Goal: Transaction & Acquisition: Purchase product/service

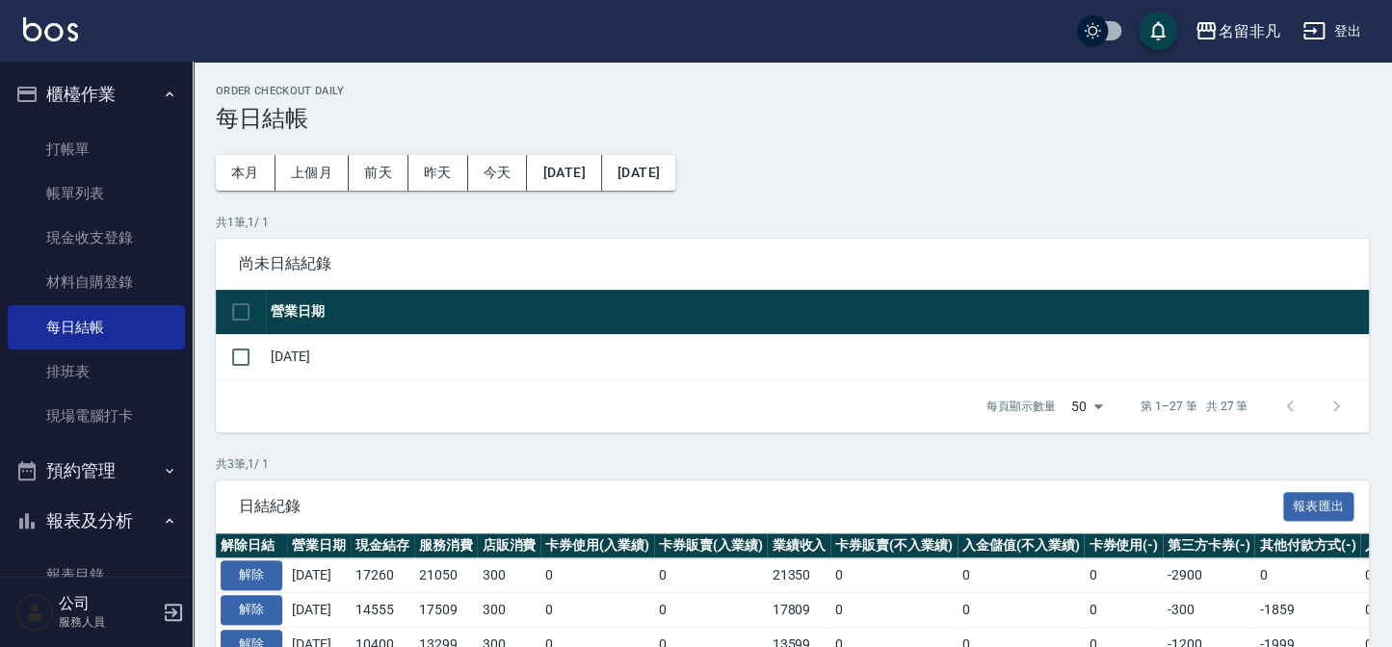
click at [73, 95] on button "櫃檯作業" at bounding box center [96, 94] width 177 height 50
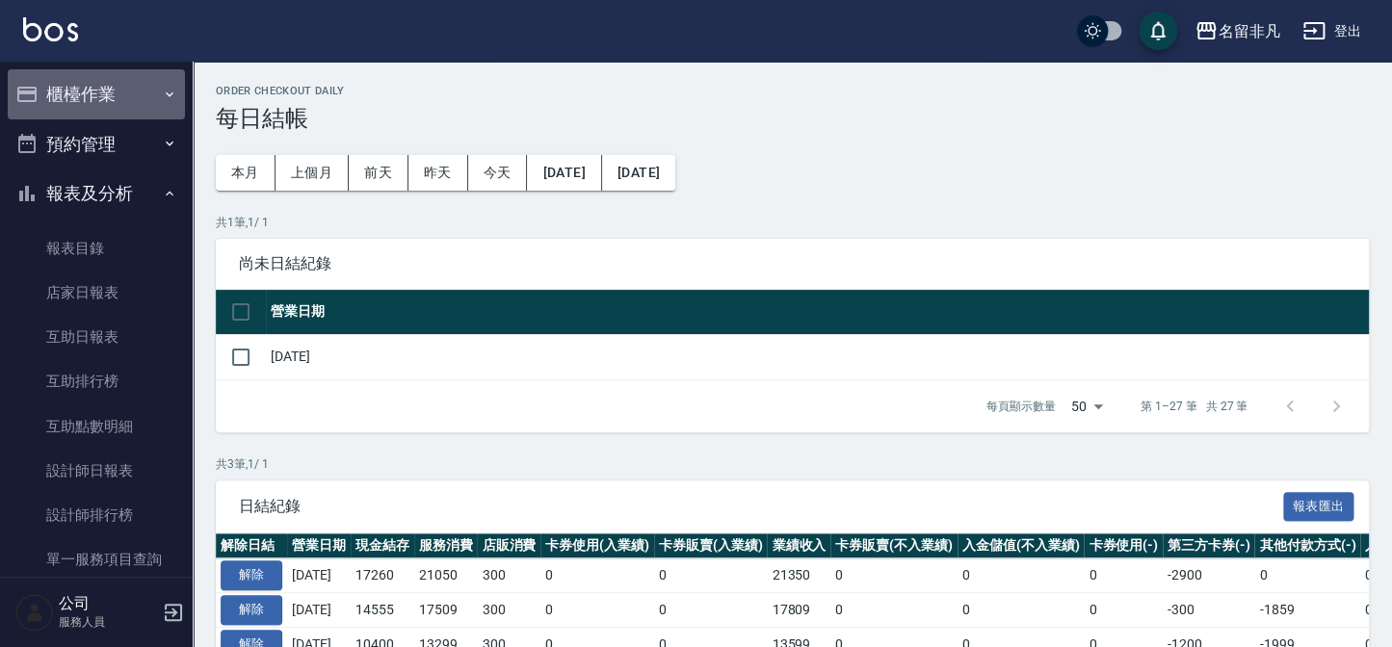
click at [108, 85] on button "櫃檯作業" at bounding box center [96, 94] width 177 height 50
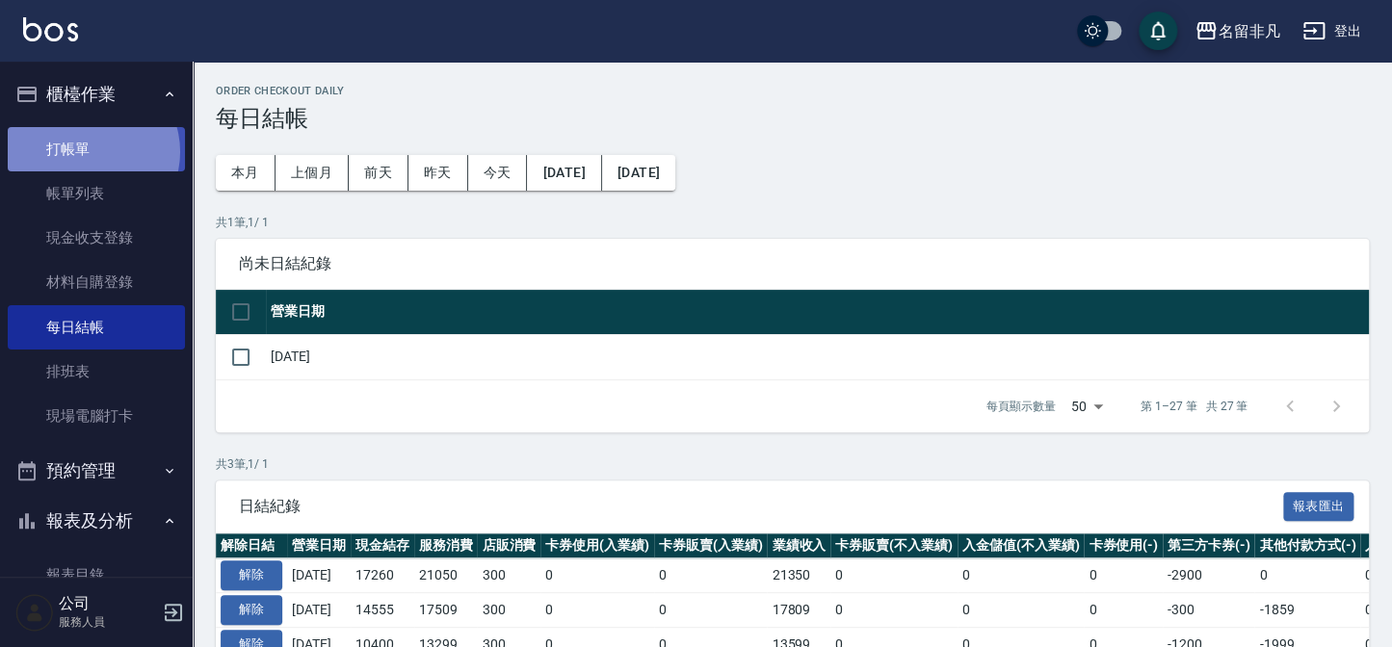
click at [88, 151] on link "打帳單" at bounding box center [96, 149] width 177 height 44
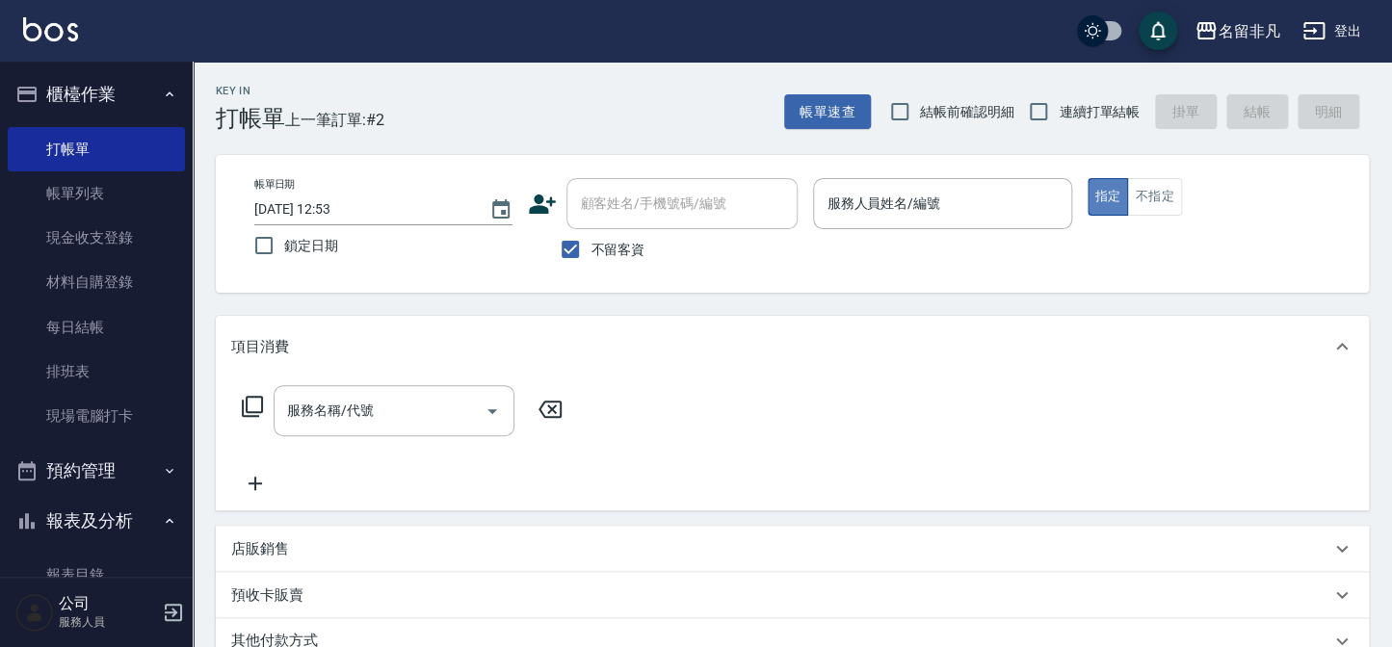
click at [1107, 195] on button "指定" at bounding box center [1107, 197] width 41 height 38
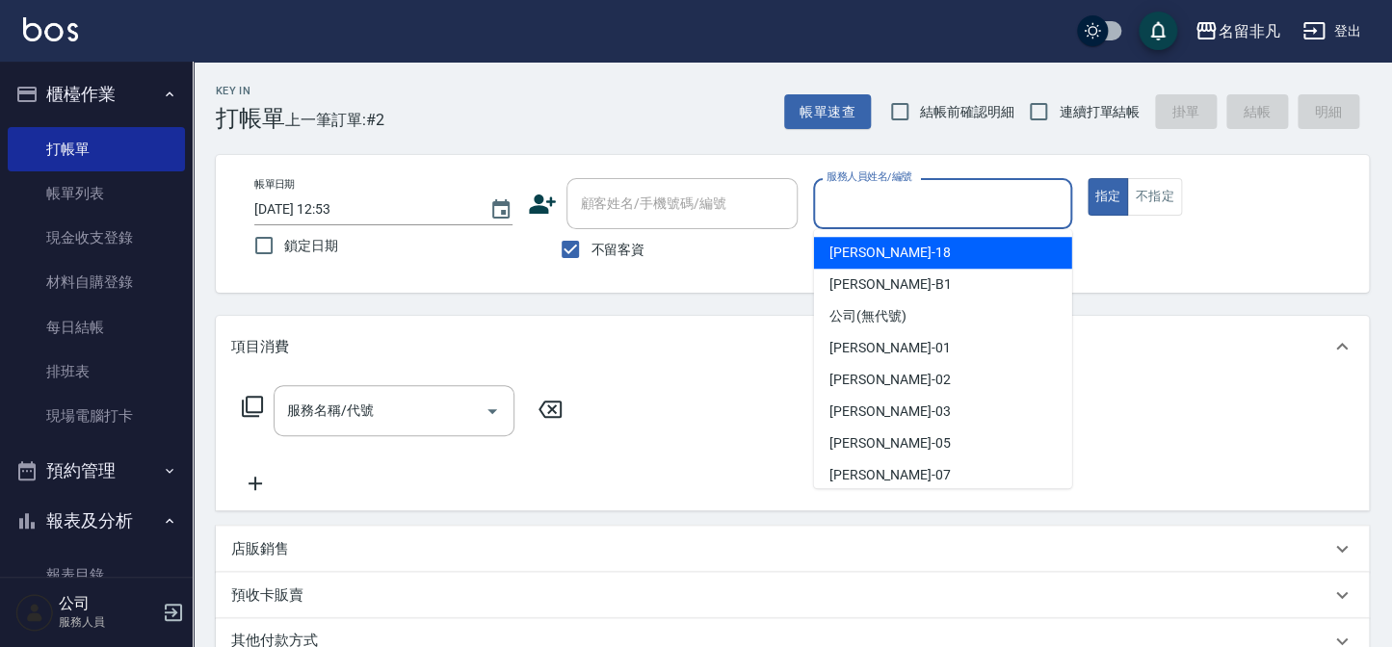
click at [998, 196] on input "服務人員姓名/編號" at bounding box center [941, 204] width 241 height 34
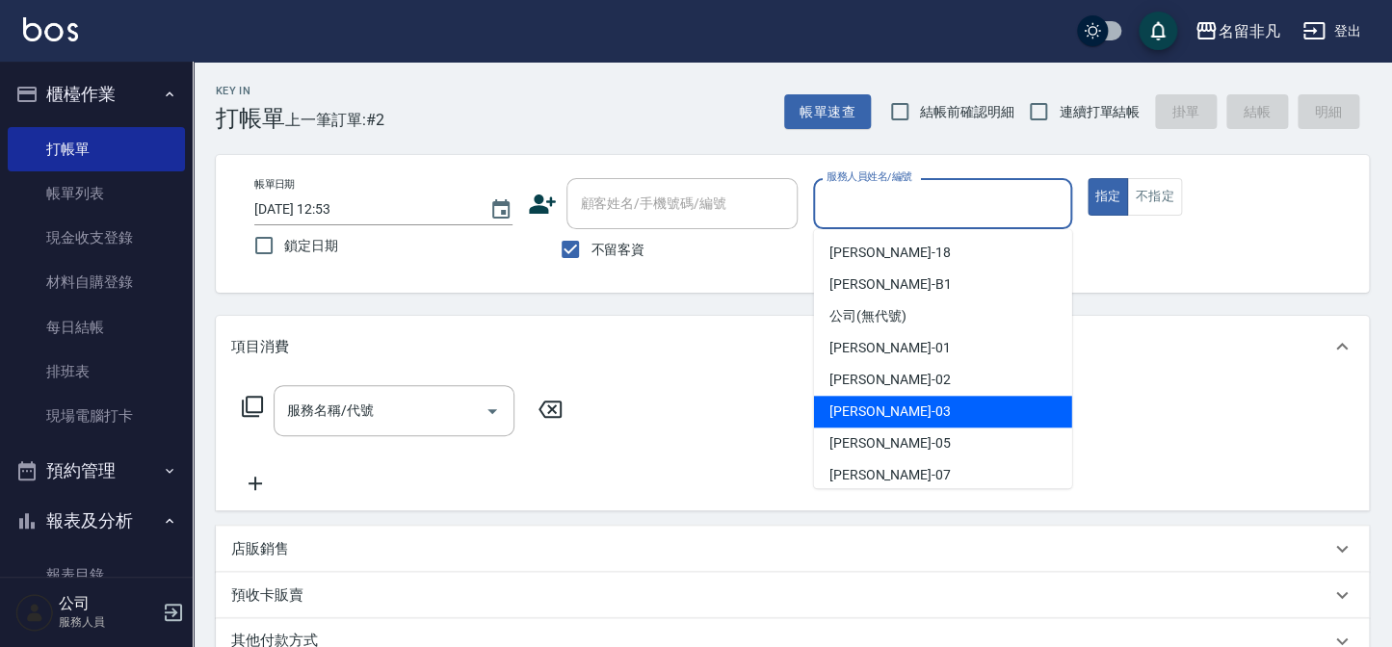
click at [896, 404] on div "[PERSON_NAME] -03" at bounding box center [943, 412] width 258 height 32
type input "[PERSON_NAME]-03"
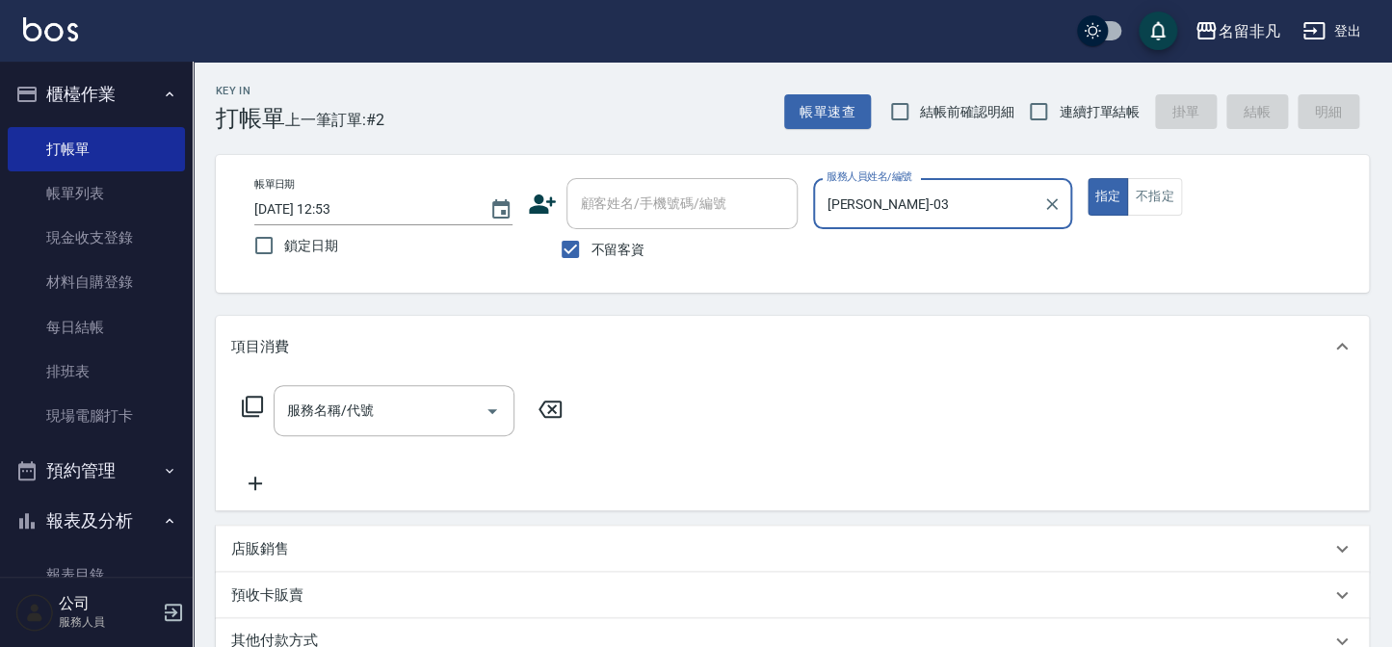
click at [258, 403] on icon at bounding box center [252, 406] width 23 height 23
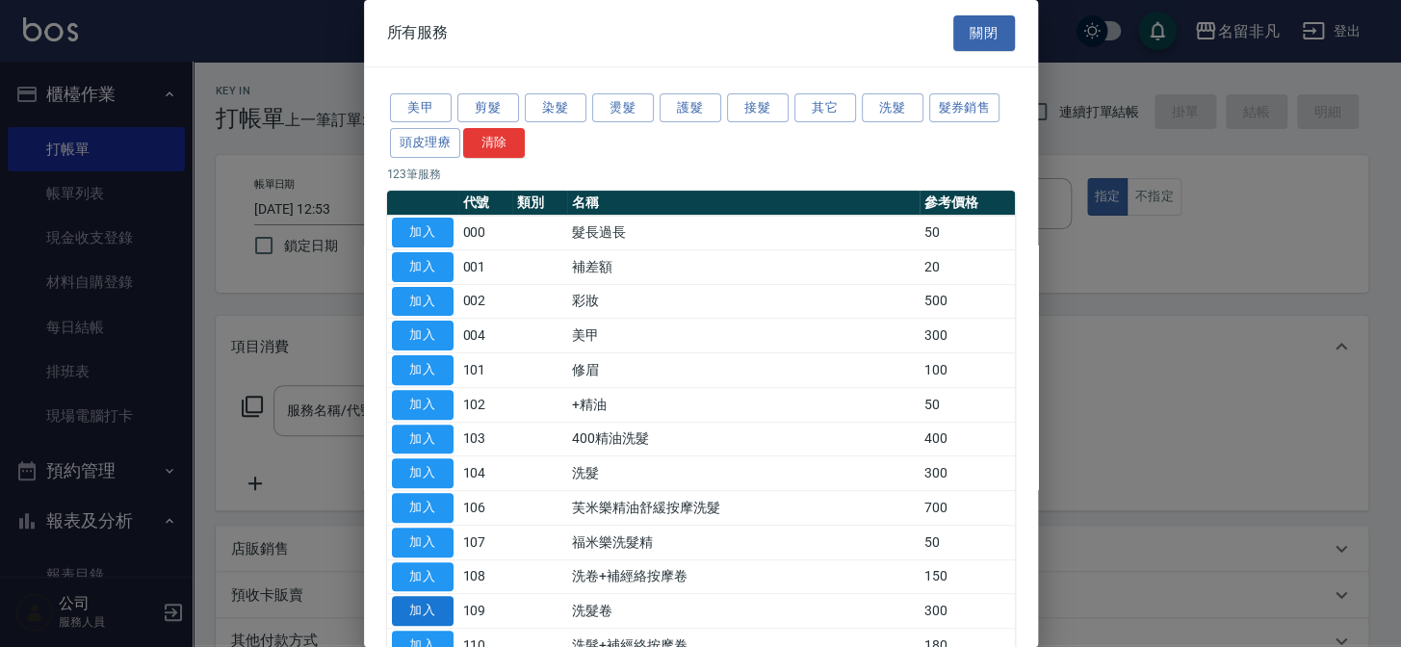
click at [430, 602] on button "加入" at bounding box center [423, 611] width 62 height 30
type input "洗髮卷(109)"
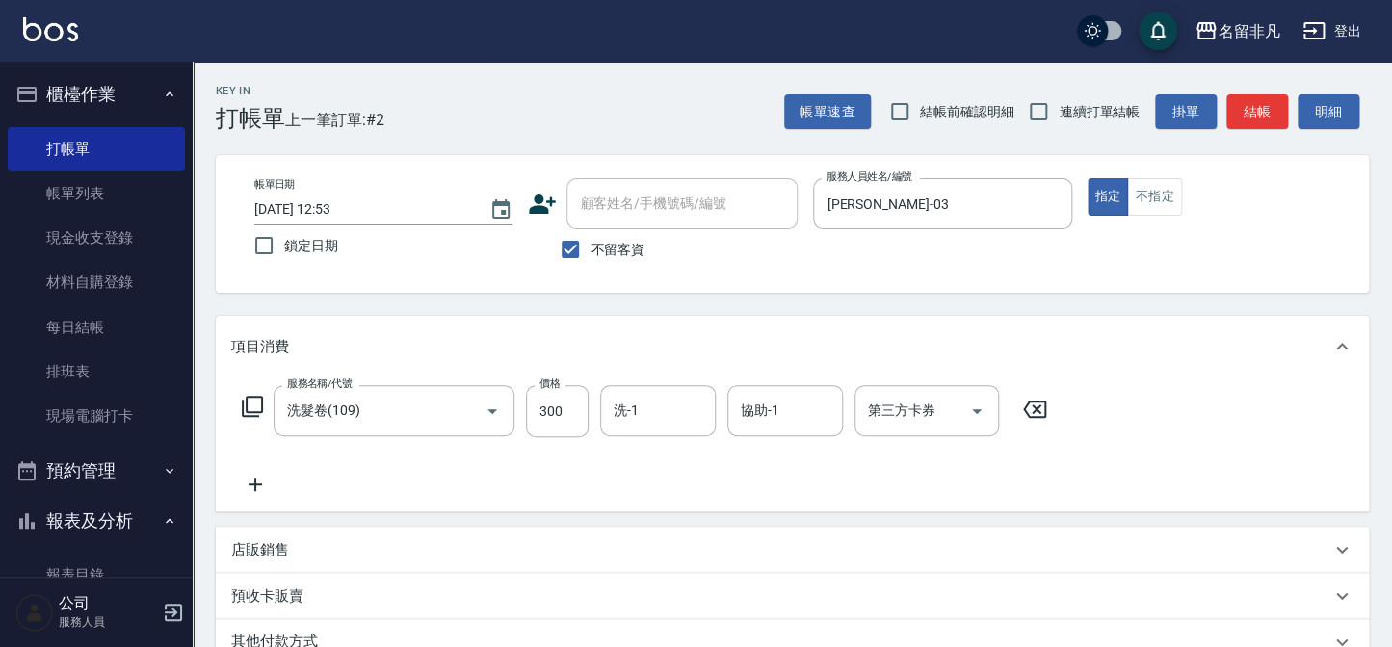
click at [902, 404] on div "第三方卡券 第三方卡券" at bounding box center [926, 410] width 144 height 51
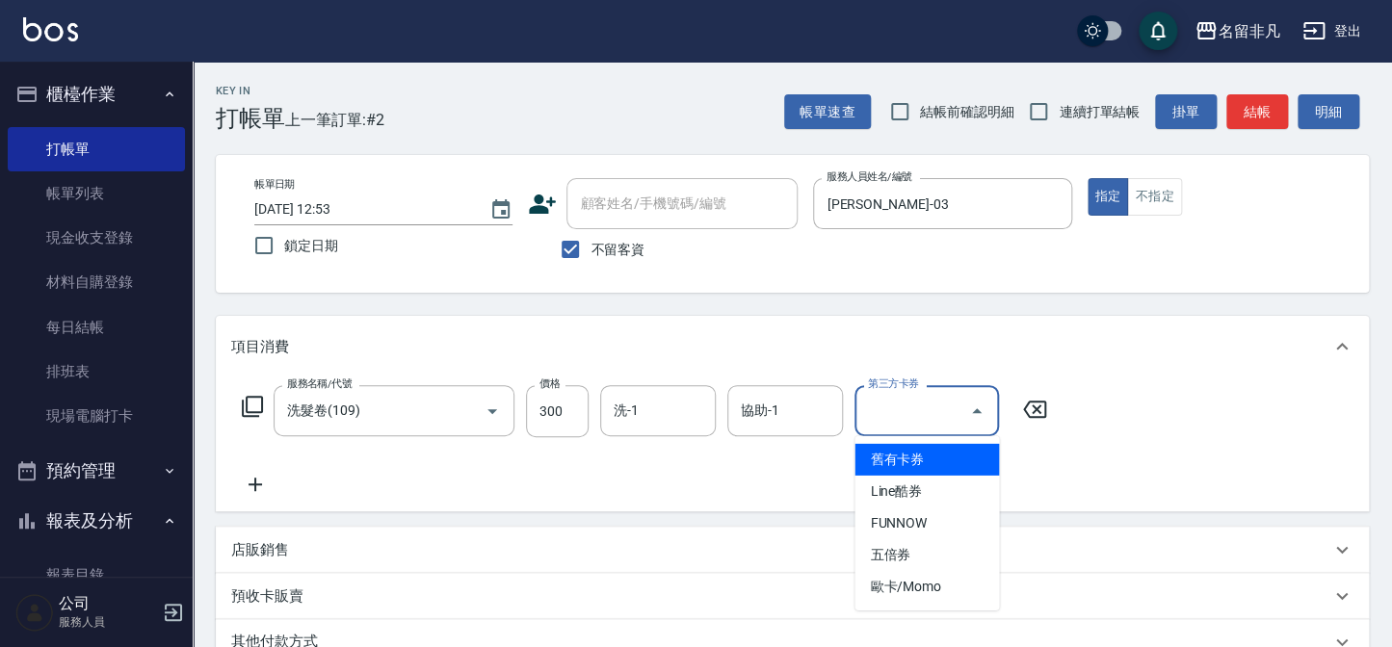
click at [901, 454] on span "舊有卡券" at bounding box center [926, 460] width 144 height 32
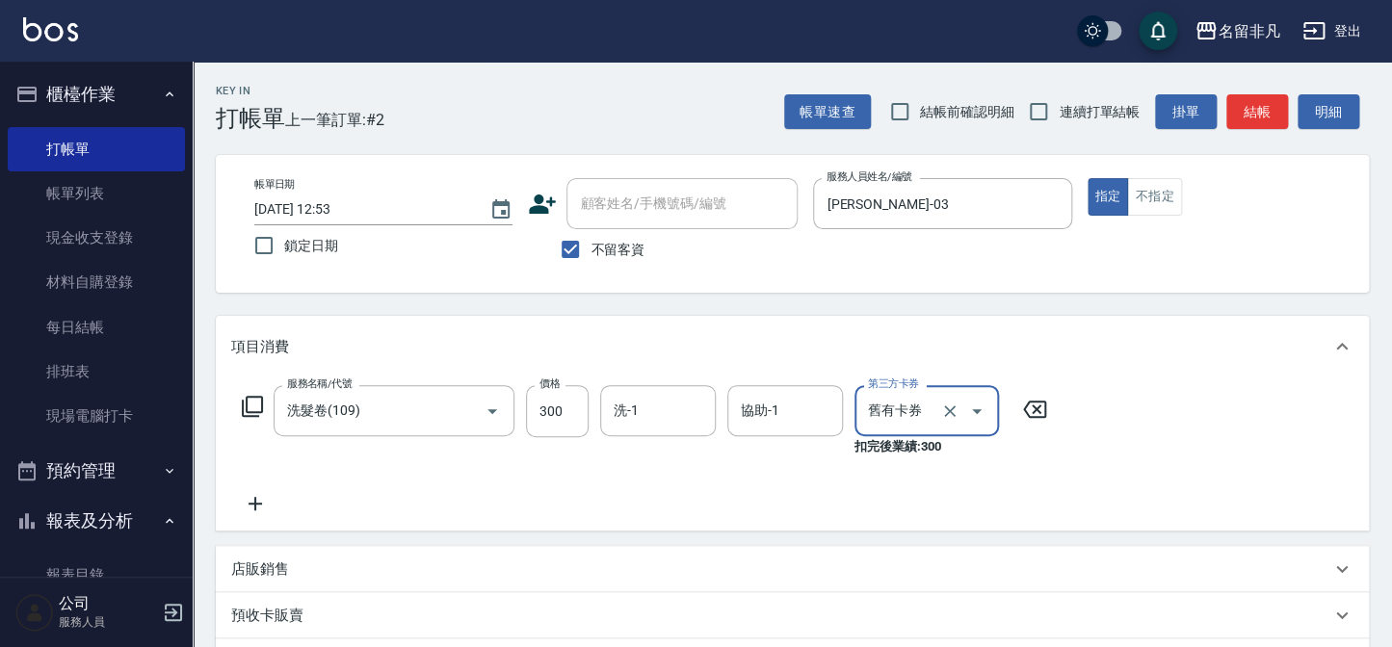
type input "舊有卡券"
click at [1100, 185] on button "指定" at bounding box center [1107, 197] width 41 height 38
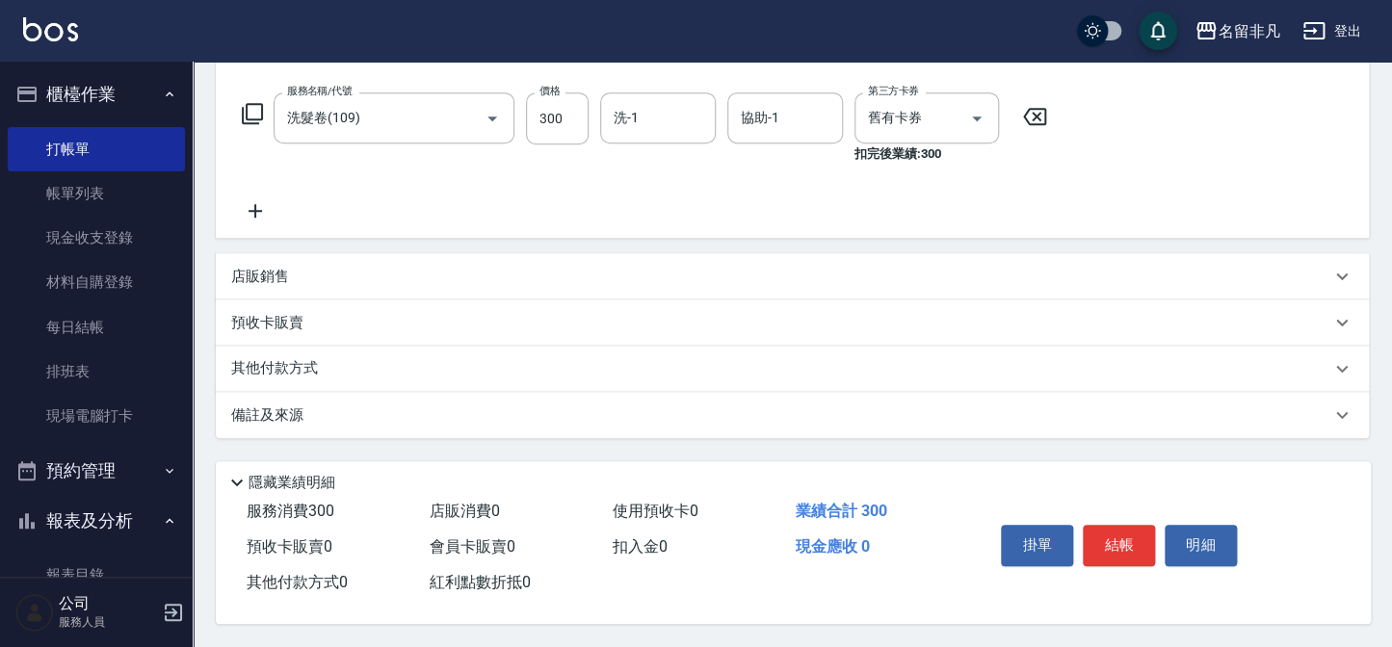
scroll to position [298, 0]
click at [1107, 541] on button "結帳" at bounding box center [1118, 545] width 72 height 40
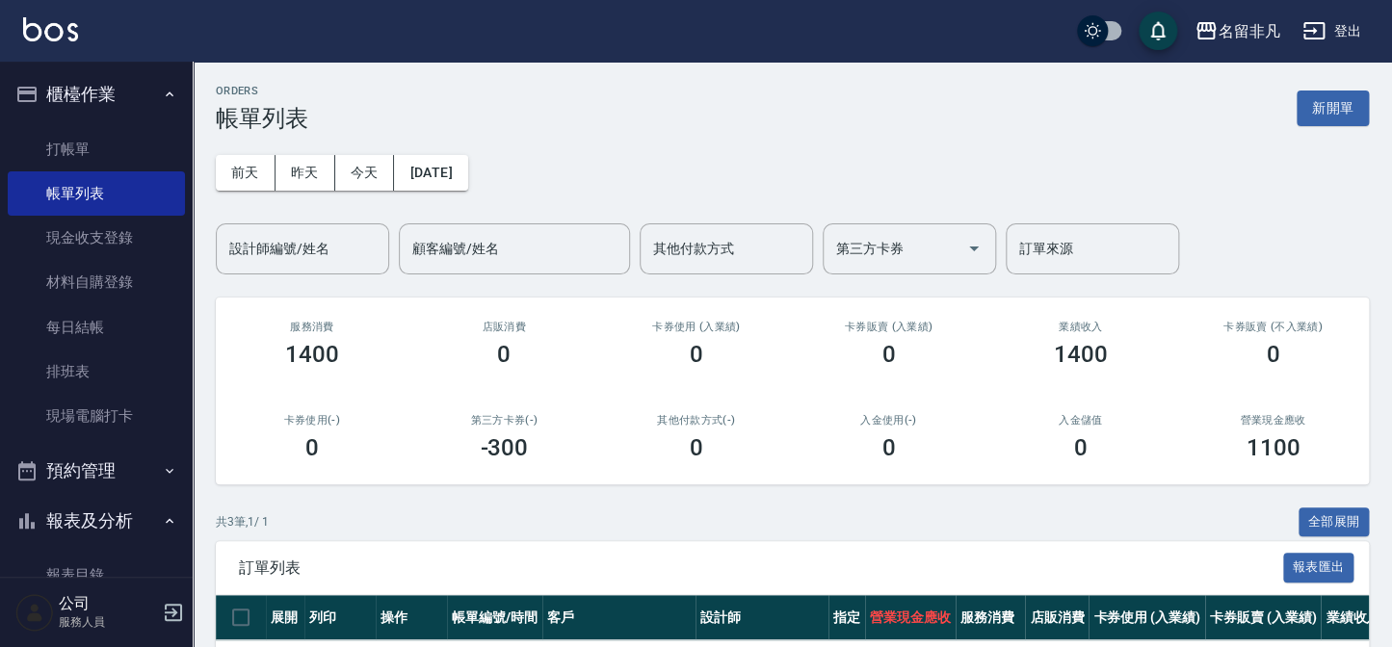
scroll to position [220, 0]
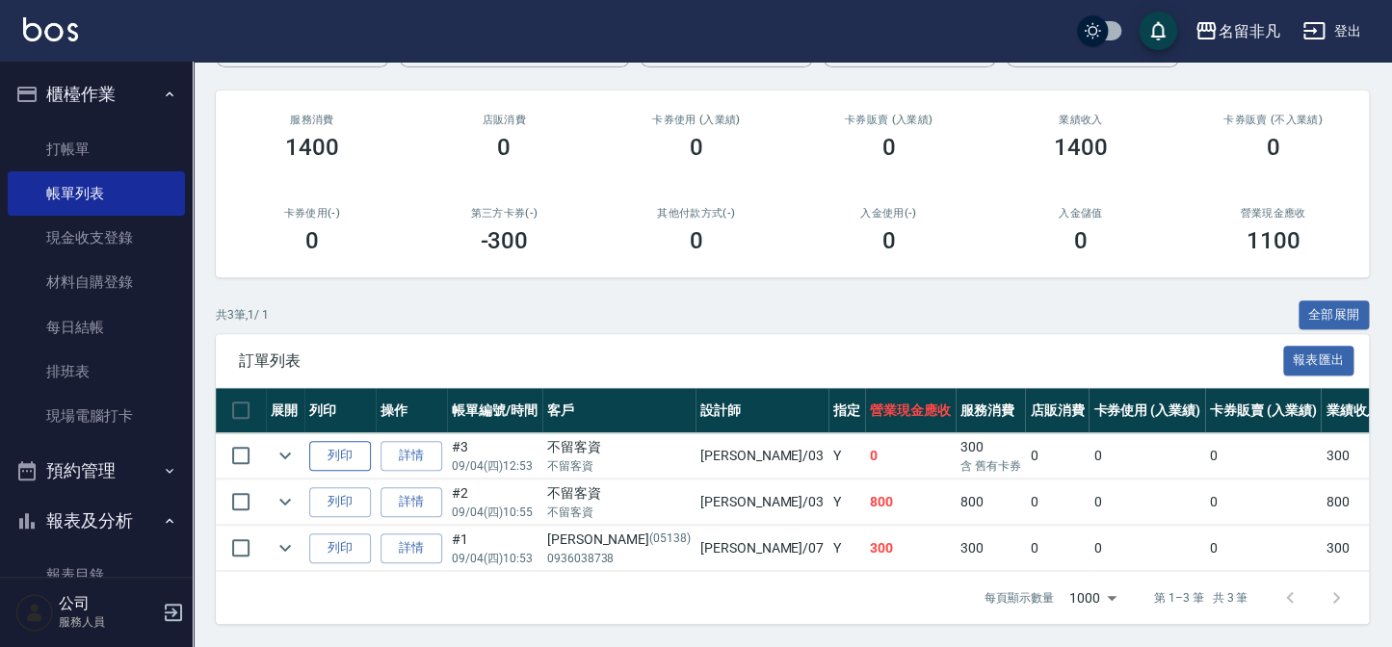
click at [348, 441] on button "列印" at bounding box center [340, 456] width 62 height 30
click at [102, 523] on button "報表及分析" at bounding box center [96, 521] width 177 height 50
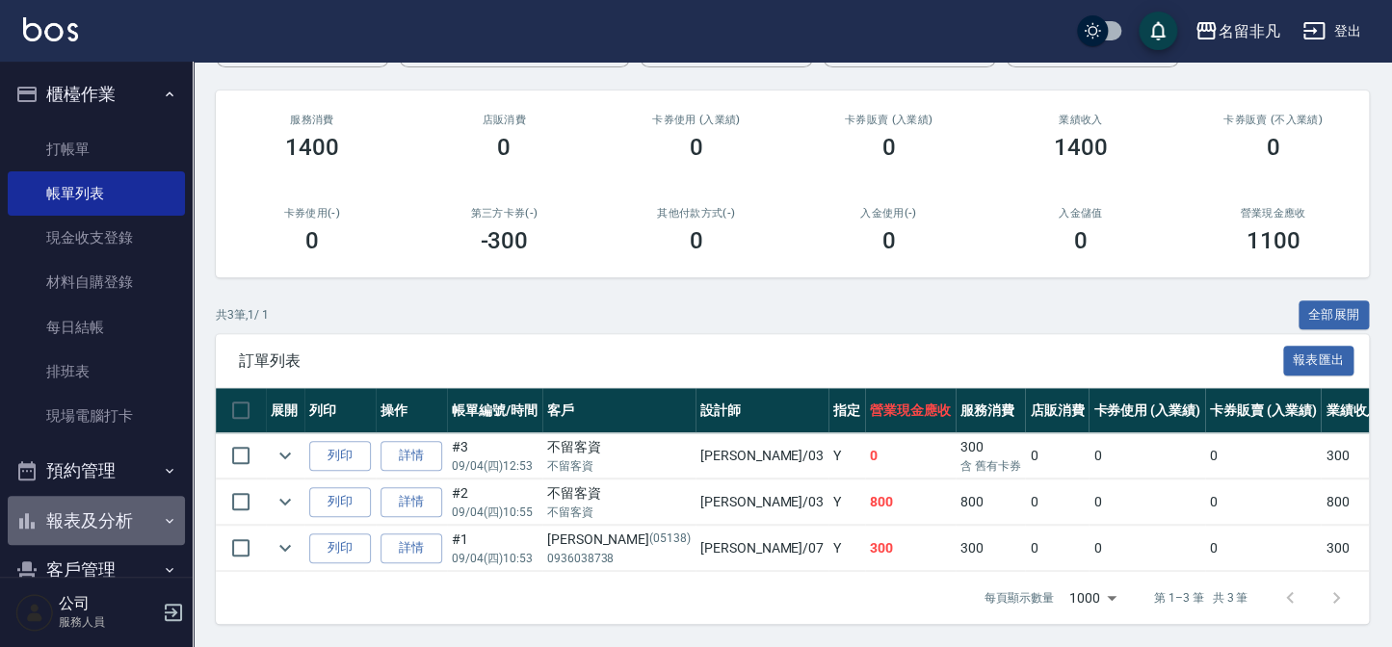
click at [97, 516] on button "報表及分析" at bounding box center [96, 521] width 177 height 50
click at [104, 517] on button "報表及分析" at bounding box center [96, 521] width 177 height 50
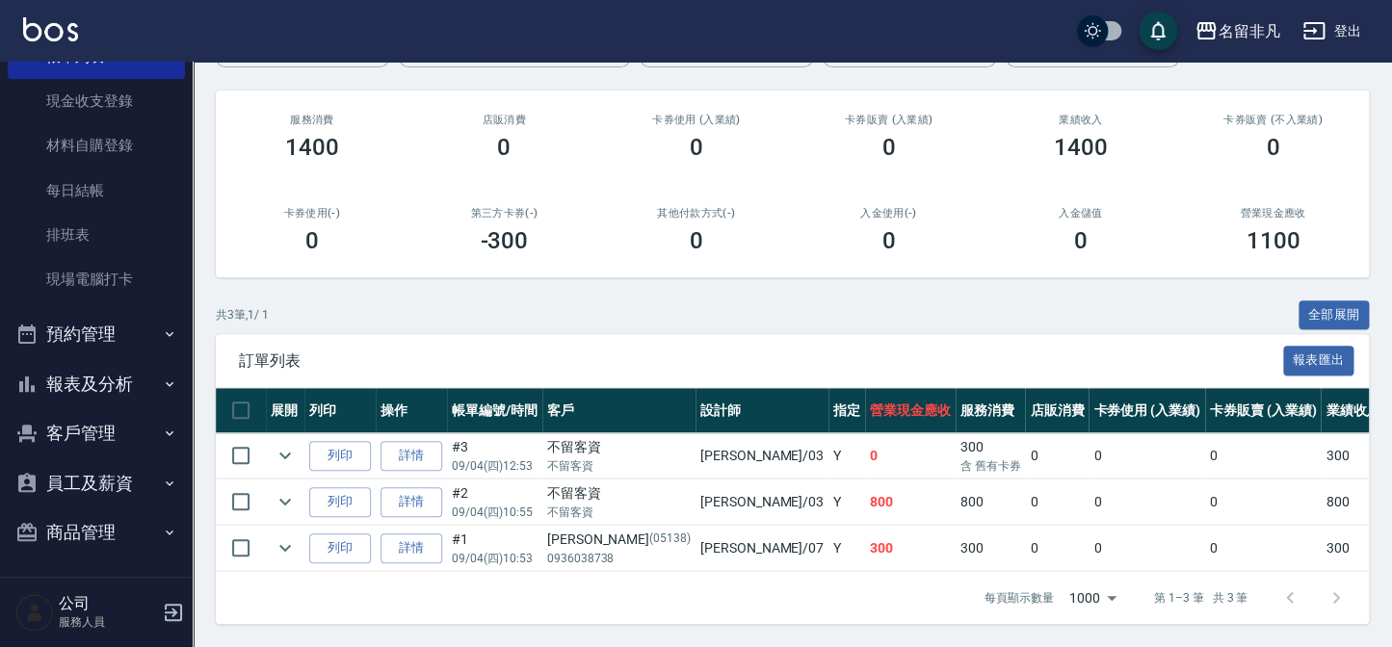
scroll to position [140, 0]
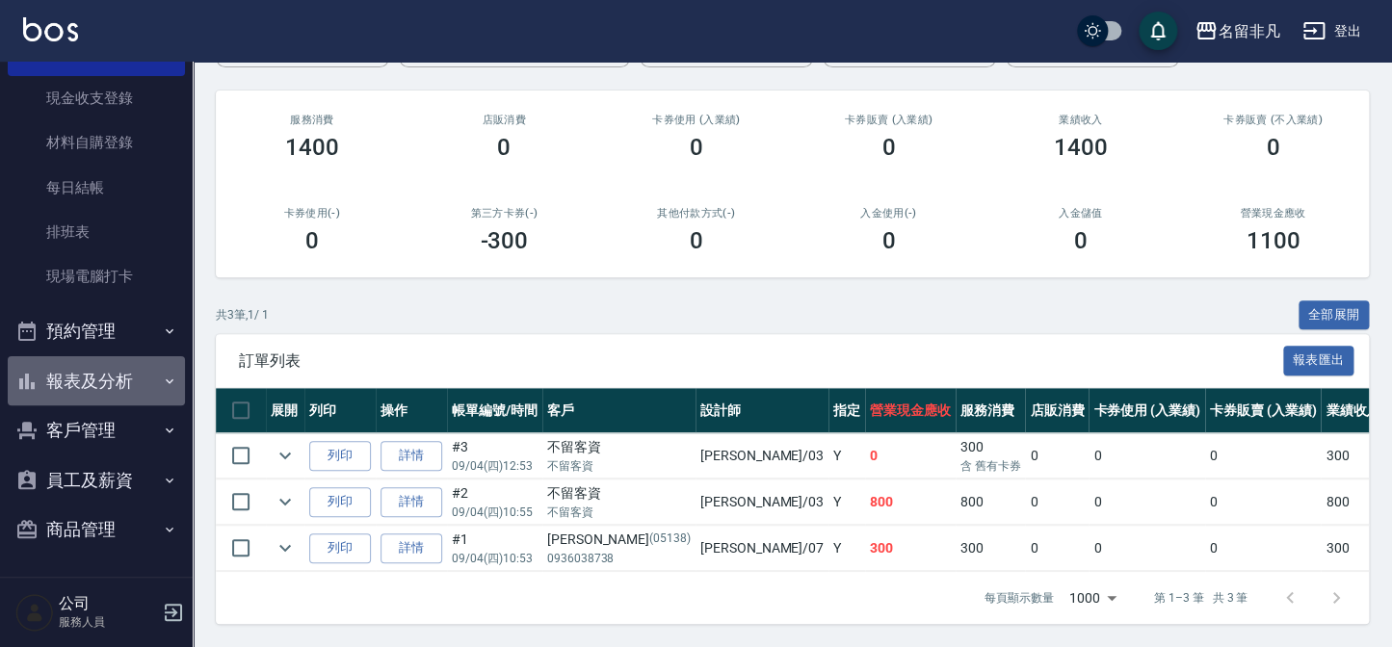
click at [119, 380] on button "報表及分析" at bounding box center [96, 381] width 177 height 50
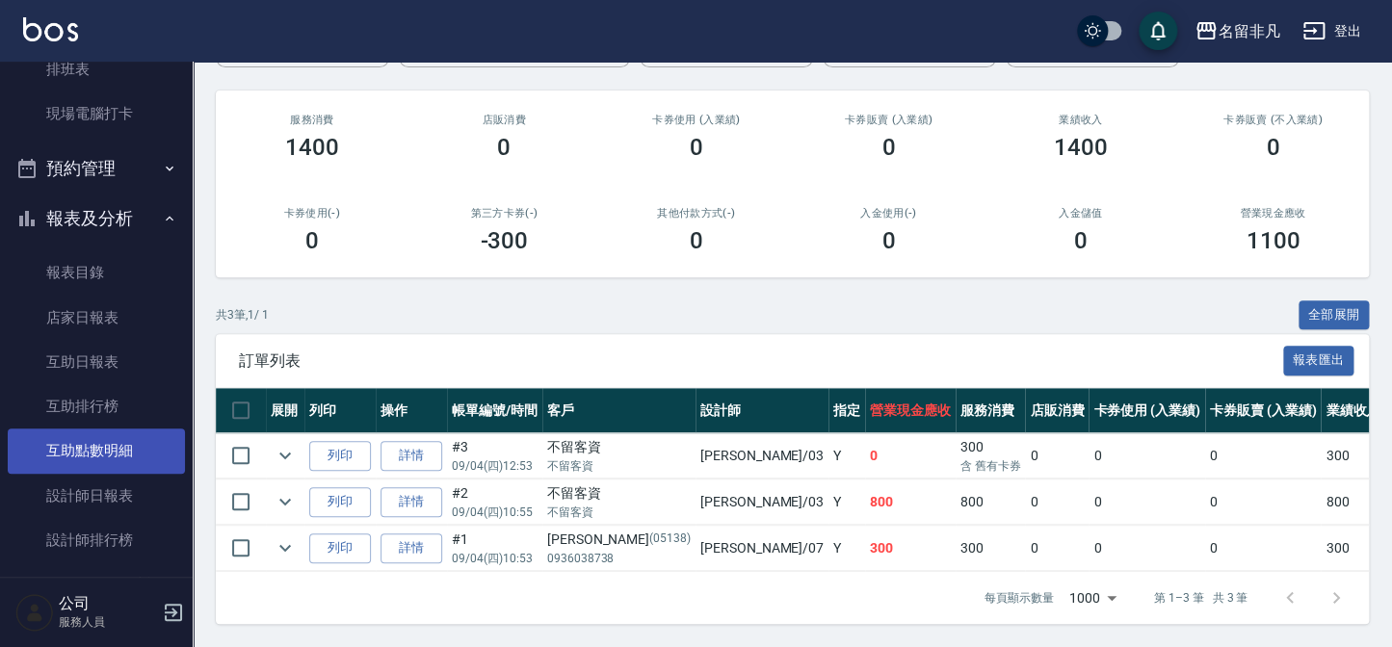
scroll to position [315, 0]
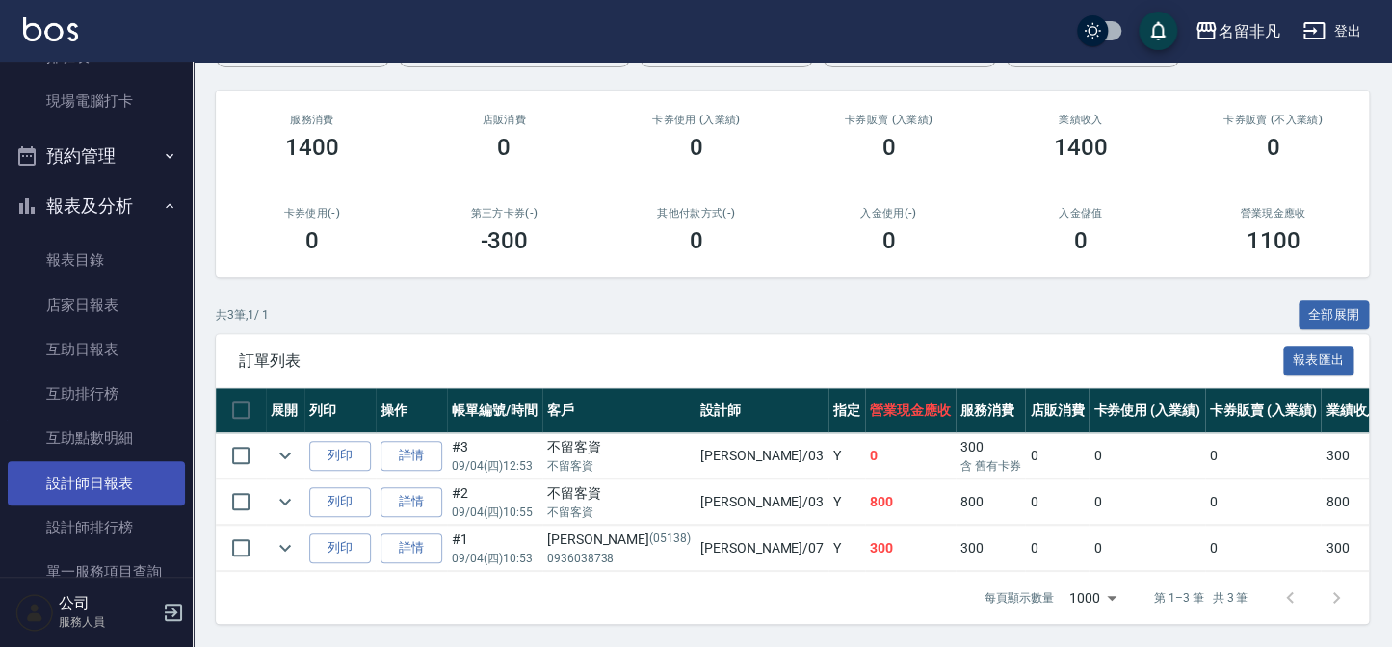
click at [125, 475] on link "設計師日報表" at bounding box center [96, 483] width 177 height 44
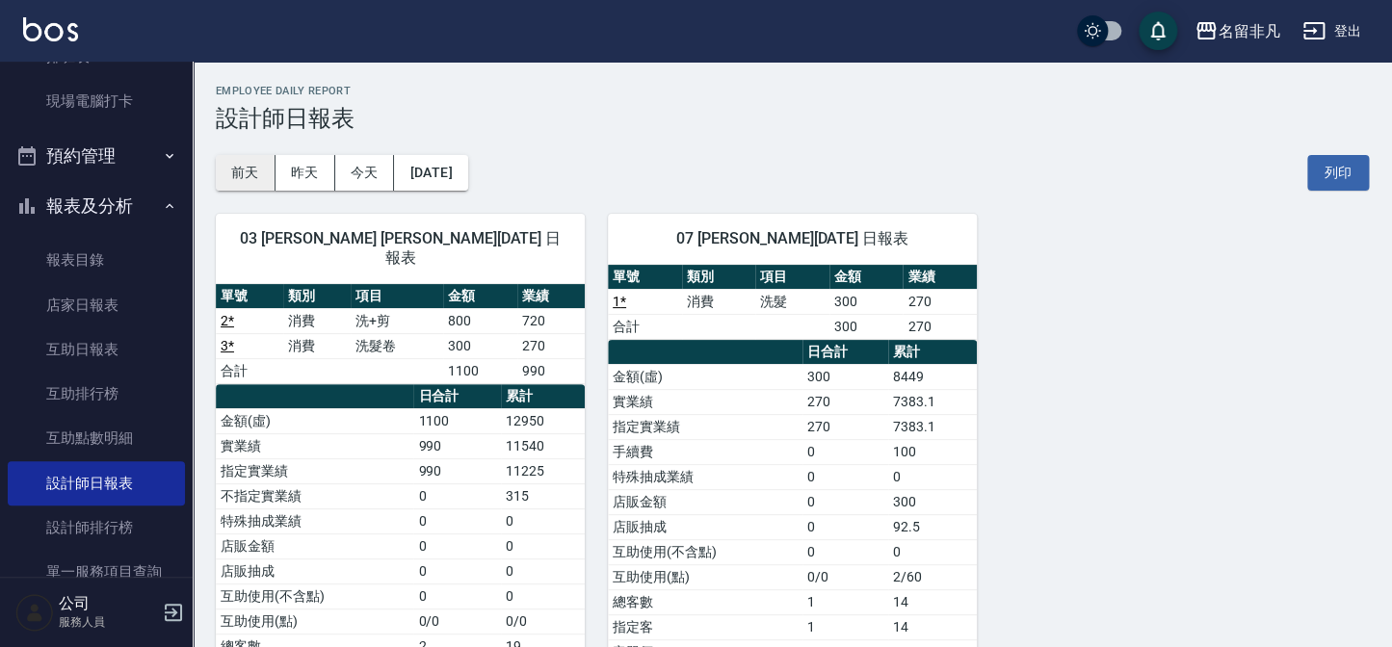
click at [247, 176] on button "前天" at bounding box center [246, 173] width 60 height 36
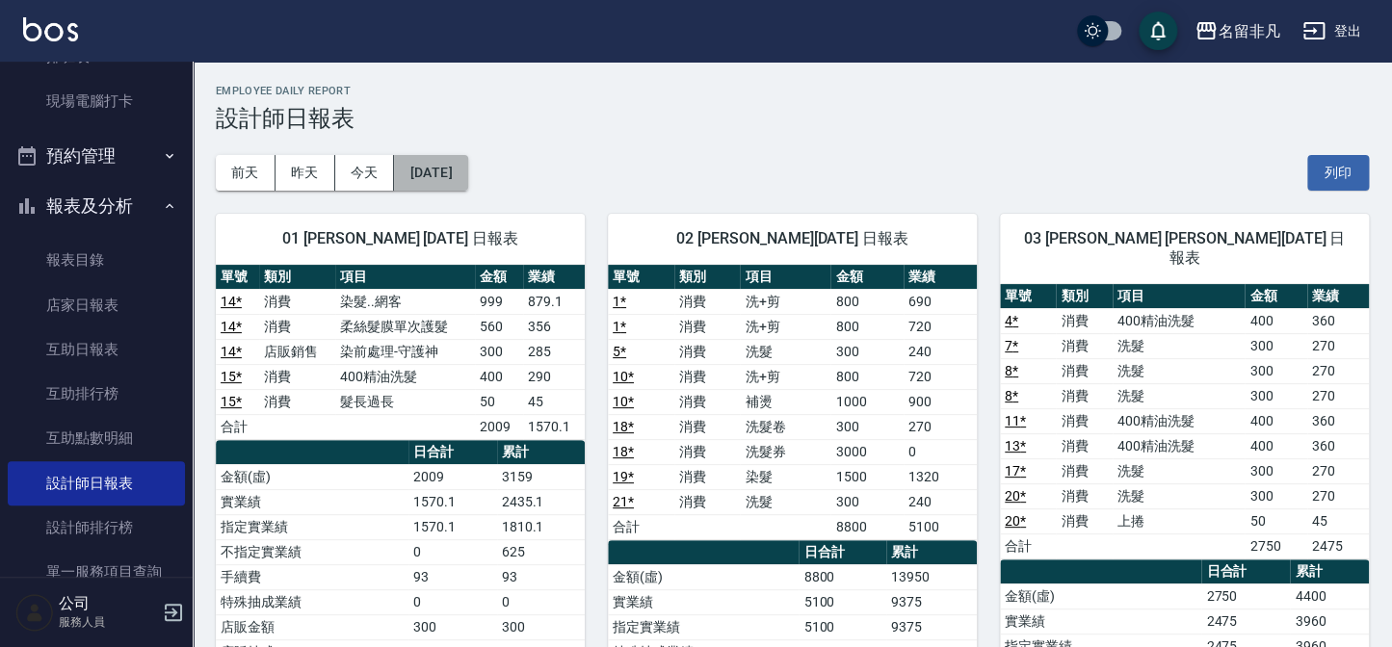
click at [467, 172] on button "[DATE]" at bounding box center [430, 173] width 73 height 36
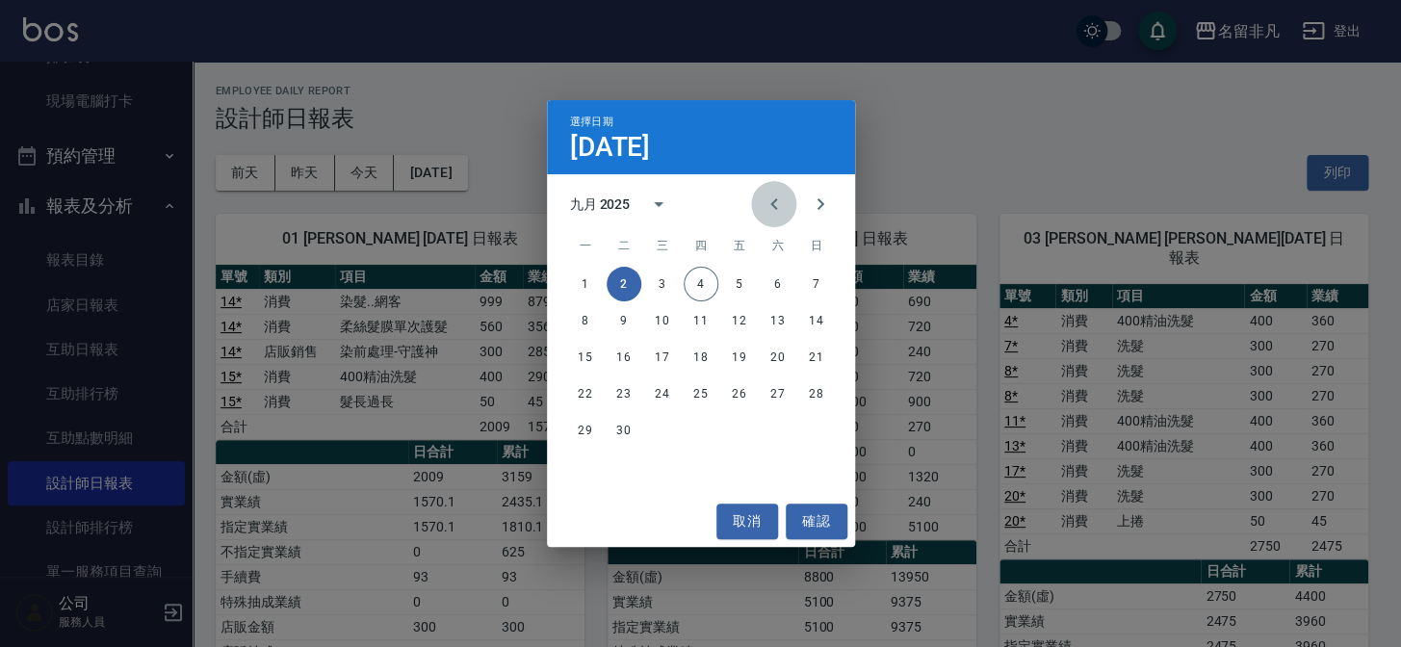
click at [771, 201] on icon "Previous month" at bounding box center [774, 204] width 23 height 23
click at [780, 432] on button "30" at bounding box center [778, 430] width 35 height 35
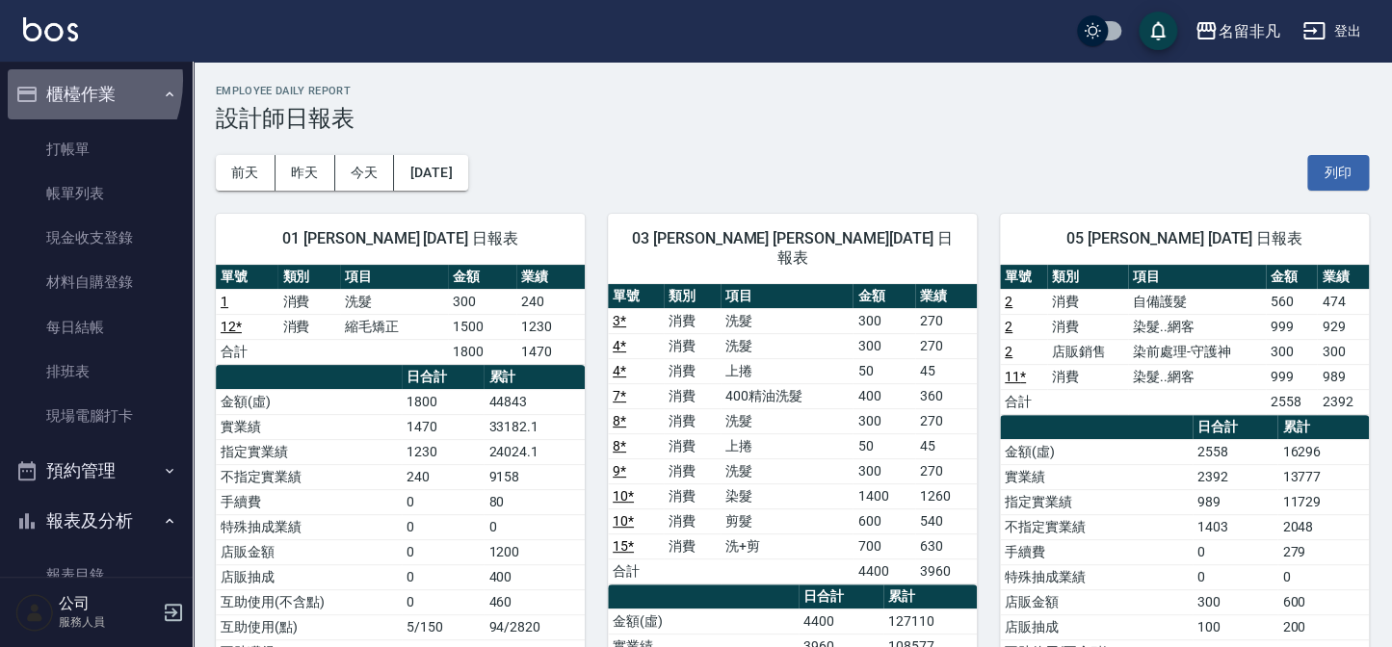
click at [55, 80] on button "櫃檯作業" at bounding box center [96, 94] width 177 height 50
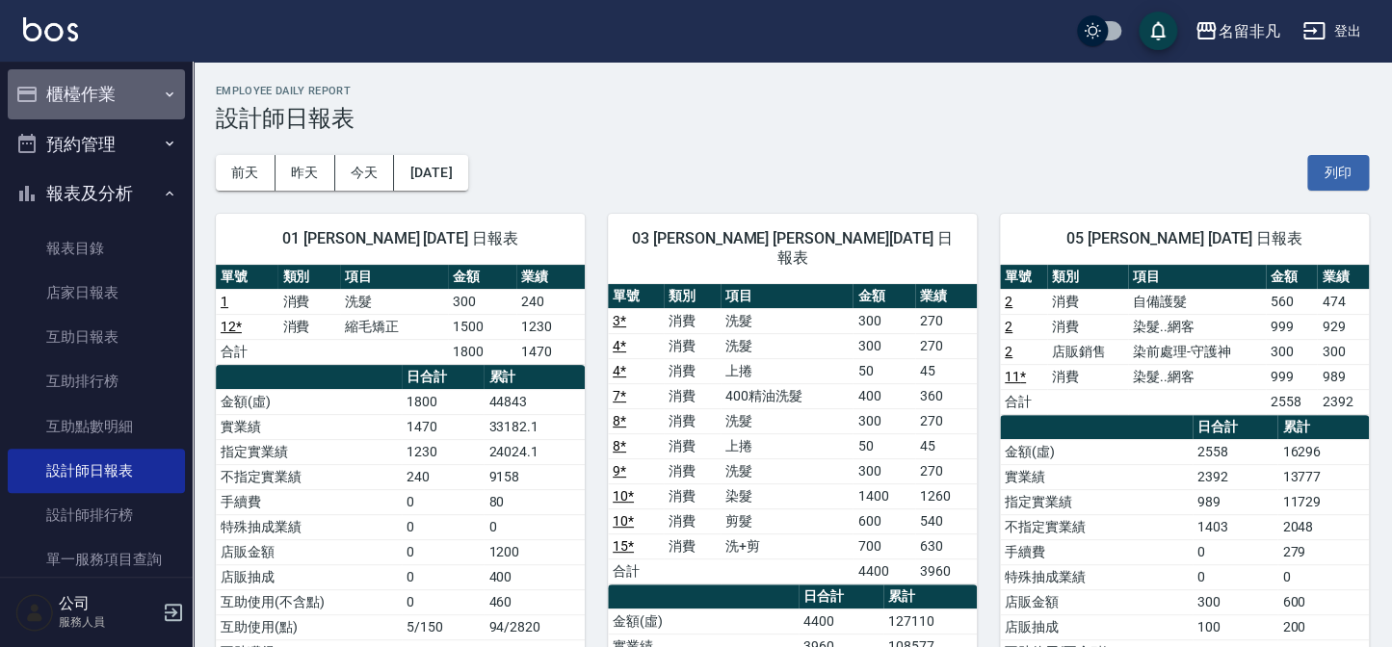
click at [107, 87] on button "櫃檯作業" at bounding box center [96, 94] width 177 height 50
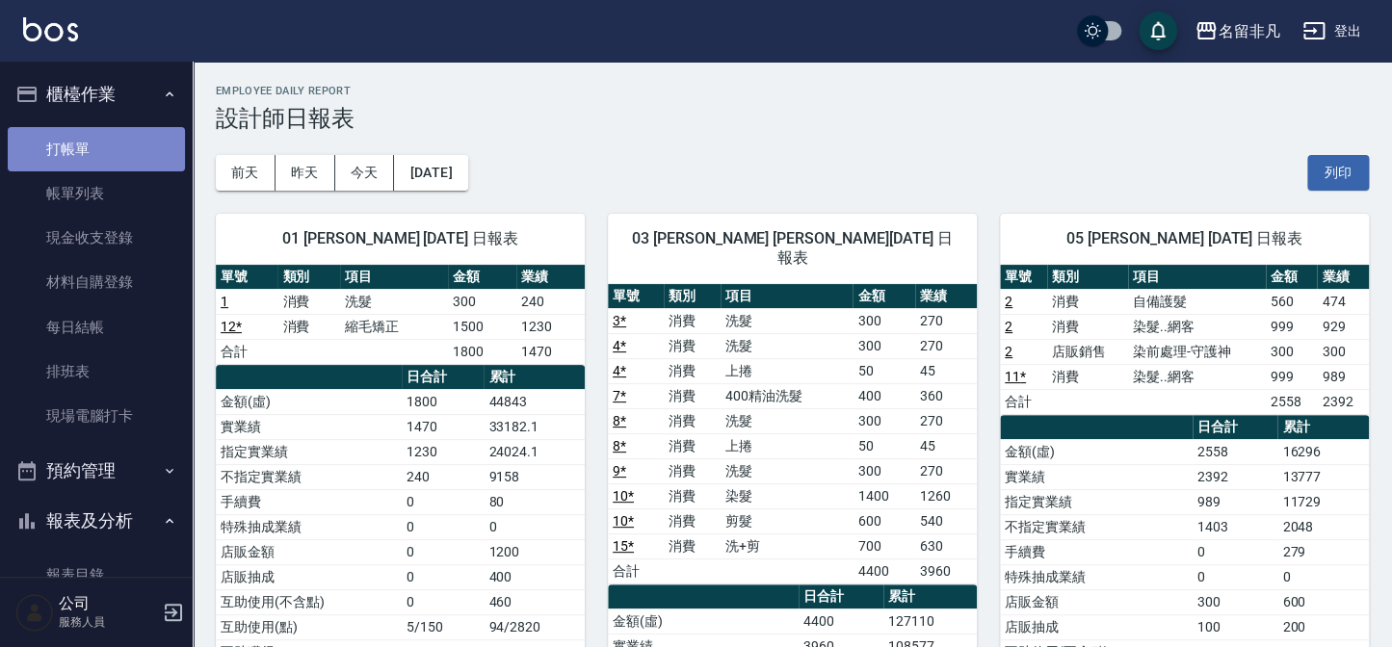
click at [96, 146] on link "打帳單" at bounding box center [96, 149] width 177 height 44
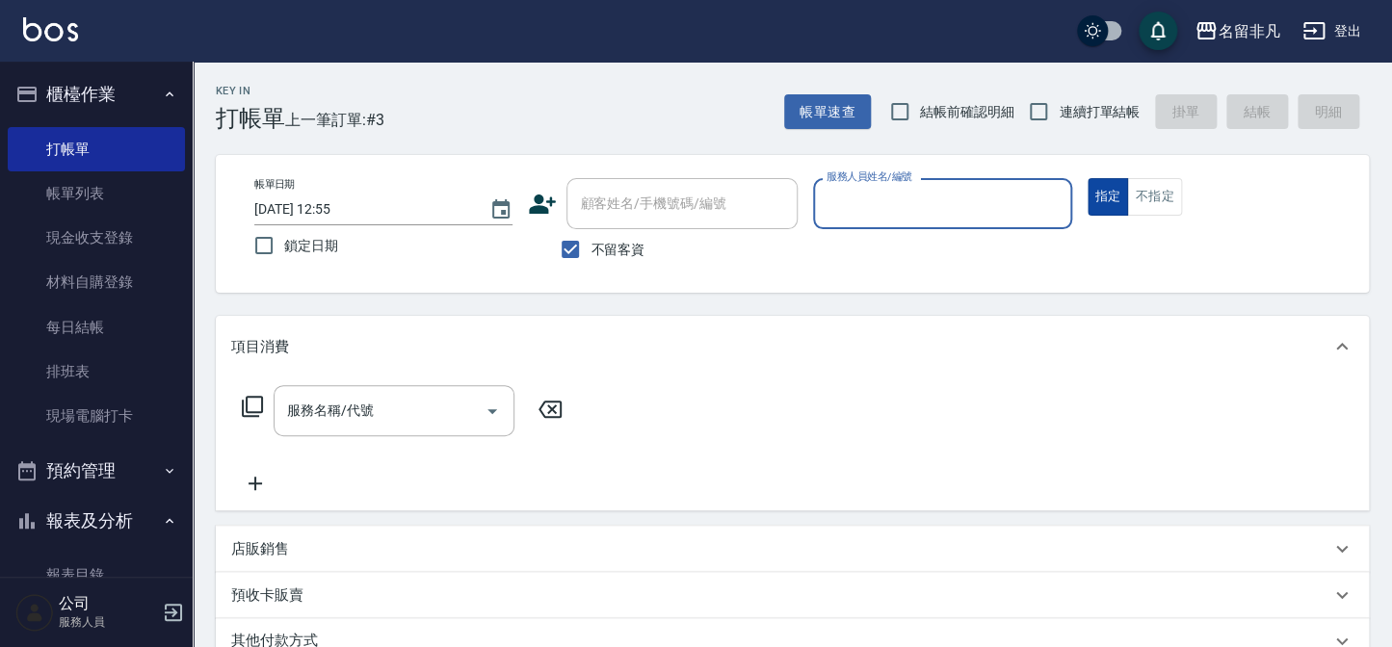
drag, startPoint x: 1108, startPoint y: 195, endPoint x: 1098, endPoint y: 202, distance: 13.1
click at [1108, 195] on button "指定" at bounding box center [1107, 197] width 41 height 38
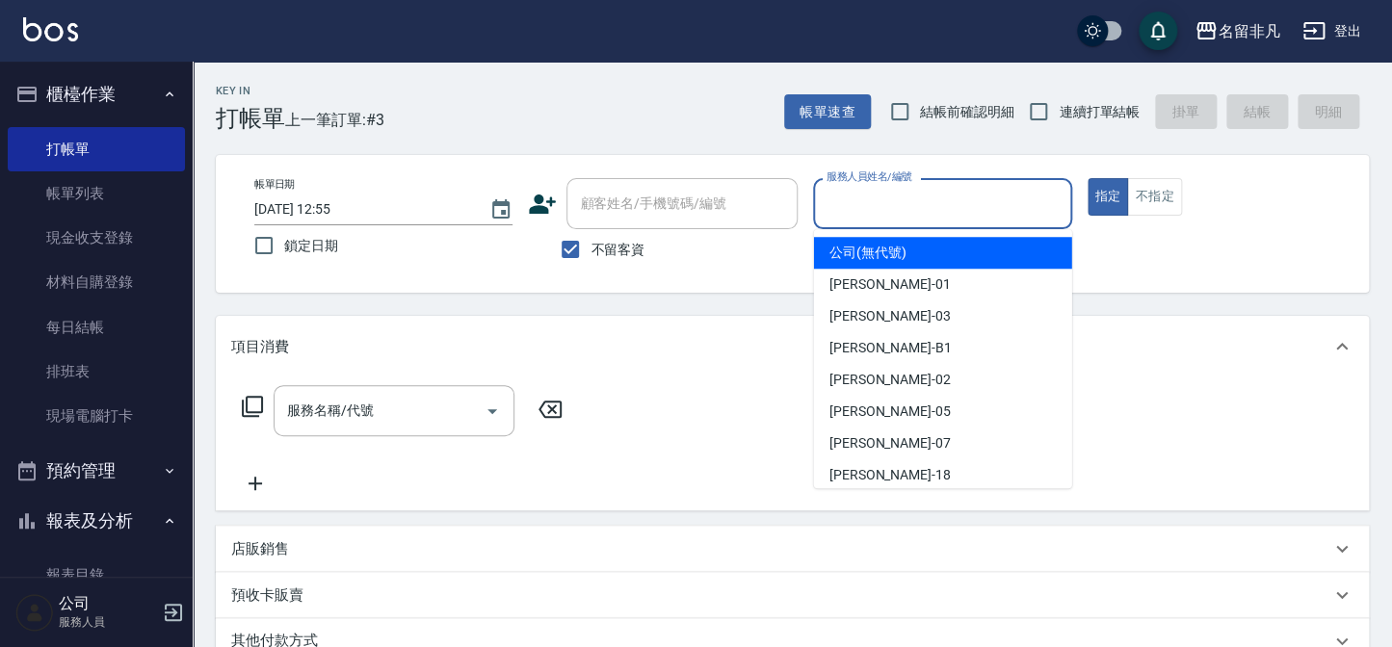
click at [1003, 203] on input "服務人員姓名/編號" at bounding box center [941, 204] width 241 height 34
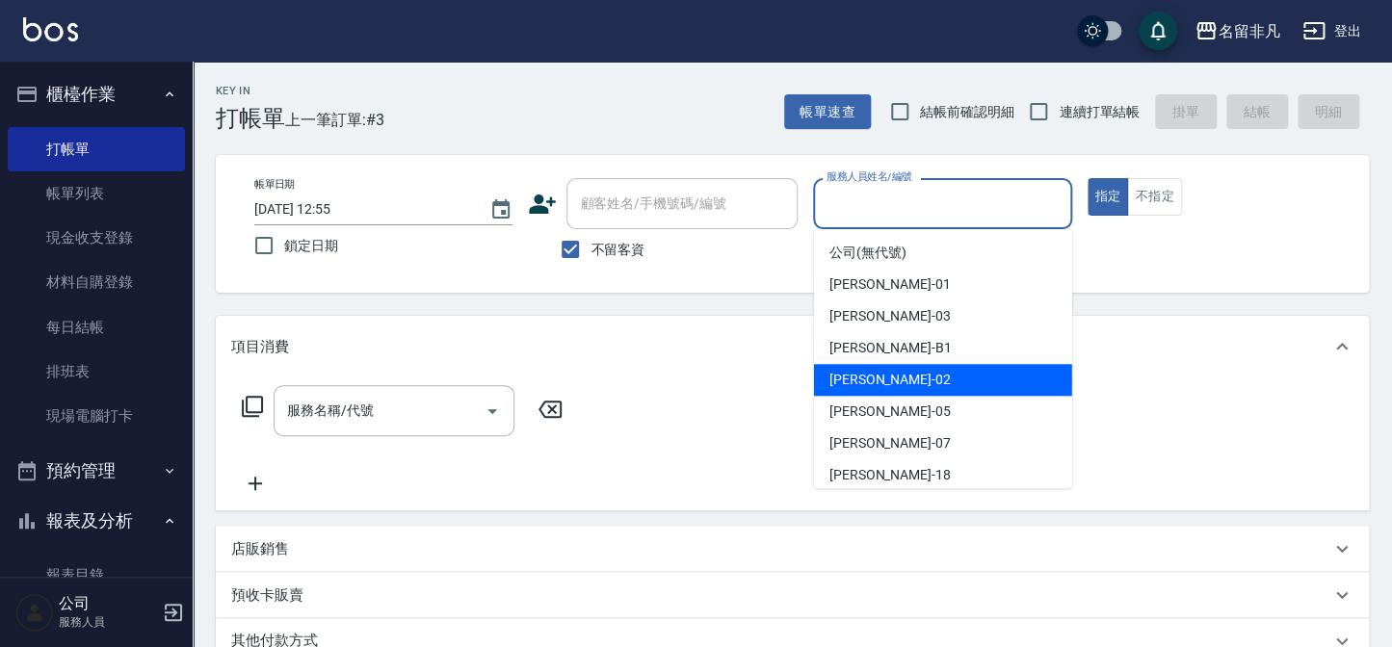
click at [928, 377] on div "[PERSON_NAME]-02" at bounding box center [943, 380] width 258 height 32
type input "[PERSON_NAME]-02"
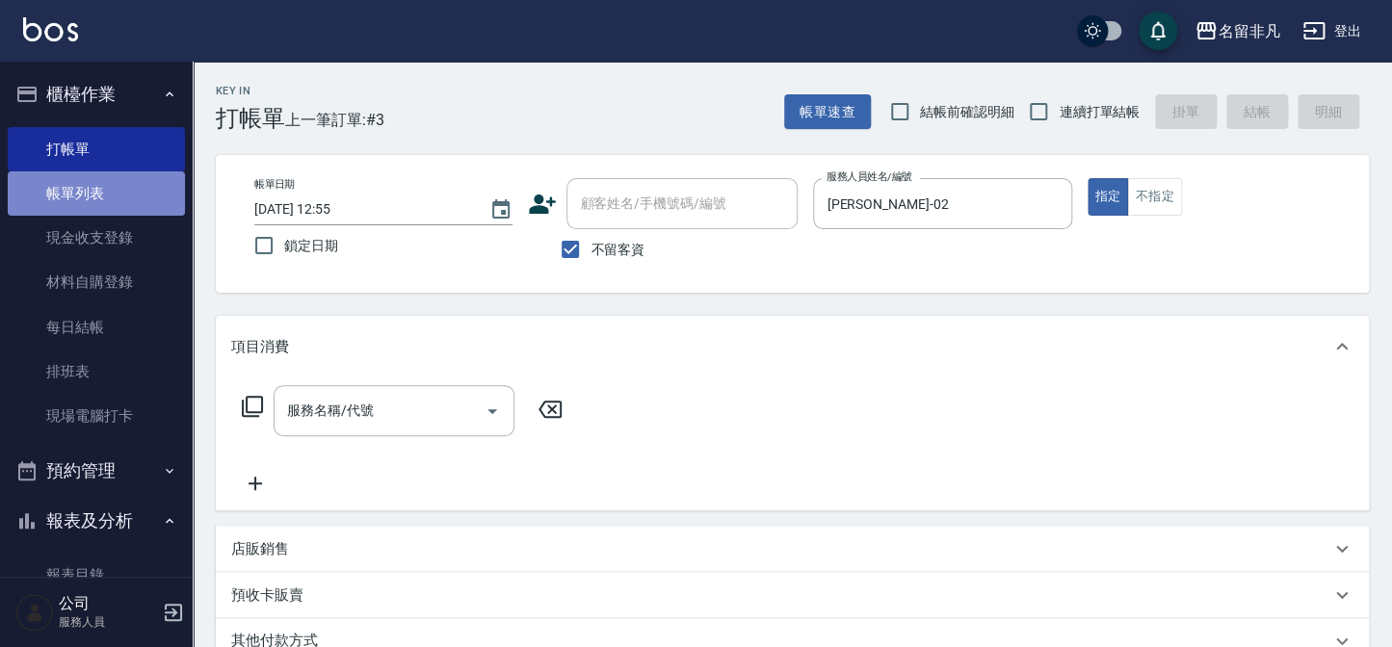
click at [103, 184] on link "帳單列表" at bounding box center [96, 193] width 177 height 44
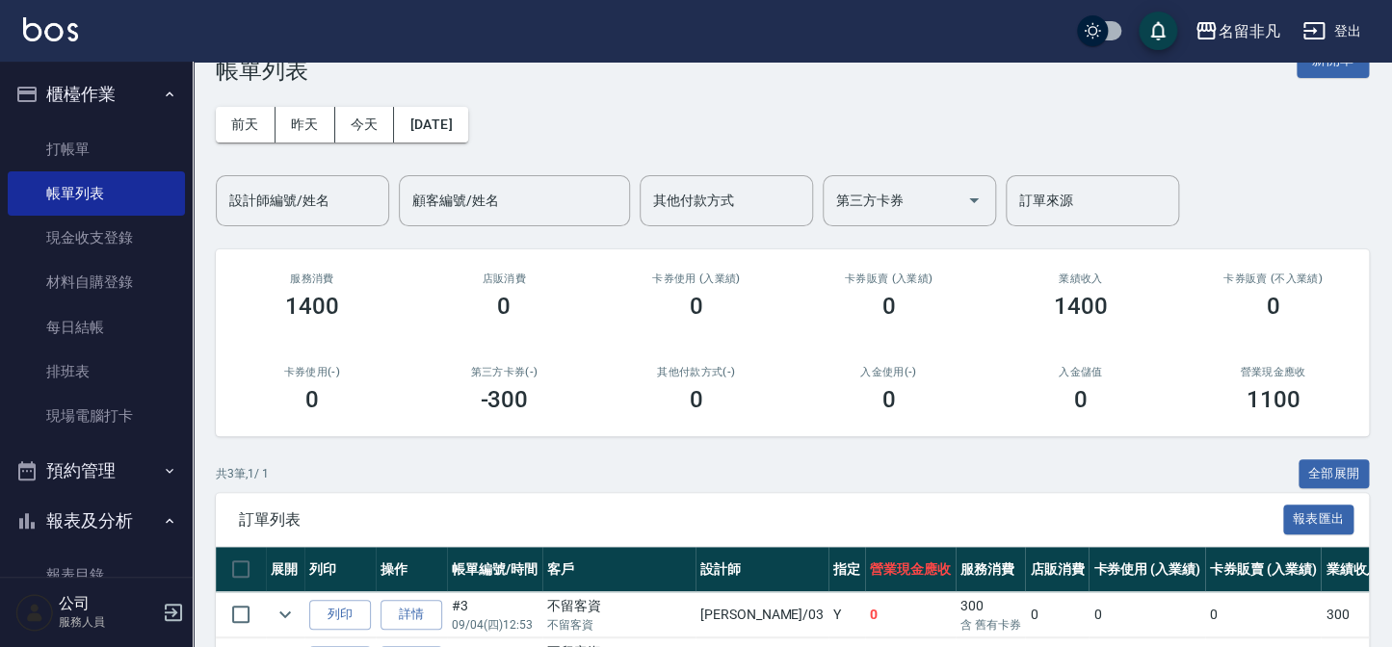
scroll to position [44, 0]
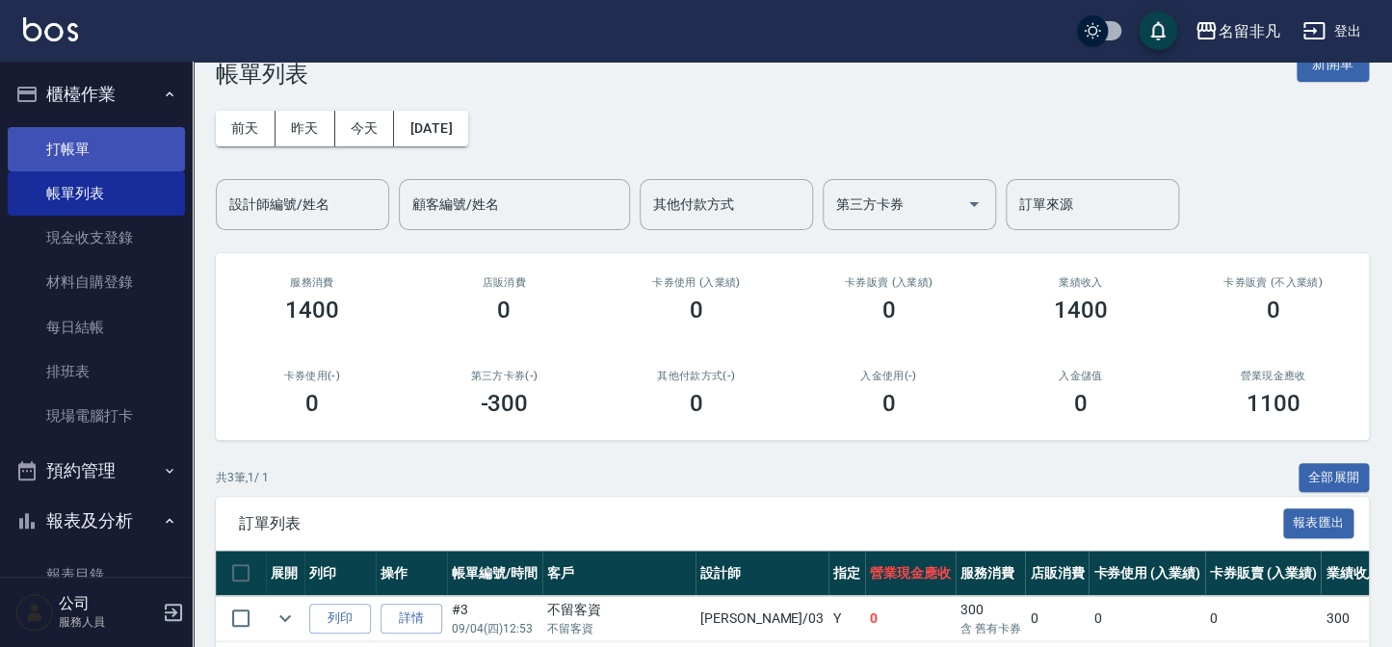
click at [174, 135] on link "打帳單" at bounding box center [96, 149] width 177 height 44
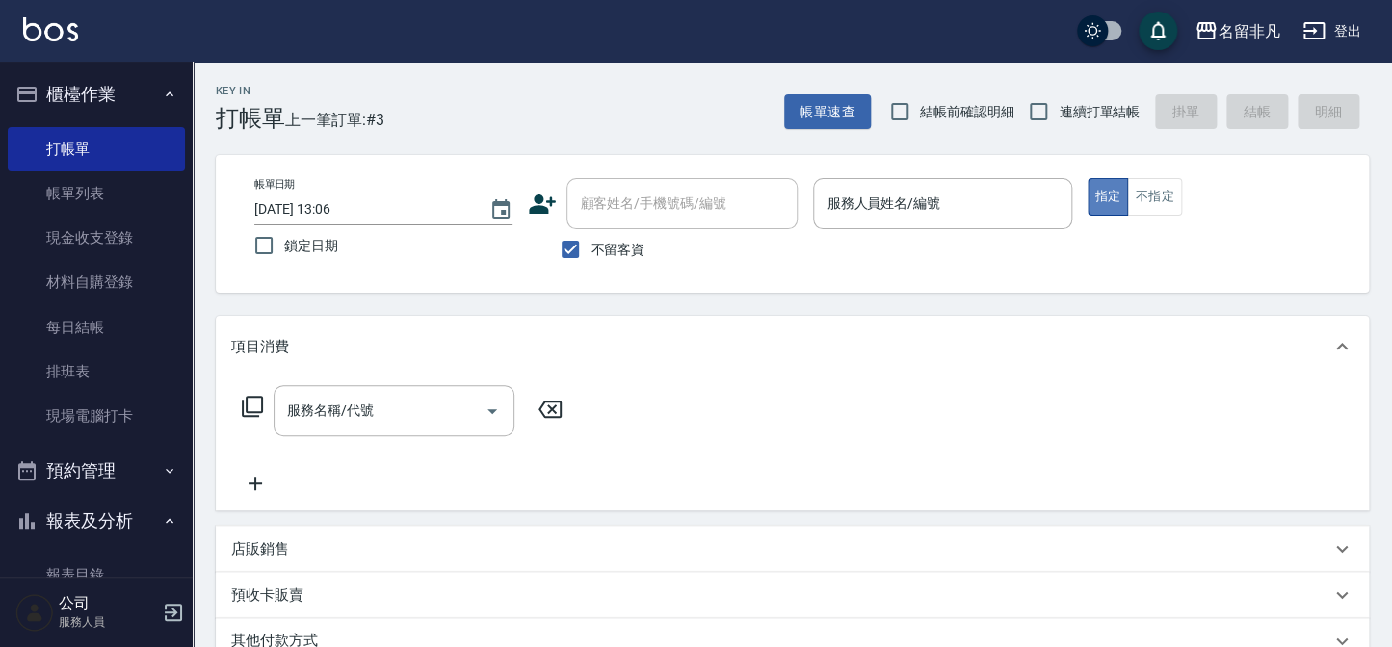
click at [1107, 192] on button "指定" at bounding box center [1107, 197] width 41 height 38
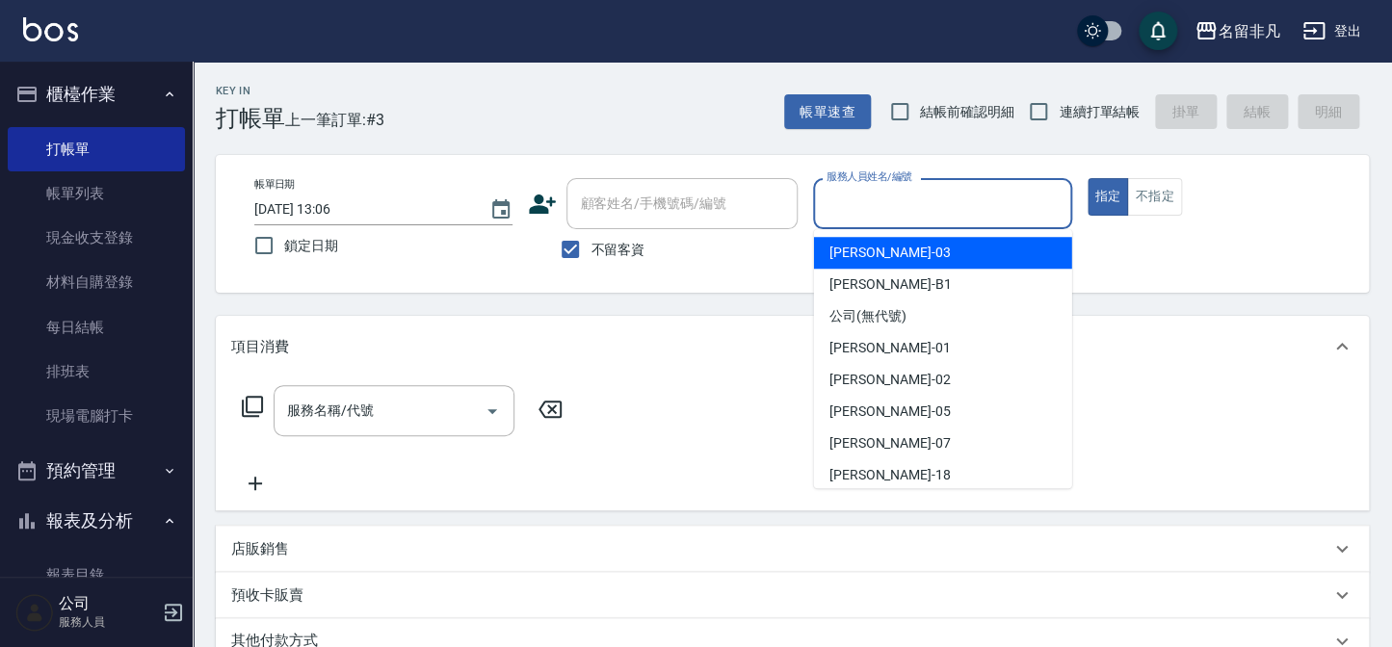
click at [940, 190] on input "服務人員姓名/編號" at bounding box center [941, 204] width 241 height 34
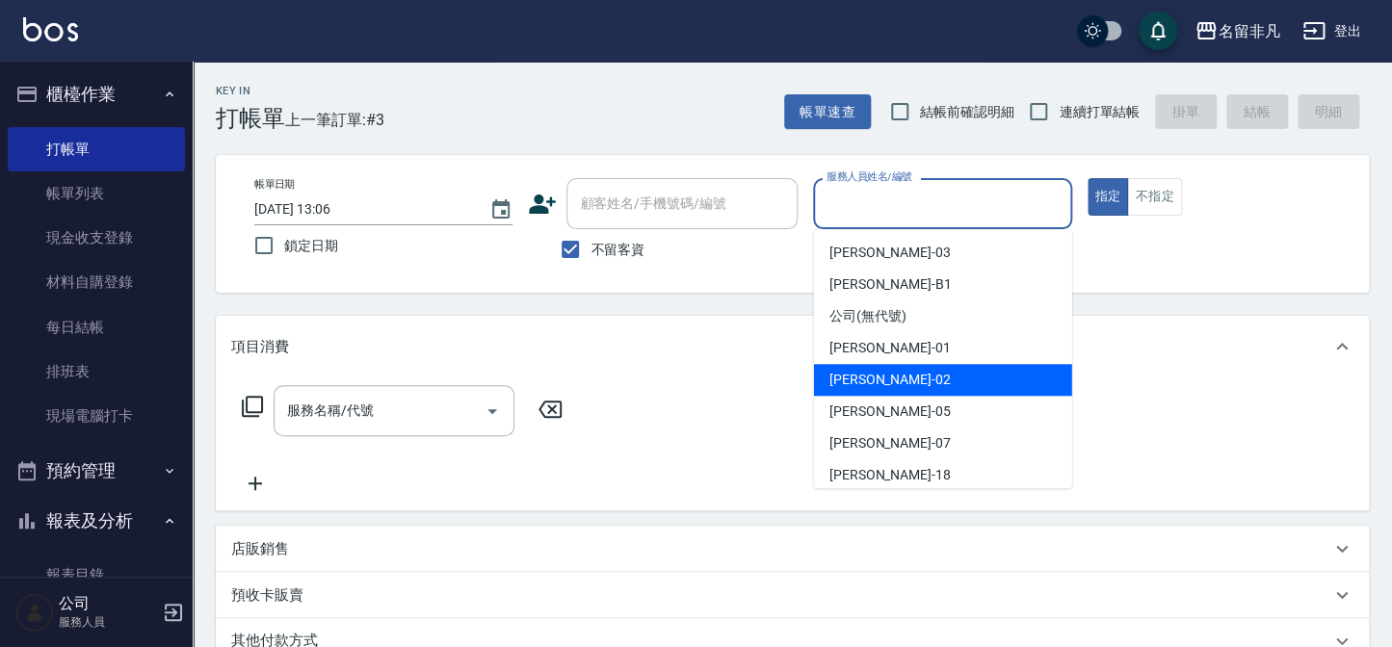
click at [839, 378] on span "[PERSON_NAME]-02" at bounding box center [889, 380] width 121 height 20
type input "[PERSON_NAME]-02"
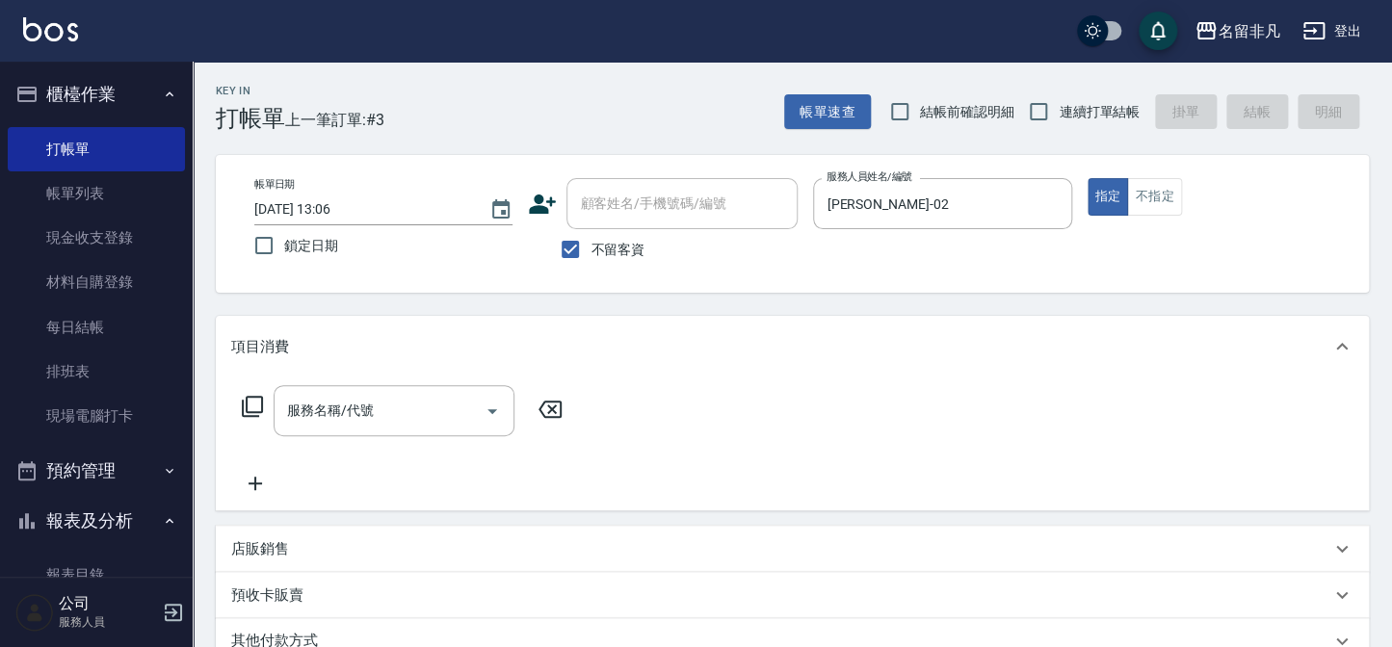
click at [248, 406] on icon at bounding box center [252, 406] width 23 height 23
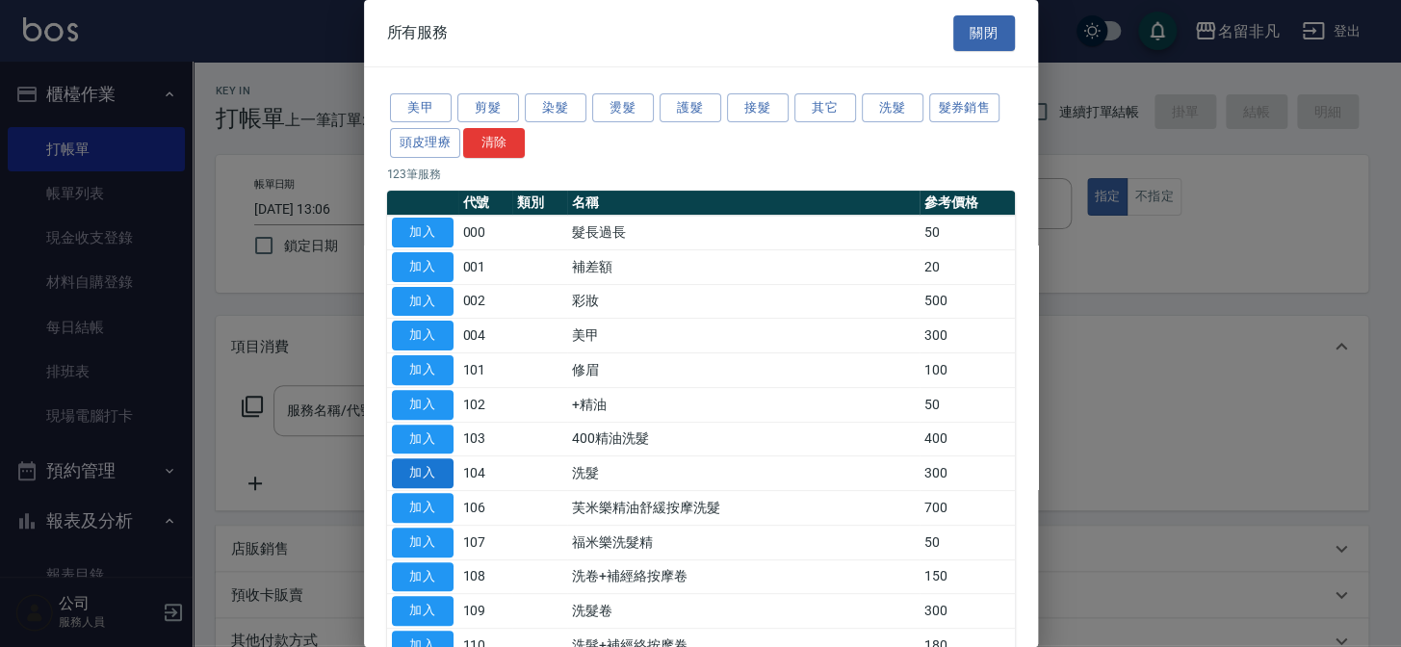
click at [436, 471] on button "加入" at bounding box center [423, 473] width 62 height 30
type input "洗髮(104)"
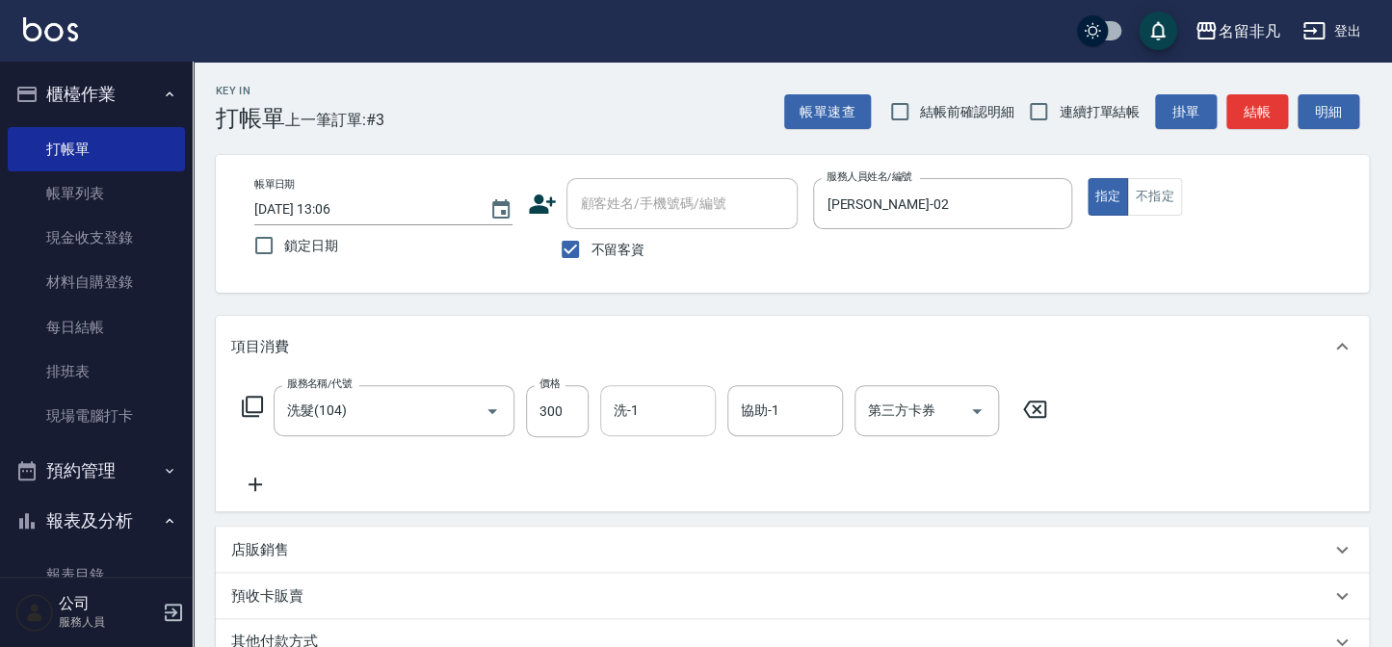
click at [664, 417] on input "洗-1" at bounding box center [658, 411] width 98 height 34
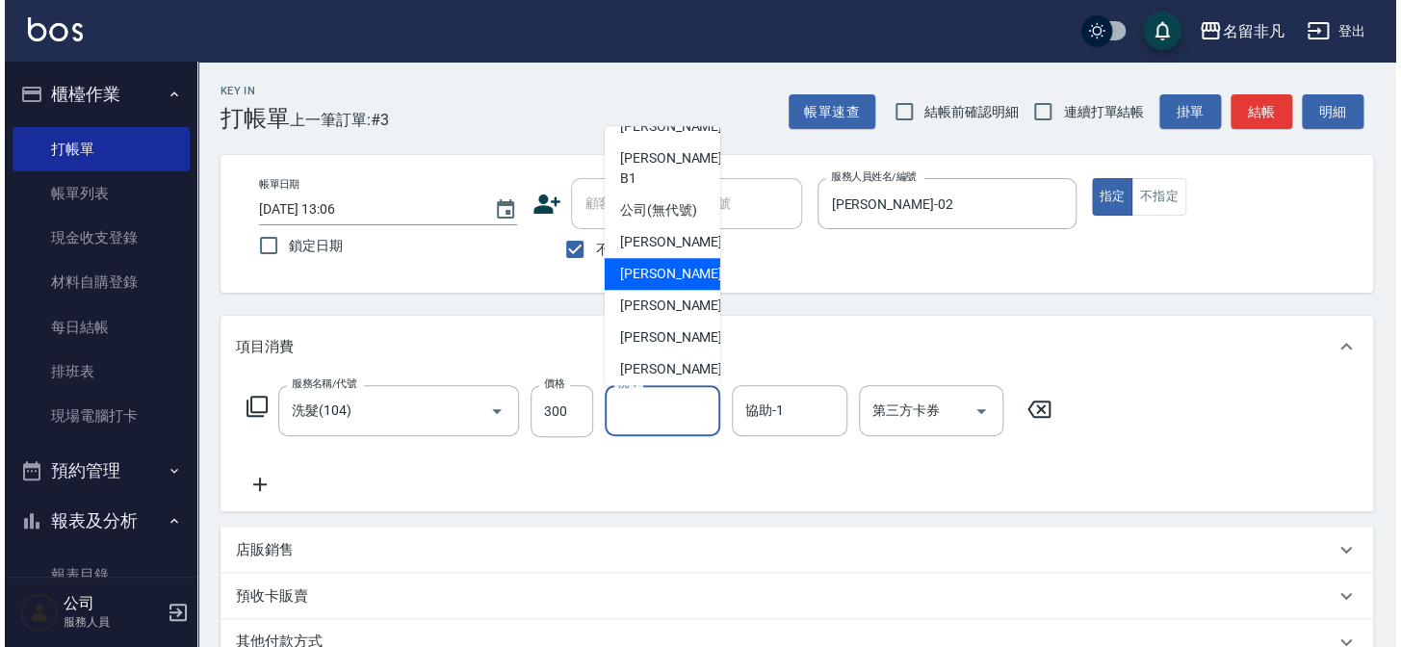
scroll to position [30, 0]
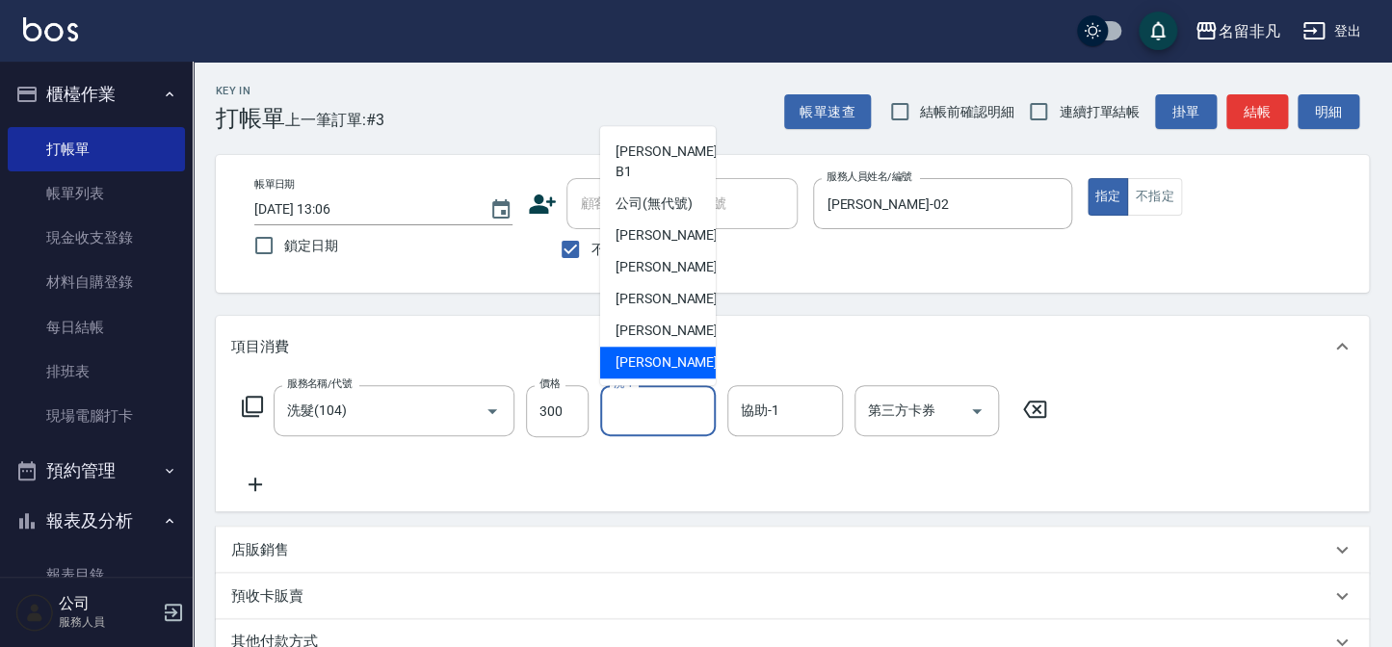
drag, startPoint x: 653, startPoint y: 366, endPoint x: 420, endPoint y: 371, distance: 233.1
click at [652, 367] on span "[PERSON_NAME]-18" at bounding box center [675, 362] width 121 height 20
type input "[PERSON_NAME]-18"
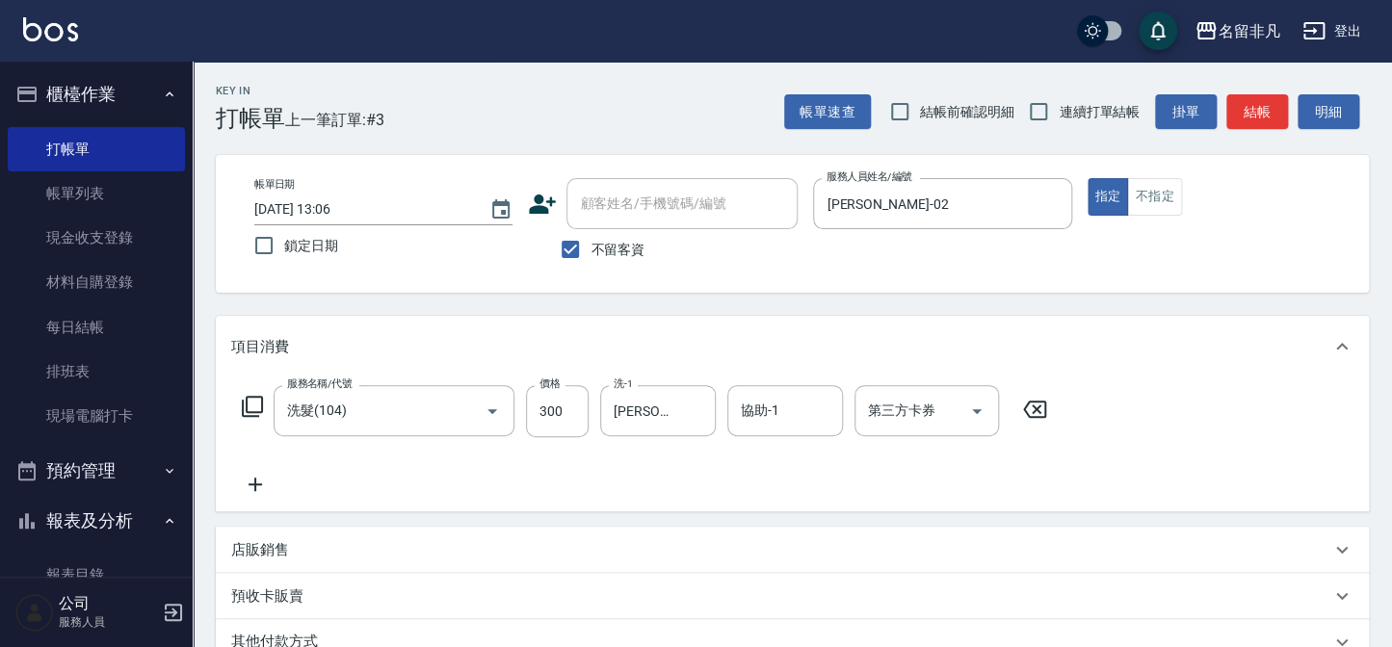
click at [250, 405] on icon at bounding box center [252, 406] width 23 height 23
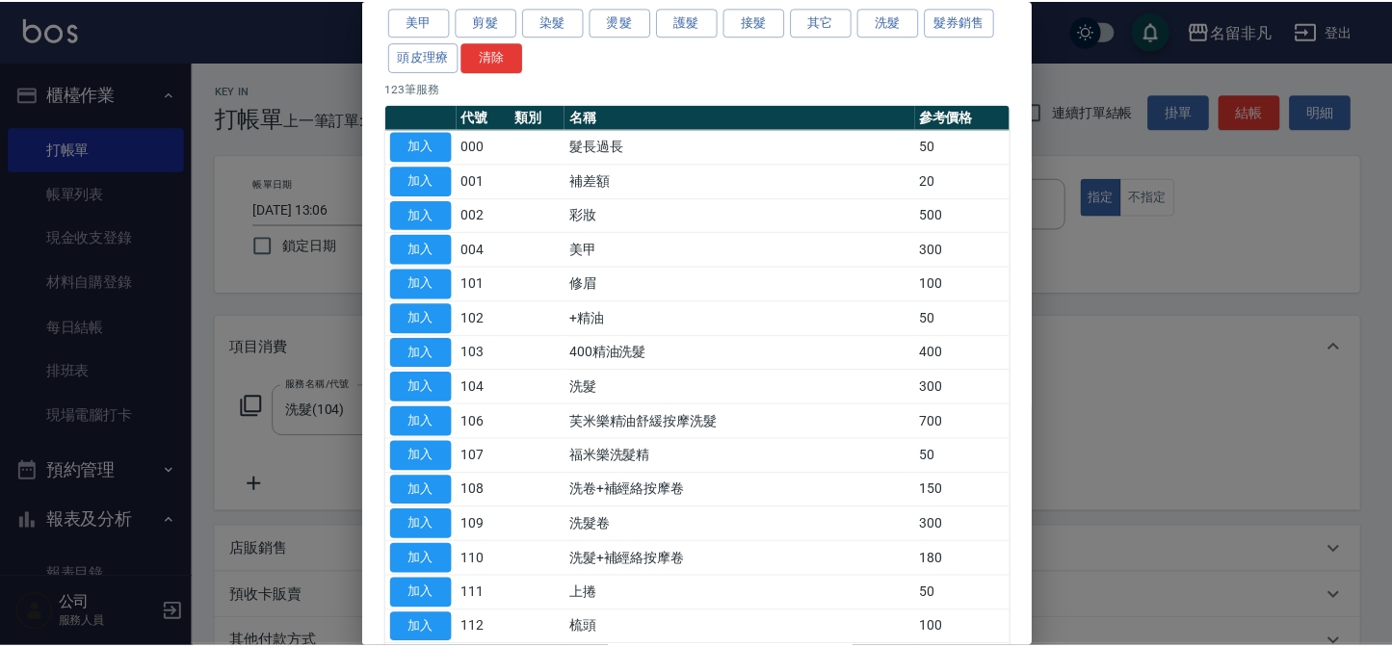
scroll to position [0, 0]
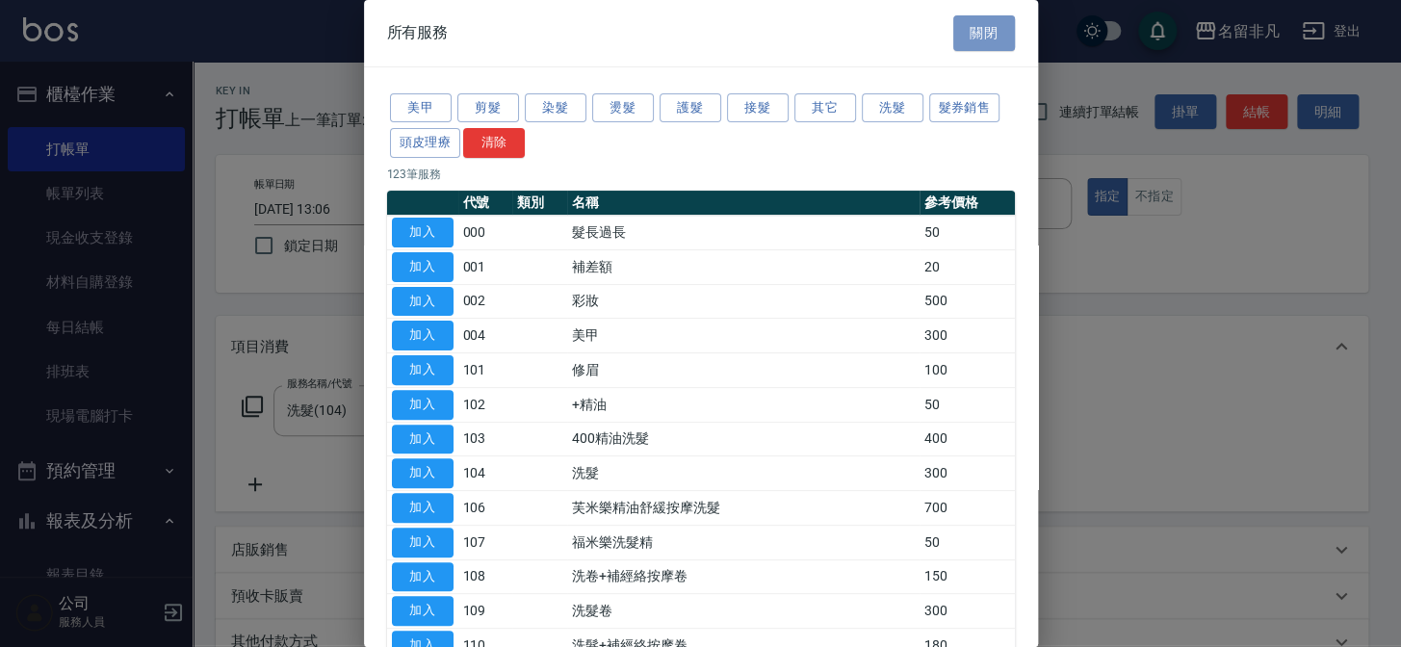
click at [982, 23] on button "關閉" at bounding box center [984, 33] width 62 height 36
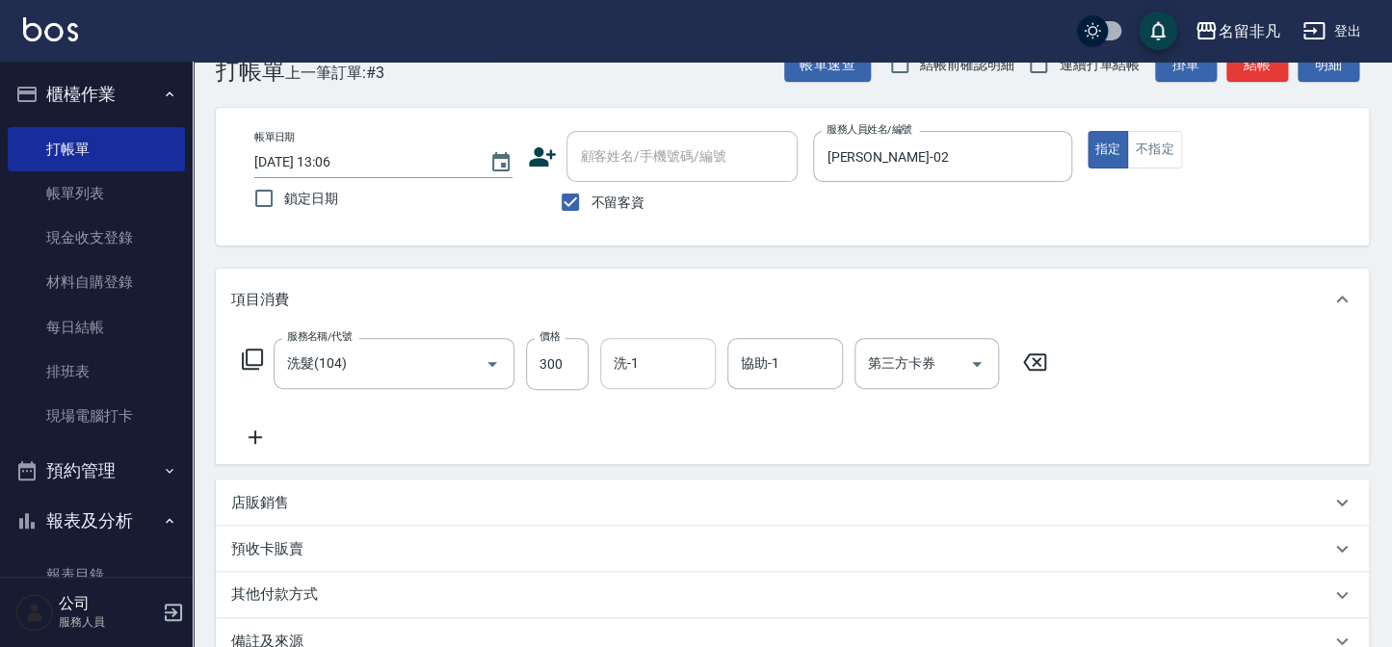
scroll to position [87, 0]
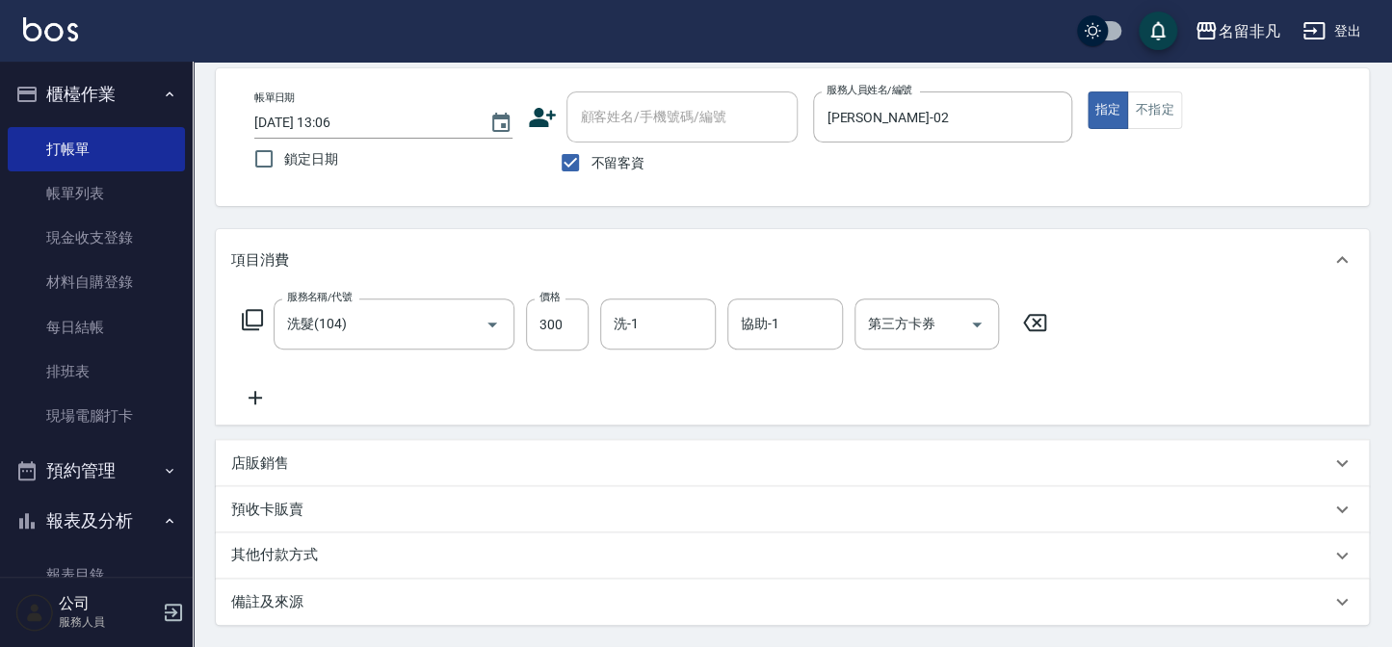
click at [331, 468] on div "店販銷售" at bounding box center [780, 464] width 1099 height 20
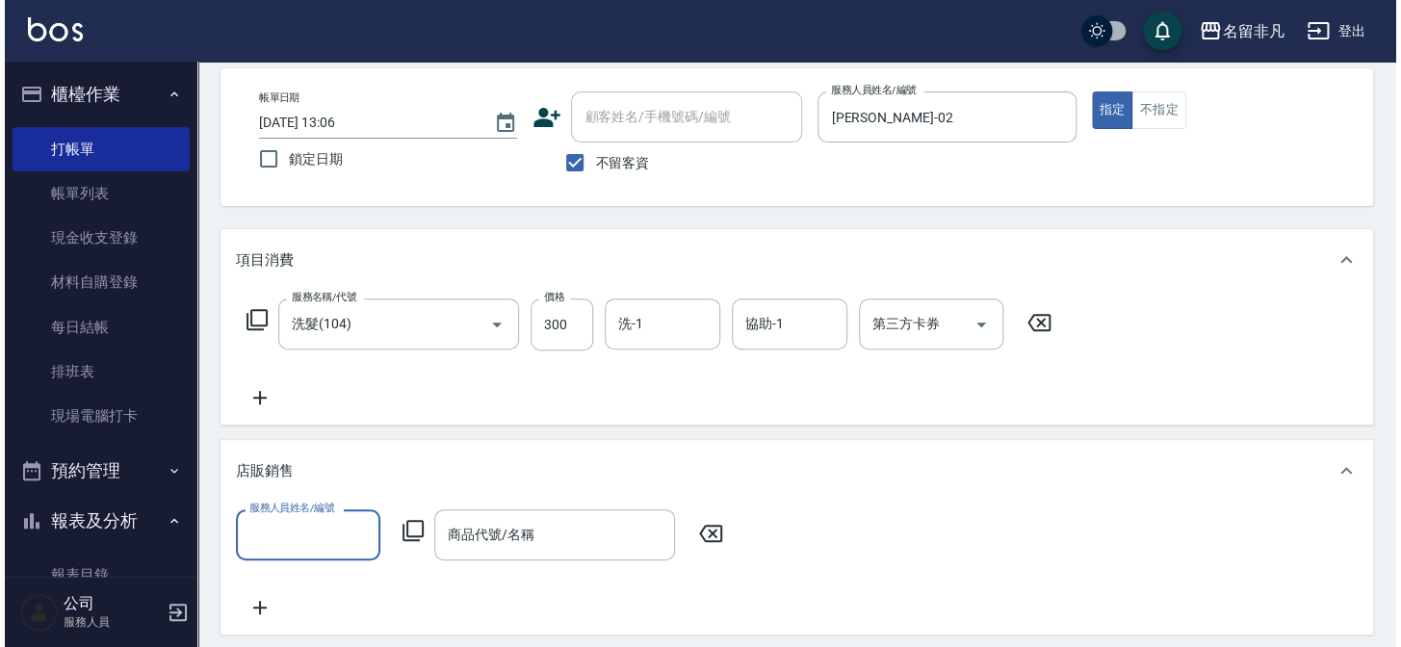
scroll to position [0, 0]
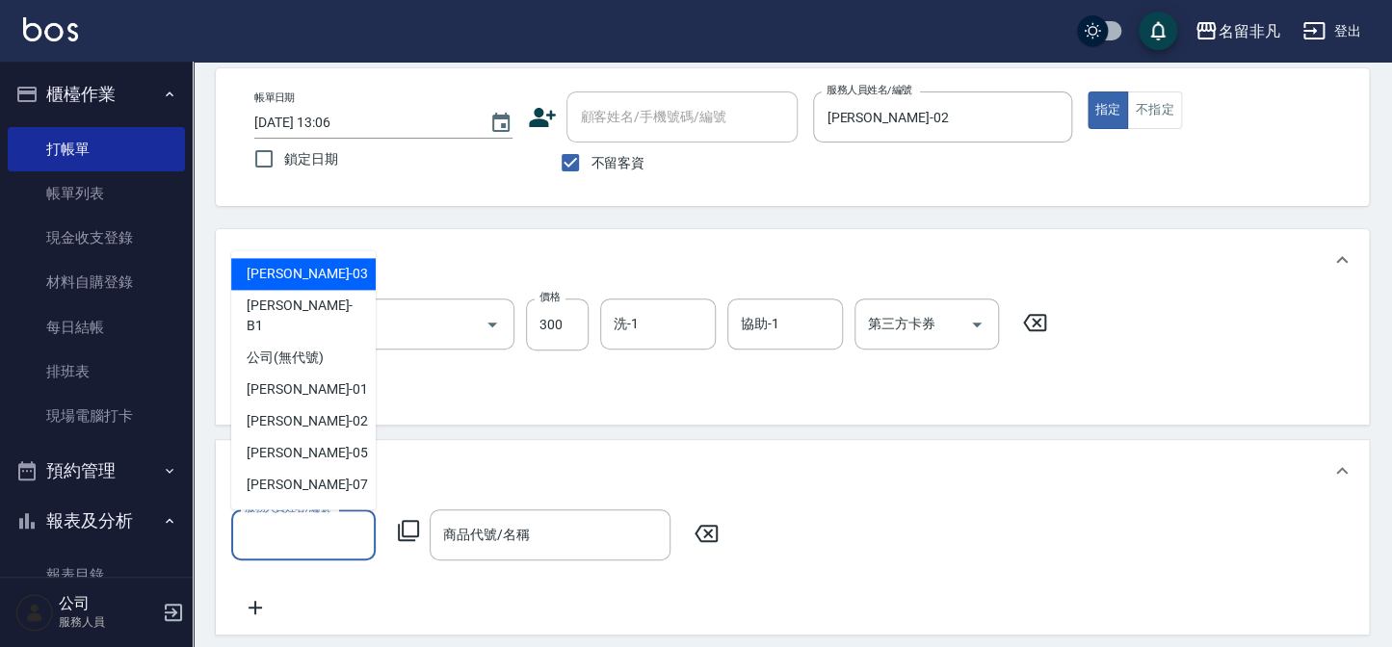
click at [306, 522] on input "服務人員姓名/編號" at bounding box center [303, 535] width 127 height 34
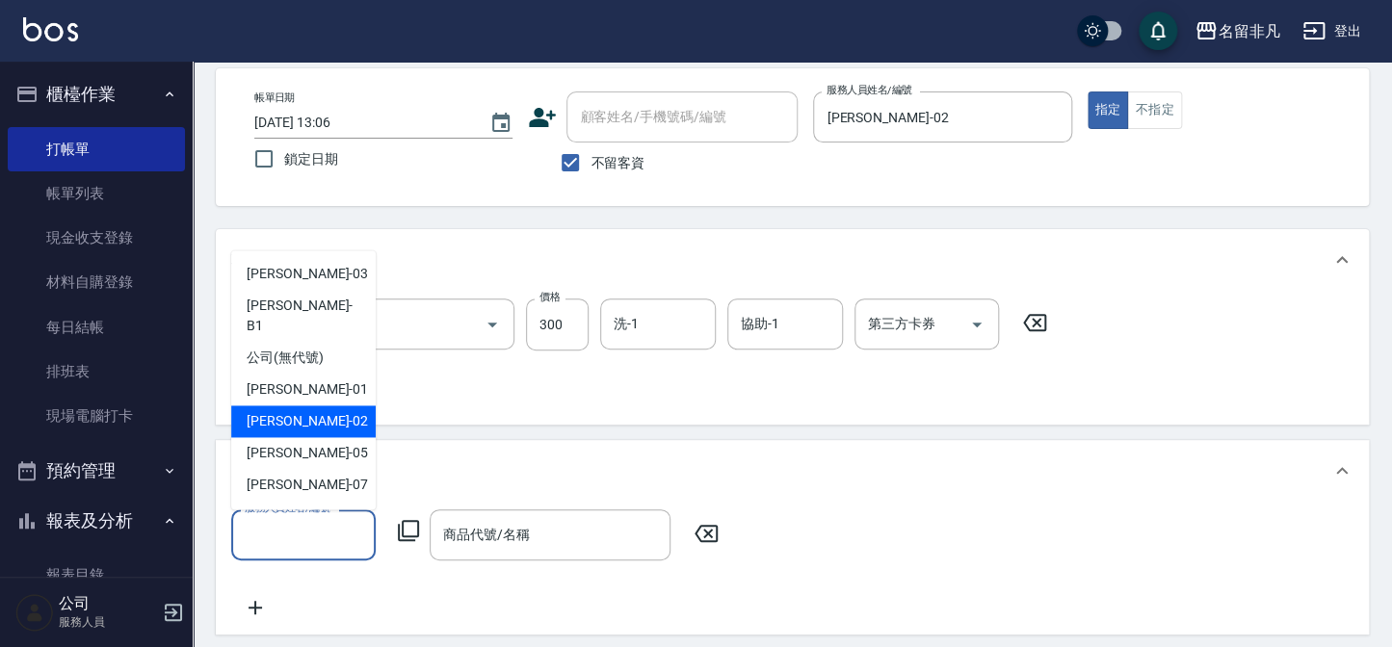
drag, startPoint x: 295, startPoint y: 388, endPoint x: 310, endPoint y: 395, distance: 16.8
click at [299, 405] on div "[PERSON_NAME]-02" at bounding box center [303, 421] width 144 height 32
type input "[PERSON_NAME]-02"
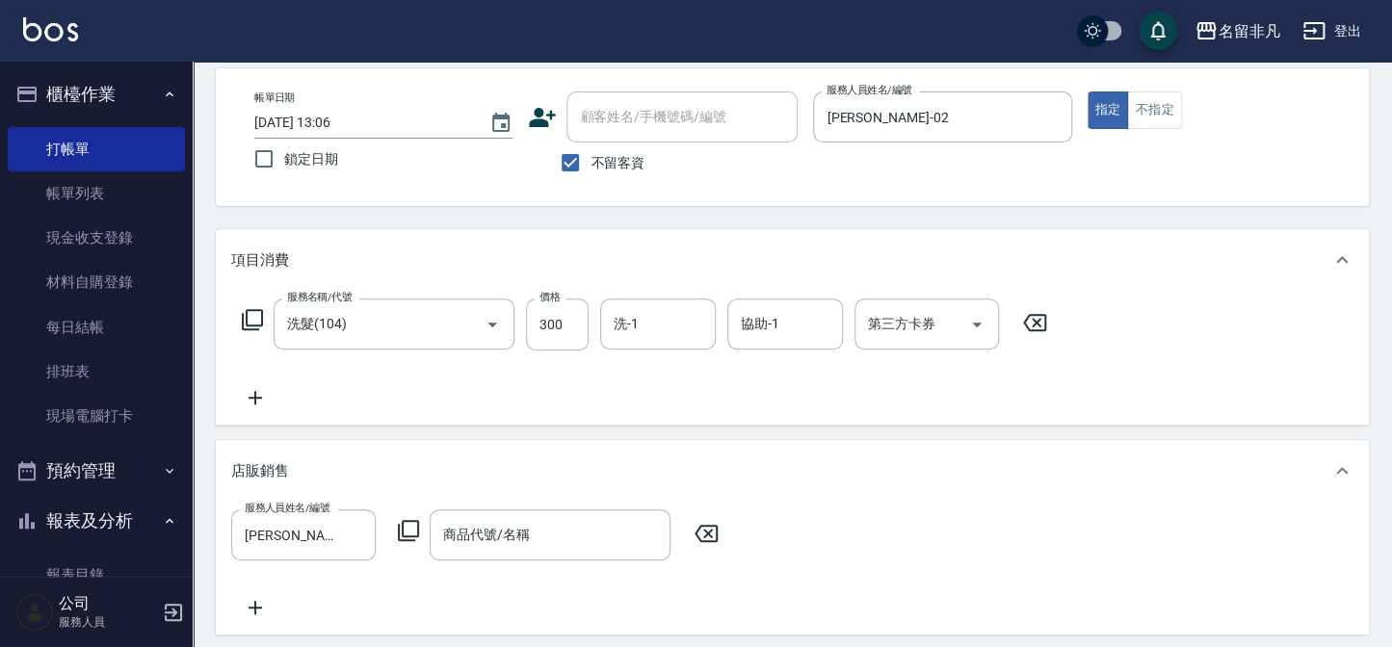
click at [406, 525] on icon at bounding box center [408, 530] width 23 height 23
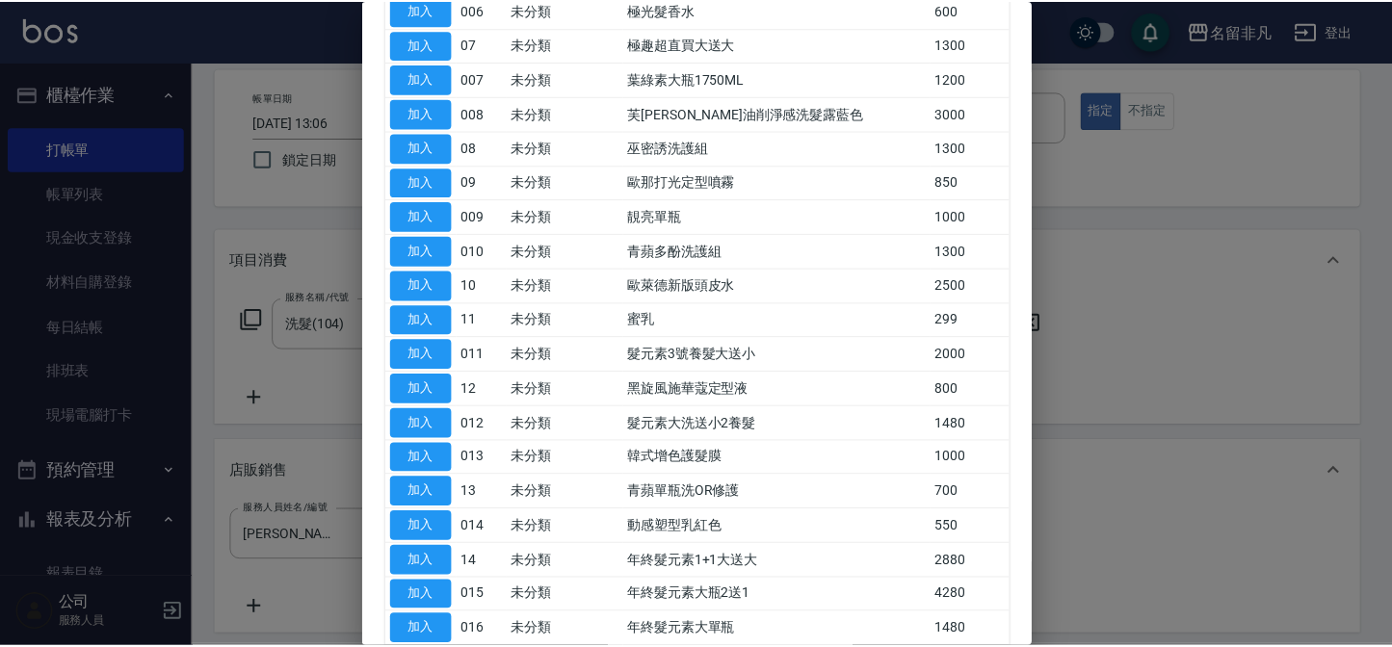
scroll to position [700, 0]
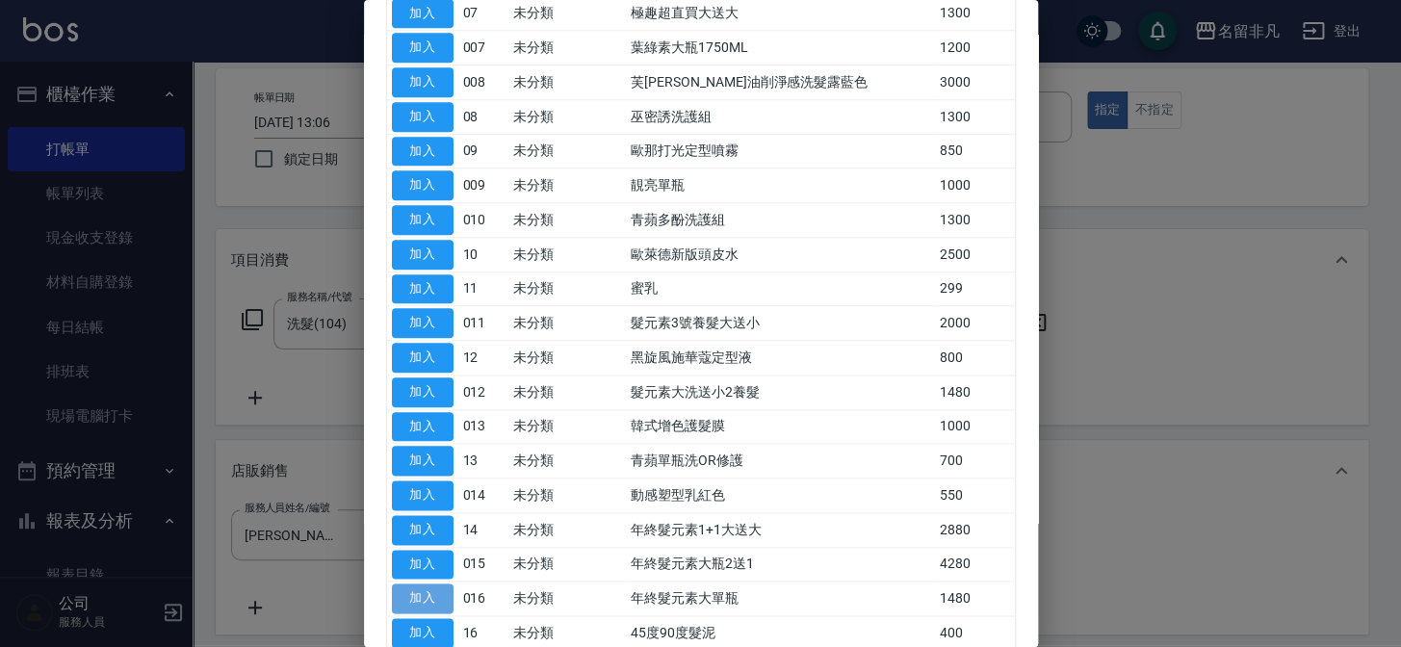
click at [416, 588] on button "加入" at bounding box center [423, 599] width 62 height 30
type input "年終髮元素大單瓶"
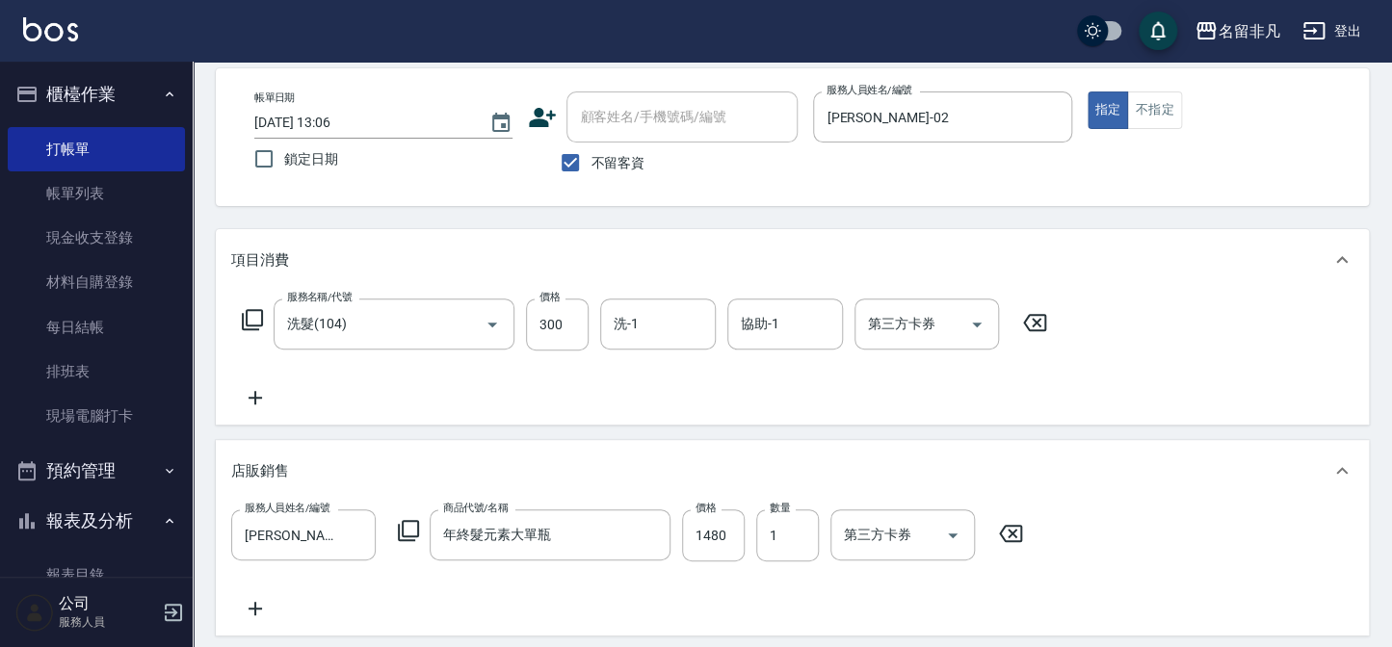
scroll to position [0, 0]
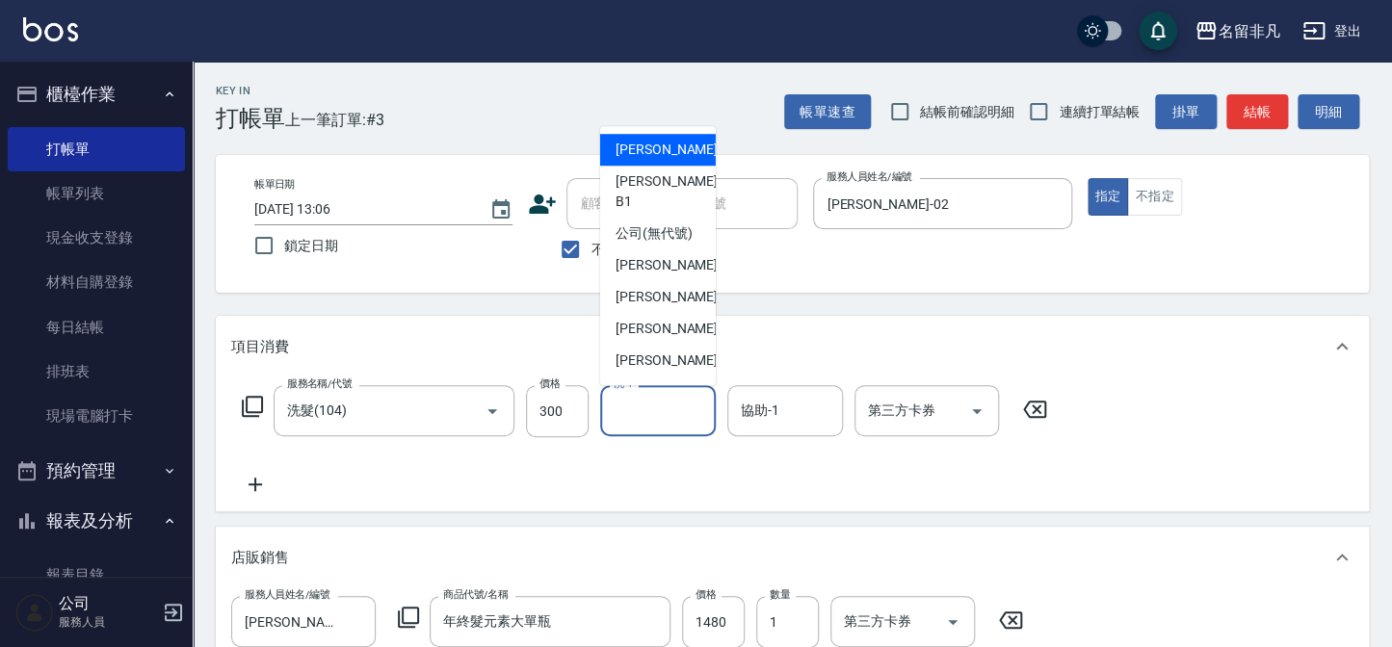
click at [664, 396] on input "洗-1" at bounding box center [658, 411] width 98 height 34
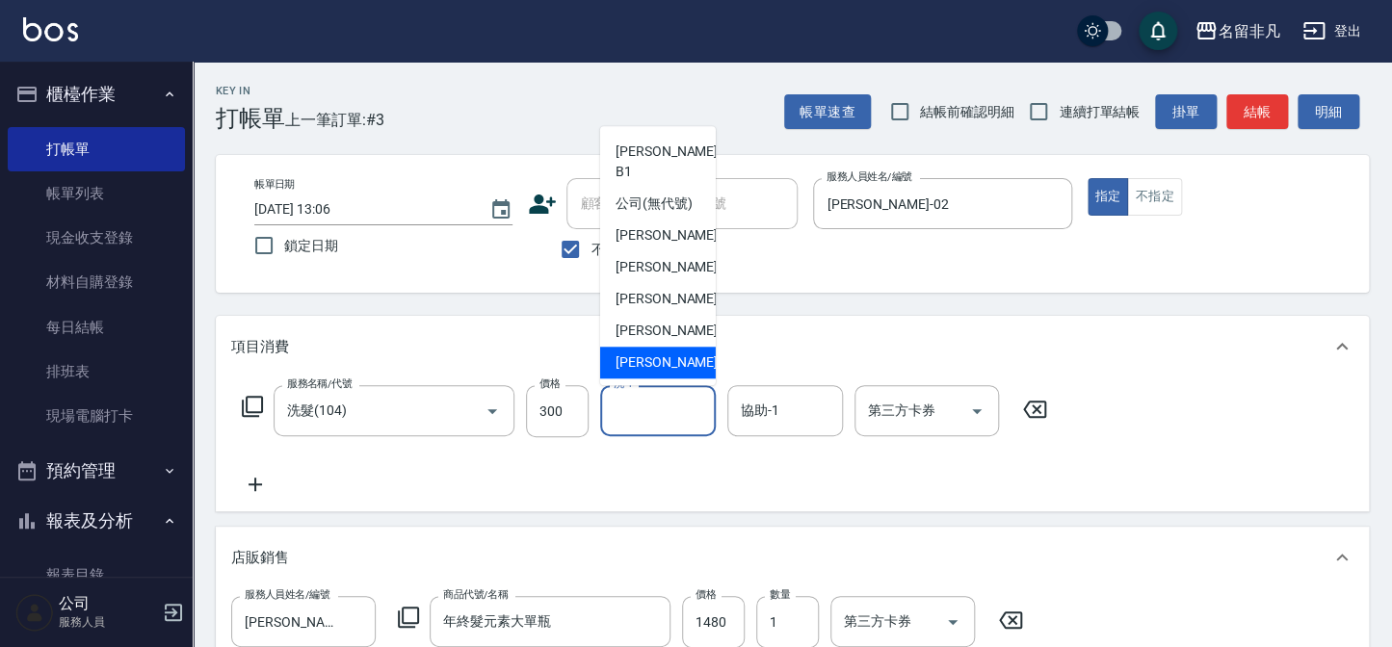
click at [660, 359] on span "[PERSON_NAME]-18" at bounding box center [675, 362] width 121 height 20
type input "[PERSON_NAME]-18"
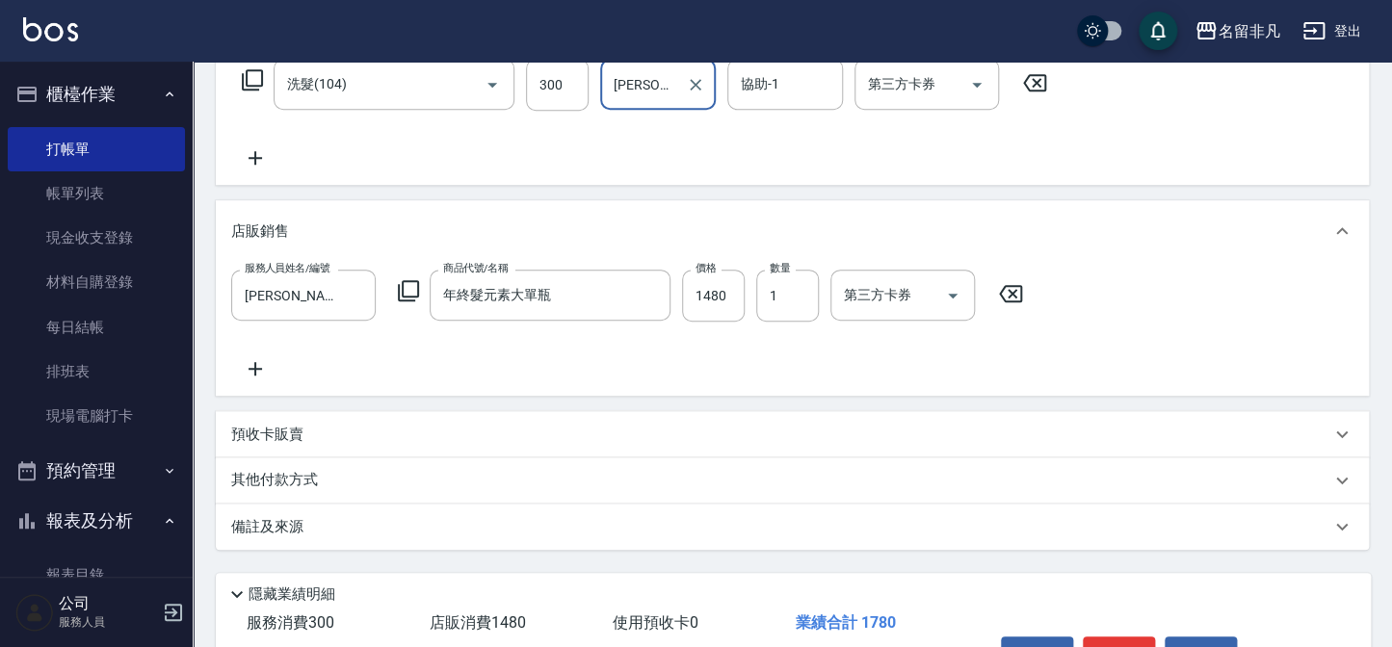
scroll to position [443, 0]
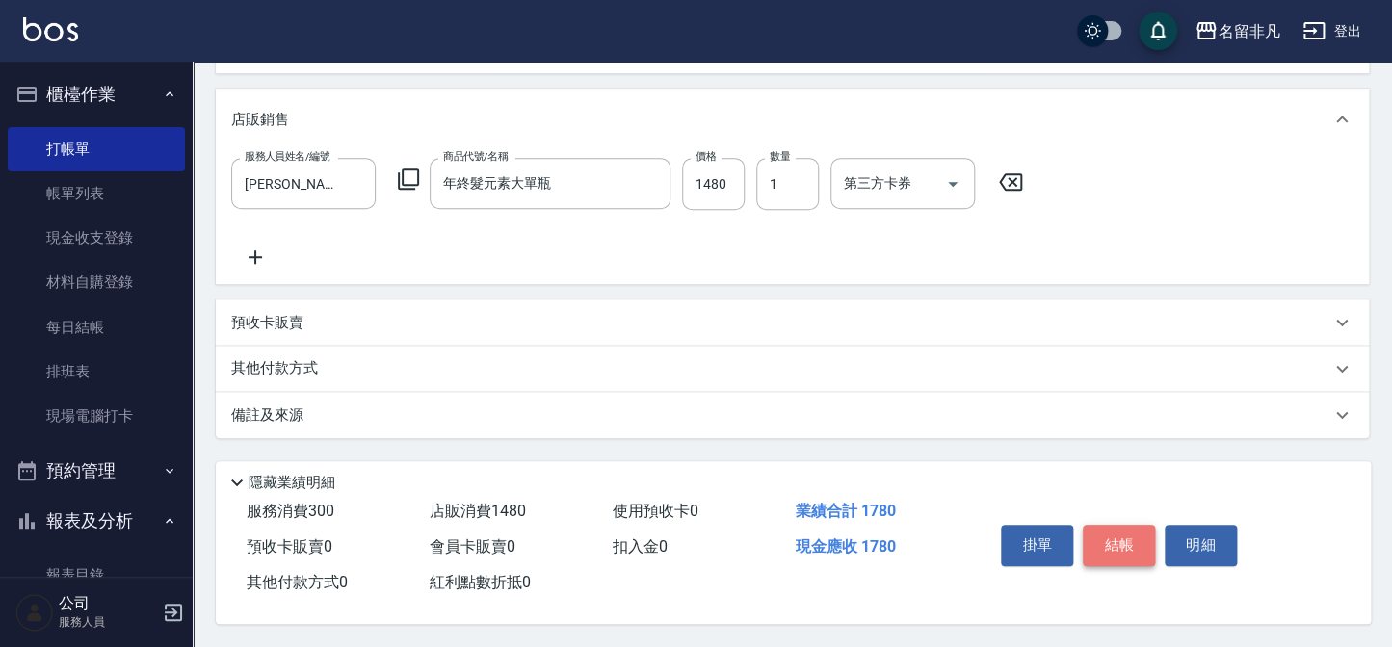
click at [1099, 533] on button "結帳" at bounding box center [1118, 545] width 72 height 40
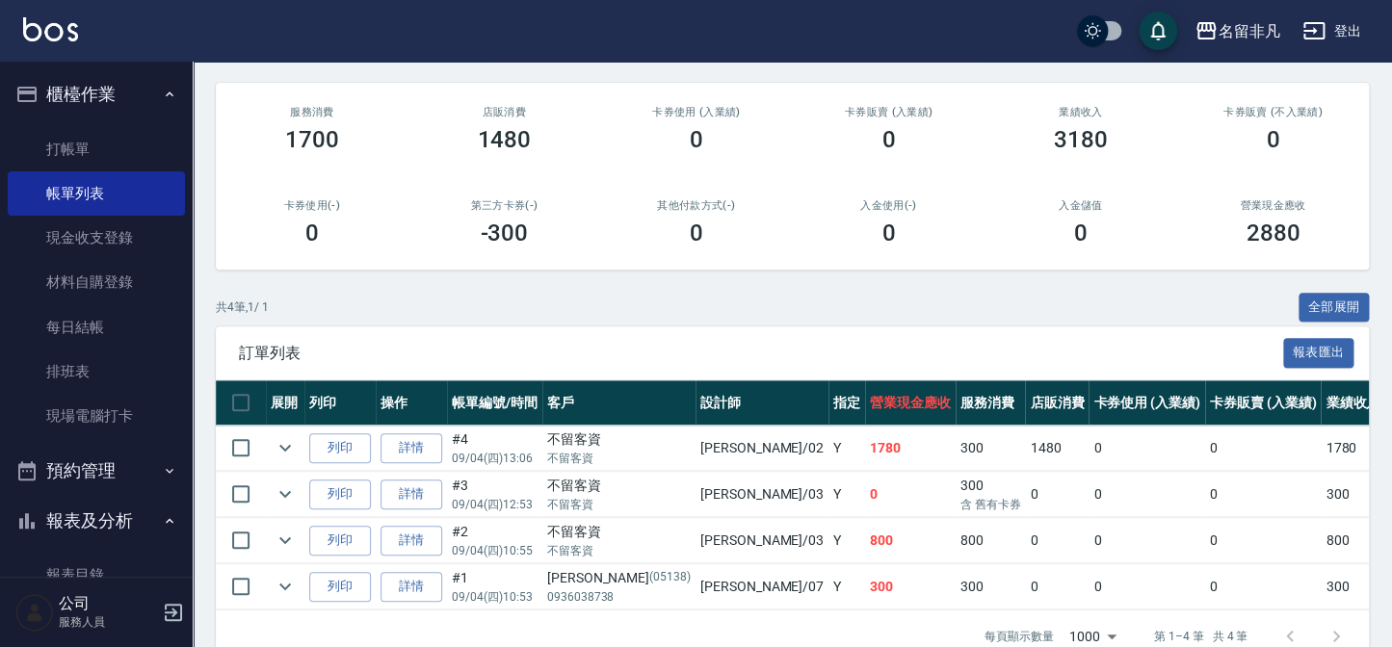
scroll to position [174, 0]
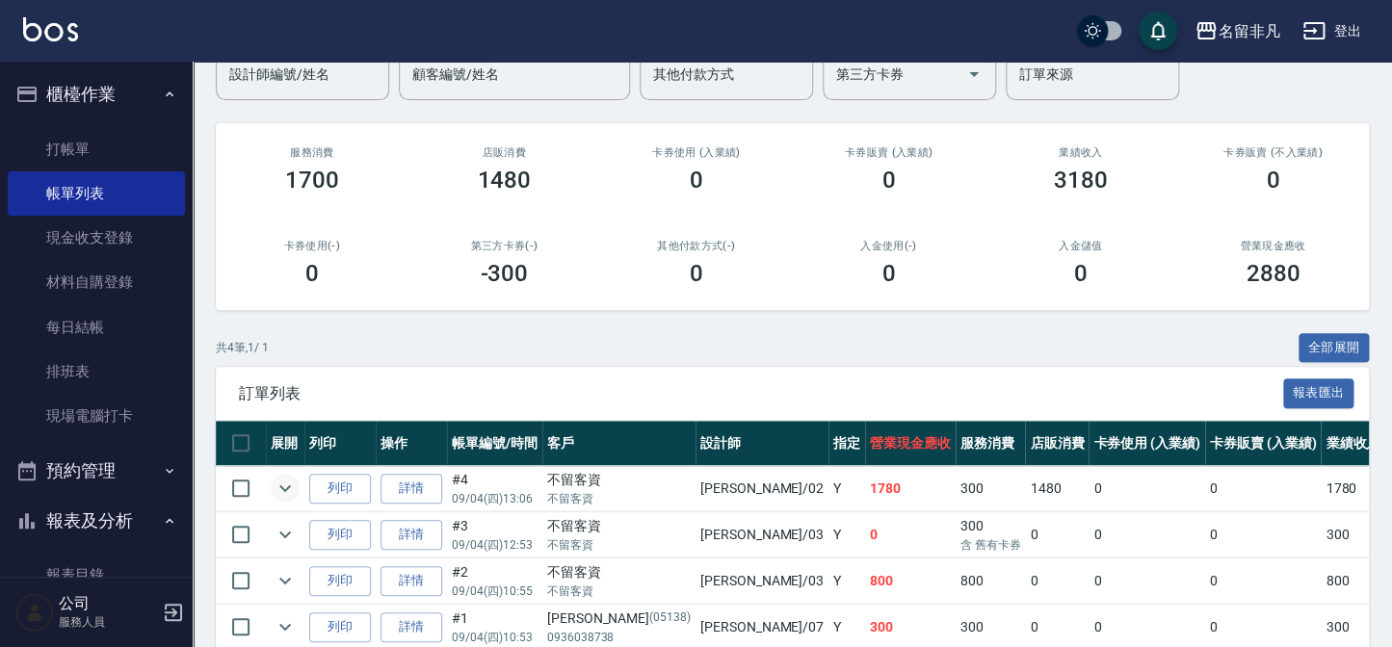
click at [286, 490] on icon "expand row" at bounding box center [285, 488] width 23 height 23
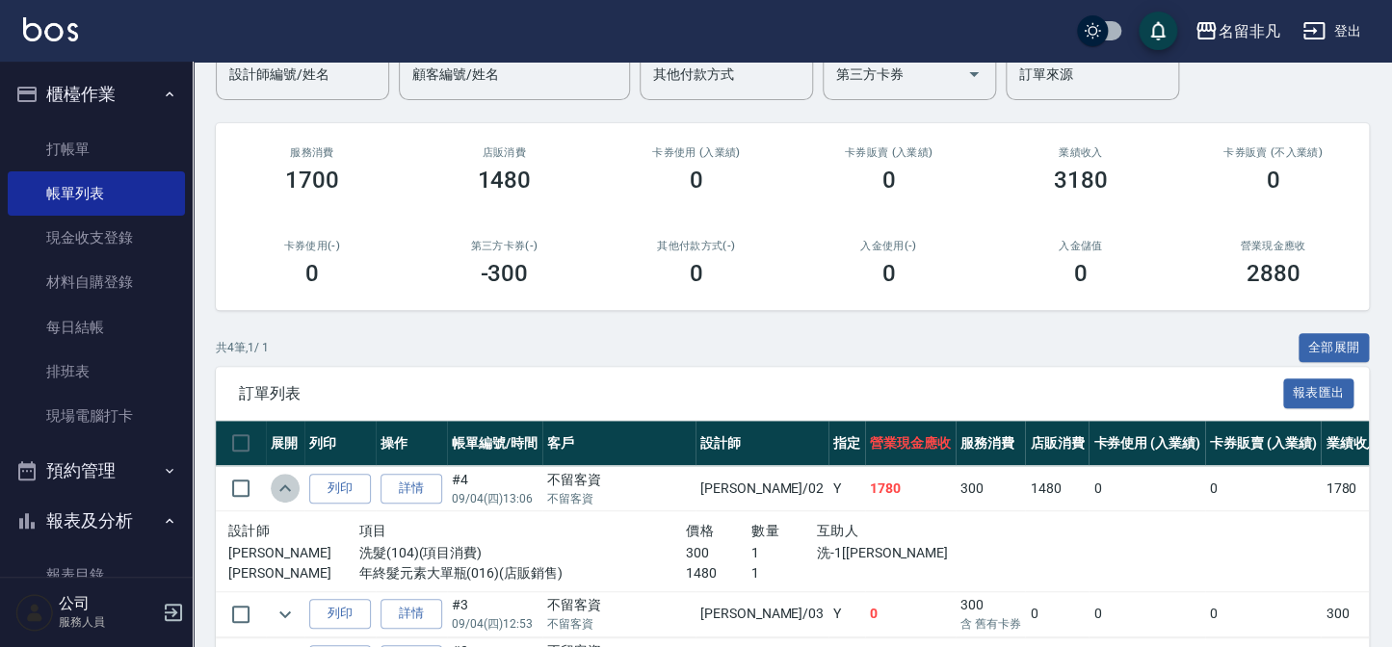
click at [286, 490] on icon "expand row" at bounding box center [285, 488] width 23 height 23
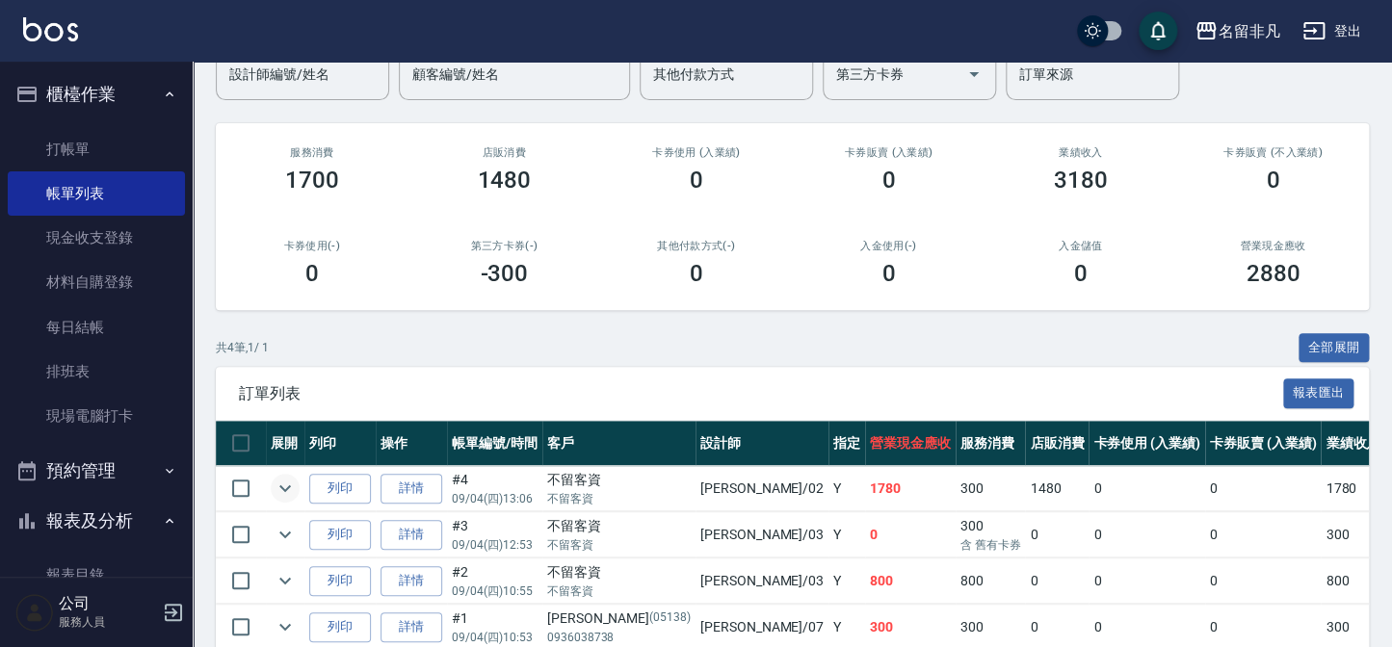
click at [290, 485] on icon "expand row" at bounding box center [285, 488] width 23 height 23
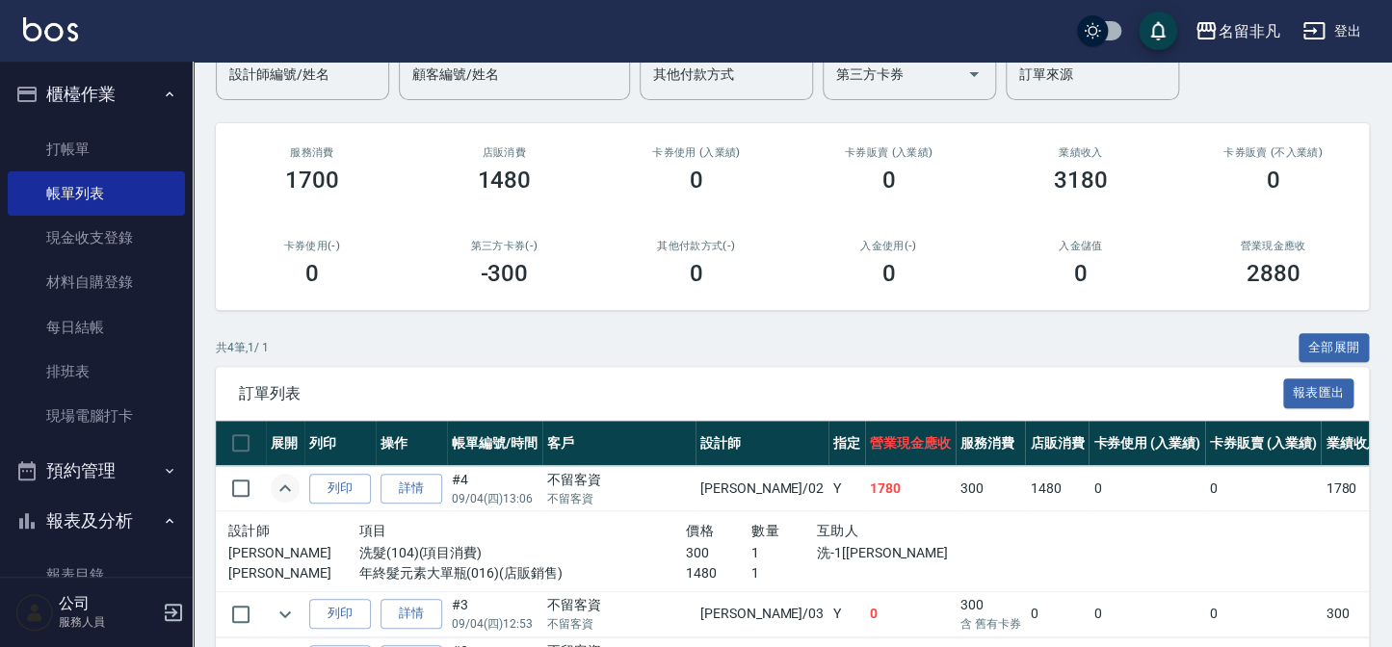
click at [290, 485] on icon "expand row" at bounding box center [285, 488] width 23 height 23
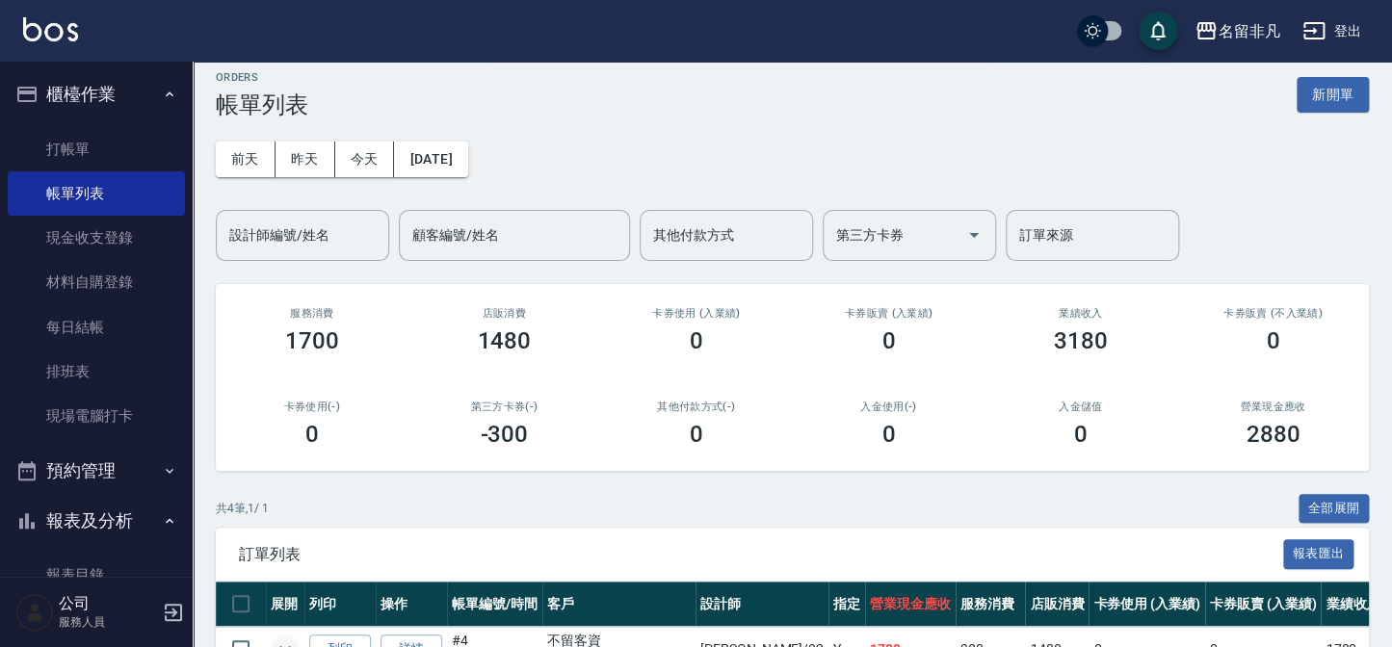
scroll to position [0, 0]
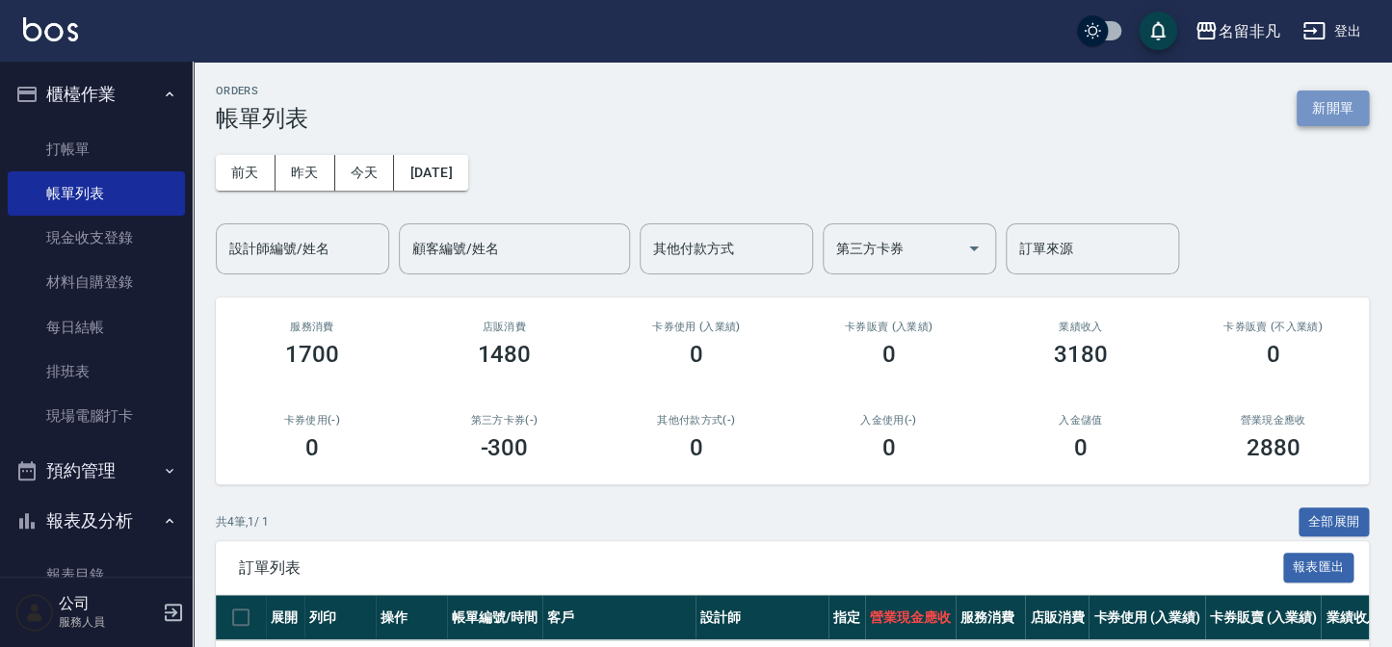
click at [1346, 119] on button "新開單" at bounding box center [1332, 109] width 72 height 36
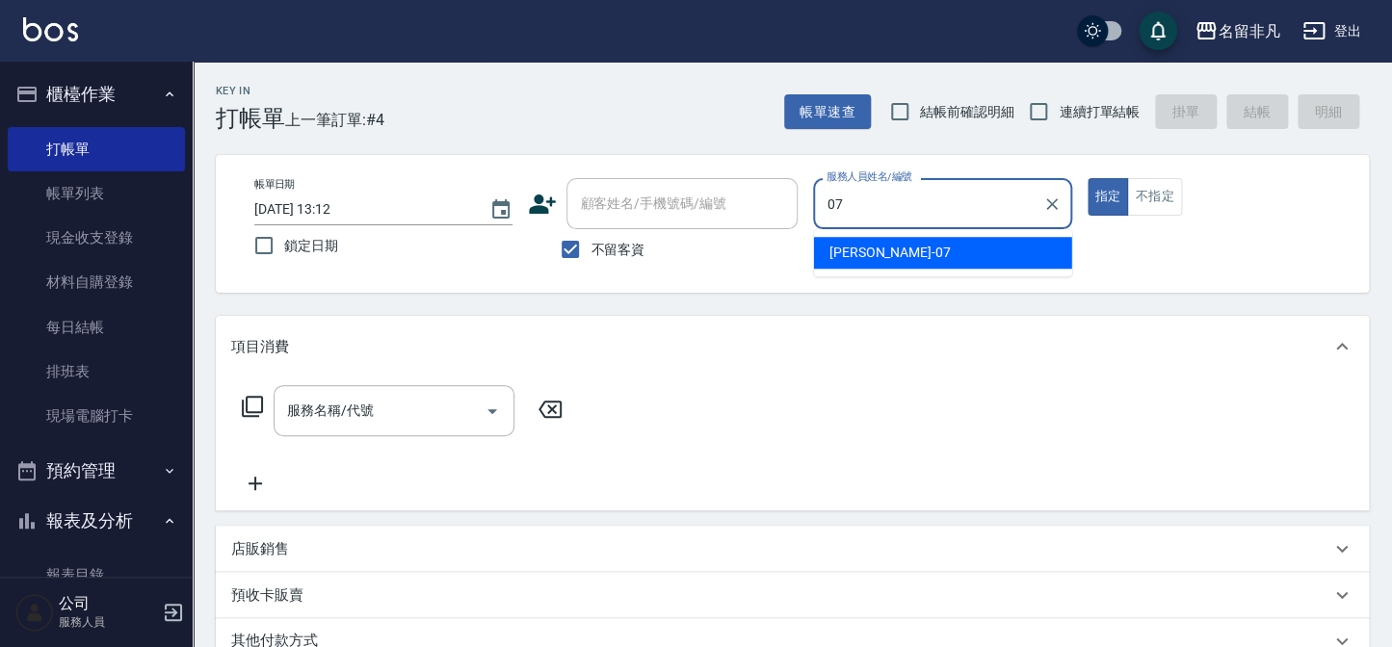
type input "07"
type button "true"
type input "[PERSON_NAME]-07"
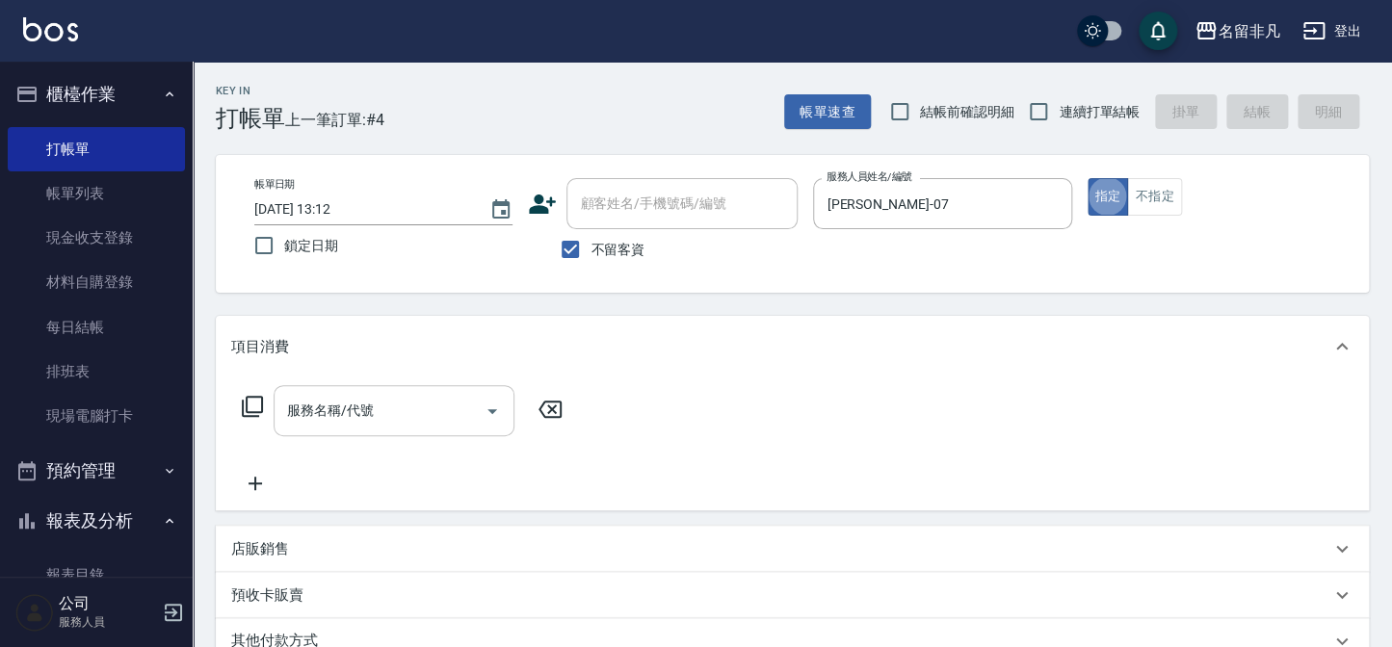
click at [366, 429] on div "服務名稱/代號" at bounding box center [394, 410] width 241 height 51
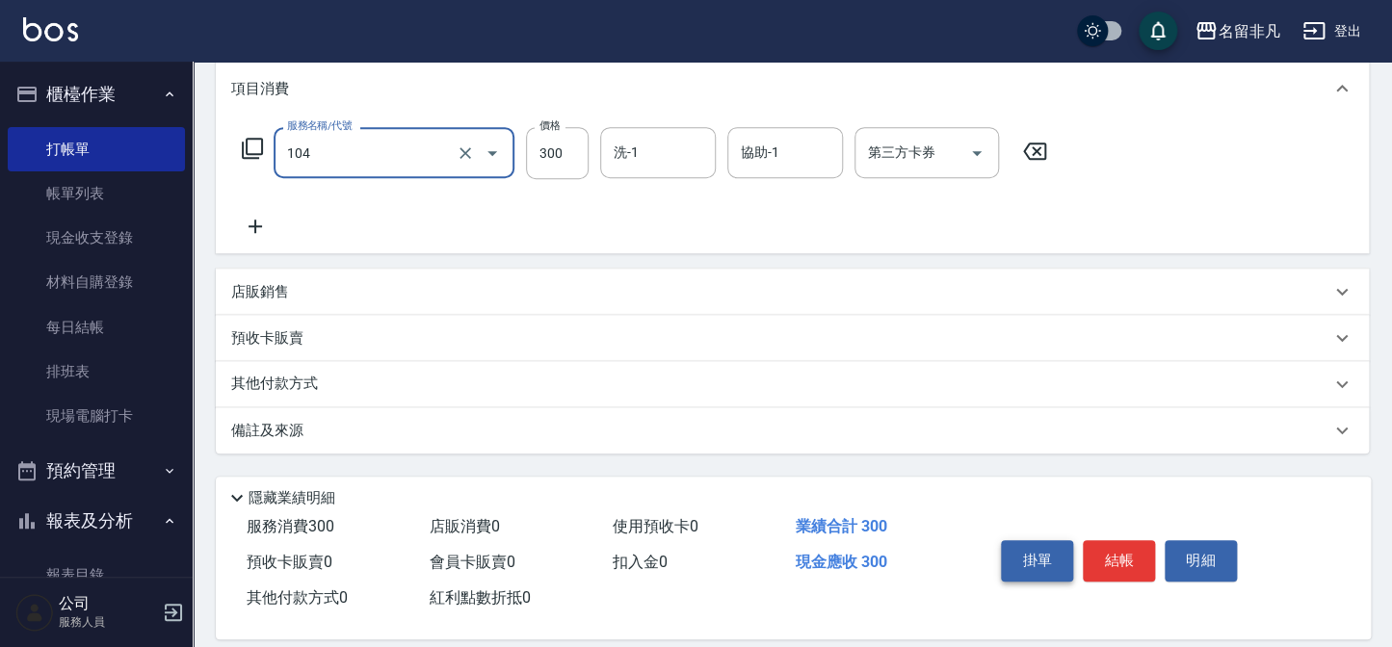
scroll to position [262, 0]
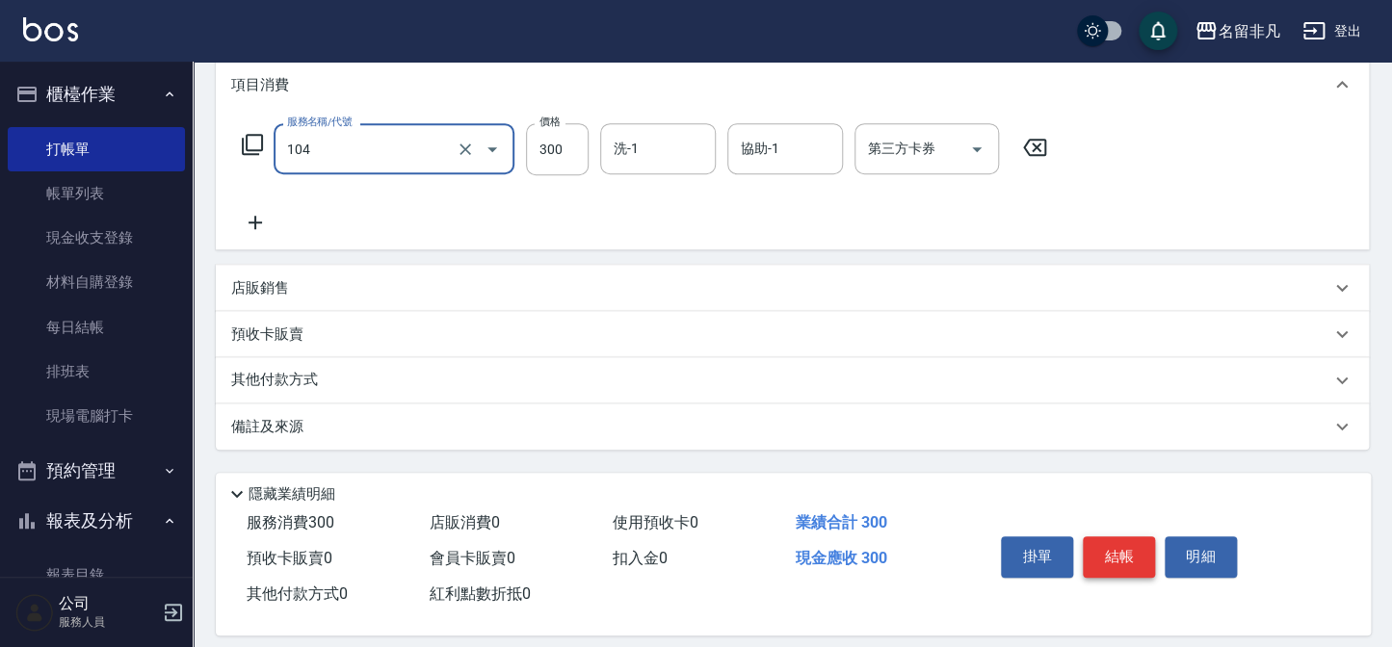
type input "洗髮(104)"
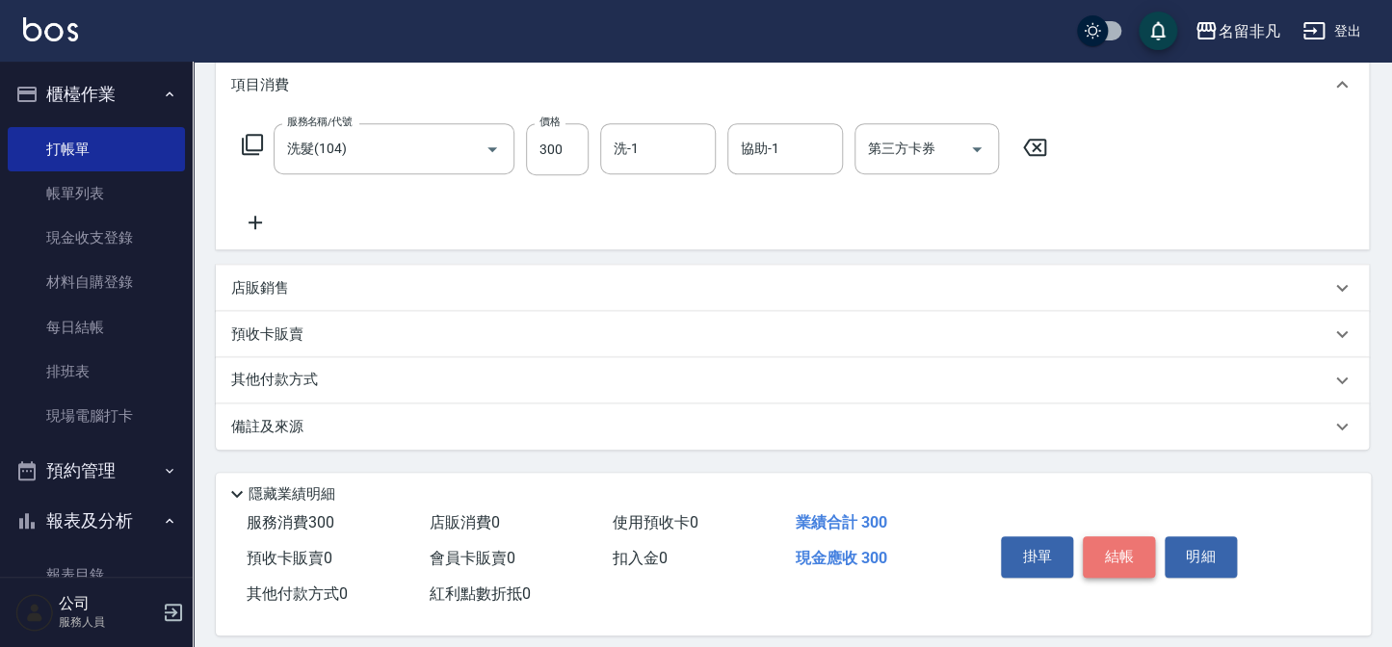
click at [1083, 546] on button "結帳" at bounding box center [1118, 556] width 72 height 40
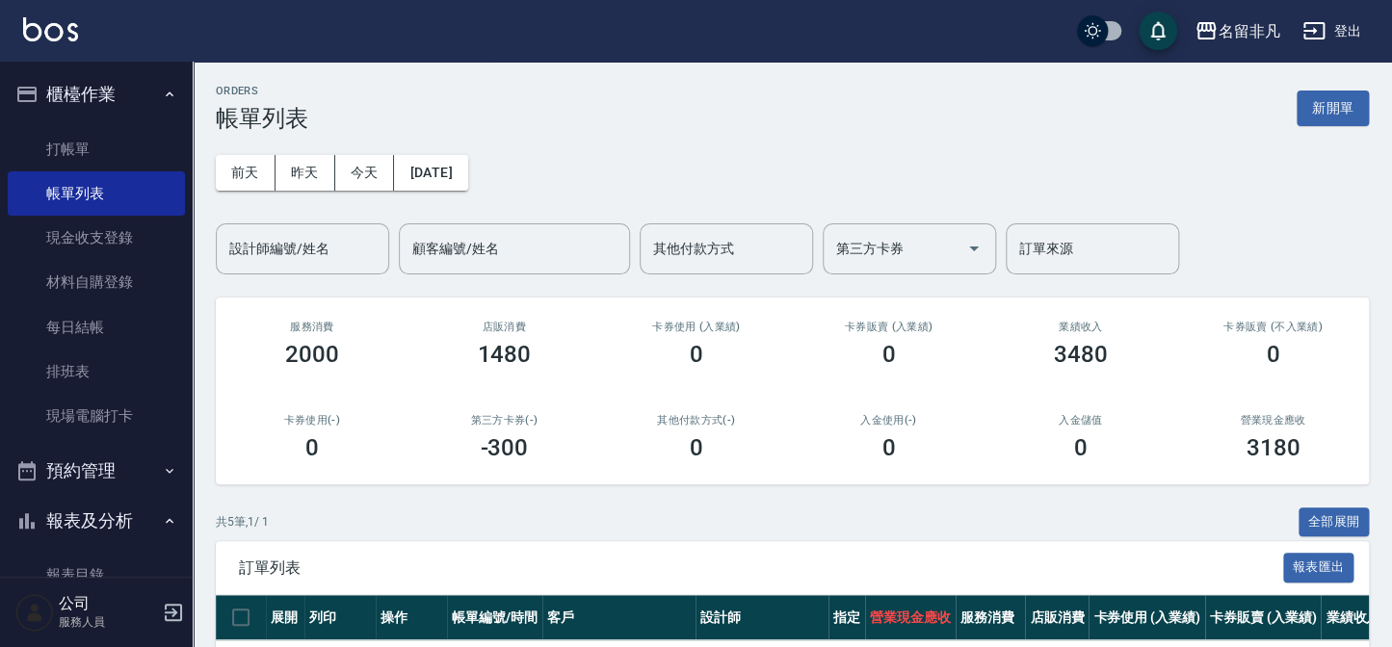
scroll to position [87, 0]
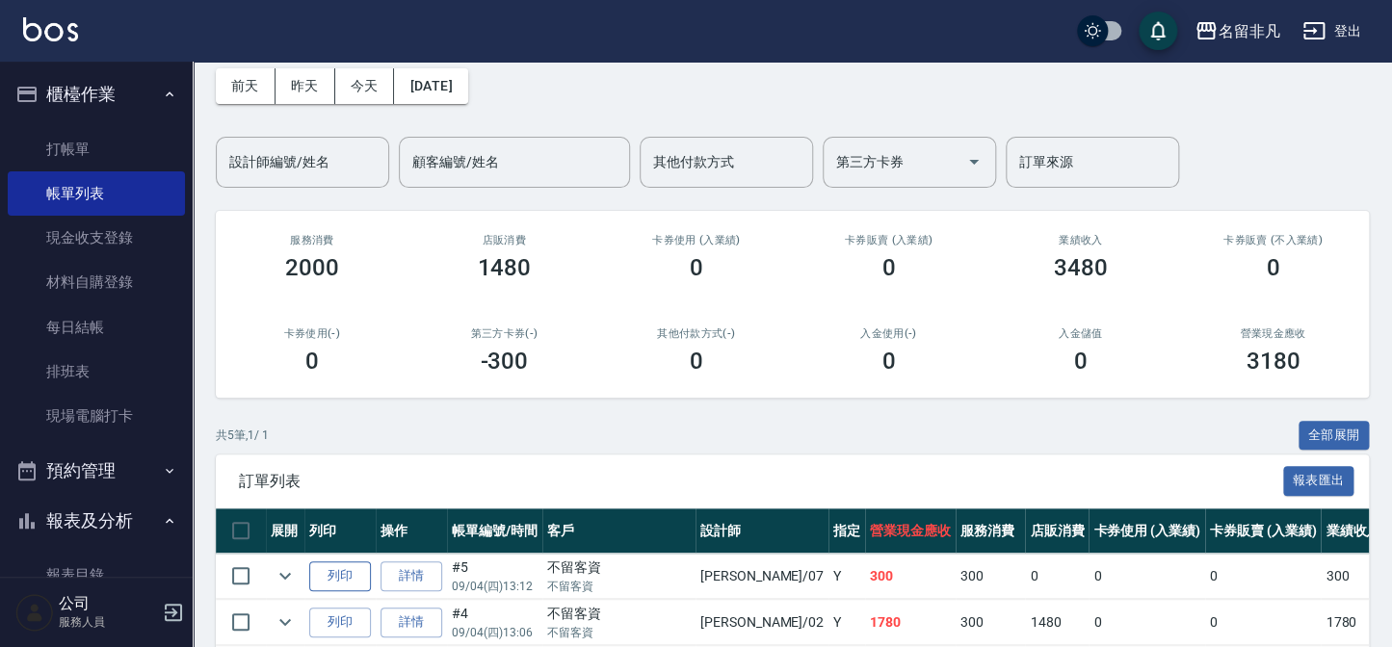
click at [325, 585] on button "列印" at bounding box center [340, 576] width 62 height 30
click at [87, 95] on button "櫃檯作業" at bounding box center [96, 94] width 177 height 50
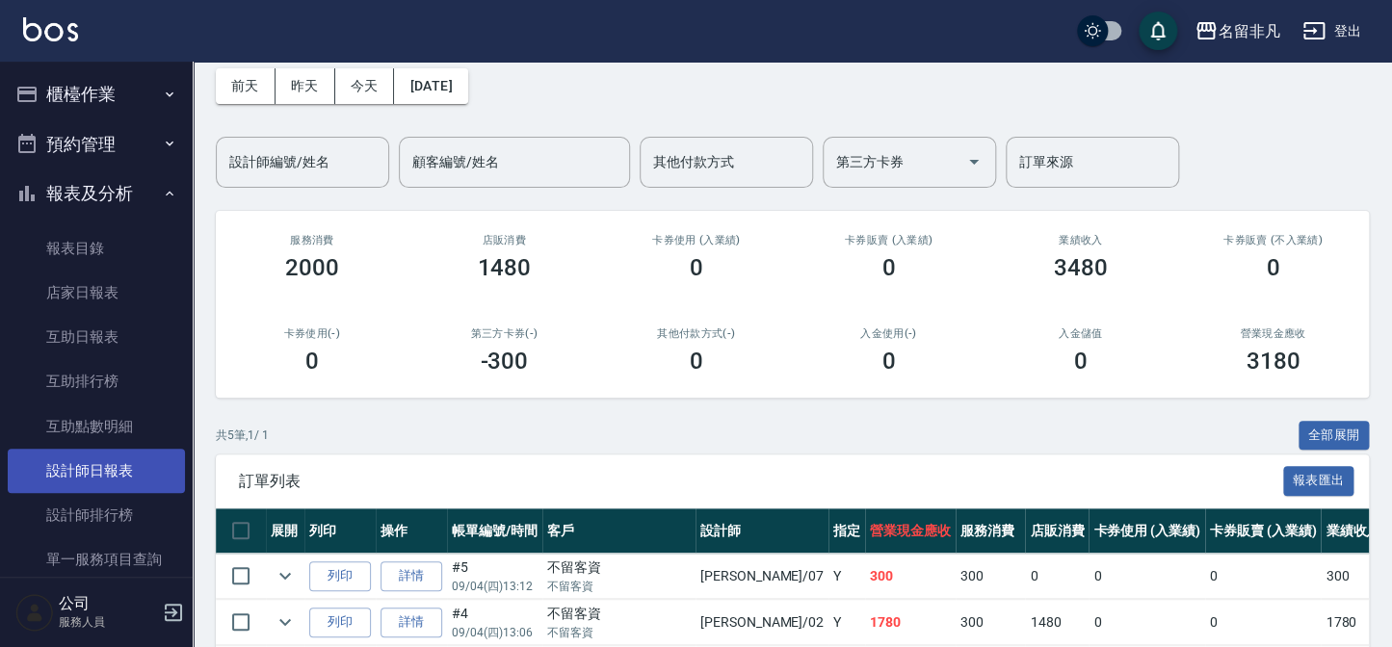
click at [124, 482] on link "設計師日報表" at bounding box center [96, 471] width 177 height 44
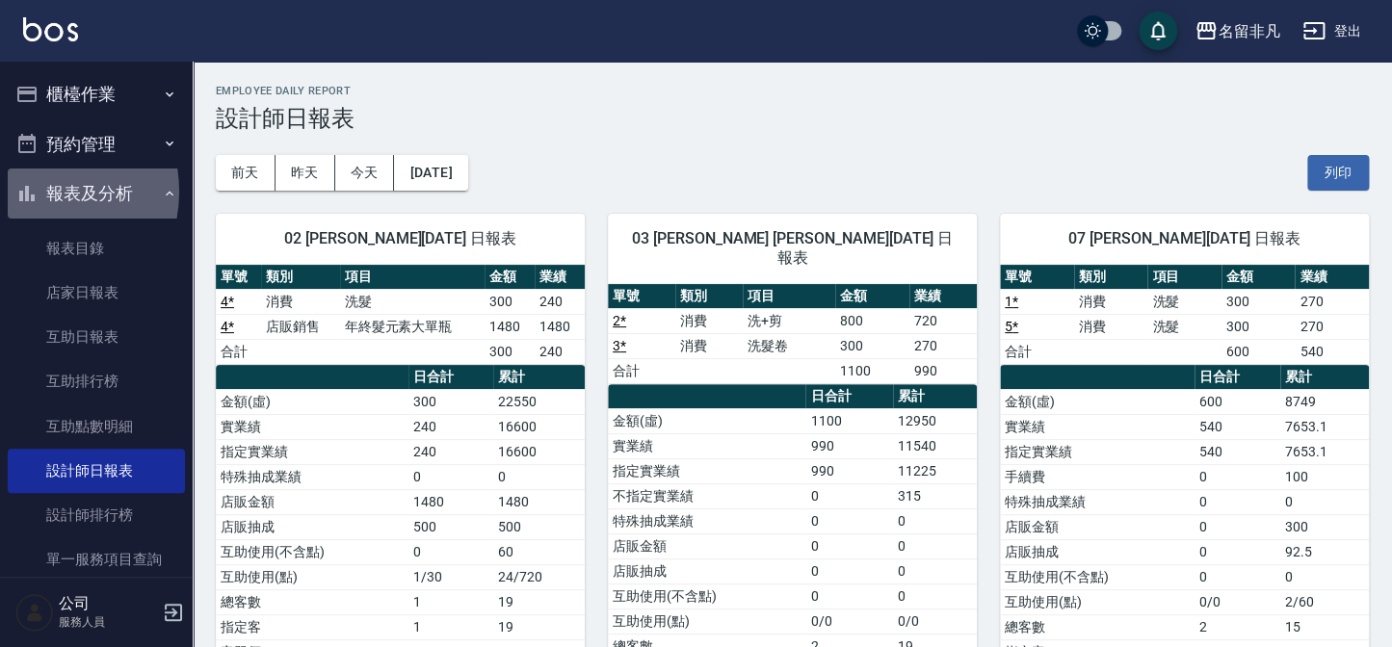
click at [33, 192] on icon "button" at bounding box center [26, 193] width 23 height 23
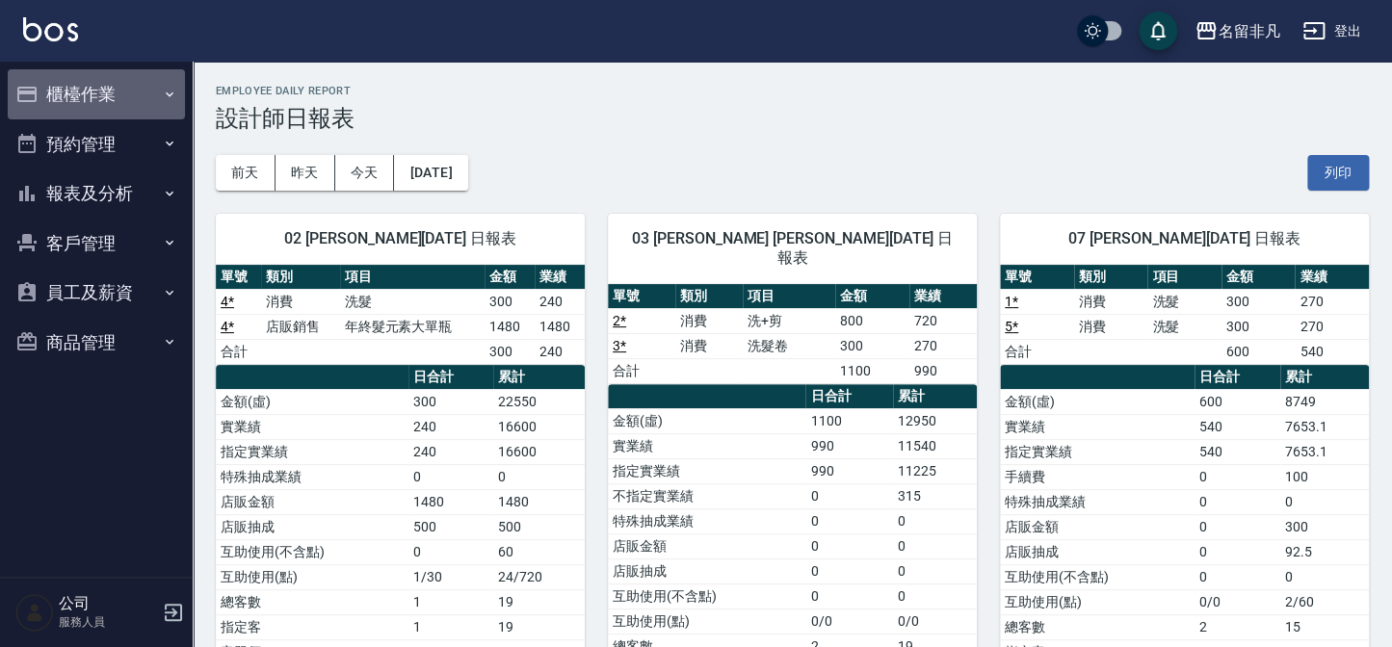
click at [43, 97] on button "櫃檯作業" at bounding box center [96, 94] width 177 height 50
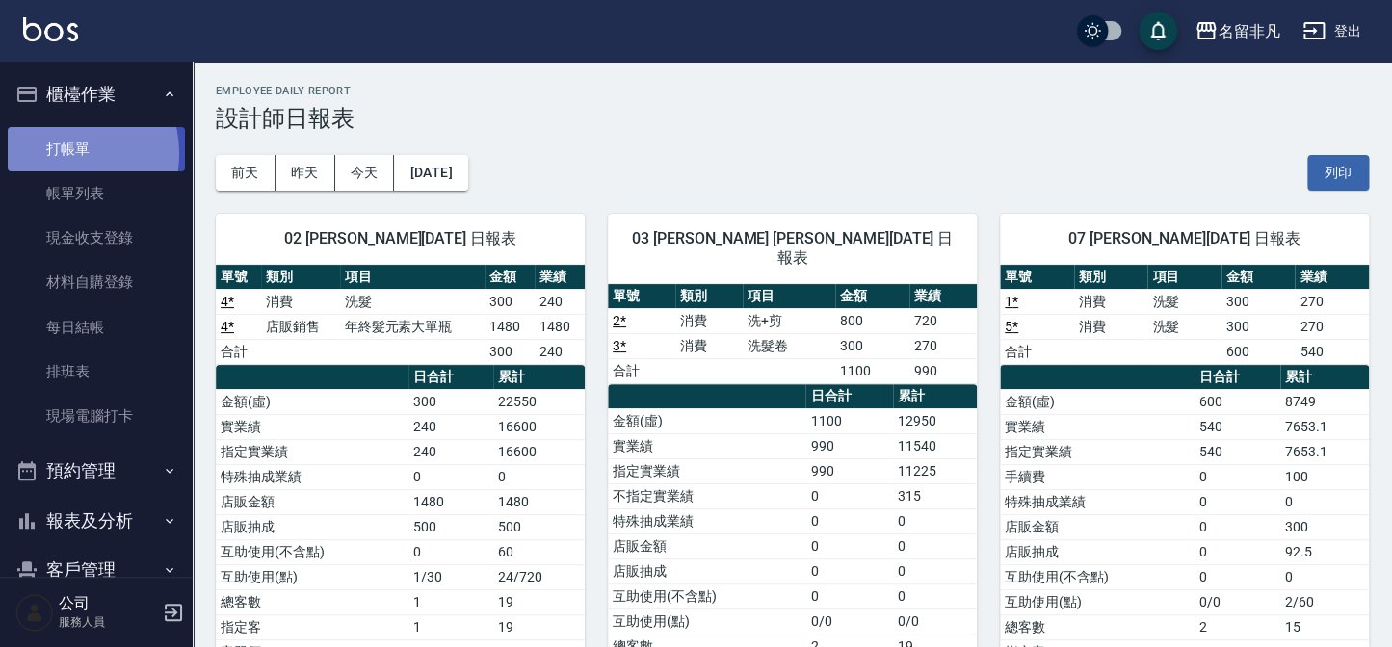
click at [60, 153] on link "打帳單" at bounding box center [96, 149] width 177 height 44
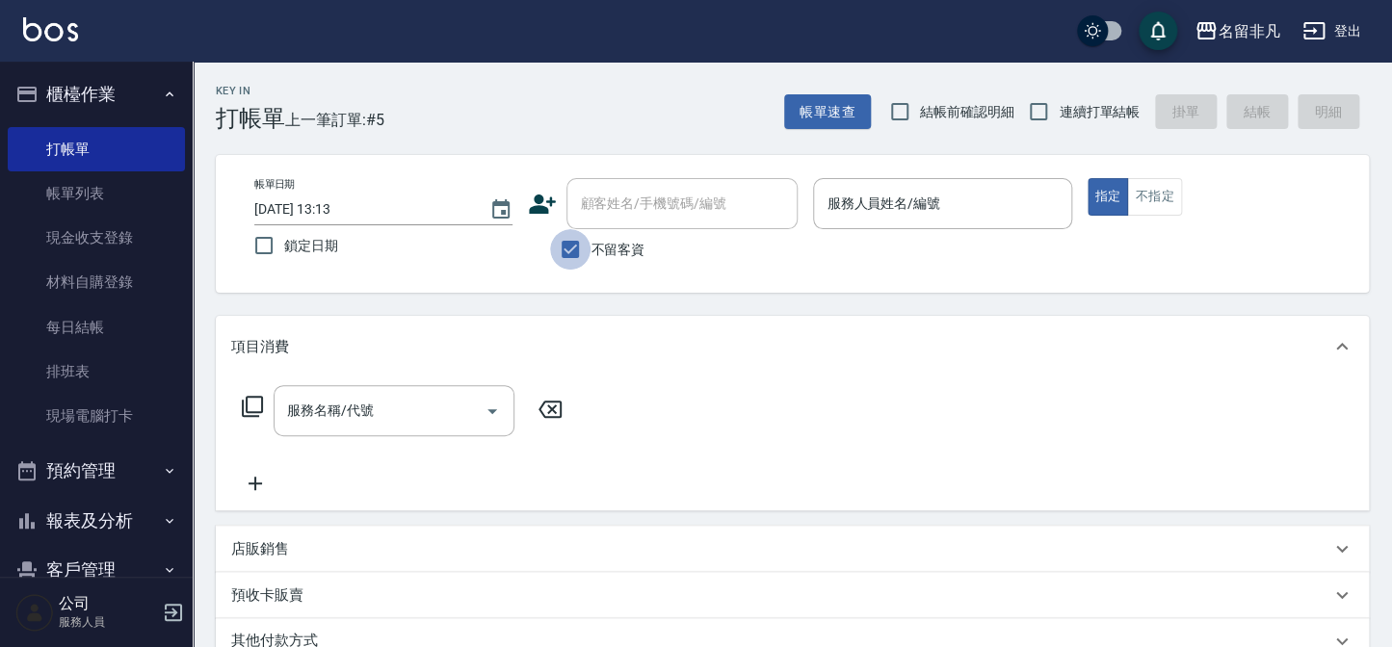
click at [567, 244] on input "不留客資" at bounding box center [570, 249] width 40 height 40
checkbox input "false"
click at [612, 211] on div "顧客姓名/手機號碼/編號 顧客姓名/手機號碼/編號" at bounding box center [681, 203] width 231 height 51
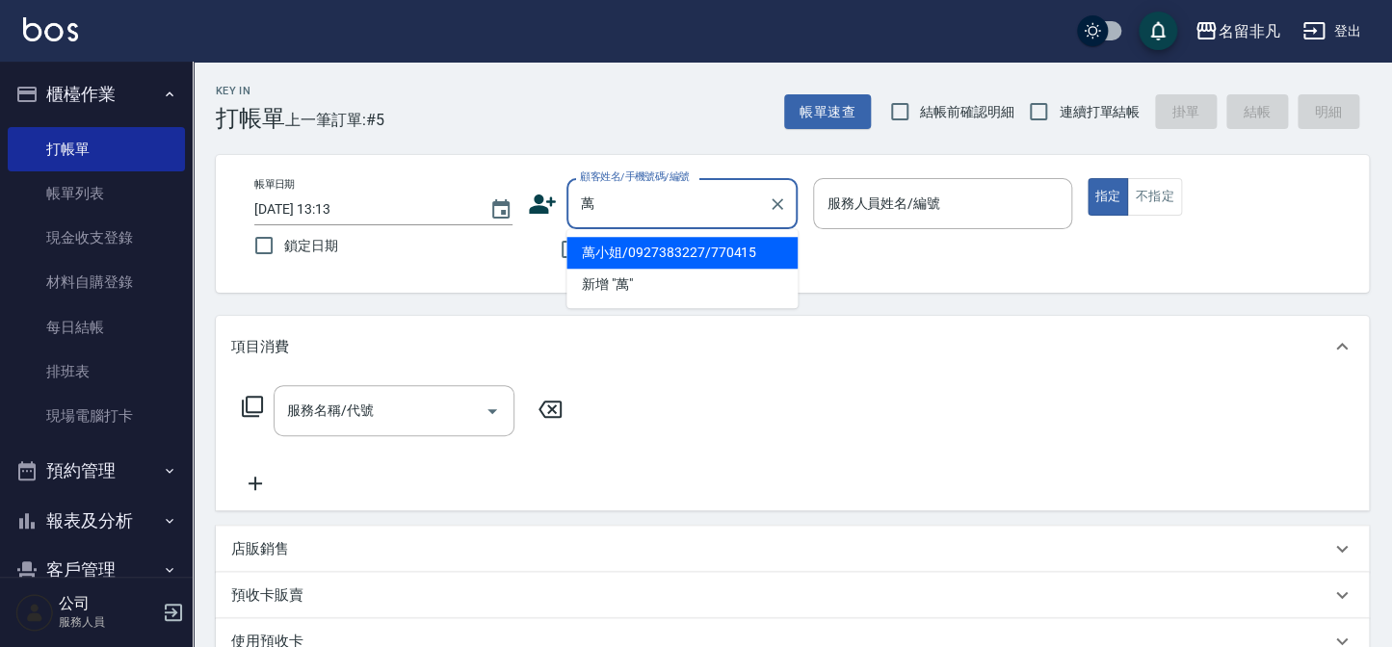
click at [674, 246] on li "萬小姐/0927383227/770415" at bounding box center [681, 253] width 231 height 32
type input "萬小姐/0927383227/770415"
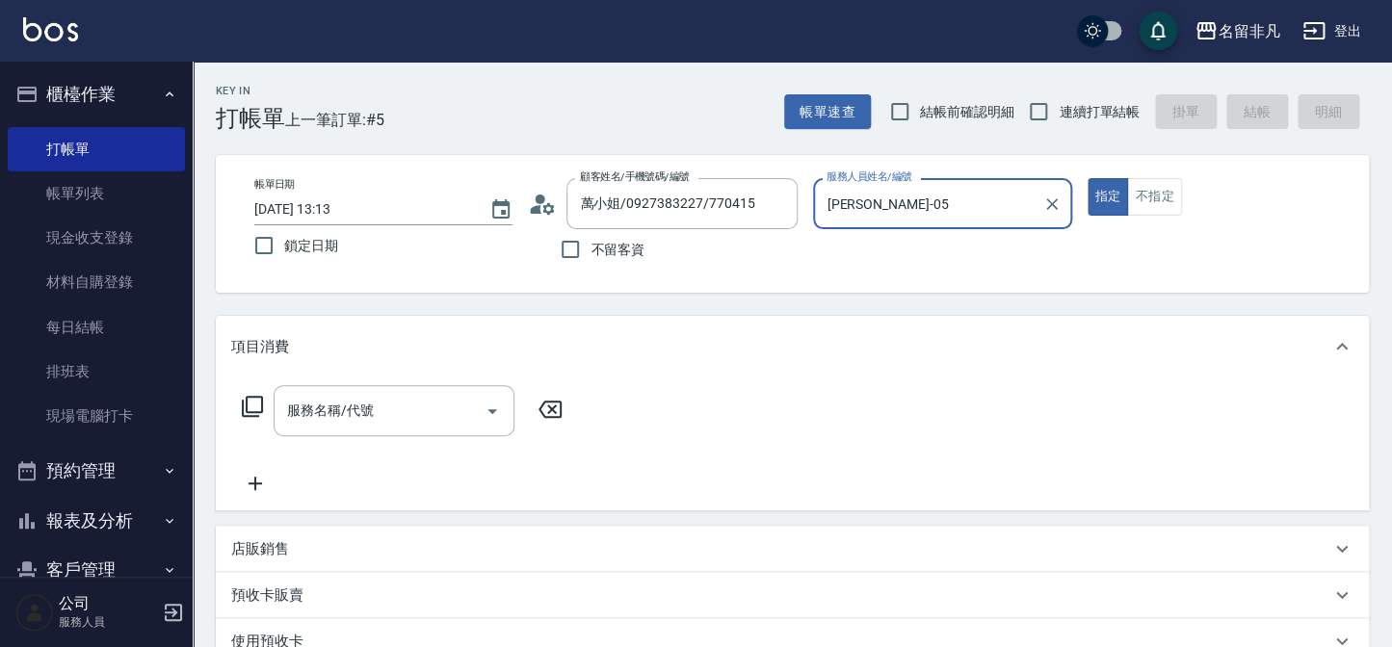
type input "[PERSON_NAME]-05"
click at [250, 404] on icon at bounding box center [252, 406] width 23 height 23
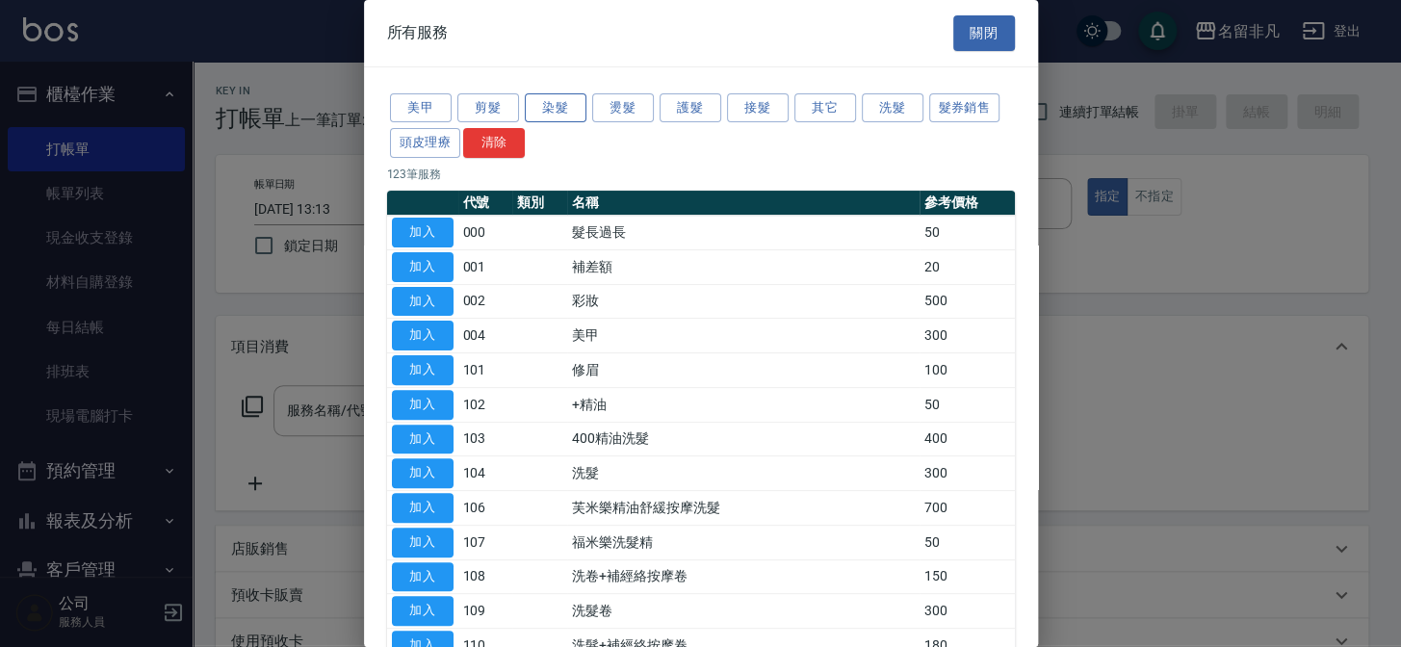
click at [555, 104] on button "染髮" at bounding box center [556, 108] width 62 height 30
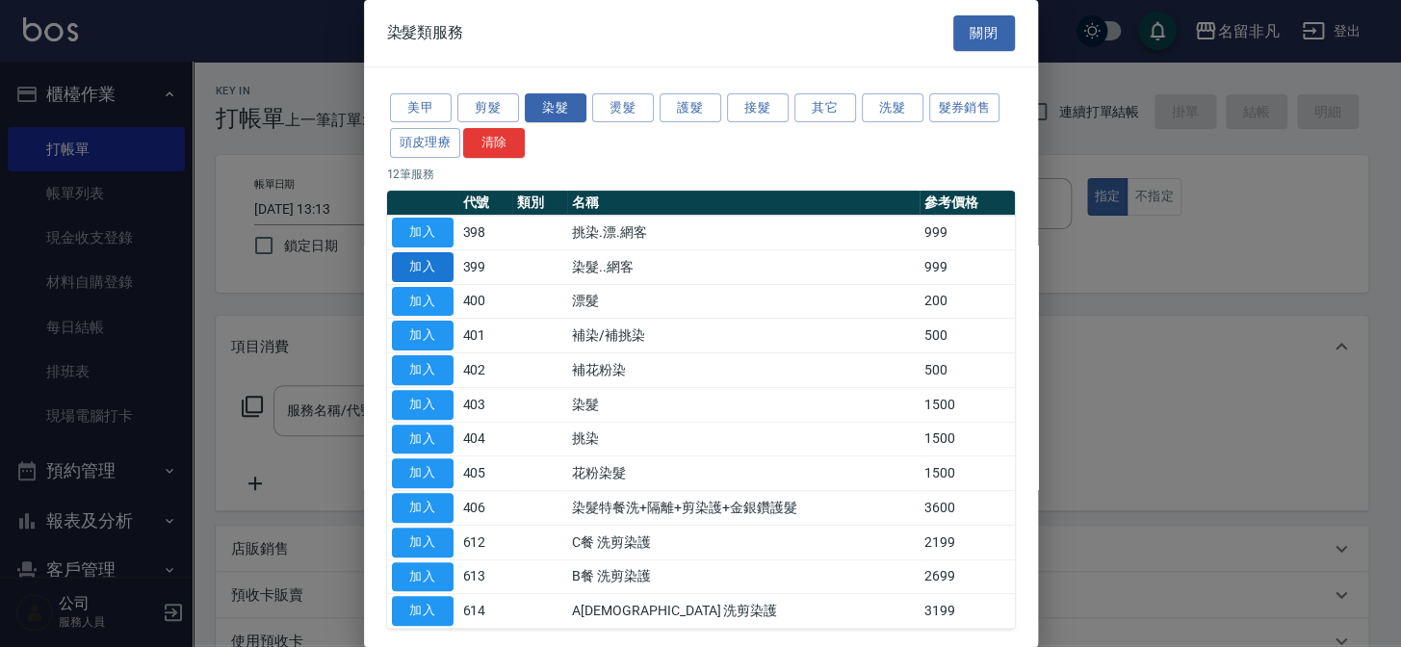
click at [426, 267] on button "加入" at bounding box center [423, 267] width 62 height 30
type input "染髮..網客(399)"
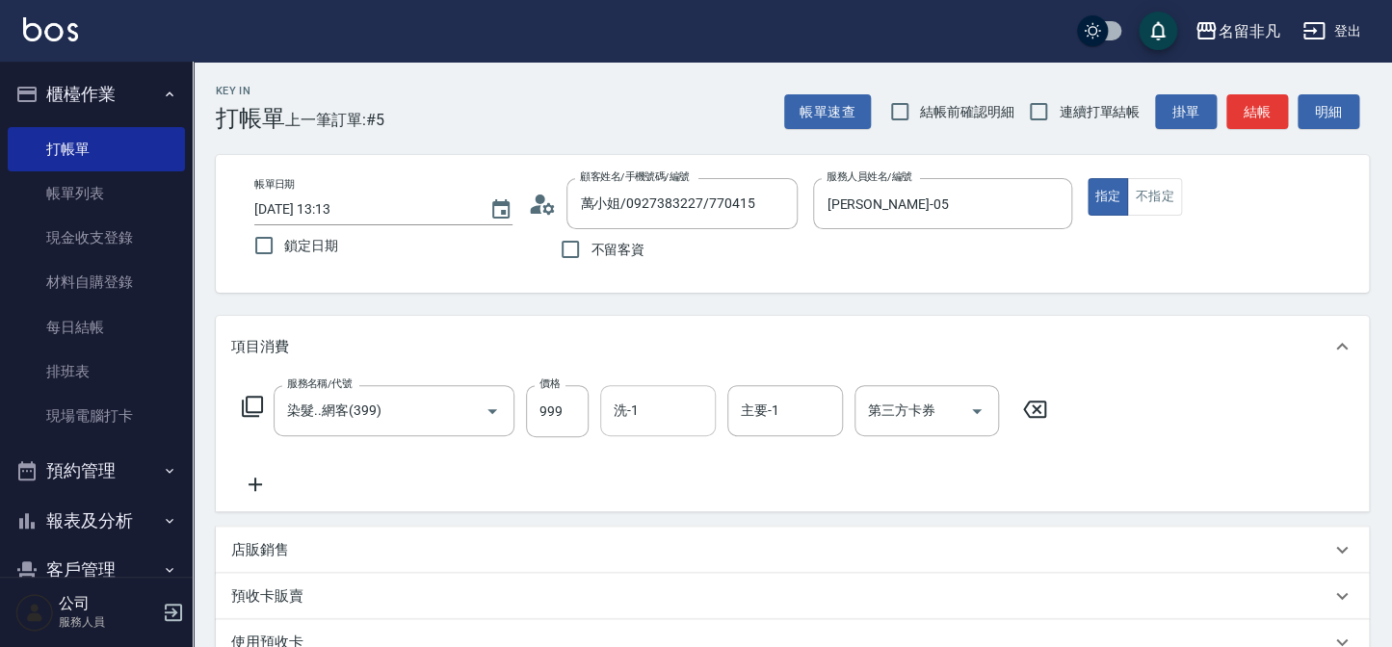
click at [645, 402] on input "洗-1" at bounding box center [658, 411] width 98 height 34
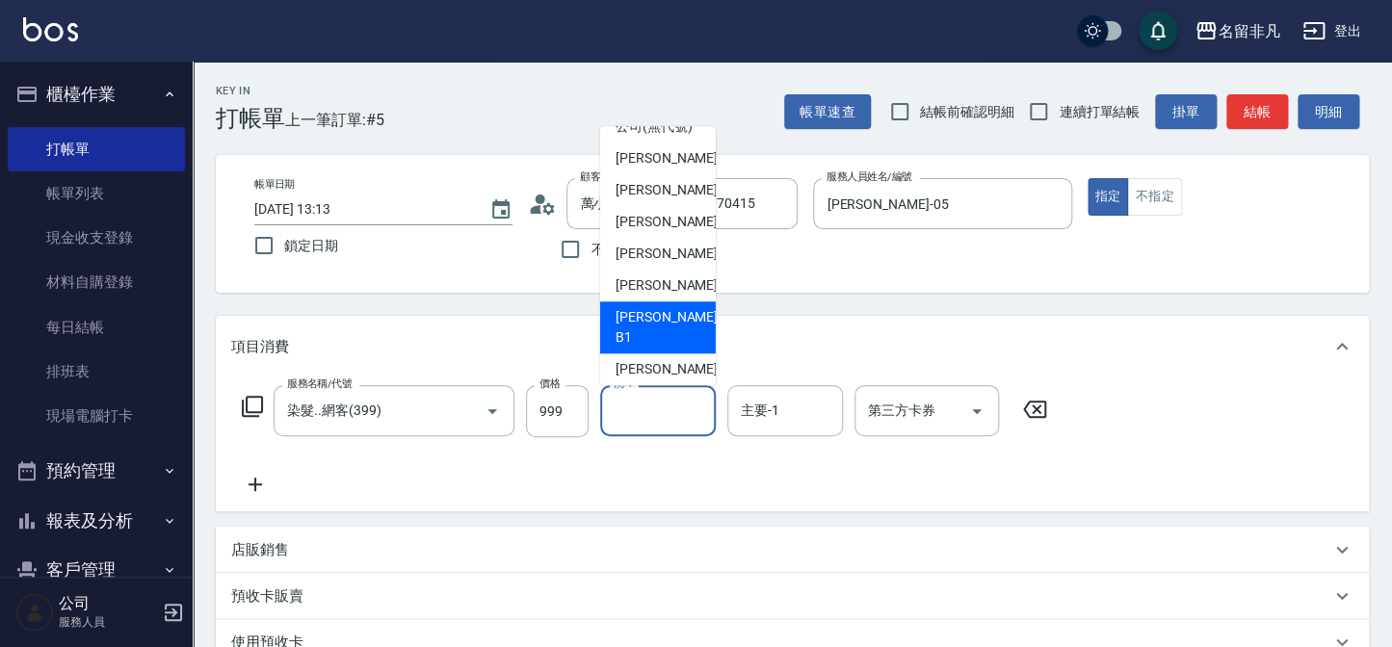
scroll to position [30, 0]
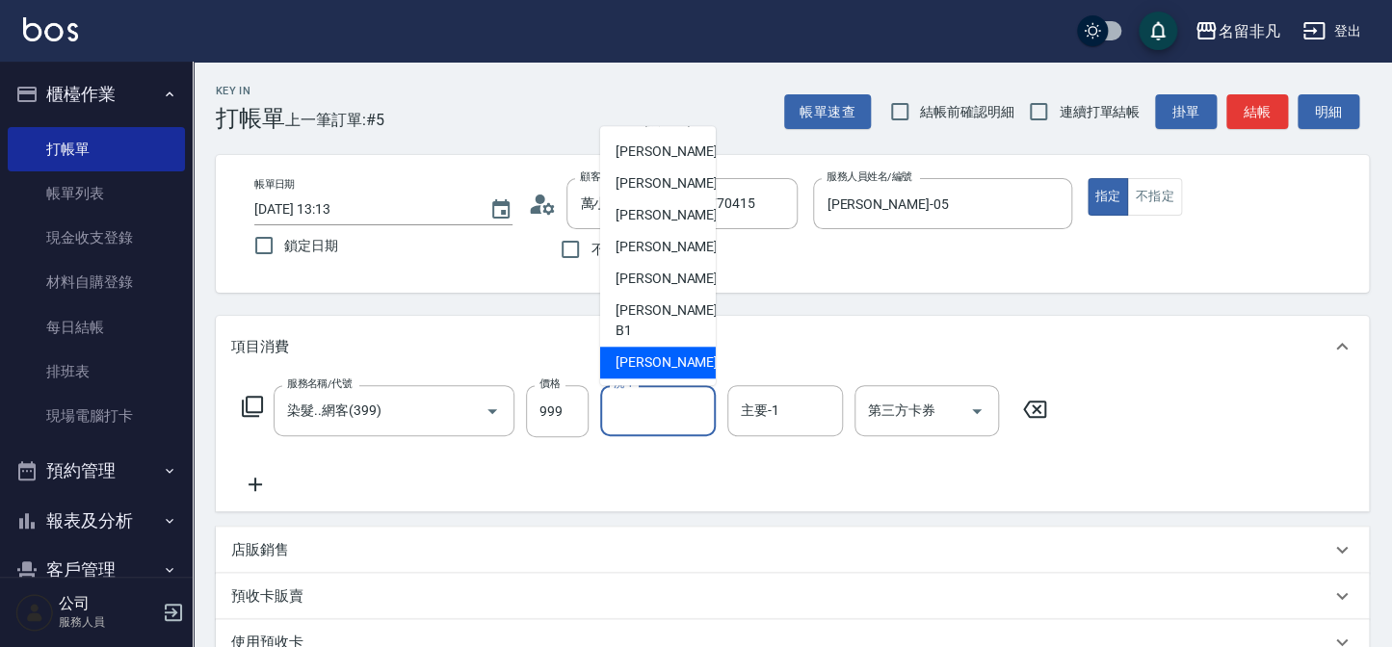
click at [663, 359] on span "[PERSON_NAME]-18" at bounding box center [675, 362] width 121 height 20
type input "[PERSON_NAME]-18"
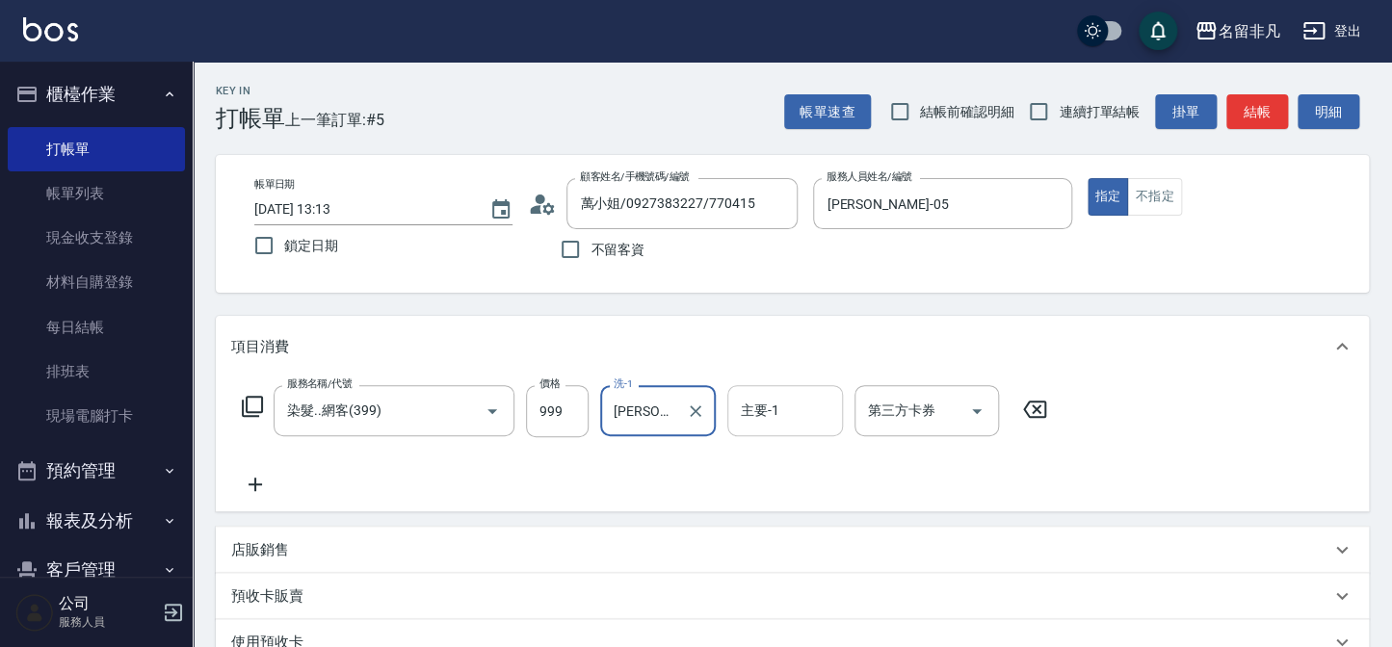
click at [787, 413] on input "主要-1" at bounding box center [785, 411] width 98 height 34
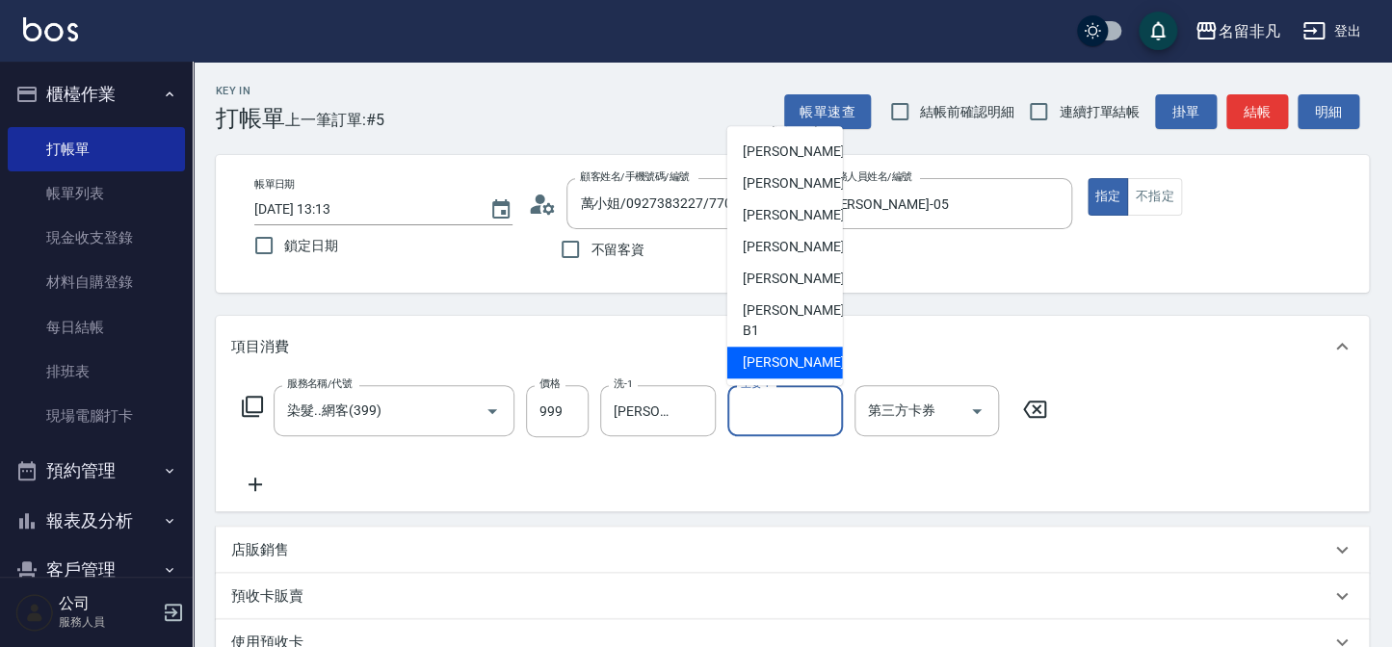
click at [769, 357] on span "[PERSON_NAME]-18" at bounding box center [803, 362] width 121 height 20
type input "[PERSON_NAME]-18"
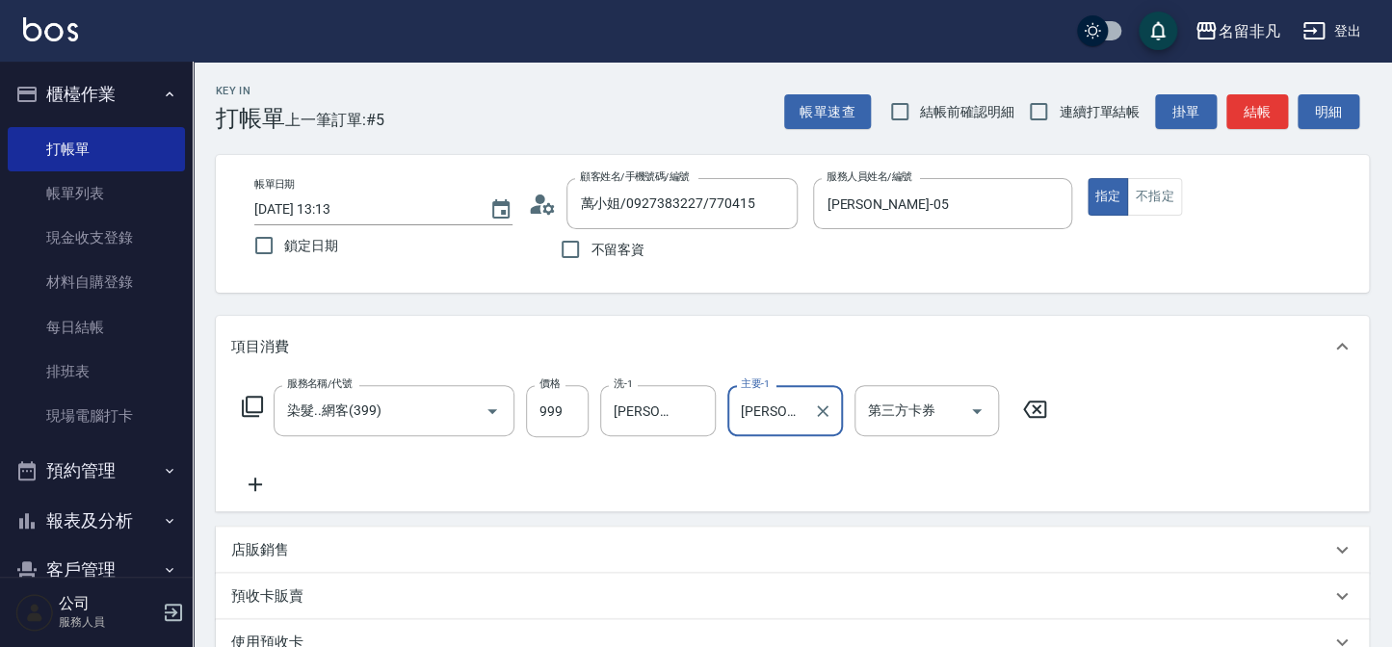
click at [258, 483] on icon at bounding box center [254, 484] width 13 height 13
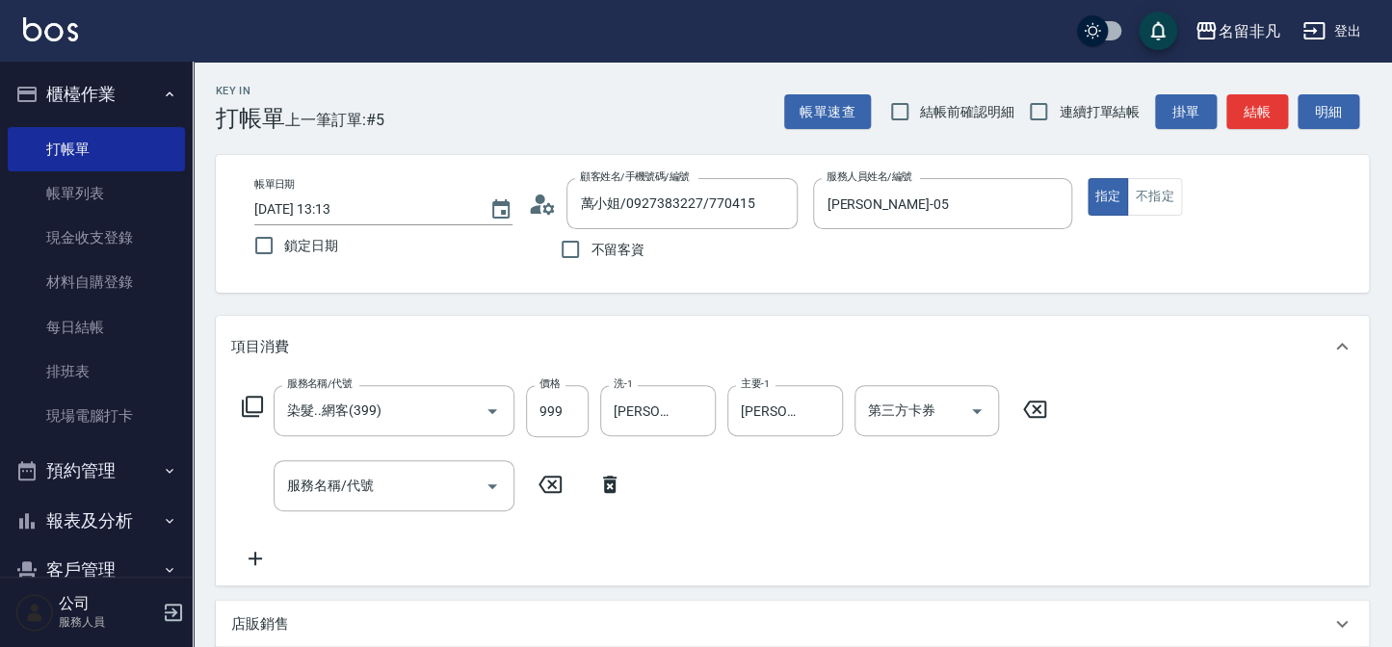
click at [254, 404] on icon at bounding box center [252, 406] width 23 height 23
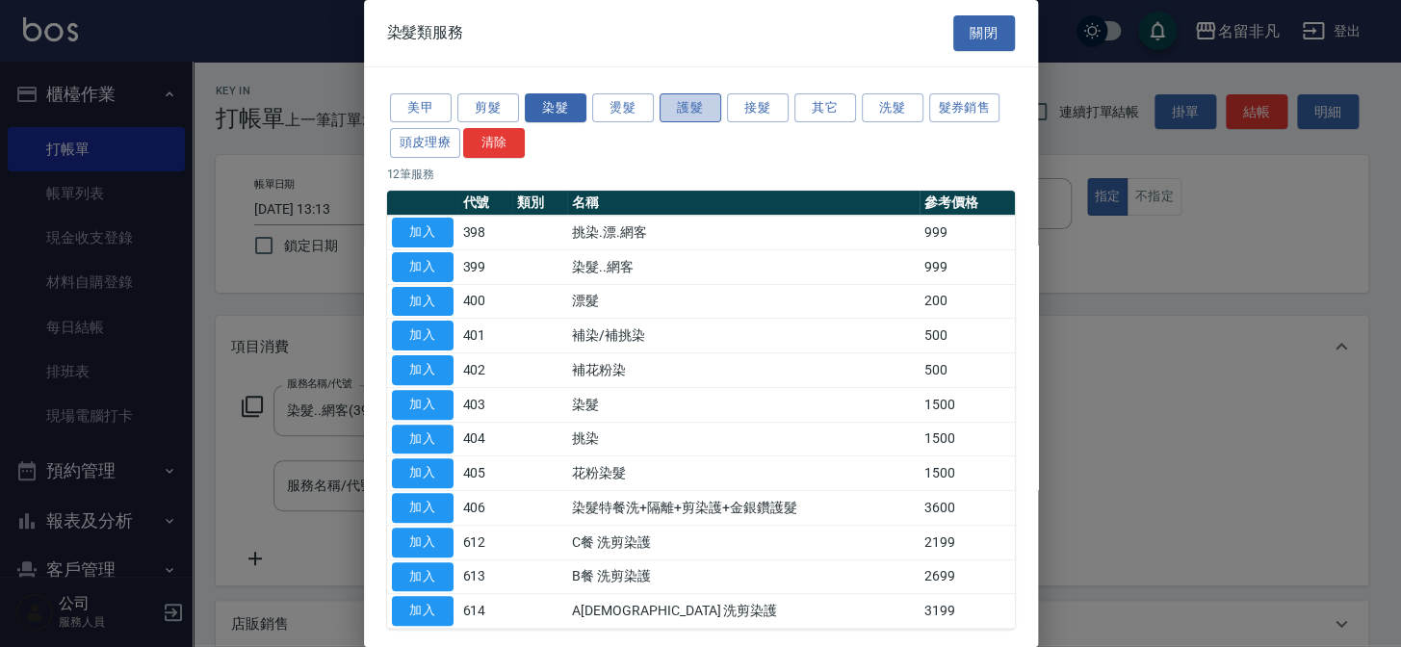
click at [684, 107] on button "護髮" at bounding box center [691, 108] width 62 height 30
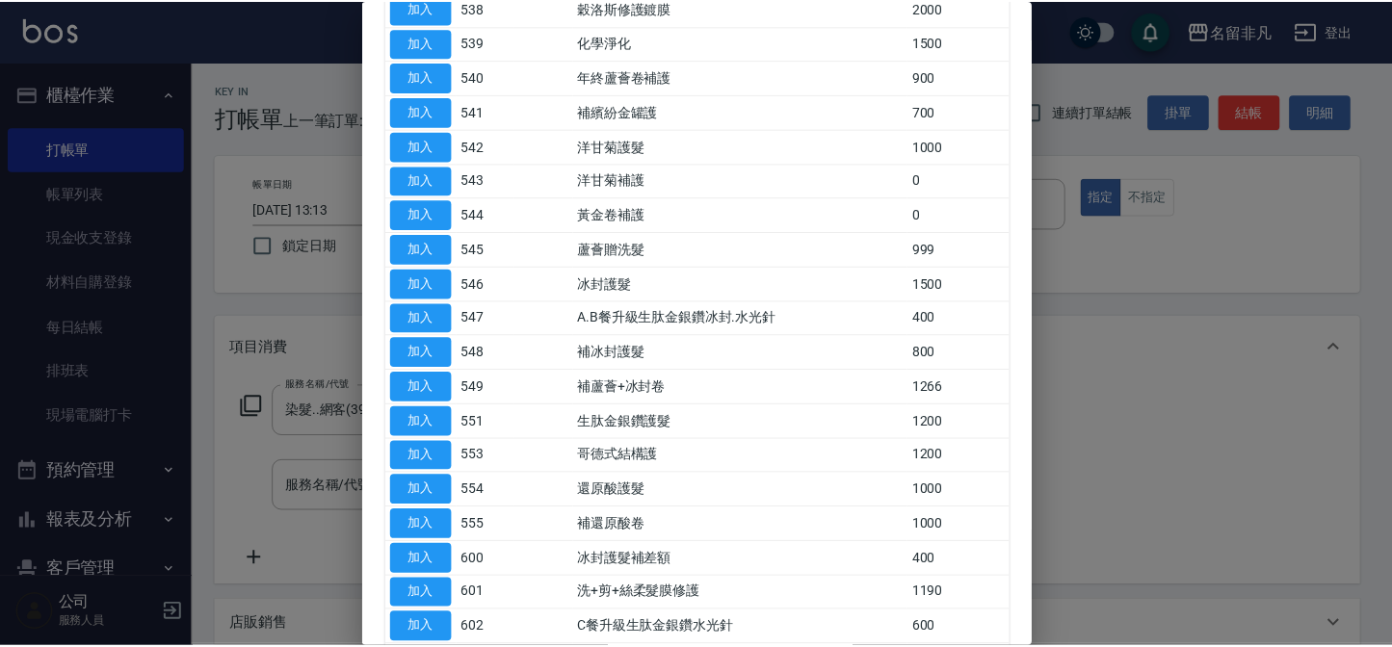
scroll to position [1183, 0]
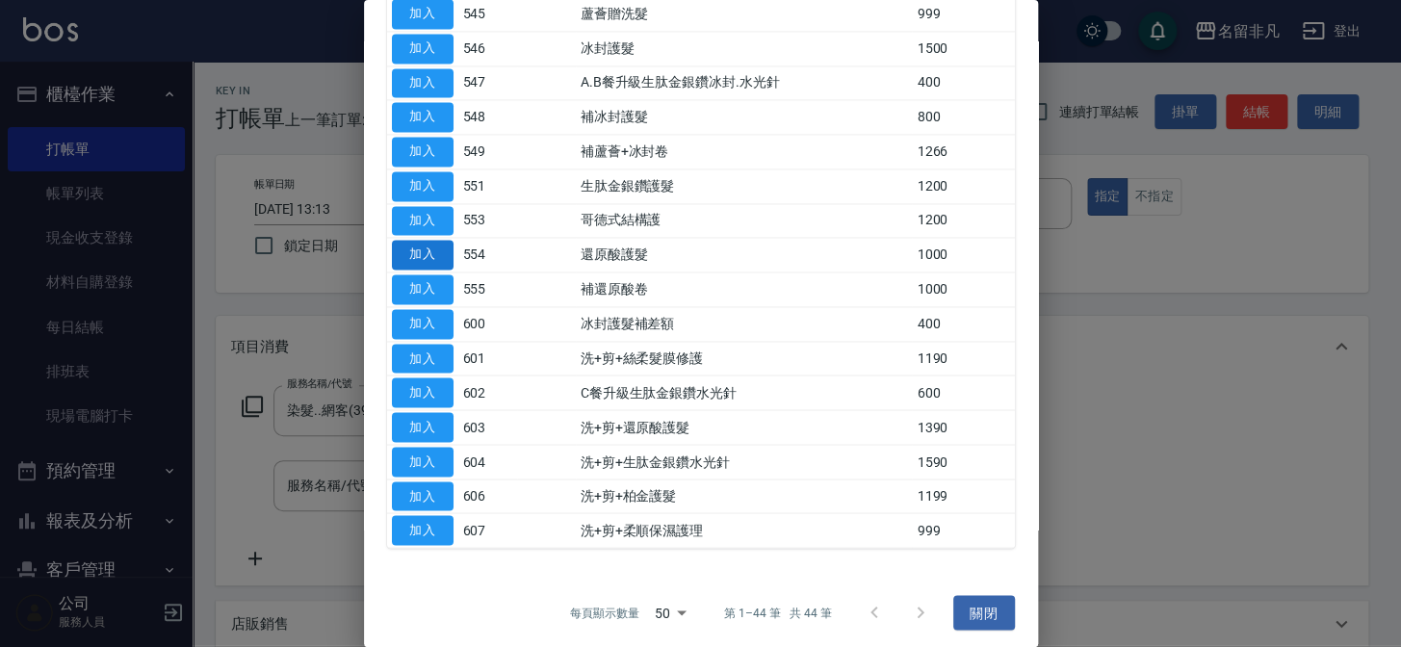
click at [423, 243] on button "加入" at bounding box center [423, 255] width 62 height 30
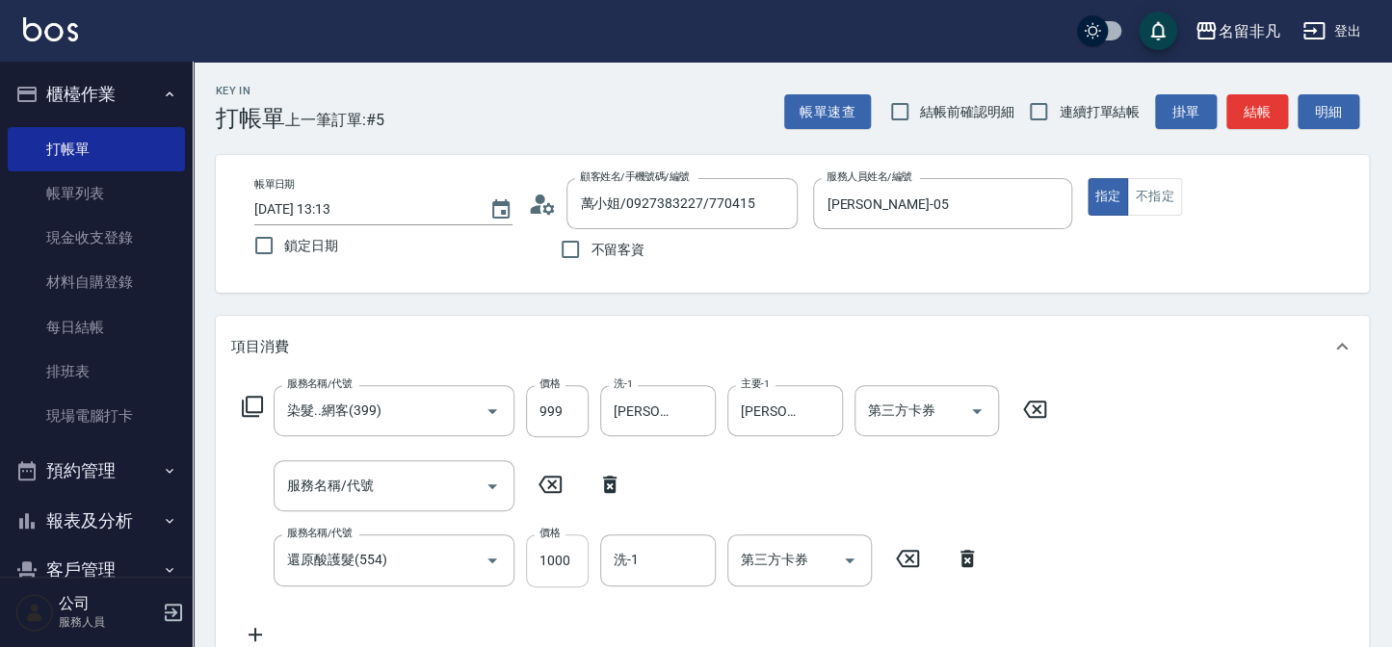
click at [565, 559] on input "1000" at bounding box center [557, 560] width 63 height 52
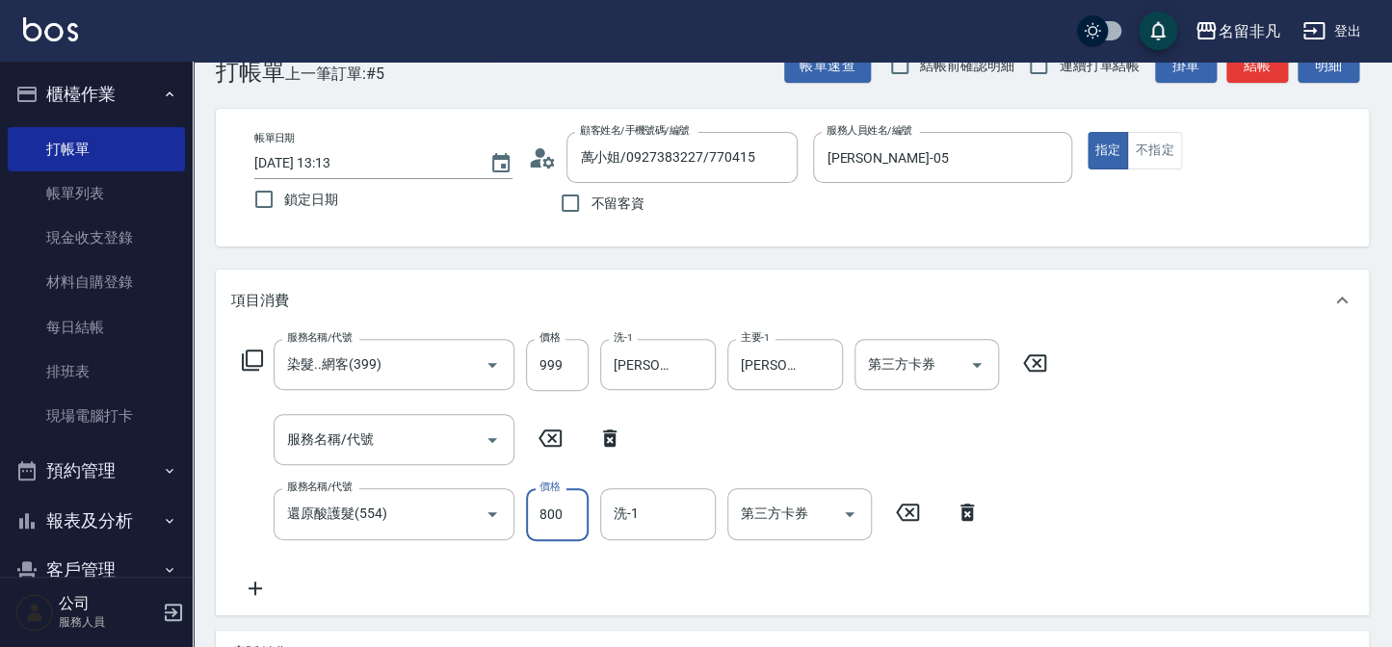
scroll to position [87, 0]
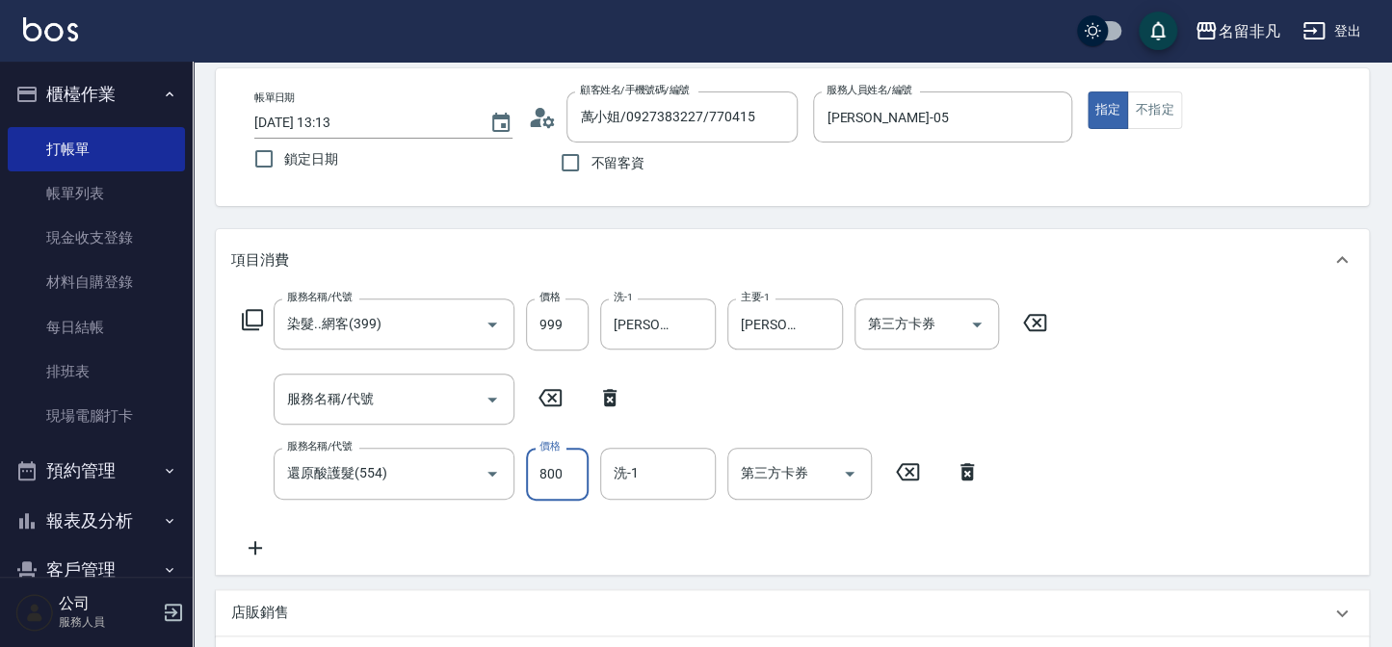
type input "800"
click at [612, 396] on icon at bounding box center [609, 397] width 13 height 17
type input "還原酸護髮(554)"
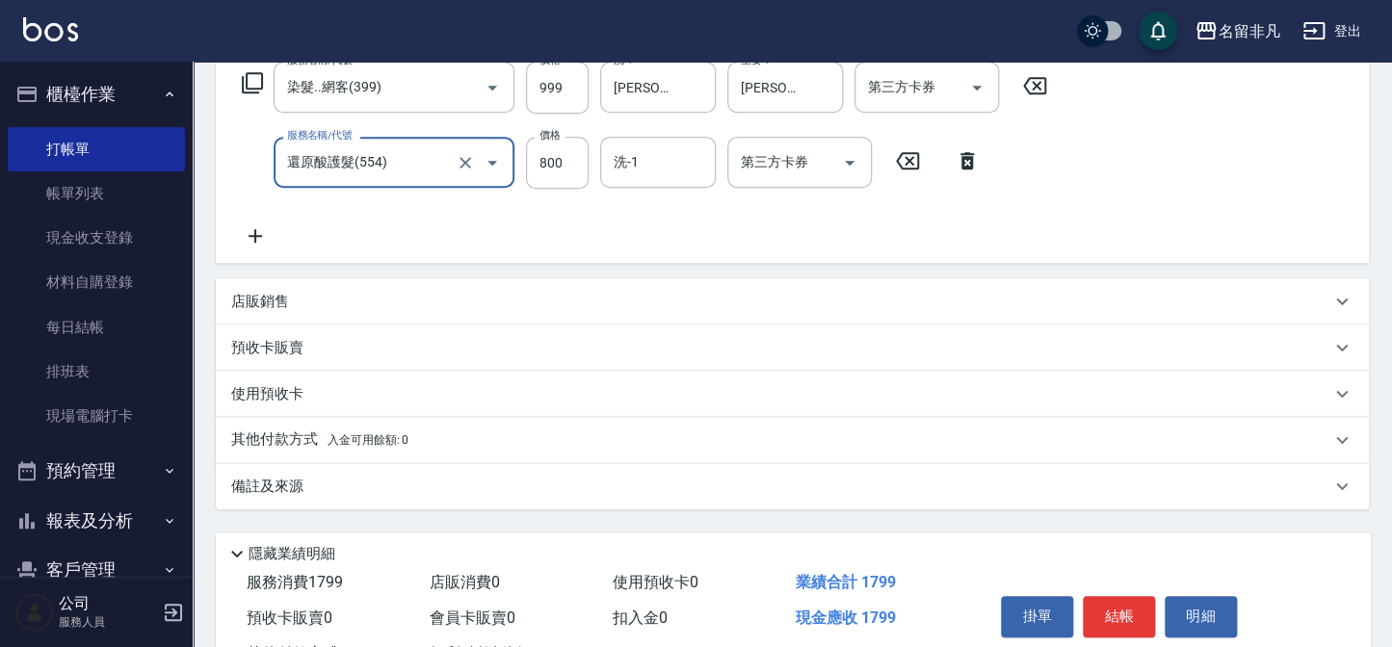
scroll to position [350, 0]
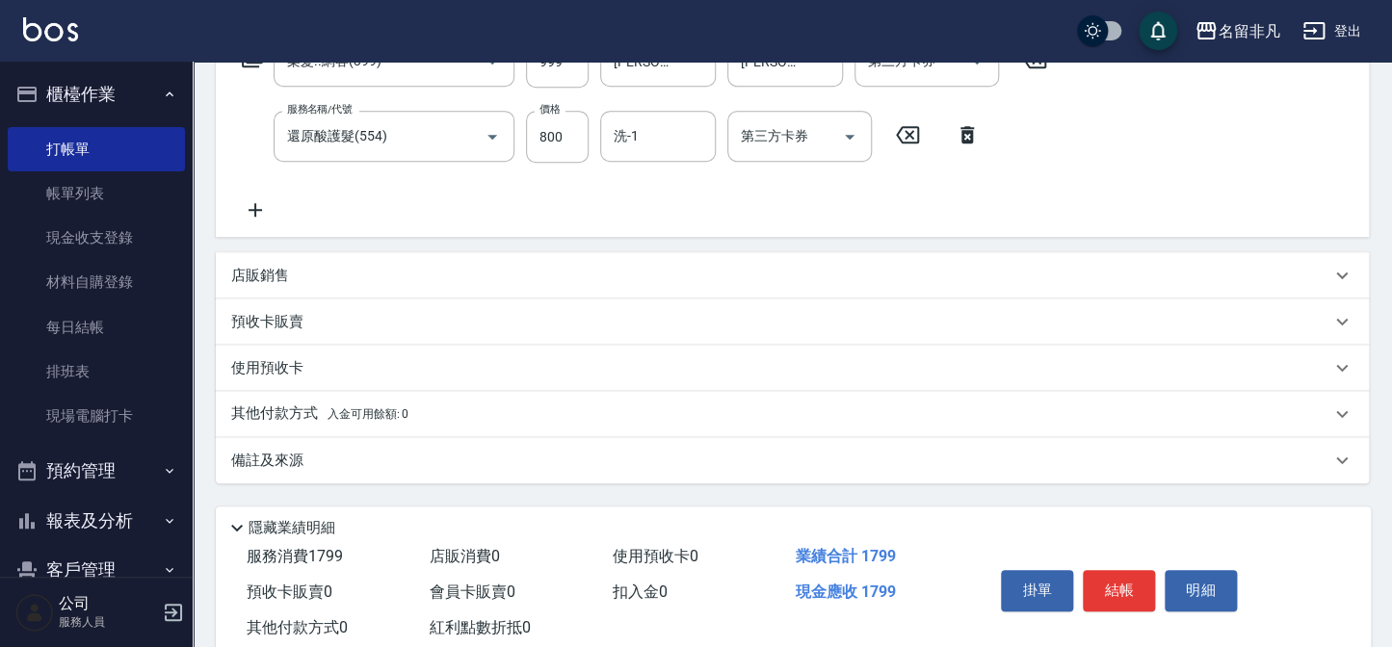
click at [1342, 273] on icon at bounding box center [1341, 275] width 23 height 23
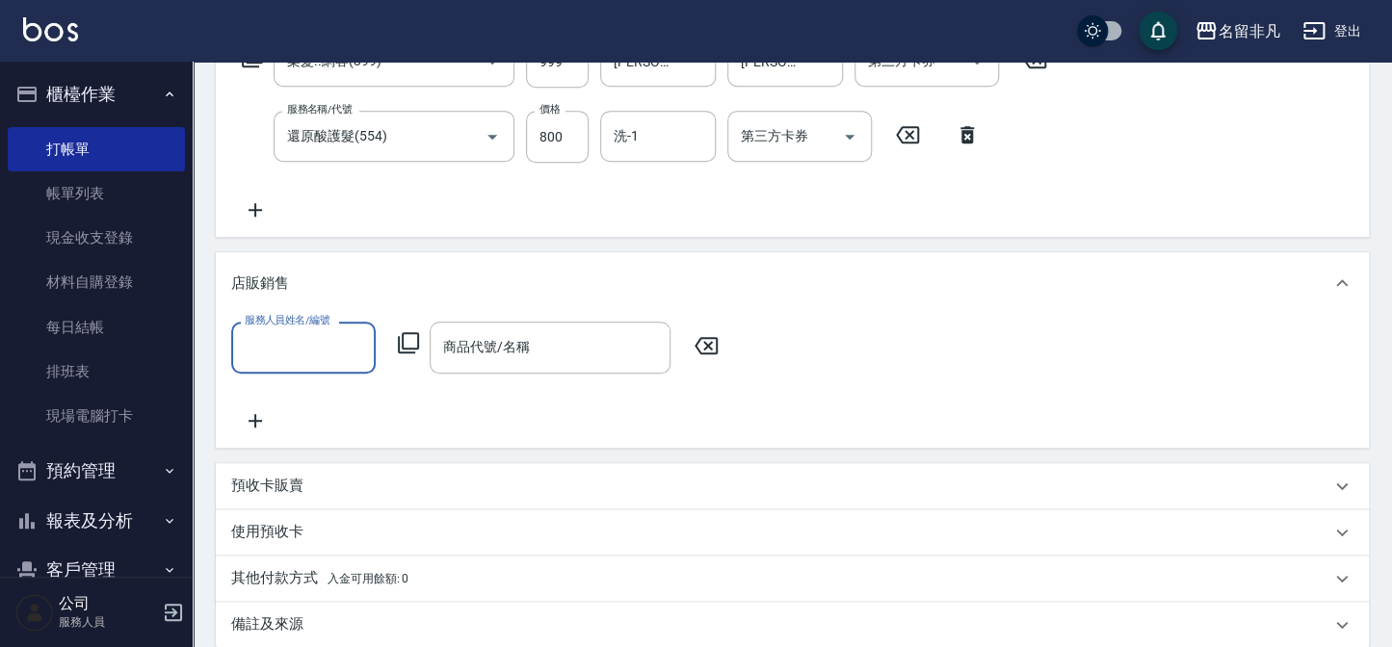
scroll to position [0, 0]
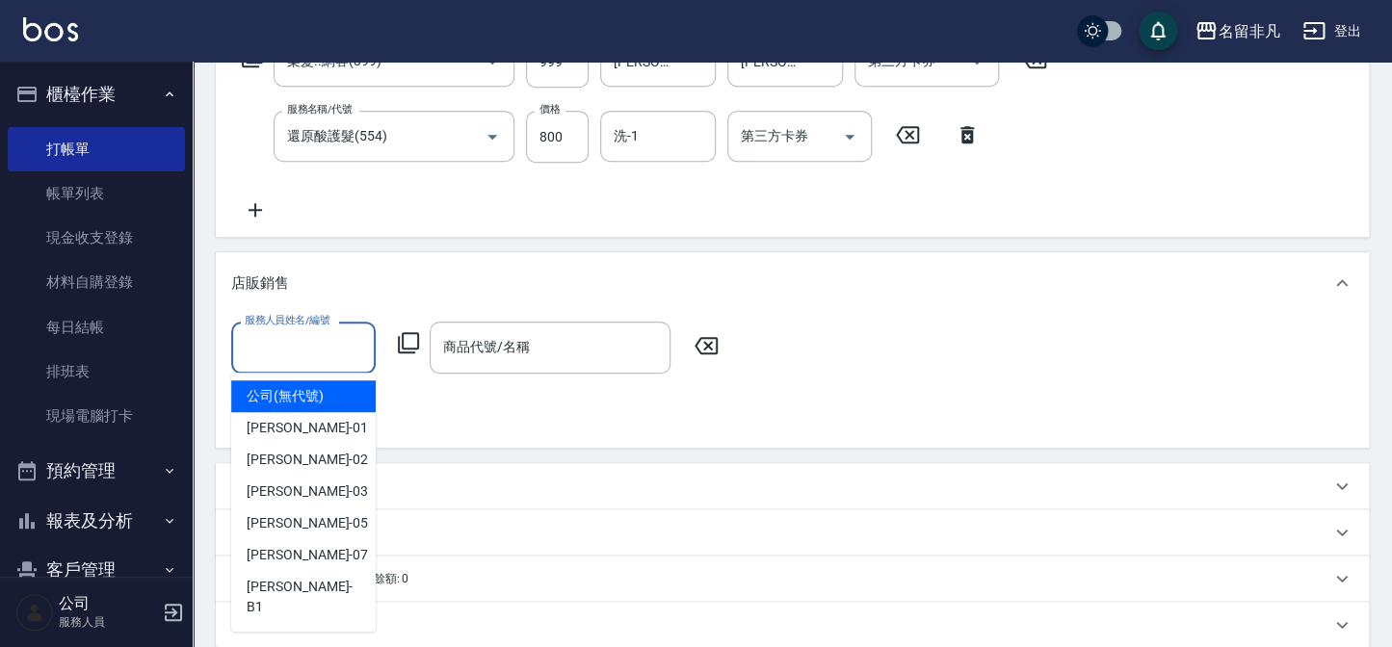
click at [240, 339] on input "服務人員姓名/編號" at bounding box center [303, 347] width 127 height 34
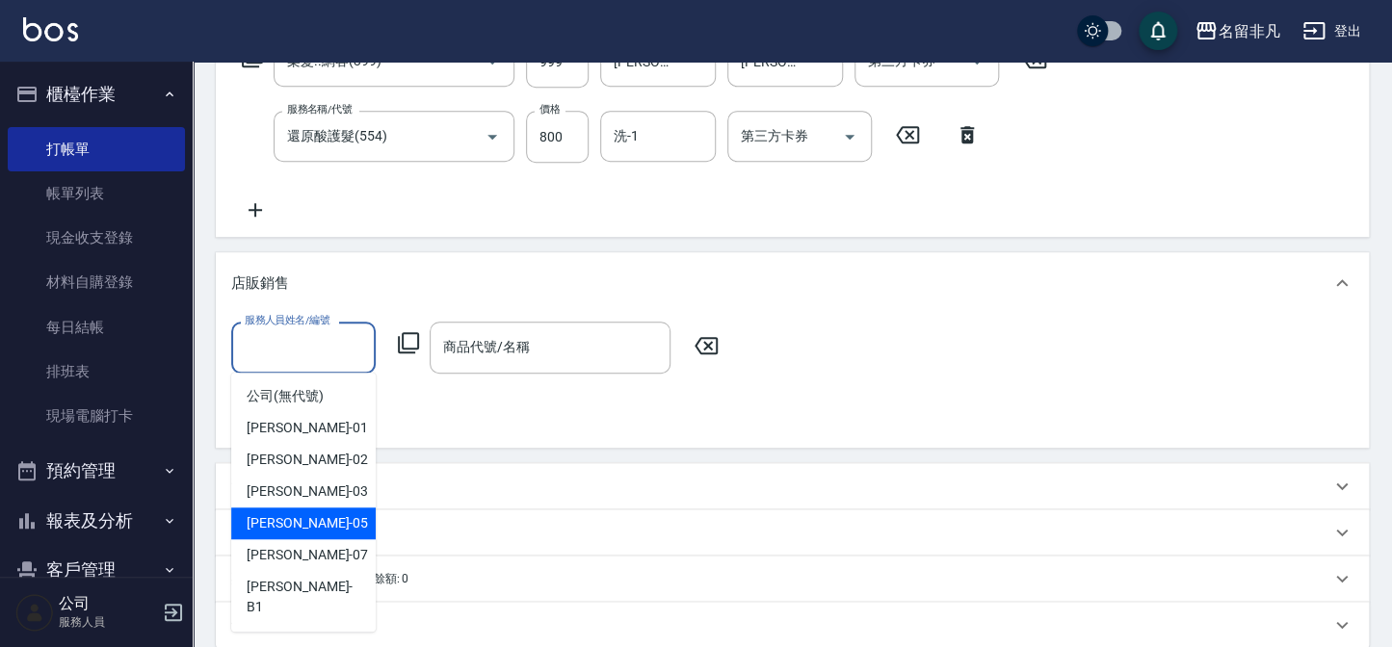
click at [334, 530] on div "[PERSON_NAME] -05" at bounding box center [303, 524] width 144 height 32
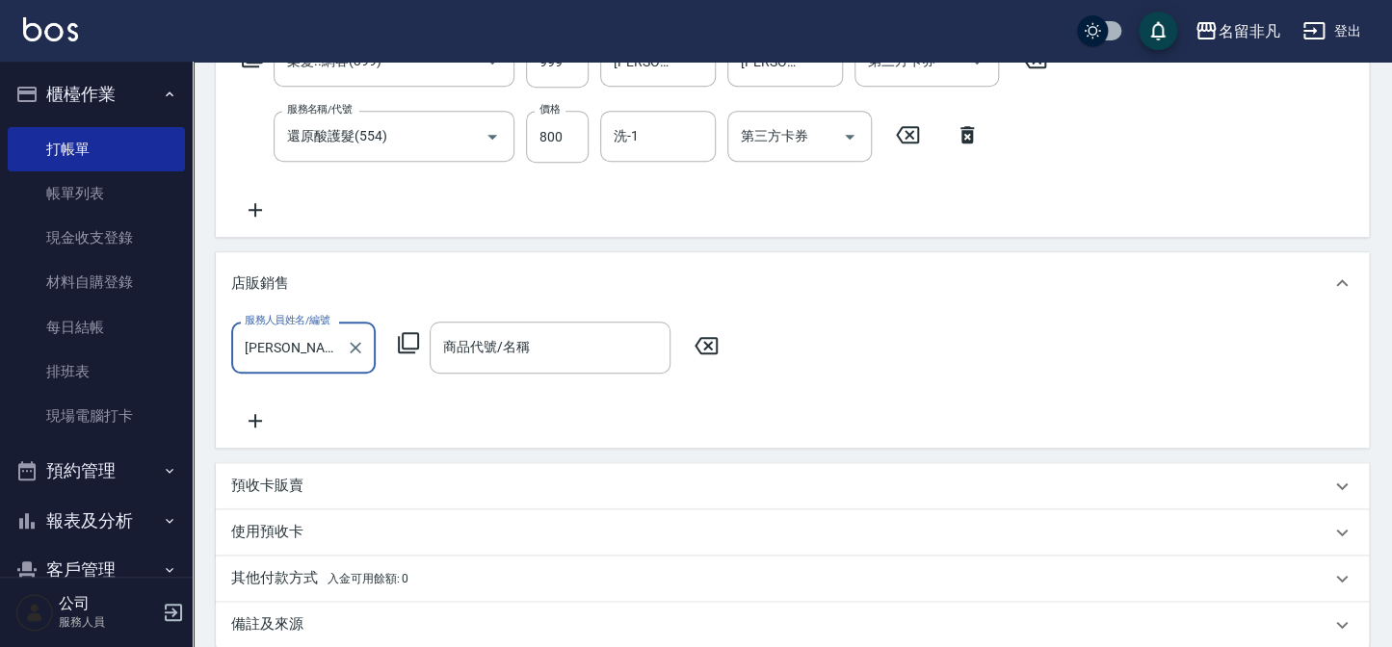
type input "[PERSON_NAME]-05"
click at [449, 338] on div "商品代號/名稱 商品代號/名稱" at bounding box center [550, 347] width 241 height 51
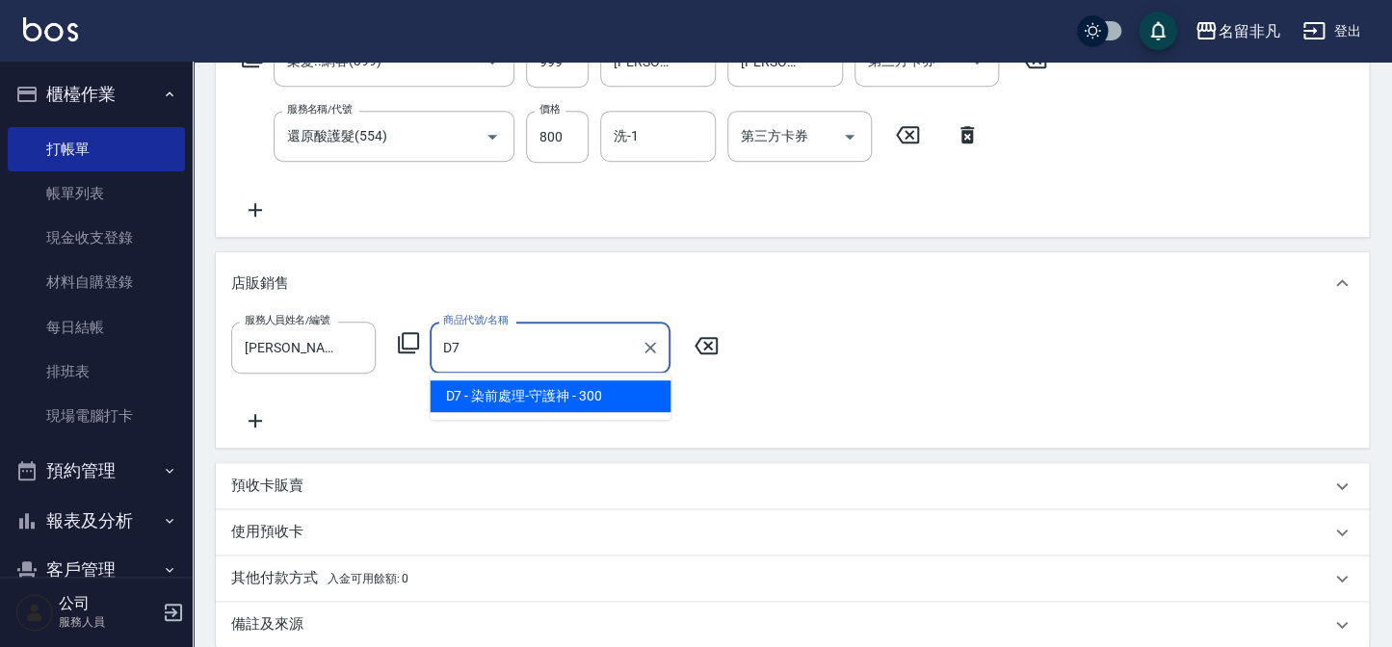
click at [473, 401] on span "D7 - 染前處理-守護神 - 300" at bounding box center [550, 396] width 241 height 32
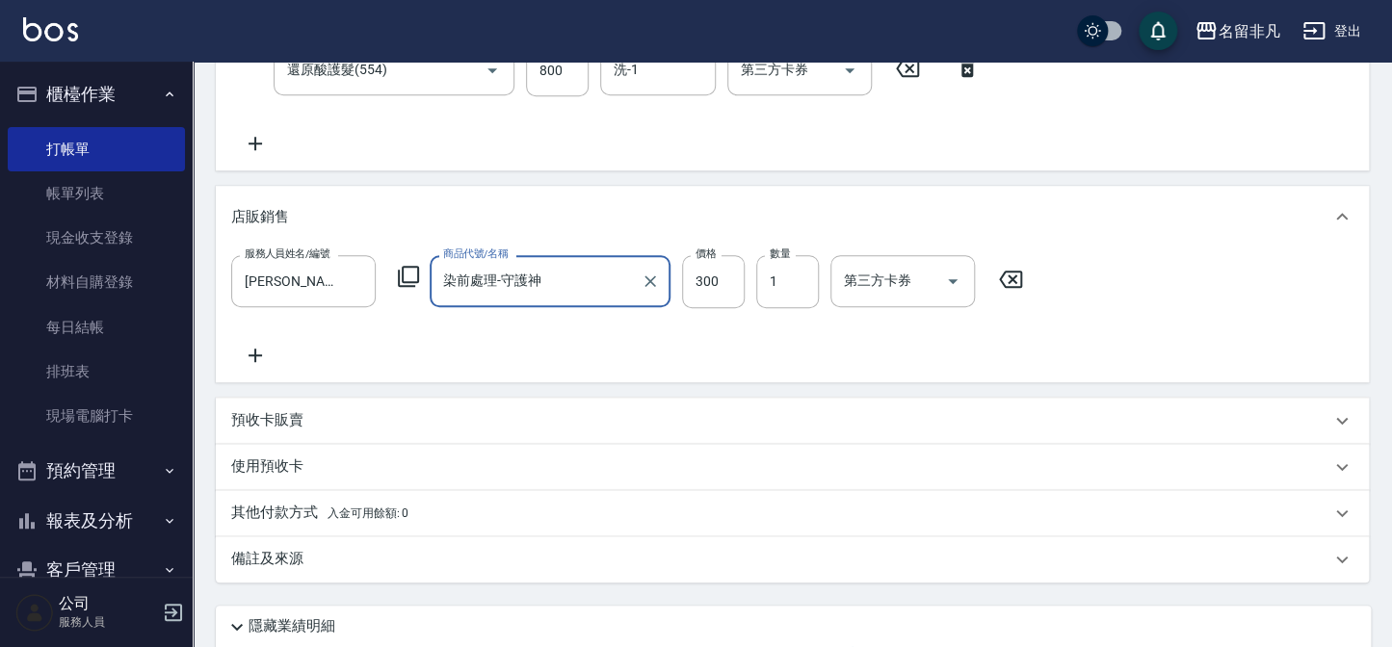
scroll to position [564, 0]
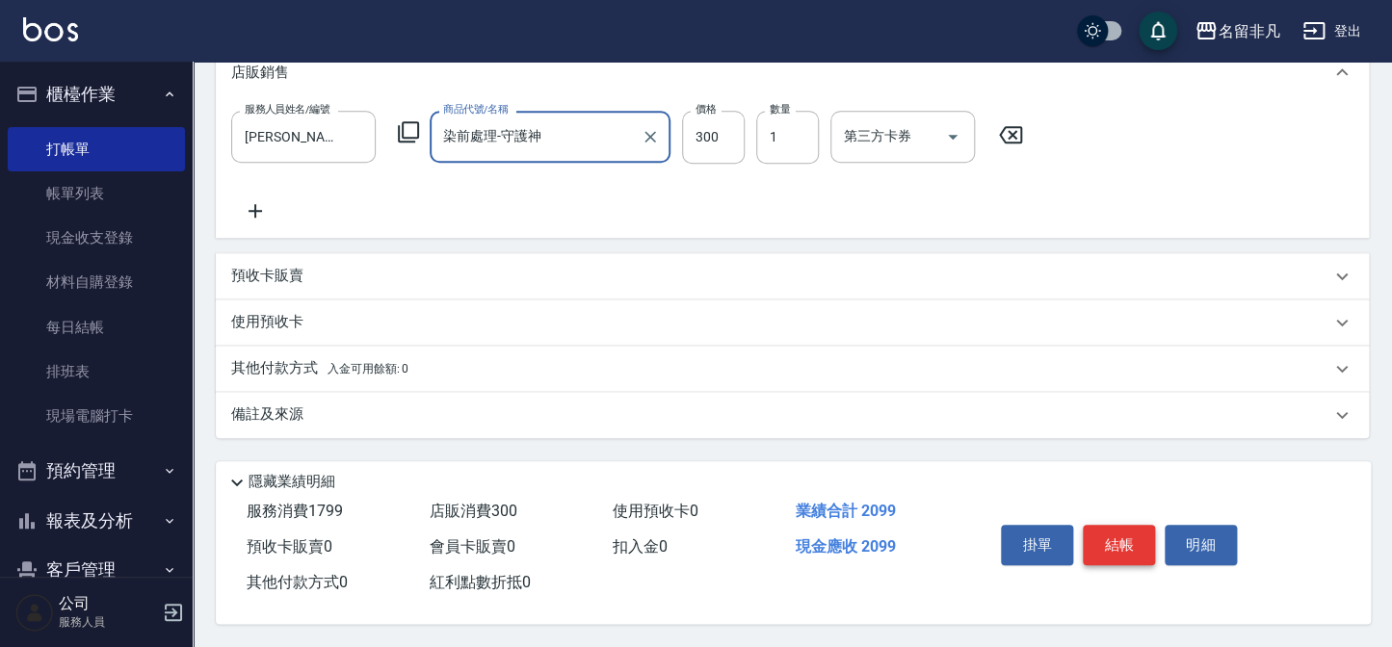
type input "染前處理-守護神"
click at [1108, 535] on button "結帳" at bounding box center [1118, 545] width 72 height 40
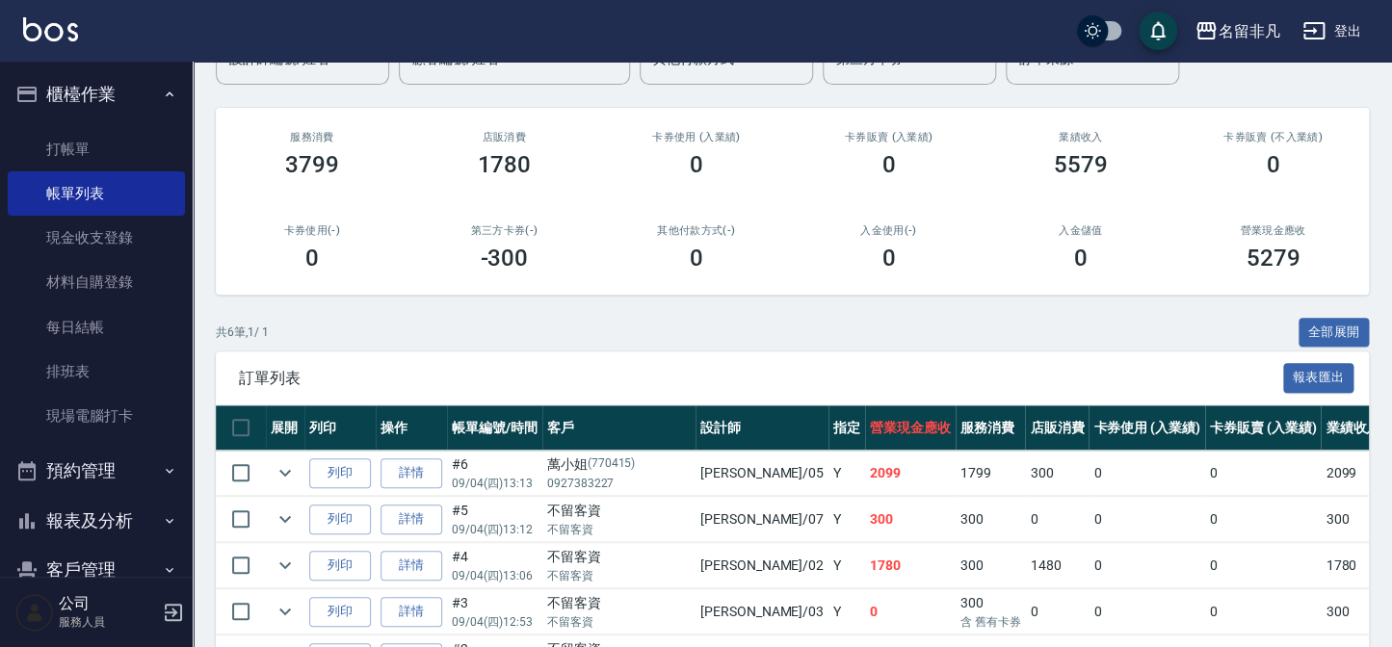
scroll to position [262, 0]
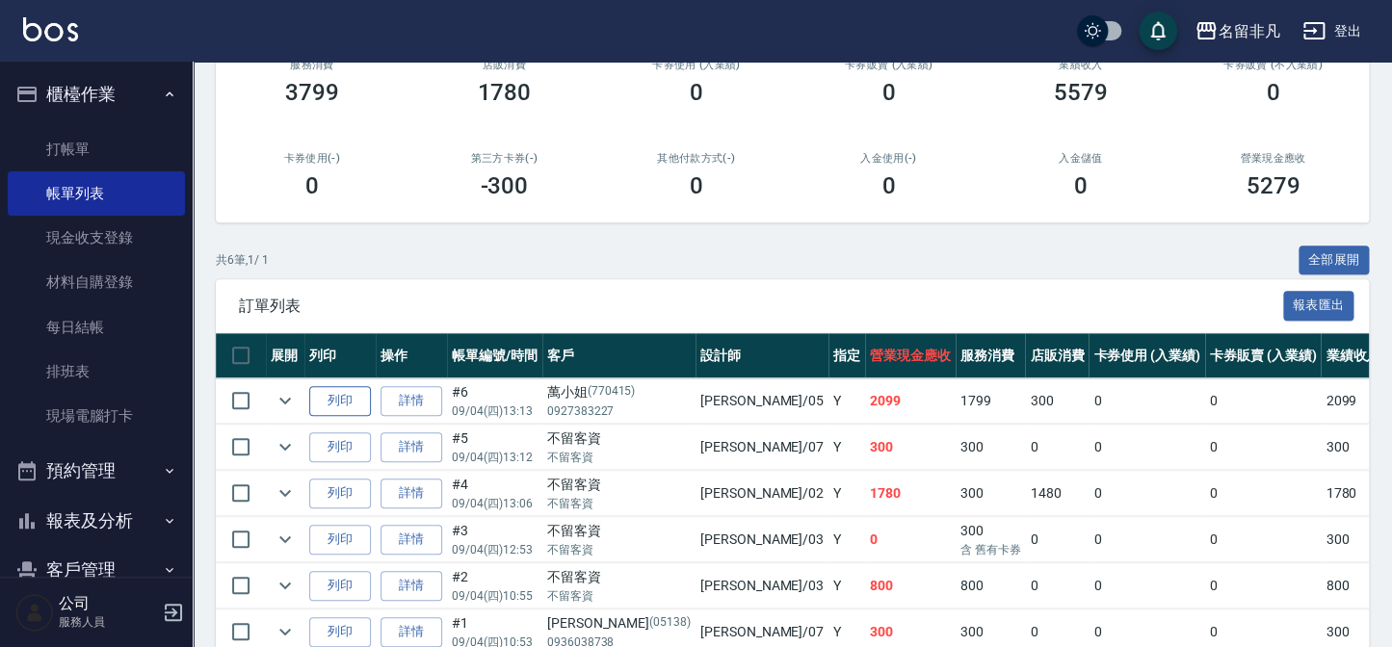
click at [347, 399] on button "列印" at bounding box center [340, 401] width 62 height 30
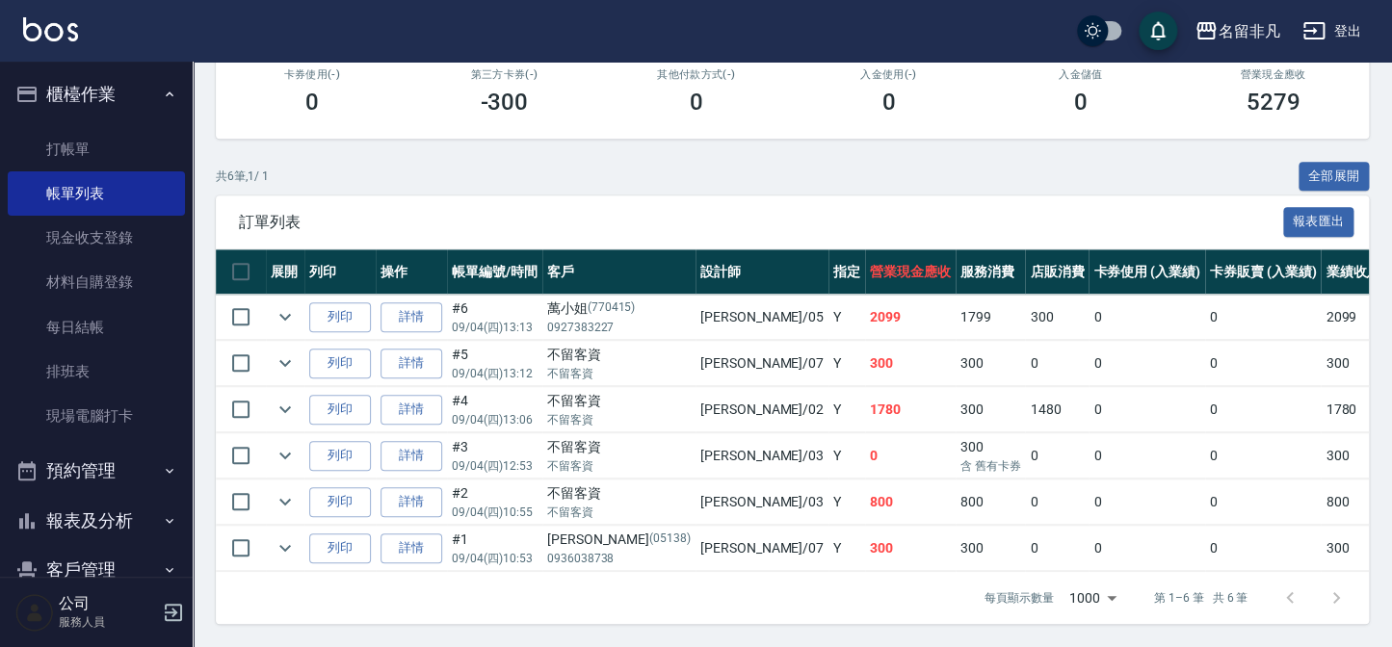
scroll to position [356, 0]
click at [96, 95] on button "櫃檯作業" at bounding box center [96, 94] width 177 height 50
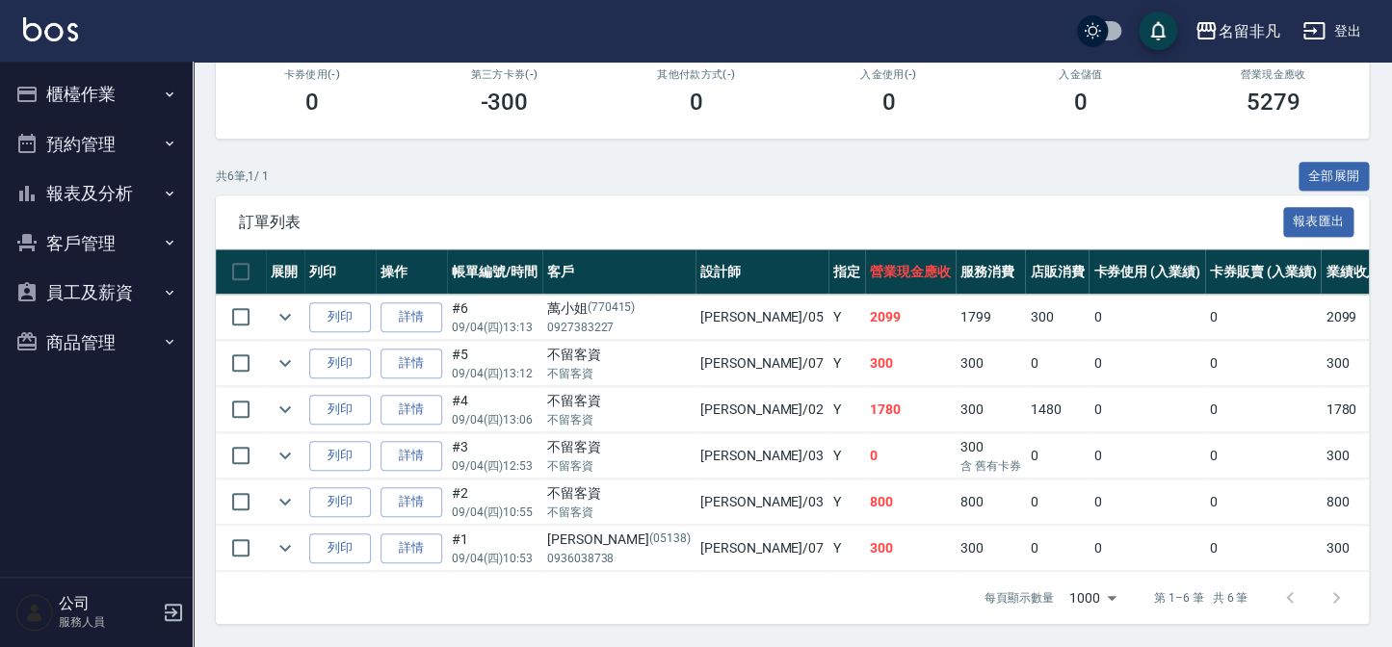
click at [96, 98] on button "櫃檯作業" at bounding box center [96, 94] width 177 height 50
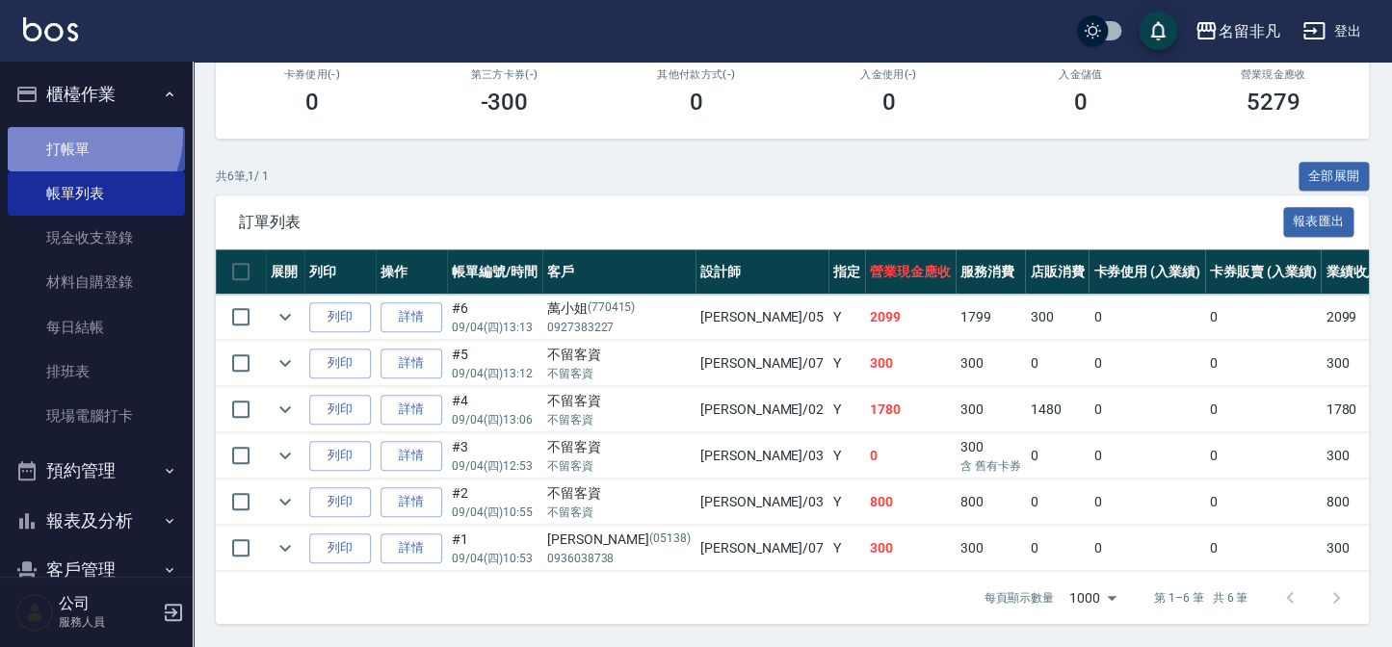
click at [82, 135] on link "打帳單" at bounding box center [96, 149] width 177 height 44
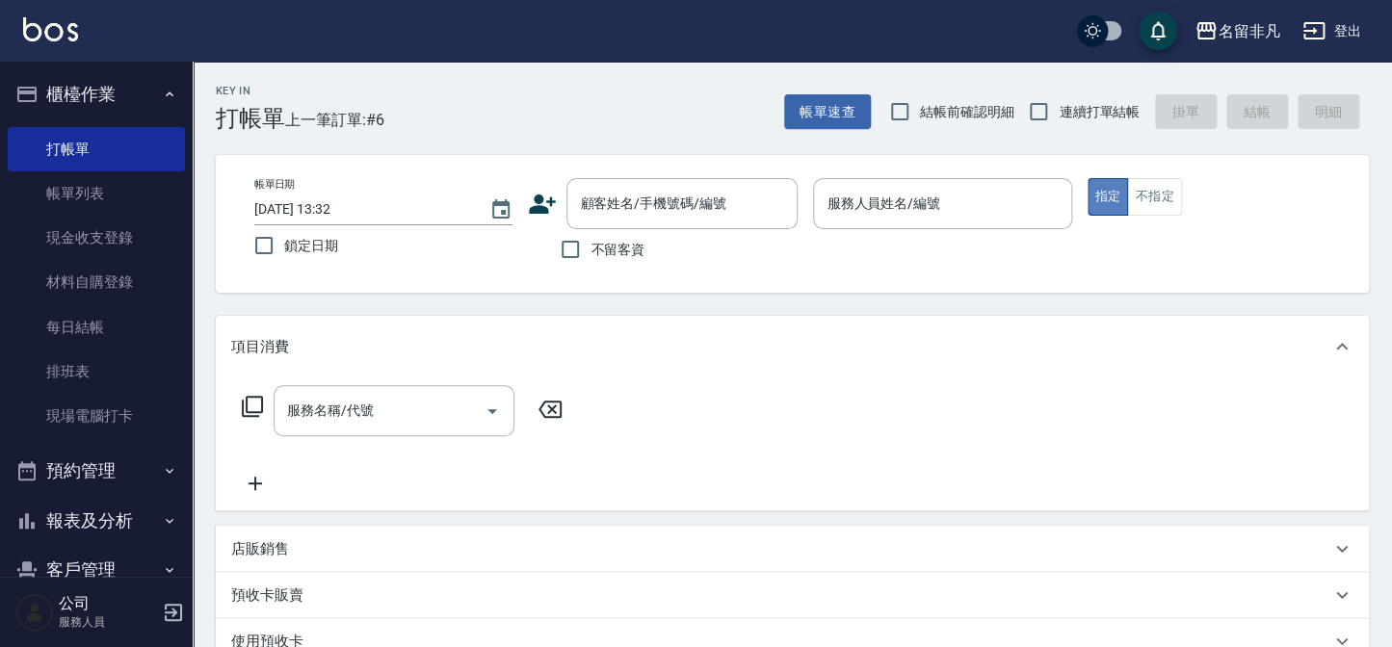
click at [1108, 193] on button "指定" at bounding box center [1107, 197] width 41 height 38
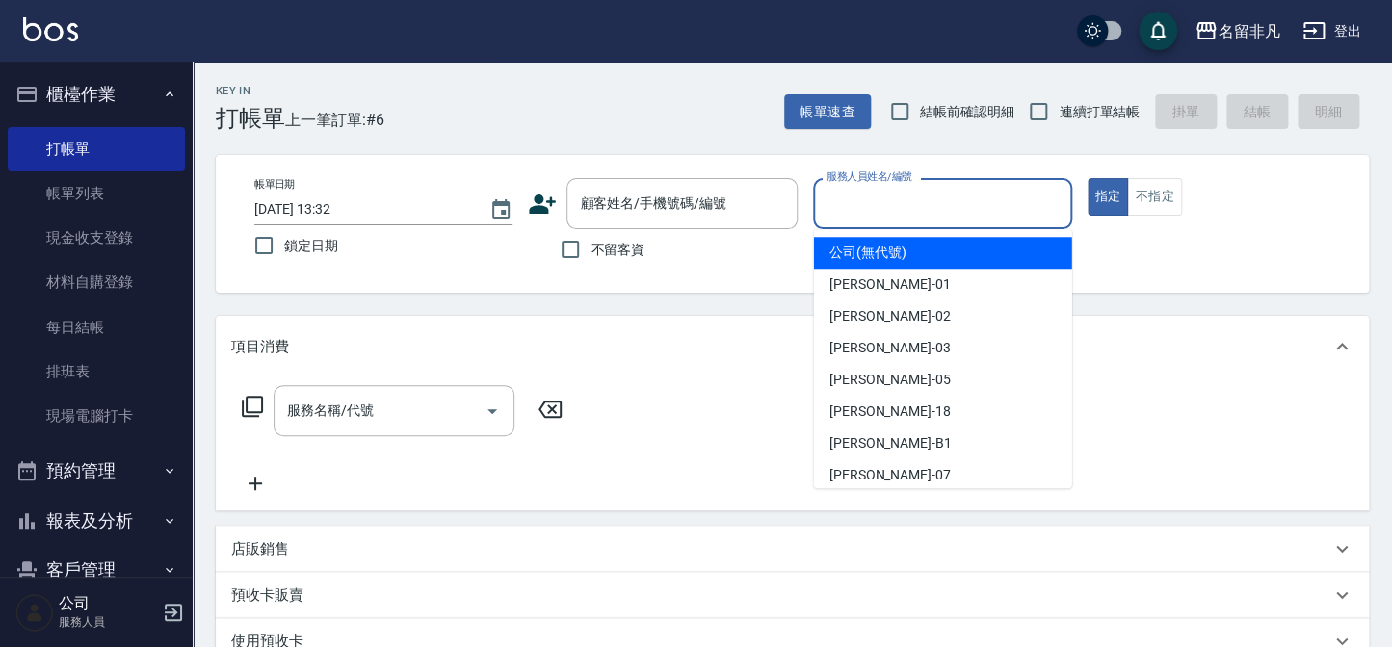
click at [1029, 202] on input "服務人員姓名/編號" at bounding box center [941, 204] width 241 height 34
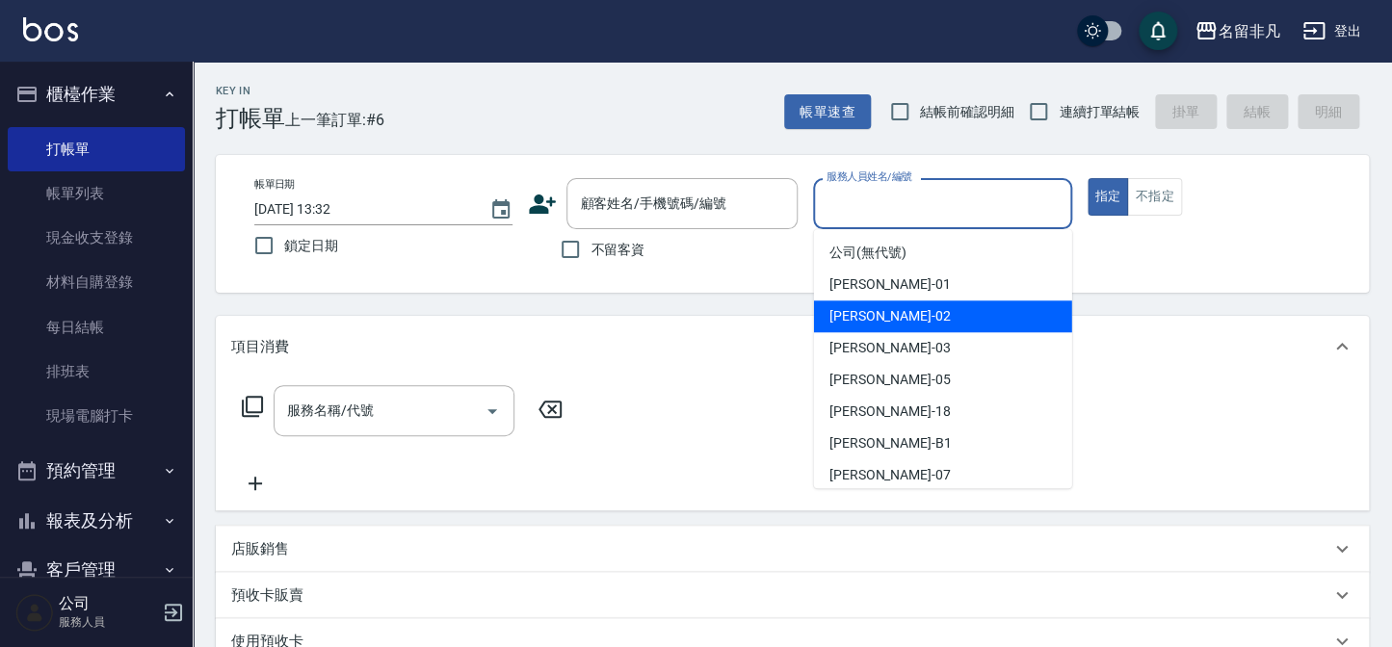
drag, startPoint x: 890, startPoint y: 312, endPoint x: 703, endPoint y: 318, distance: 186.9
click at [889, 312] on div "[PERSON_NAME]-02" at bounding box center [943, 316] width 258 height 32
type input "[PERSON_NAME]-02"
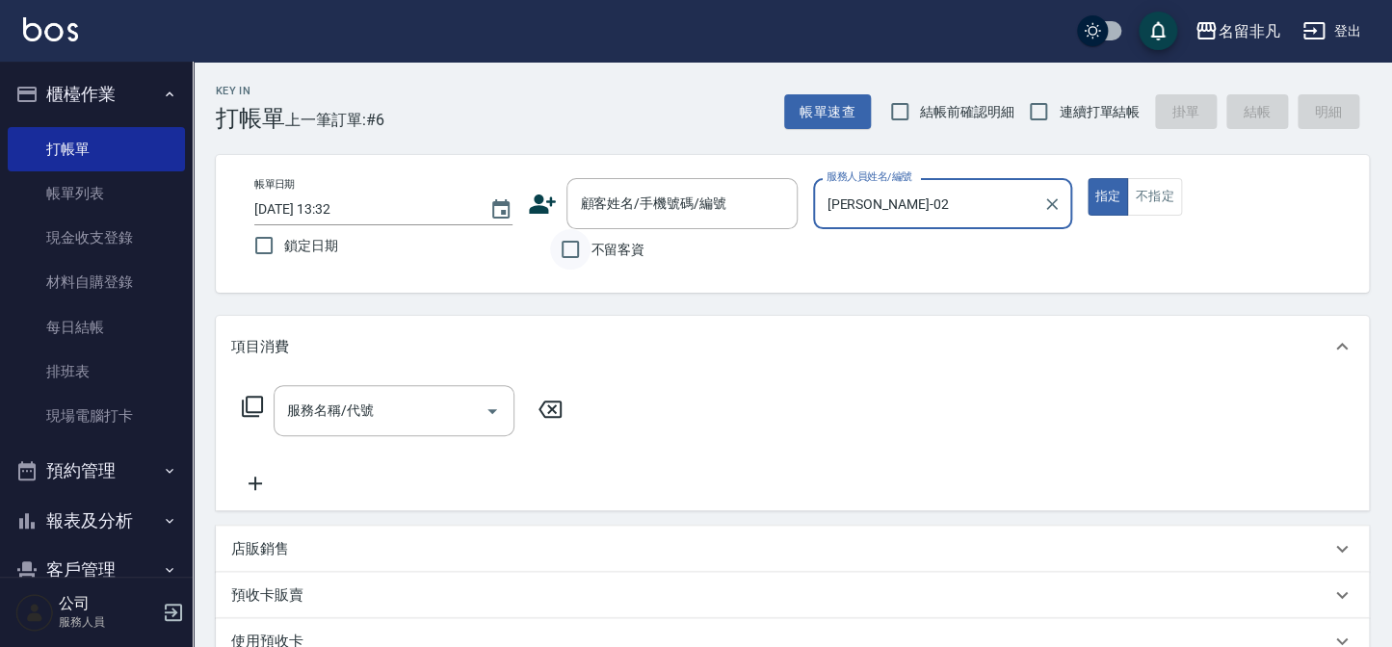
click at [561, 245] on input "不留客資" at bounding box center [570, 249] width 40 height 40
checkbox input "true"
click at [257, 398] on icon at bounding box center [252, 406] width 23 height 23
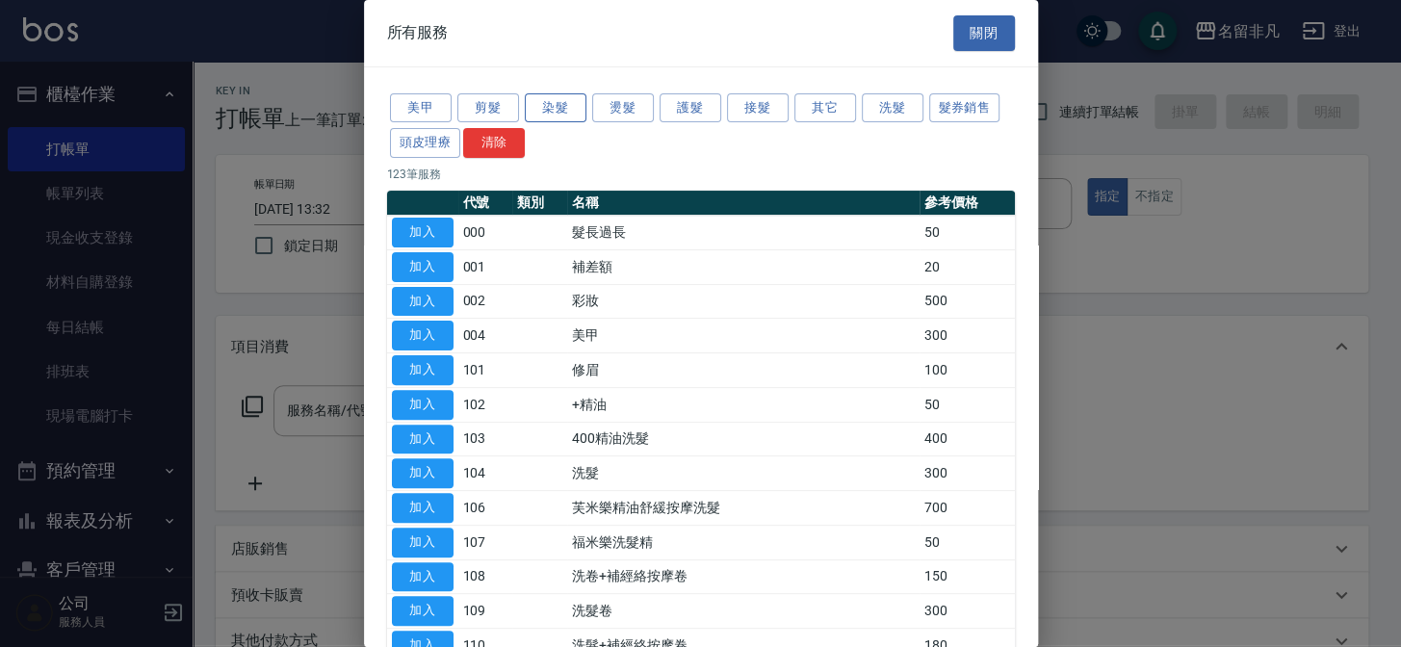
click at [566, 106] on button "染髮" at bounding box center [556, 108] width 62 height 30
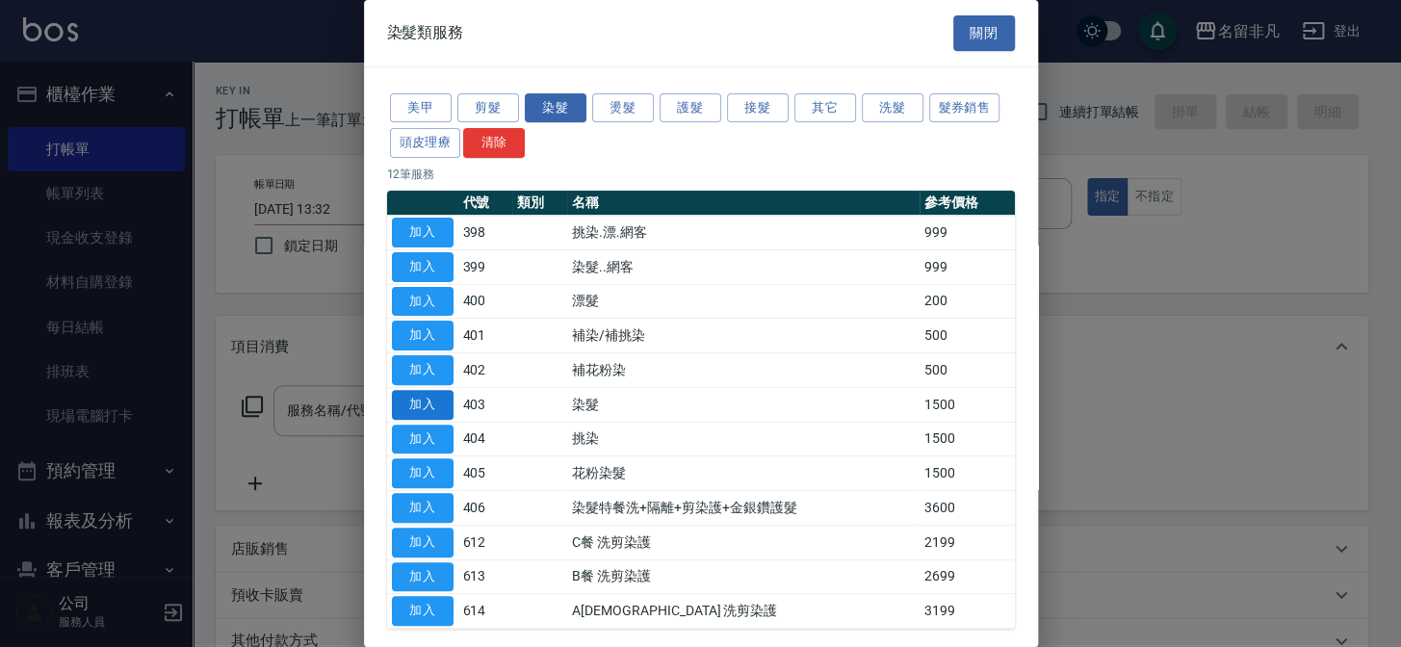
click at [440, 399] on button "加入" at bounding box center [423, 405] width 62 height 30
type input "染髮(403)"
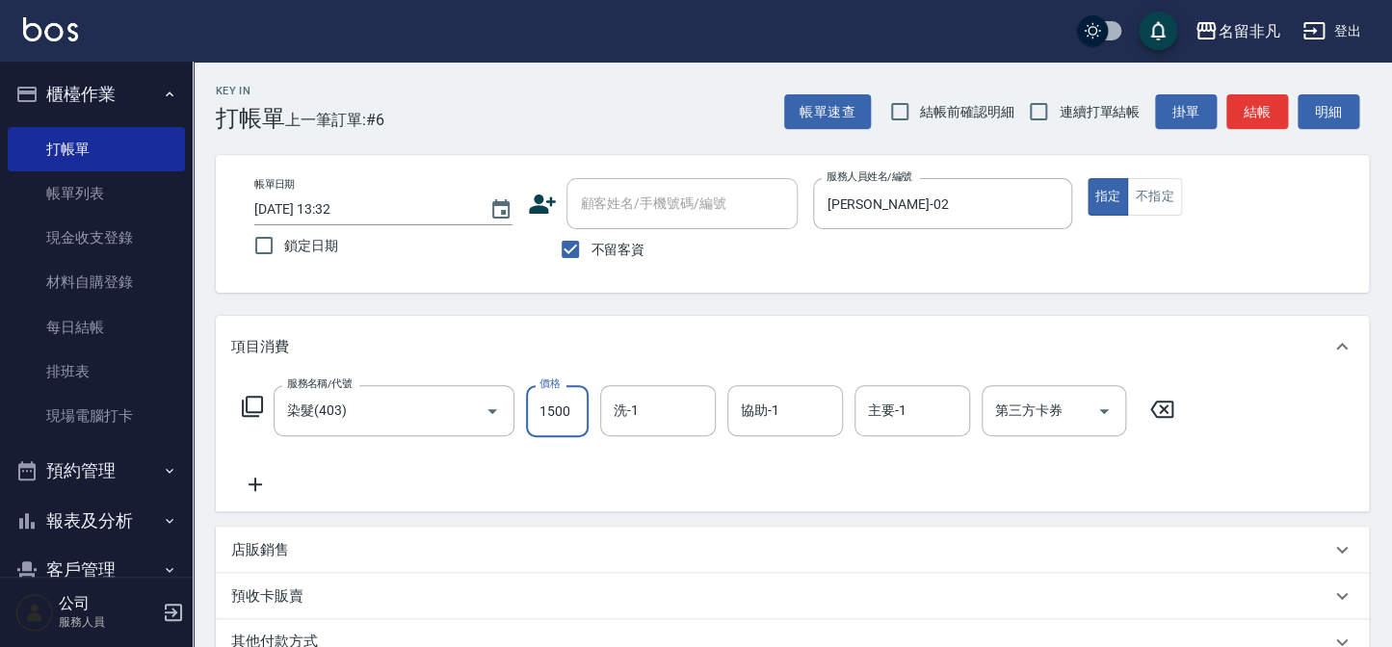
click at [578, 415] on input "1500" at bounding box center [557, 411] width 63 height 52
click at [547, 408] on input "22500" at bounding box center [557, 411] width 63 height 52
type input "2500"
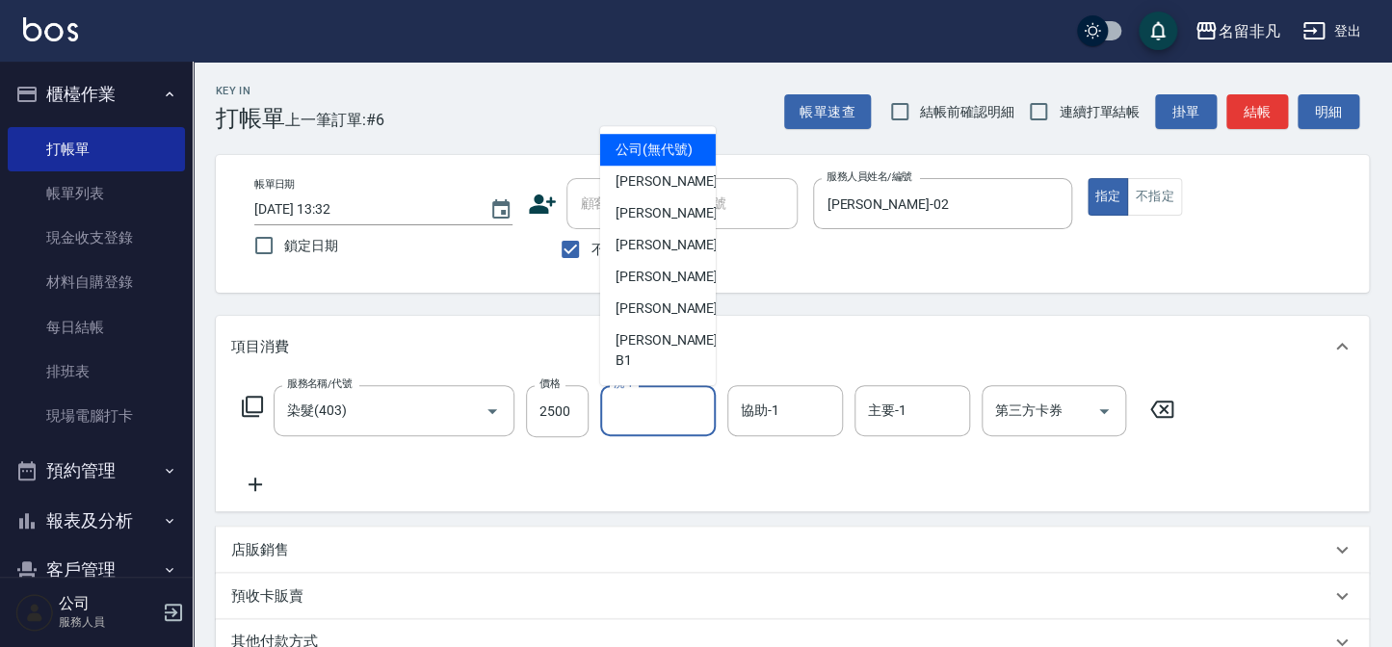
click at [630, 403] on div "洗-1 洗-1" at bounding box center [658, 410] width 116 height 51
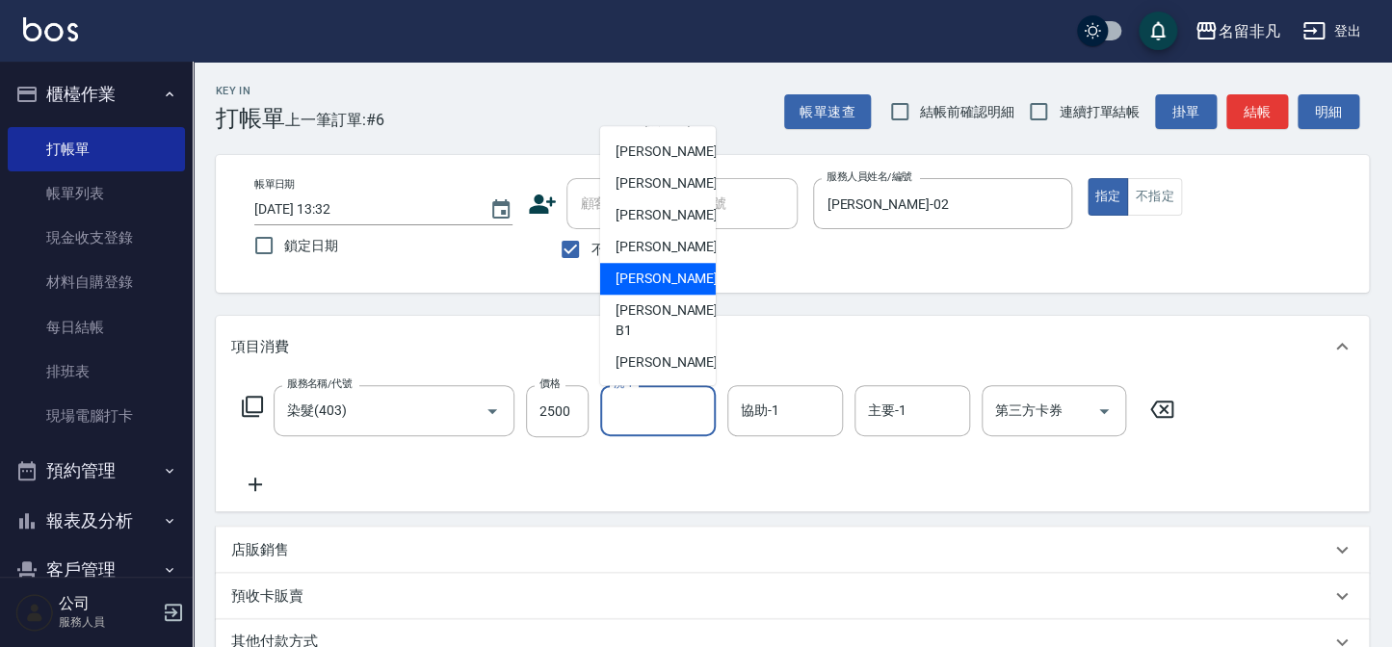
click at [657, 289] on span "[PERSON_NAME]-18" at bounding box center [675, 279] width 121 height 20
type input "[PERSON_NAME]-18"
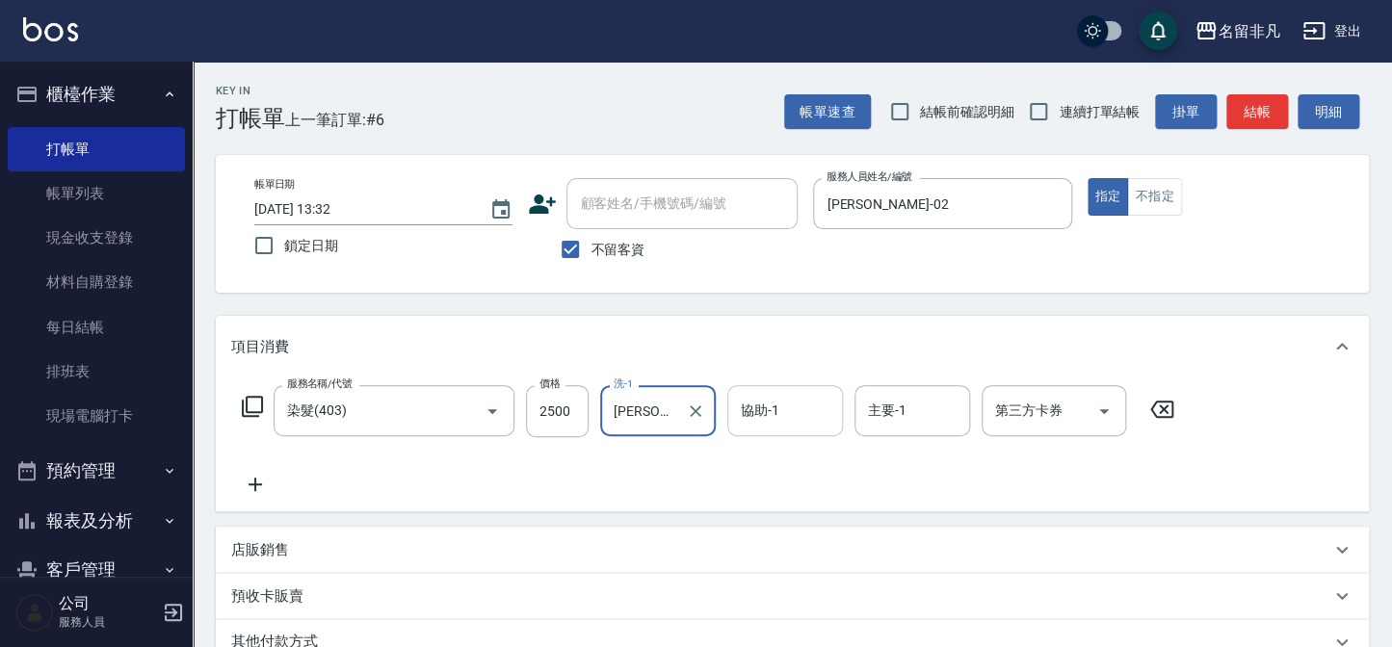
click at [806, 394] on input "協助-1" at bounding box center [785, 411] width 98 height 34
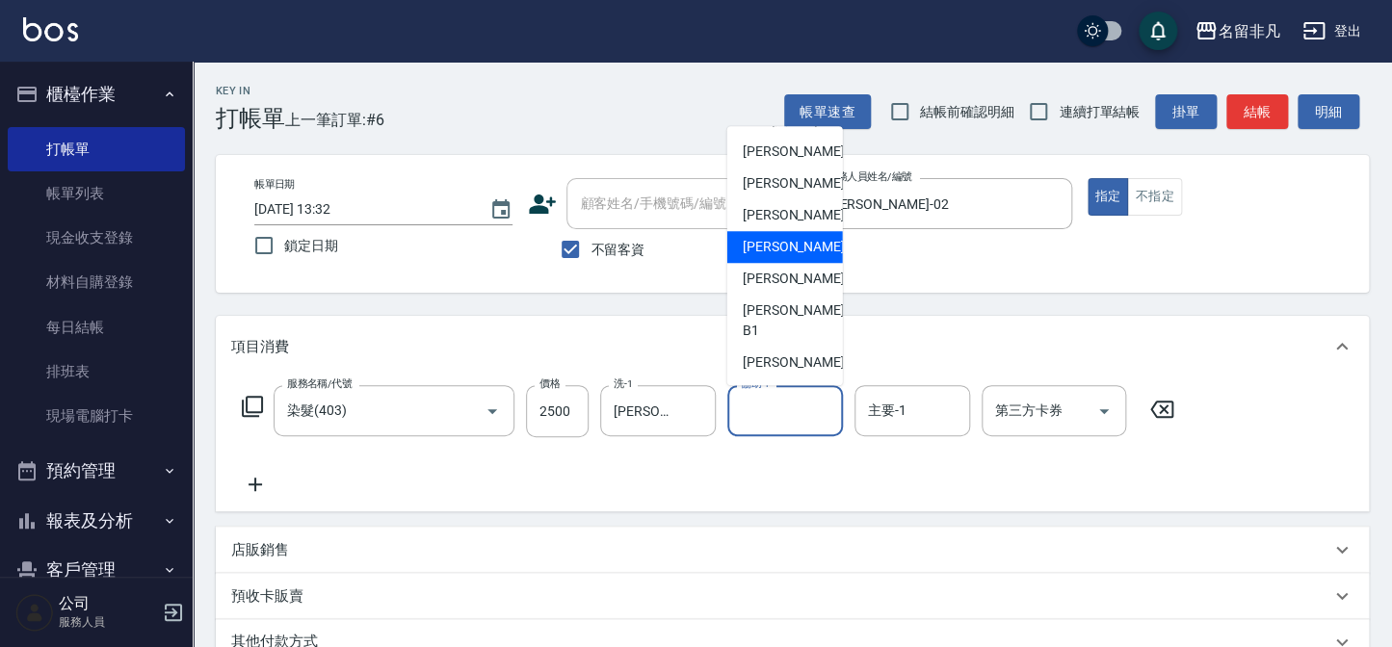
click at [793, 289] on span "[PERSON_NAME]-18" at bounding box center [803, 279] width 121 height 20
type input "[PERSON_NAME]-18"
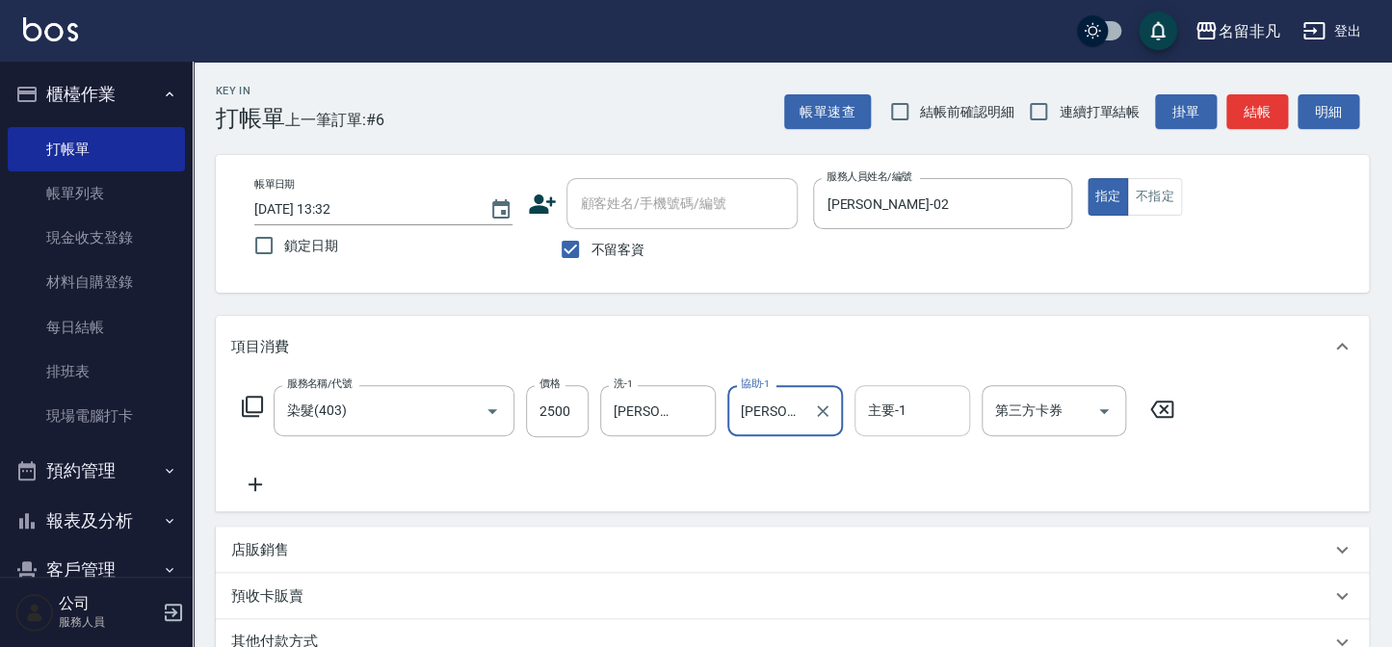
click at [912, 424] on input "主要-1" at bounding box center [912, 411] width 98 height 34
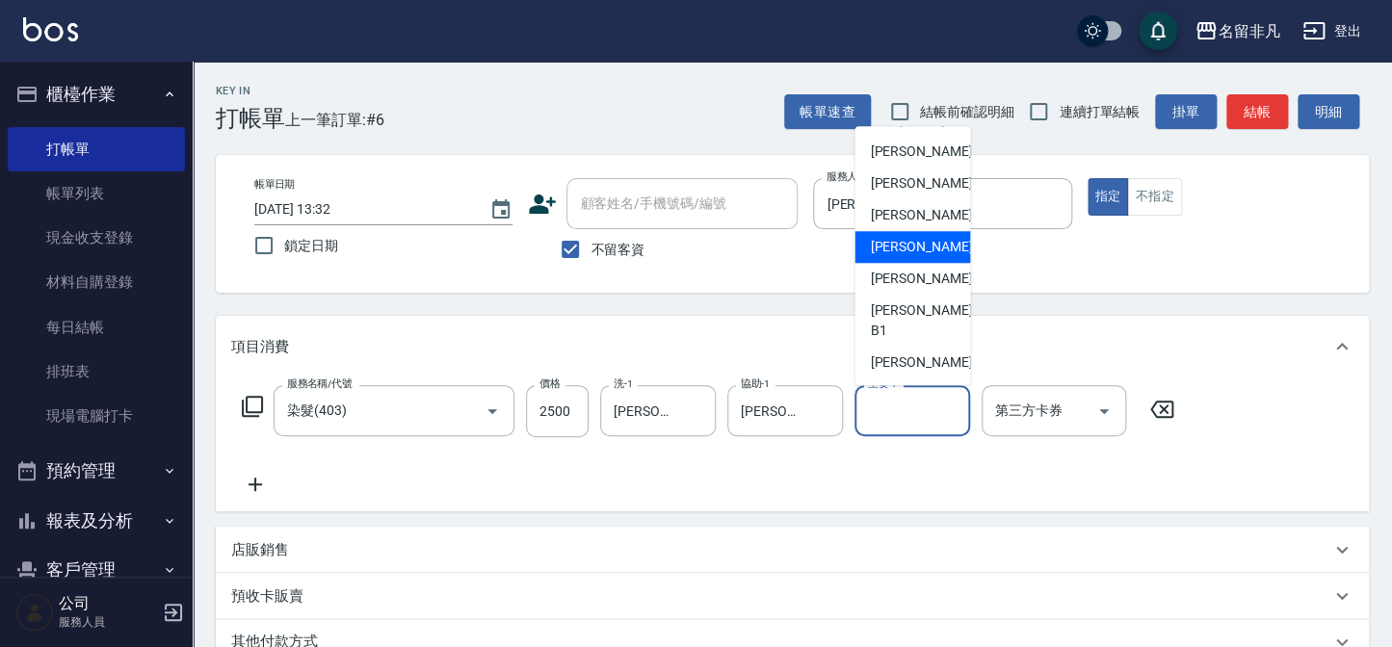
click at [877, 289] on span "[PERSON_NAME]-18" at bounding box center [930, 279] width 121 height 20
type input "[PERSON_NAME]-18"
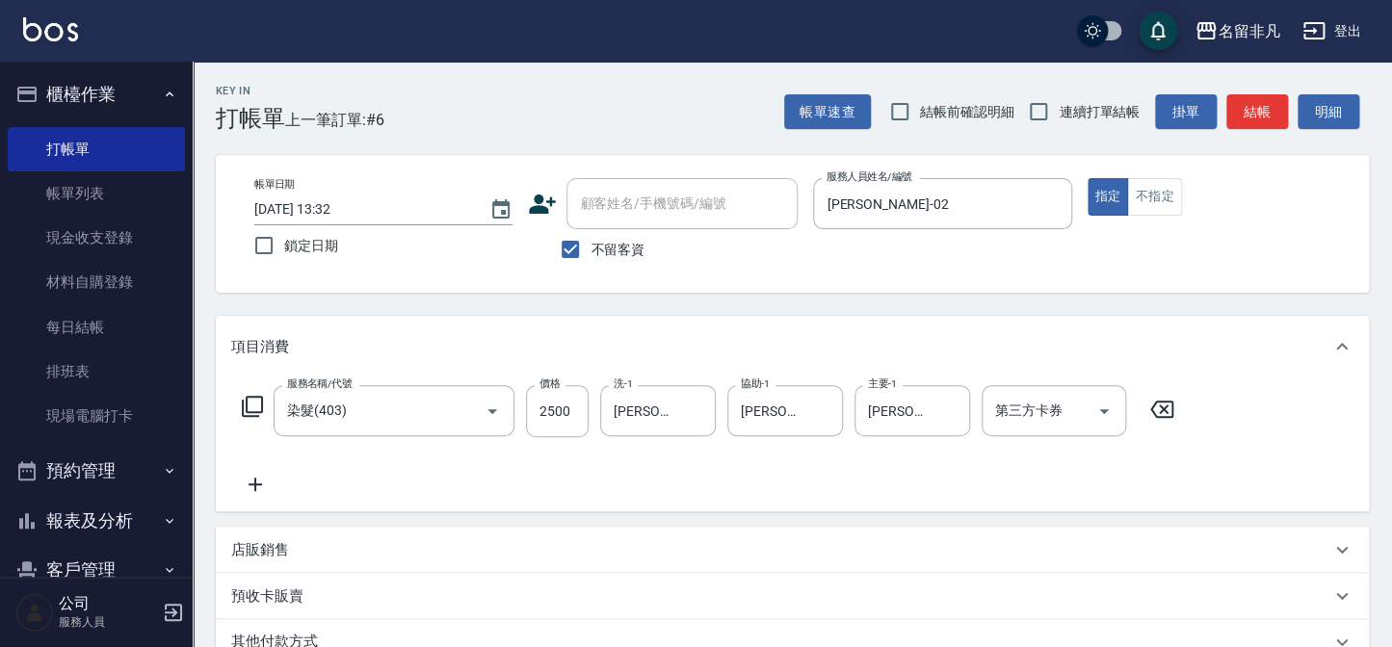
click at [249, 396] on icon at bounding box center [252, 406] width 21 height 21
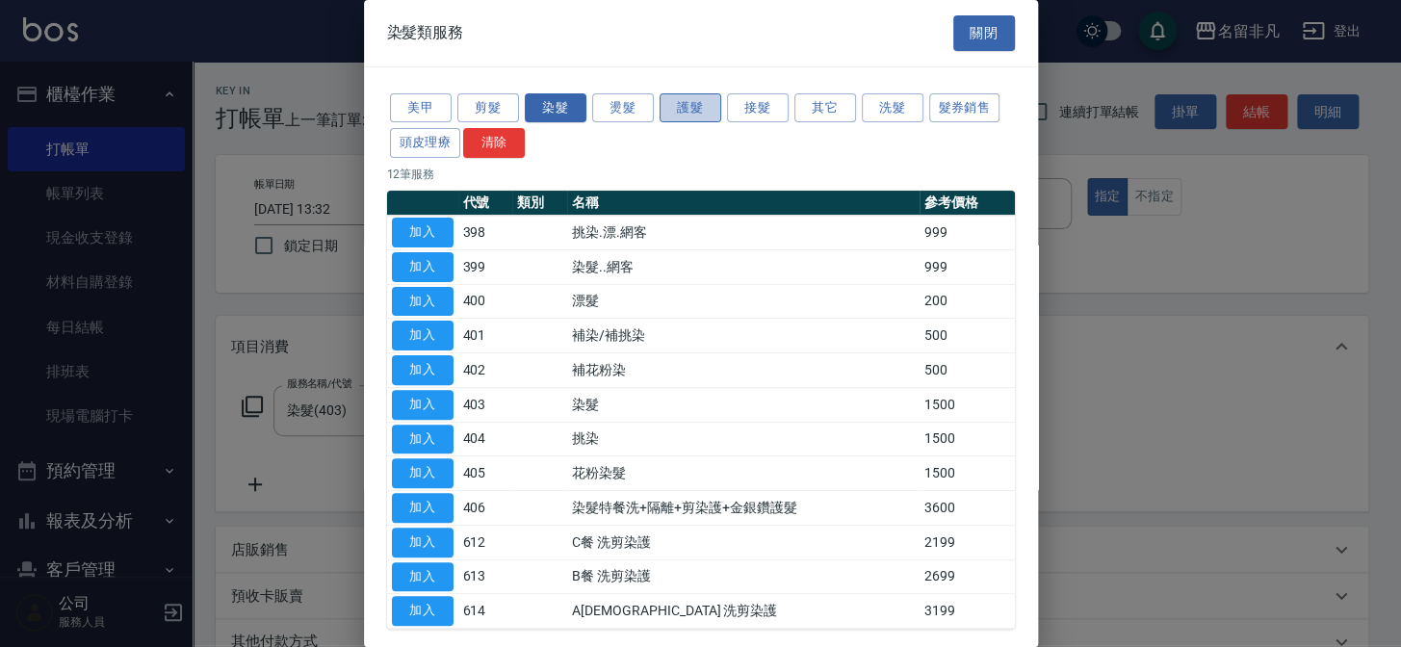
click at [704, 109] on button "護髮" at bounding box center [691, 108] width 62 height 30
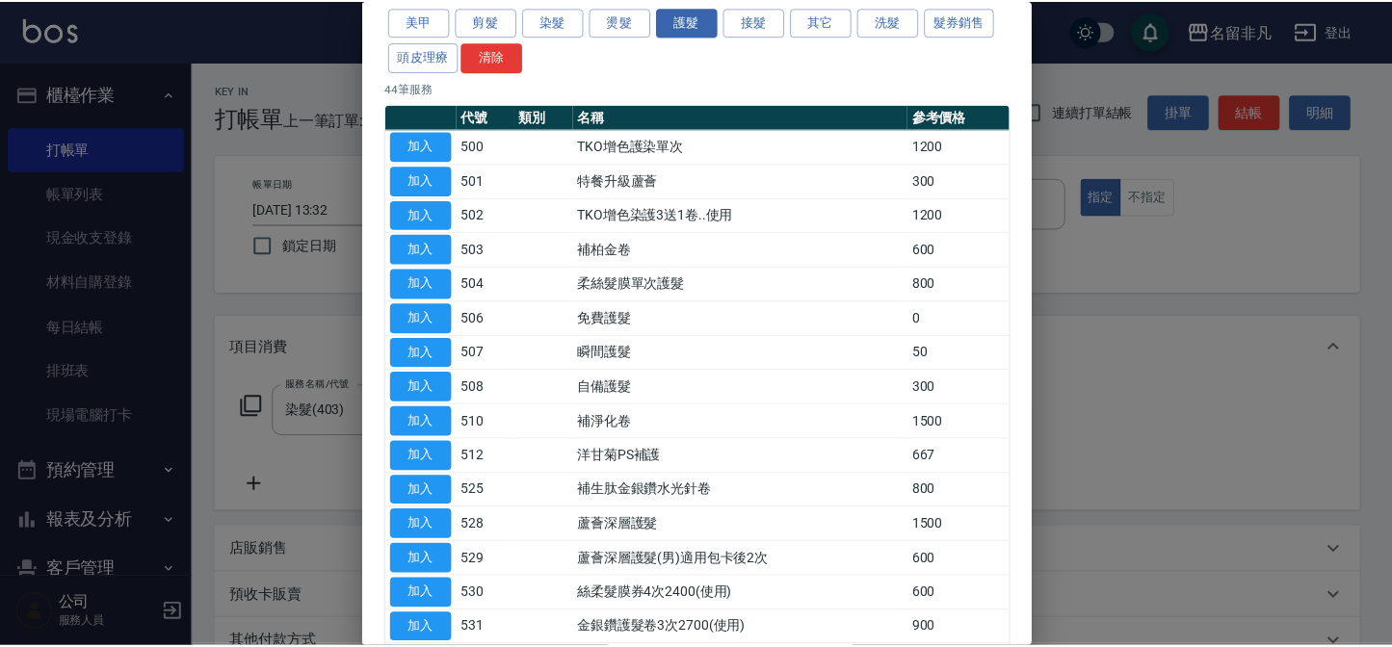
scroll to position [262, 0]
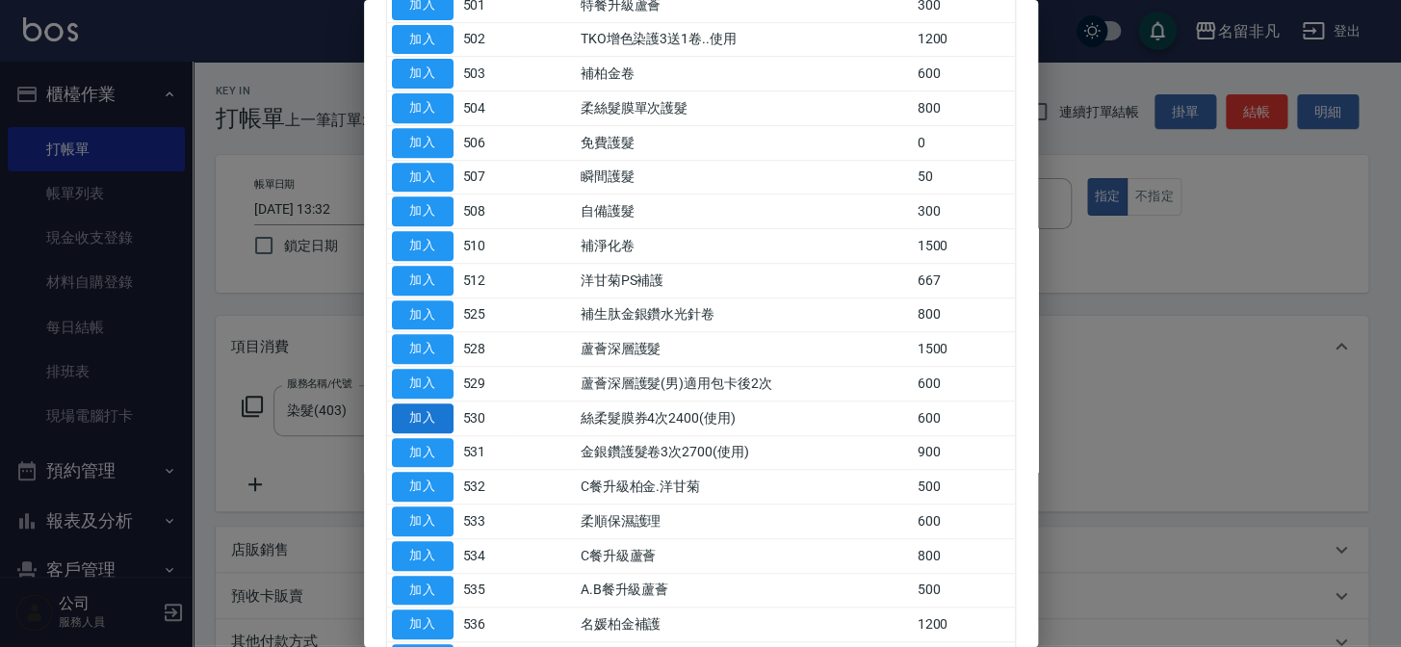
click at [439, 412] on button "加入" at bounding box center [423, 419] width 62 height 30
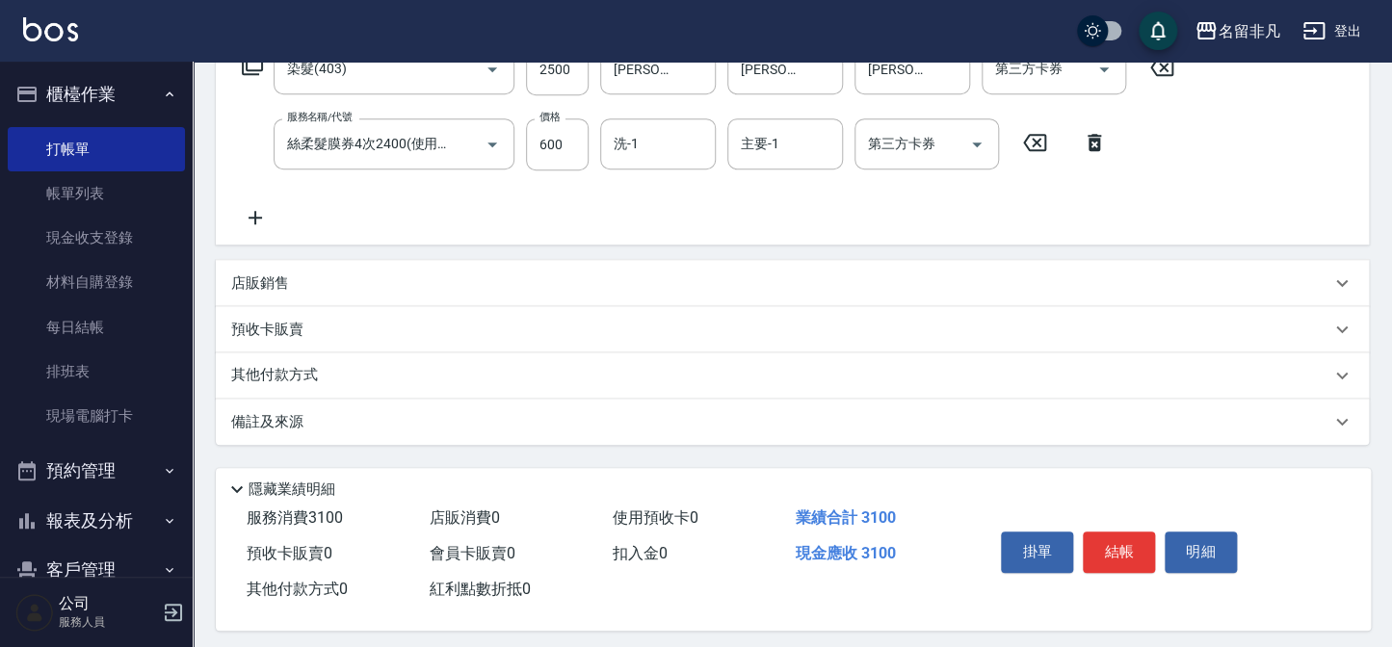
scroll to position [178, 0]
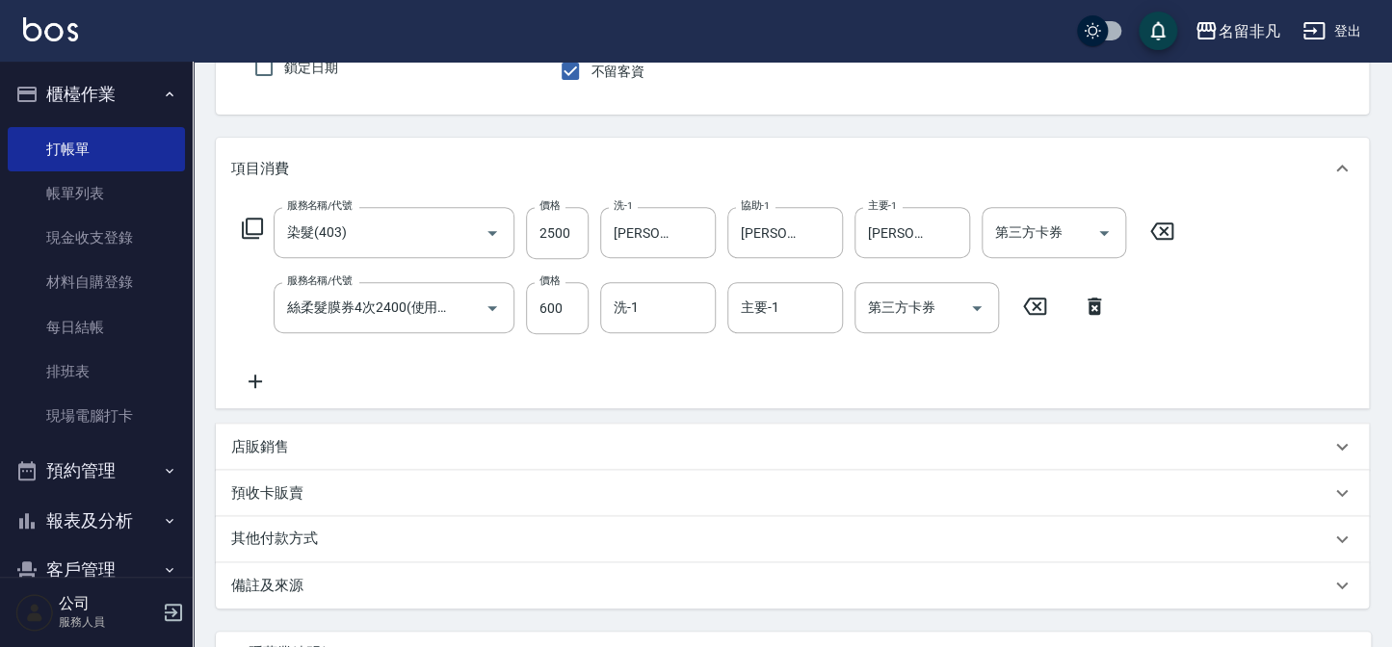
click at [1028, 307] on icon at bounding box center [1034, 306] width 48 height 23
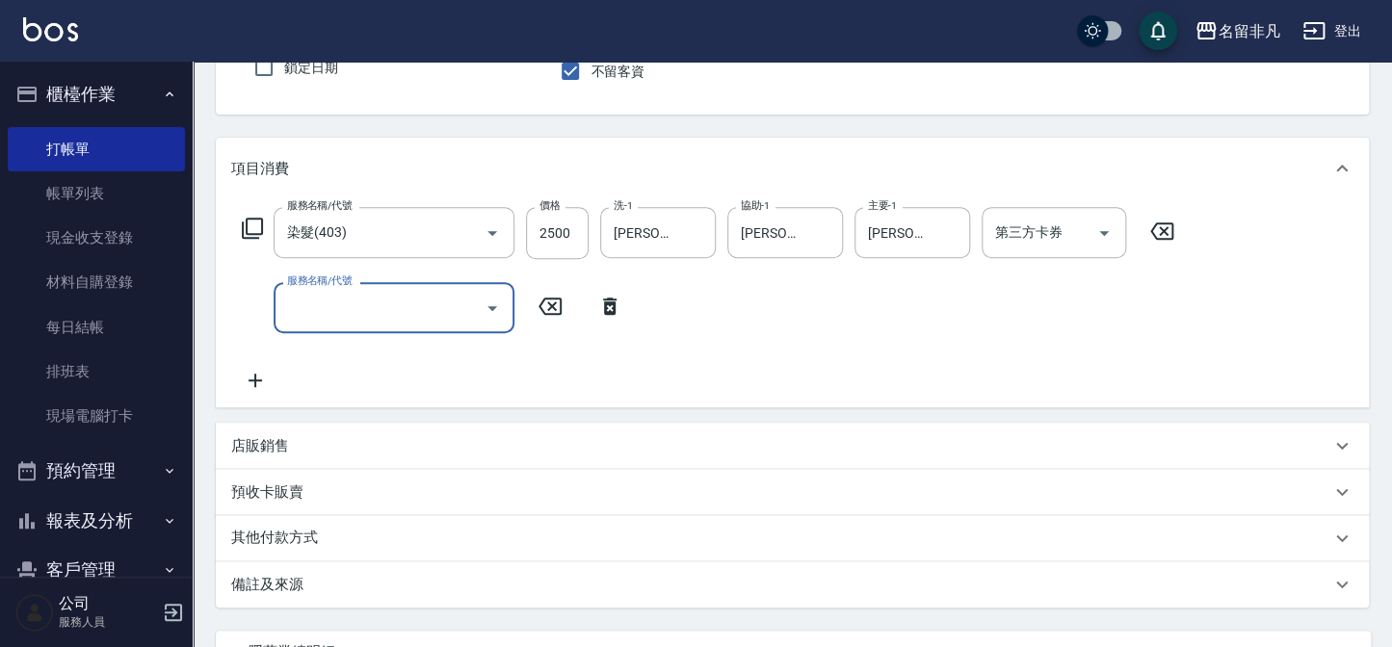
scroll to position [0, 0]
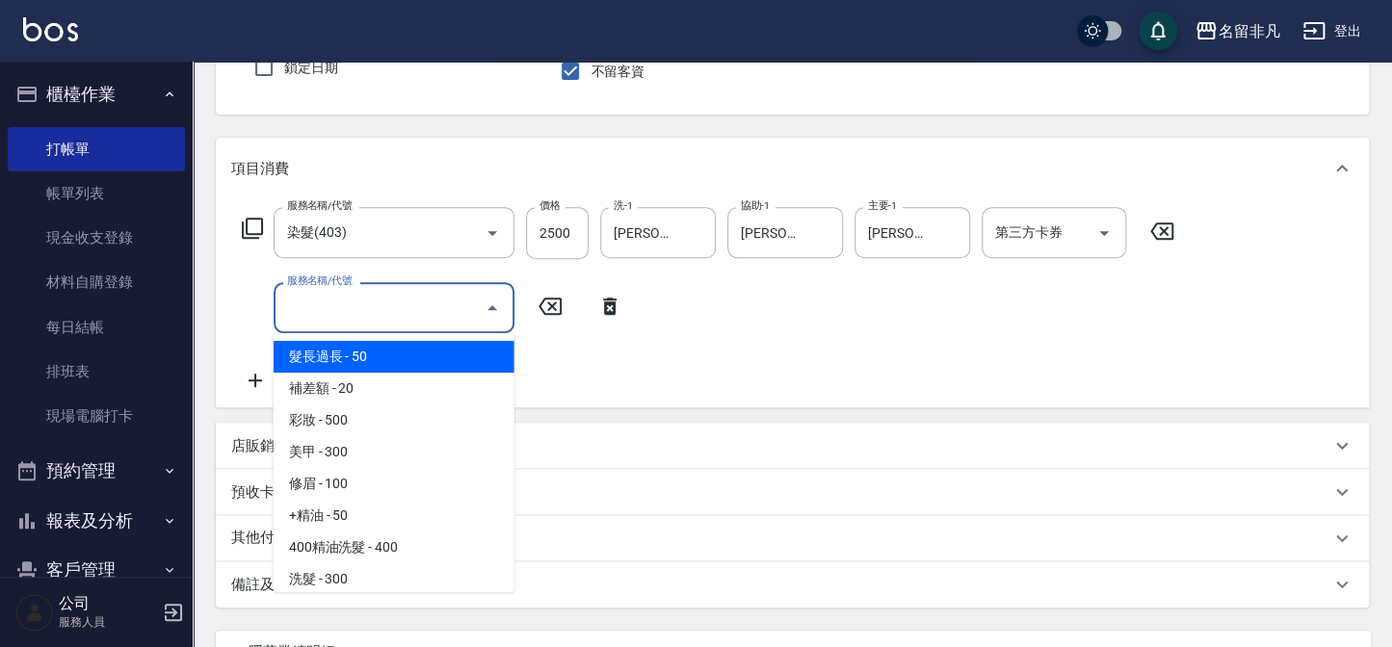
click at [457, 301] on input "服務名稱/代號" at bounding box center [379, 308] width 195 height 34
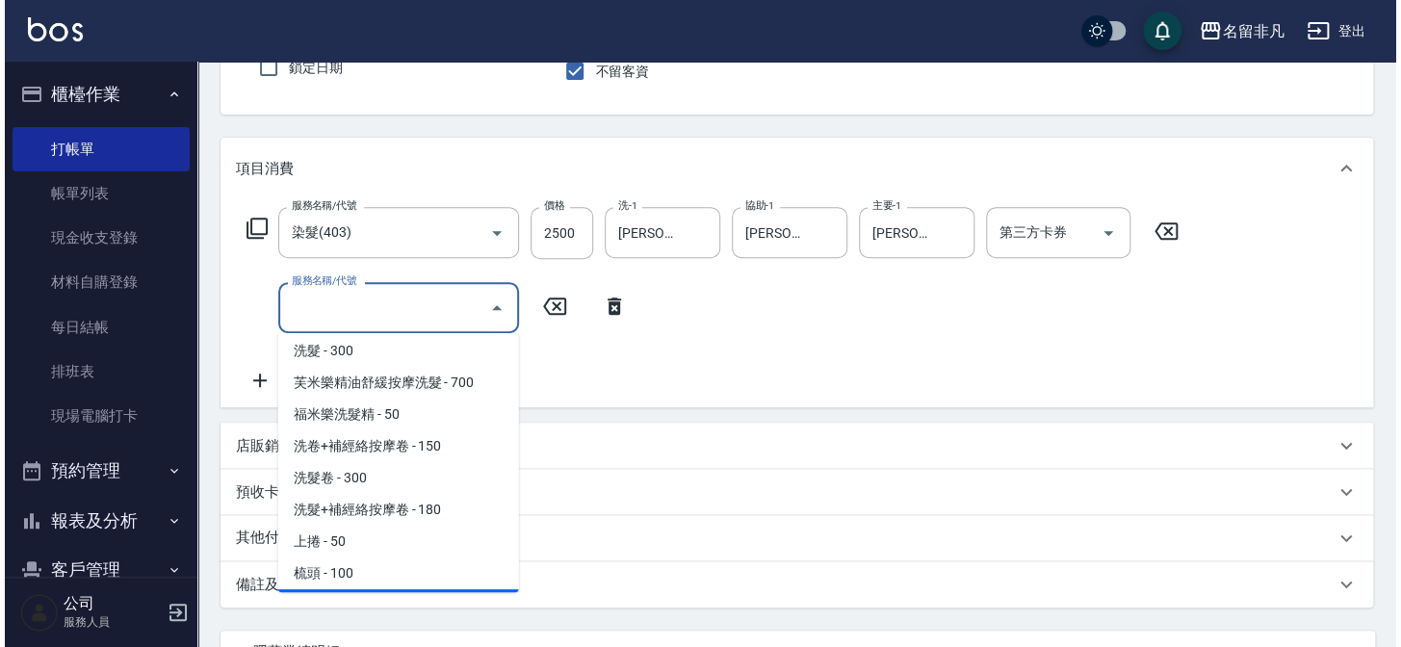
scroll to position [174, 0]
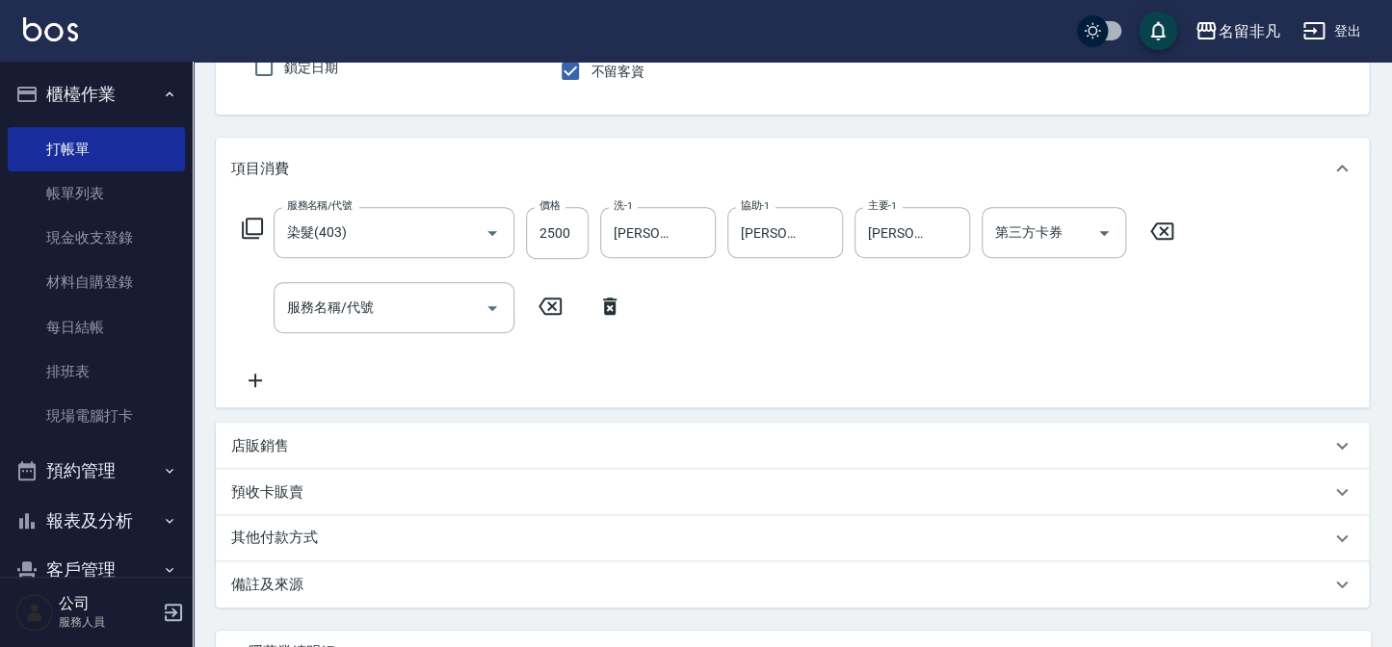
click at [606, 301] on icon at bounding box center [609, 306] width 13 height 17
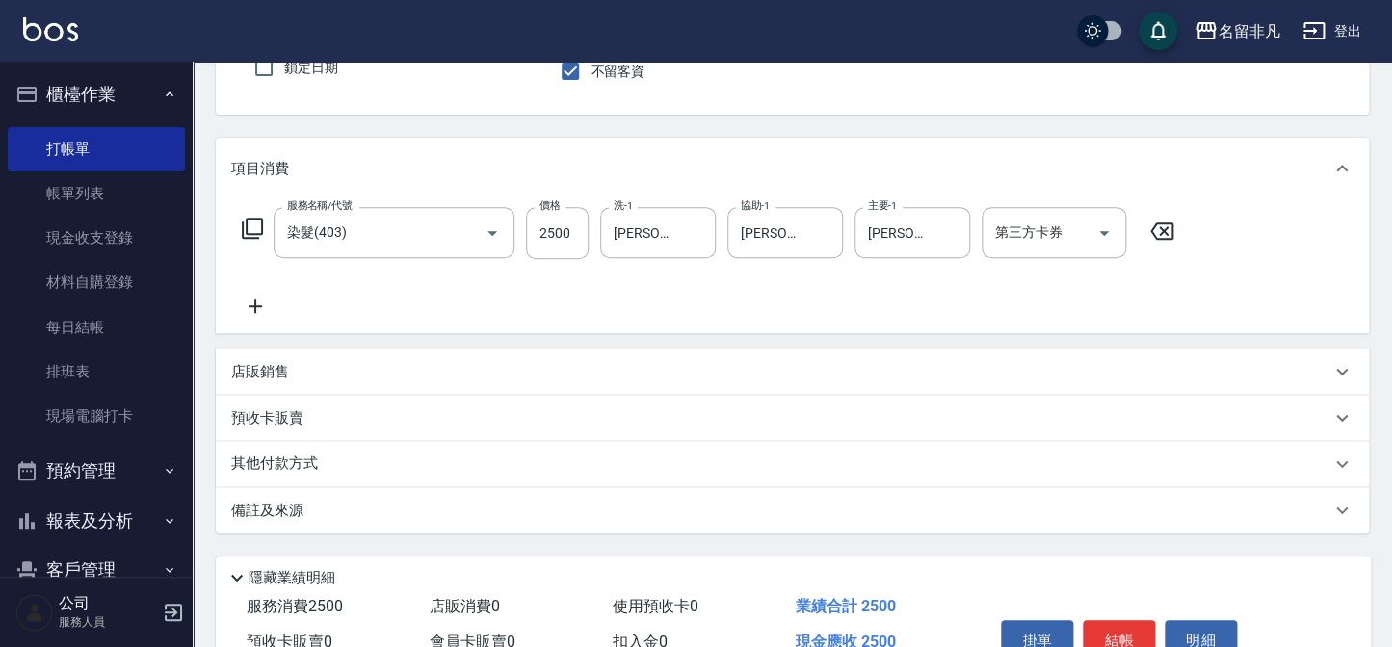
click at [261, 229] on icon at bounding box center [252, 228] width 21 height 21
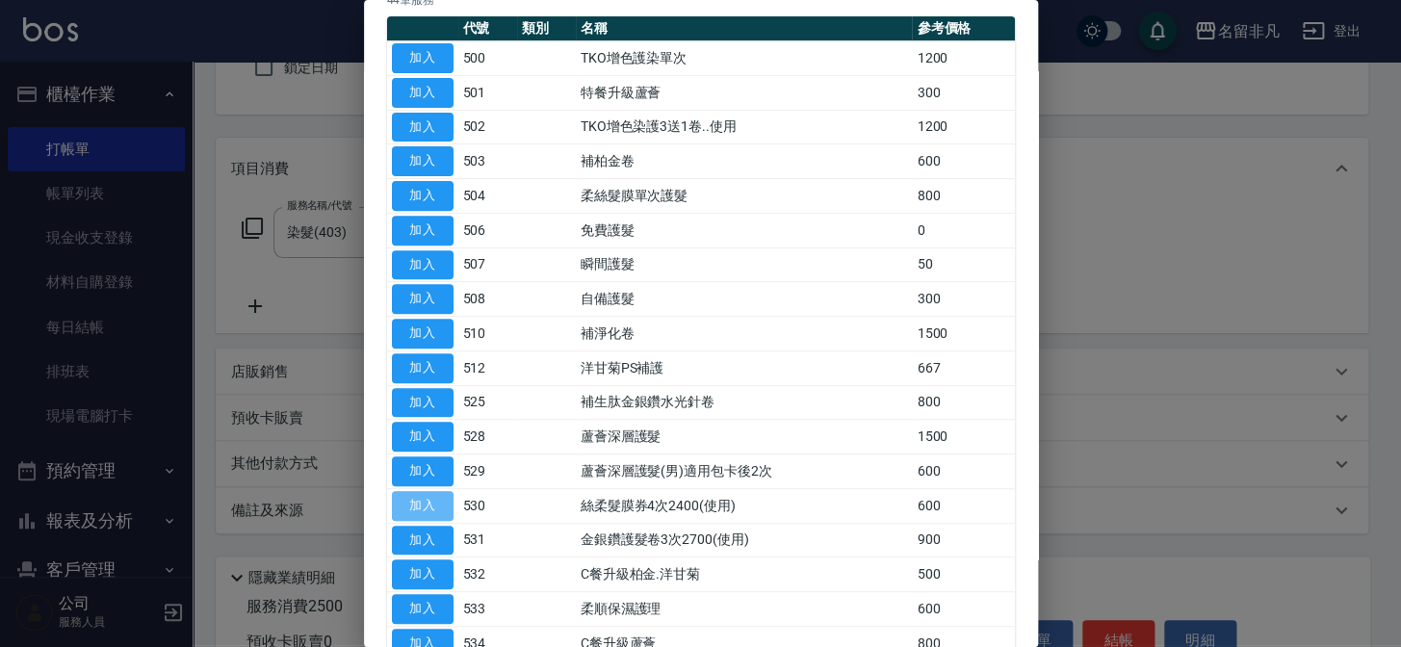
drag, startPoint x: 420, startPoint y: 496, endPoint x: 357, endPoint y: 431, distance: 89.9
click at [419, 496] on button "加入" at bounding box center [423, 506] width 62 height 30
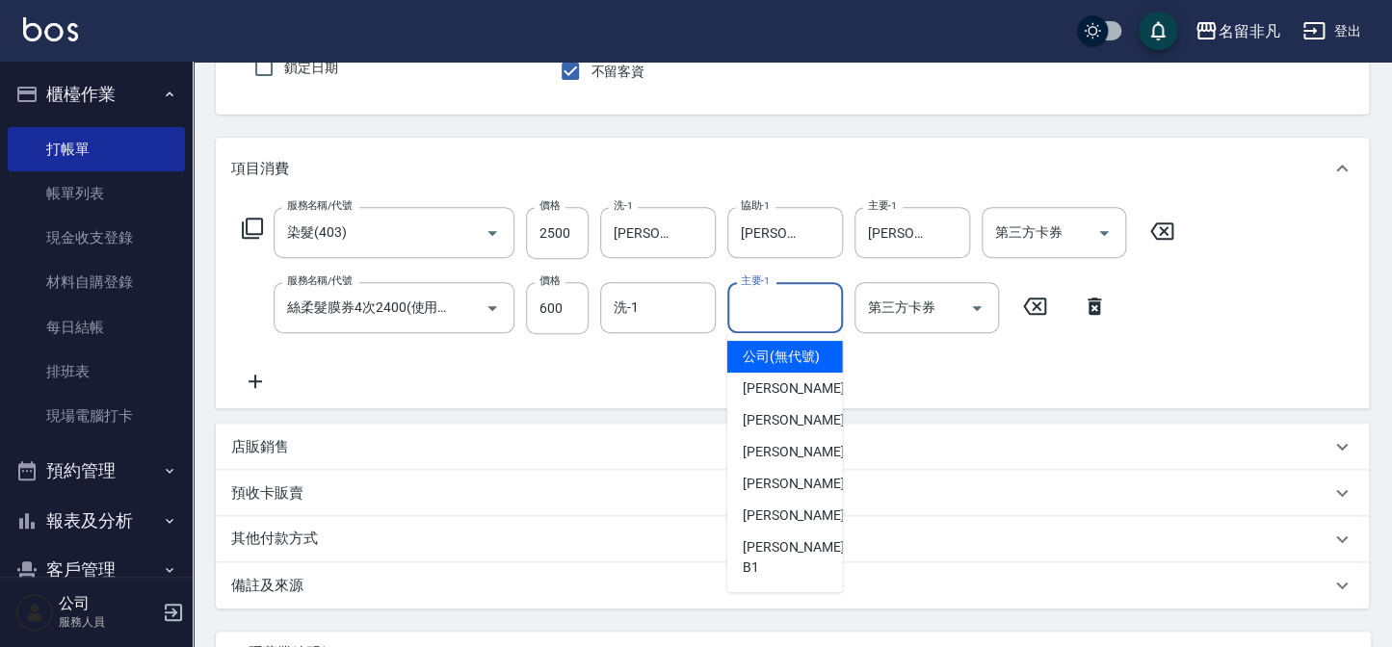
click at [799, 309] on input "主要-1" at bounding box center [785, 308] width 98 height 34
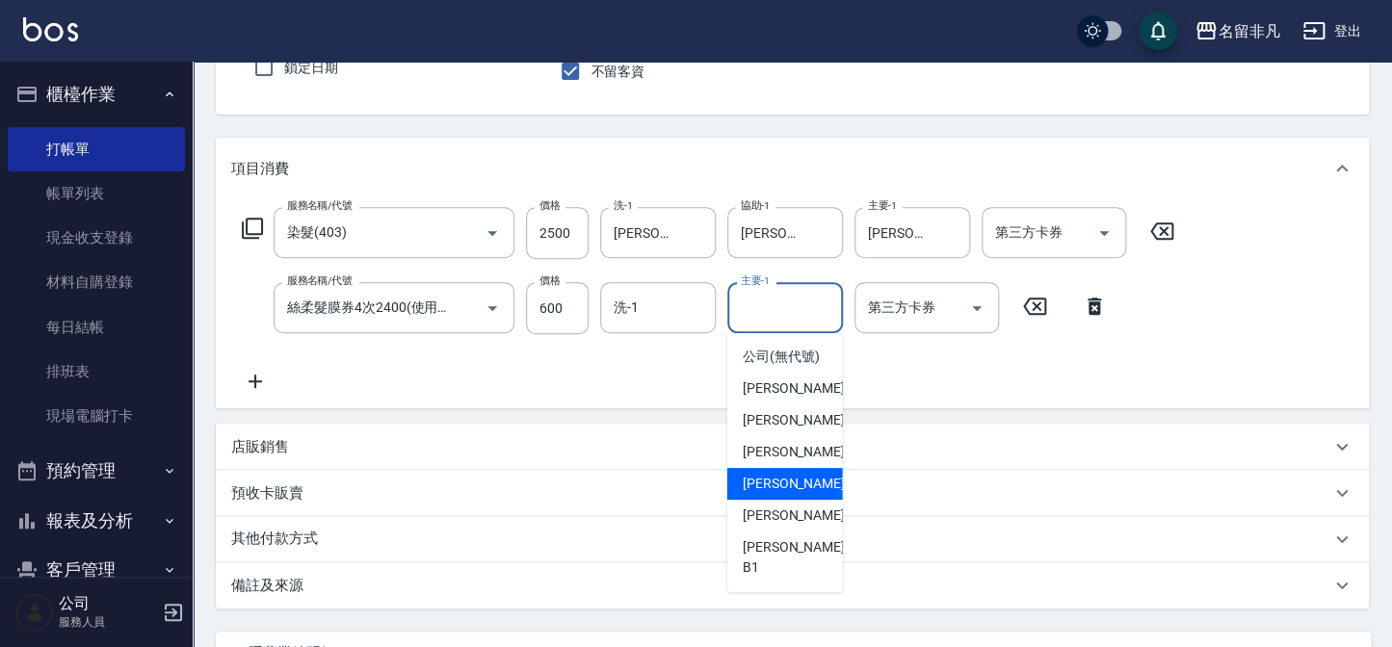
scroll to position [30, 0]
click at [758, 496] on span "[PERSON_NAME]-18" at bounding box center [803, 486] width 121 height 20
type input "[PERSON_NAME]-18"
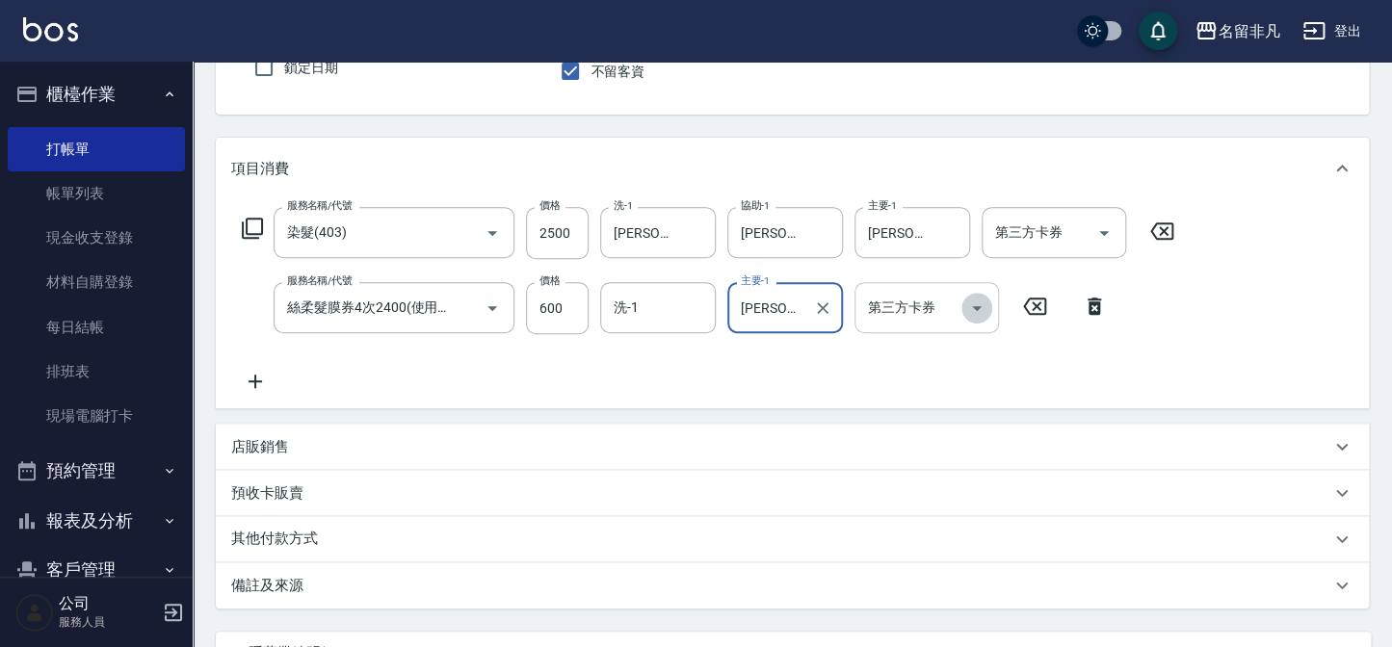
click at [973, 310] on icon "Open" at bounding box center [976, 308] width 23 height 23
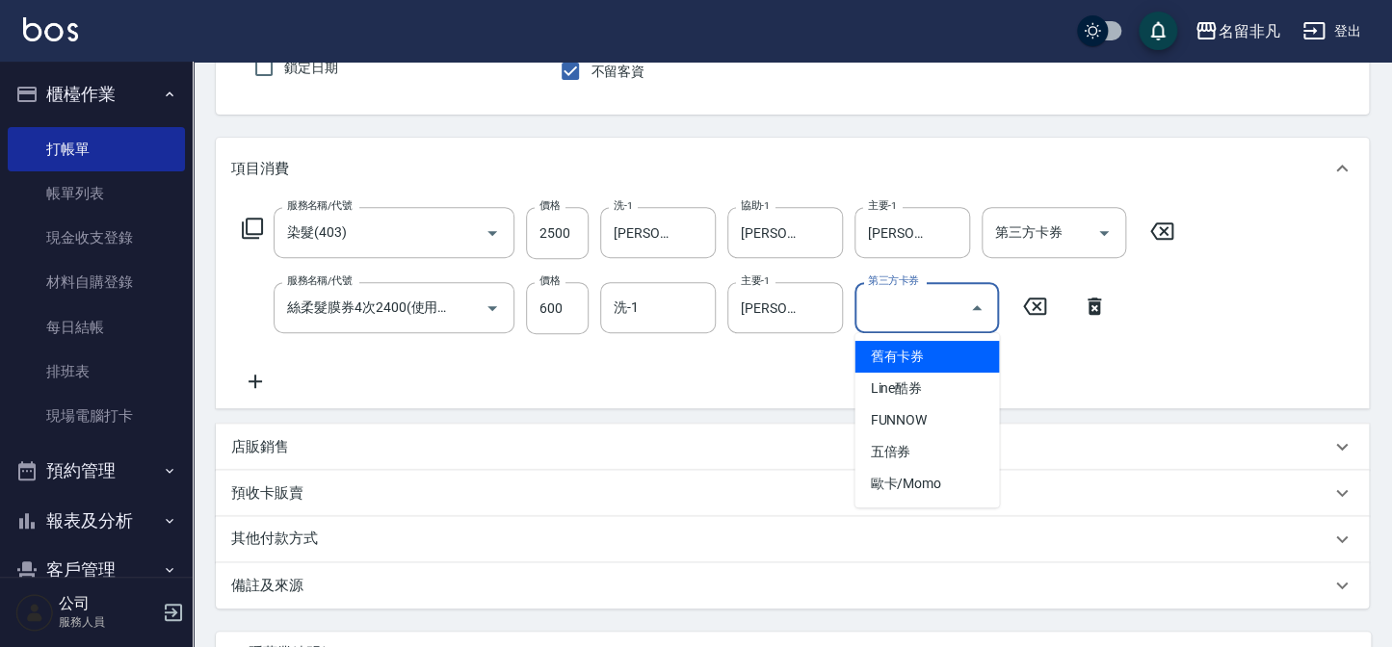
click at [894, 353] on span "舊有卡券" at bounding box center [926, 357] width 144 height 32
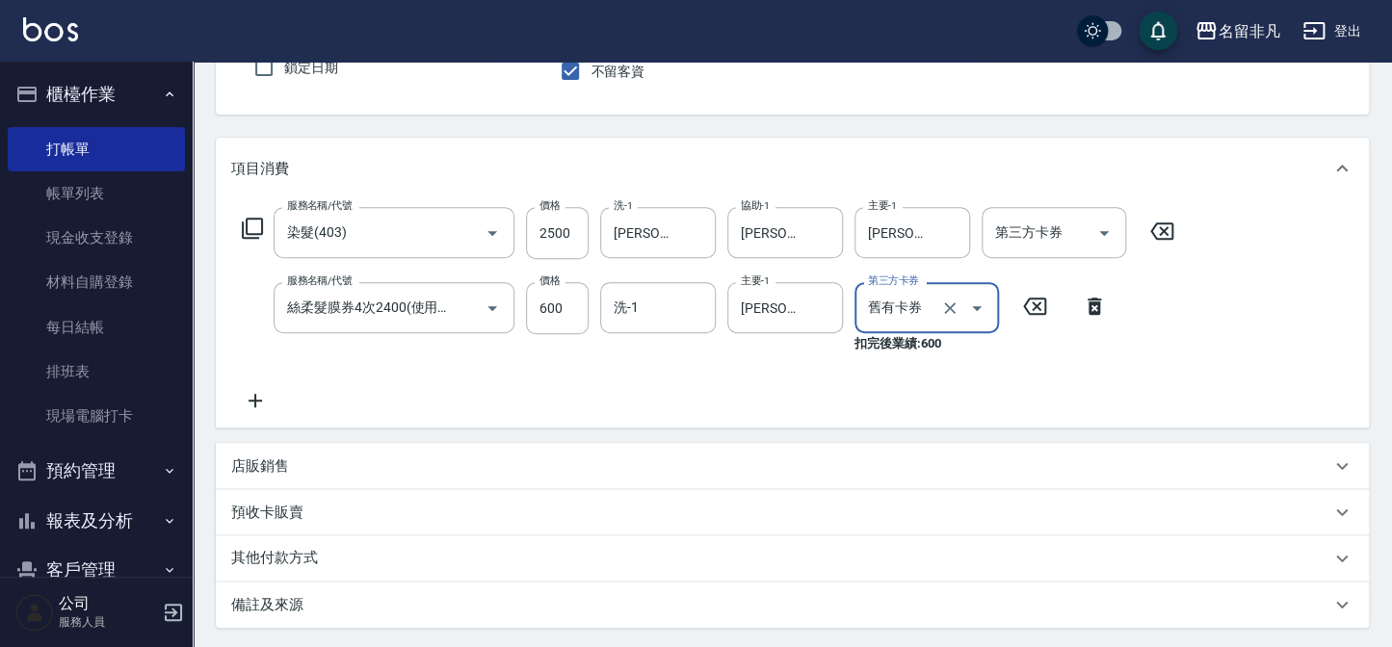
type input "舊有卡券"
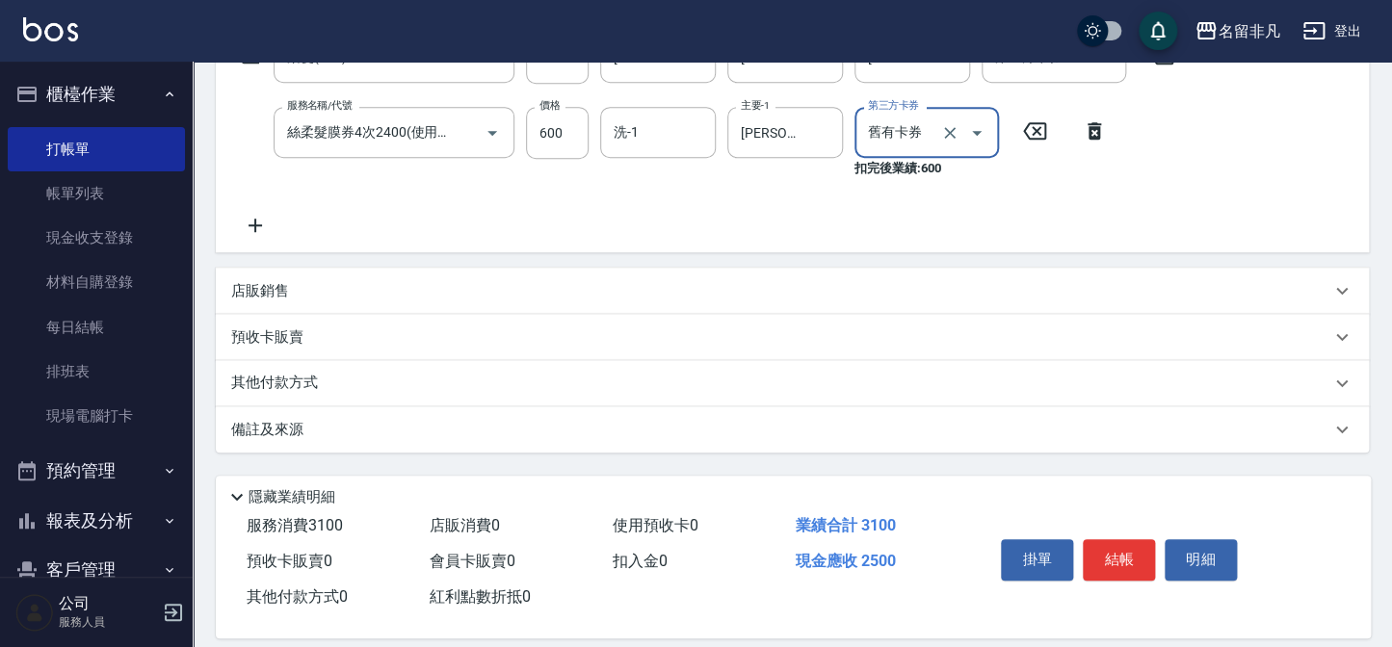
scroll to position [373, 0]
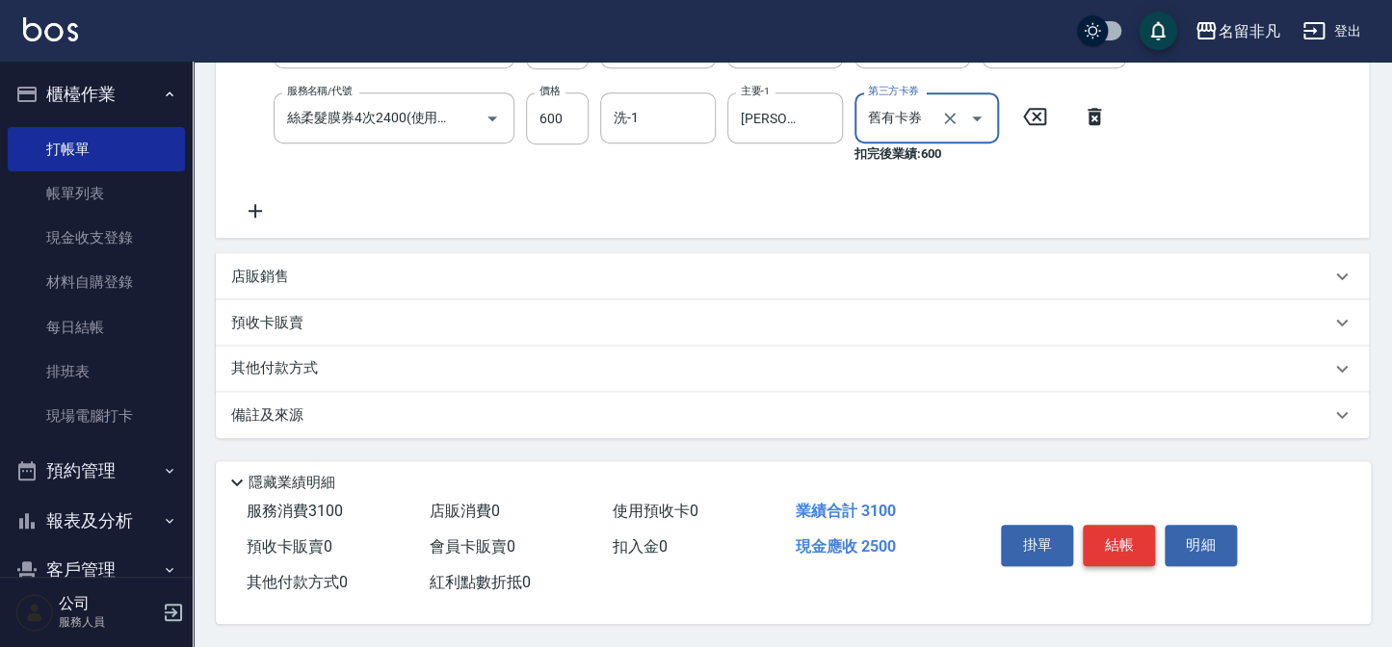
click at [1133, 545] on button "結帳" at bounding box center [1118, 545] width 72 height 40
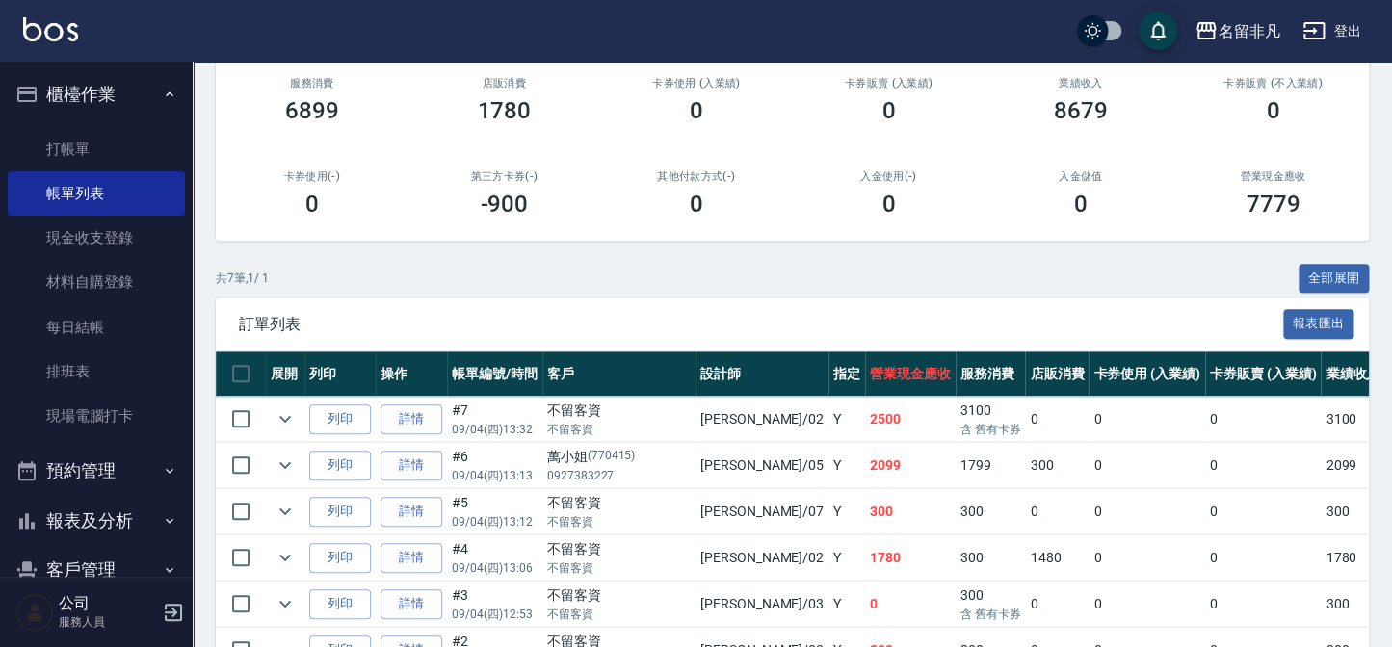
scroll to position [262, 0]
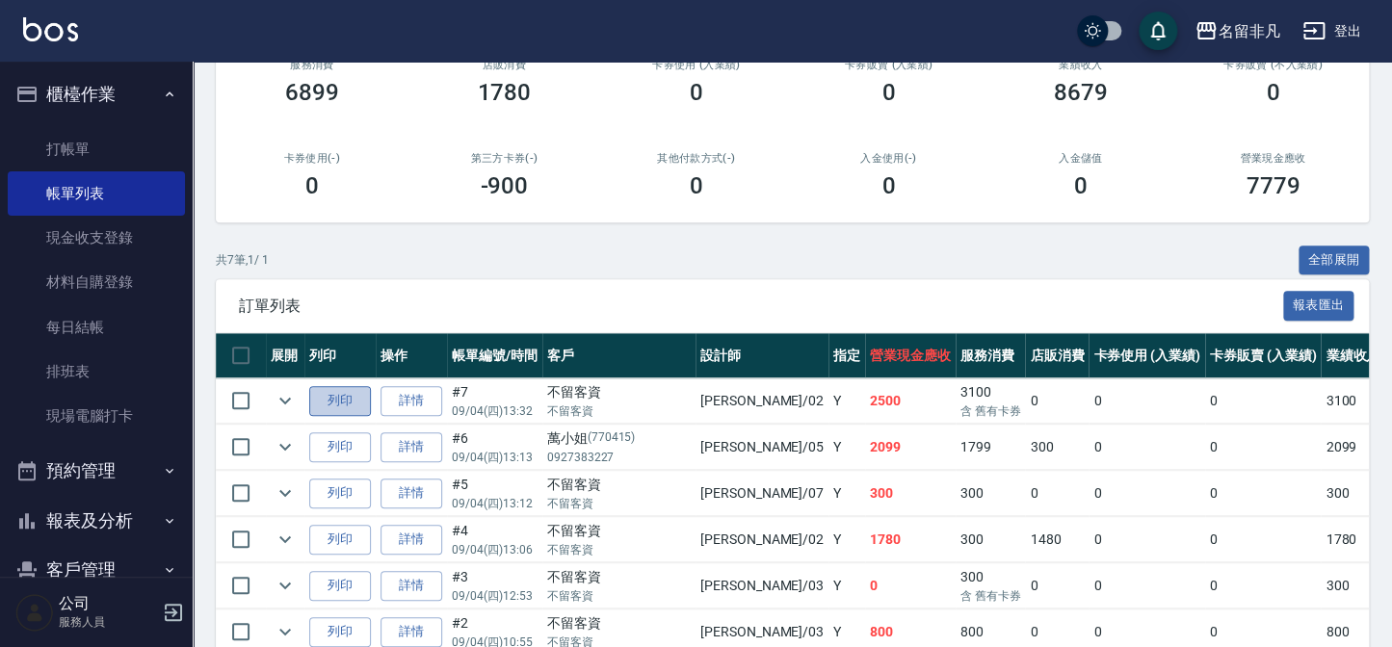
click at [343, 398] on button "列印" at bounding box center [340, 401] width 62 height 30
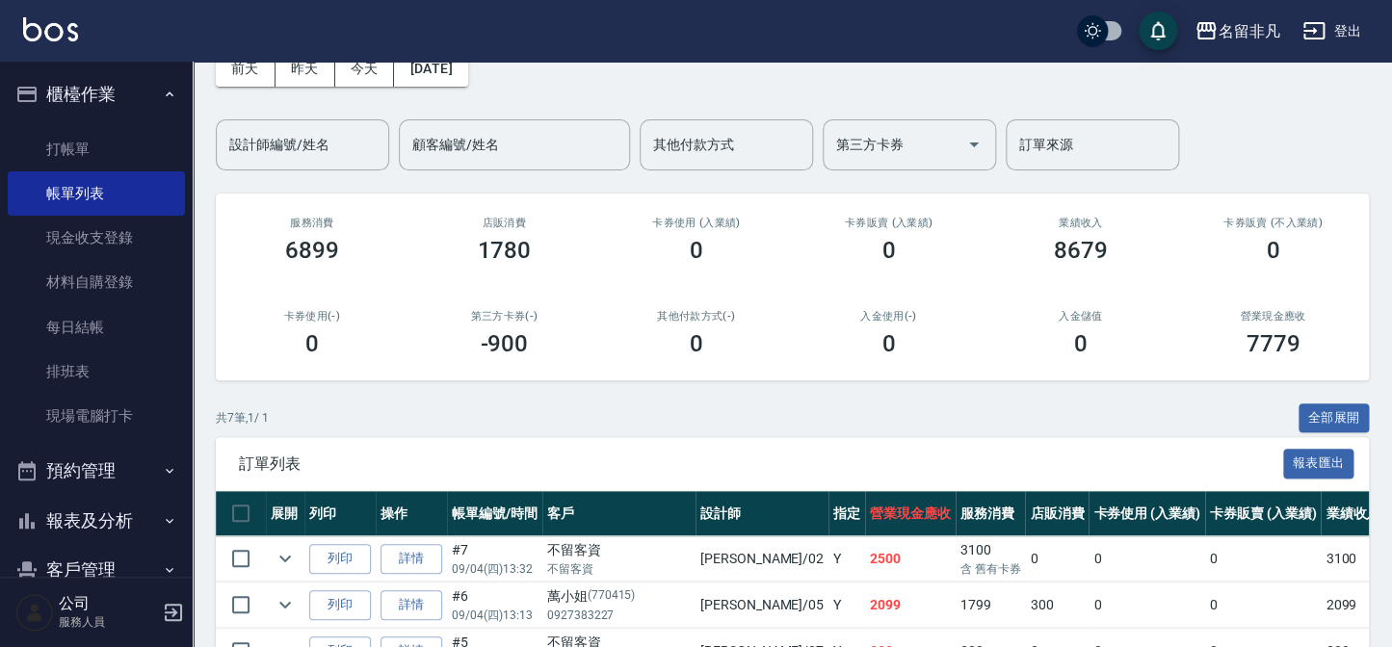
scroll to position [0, 0]
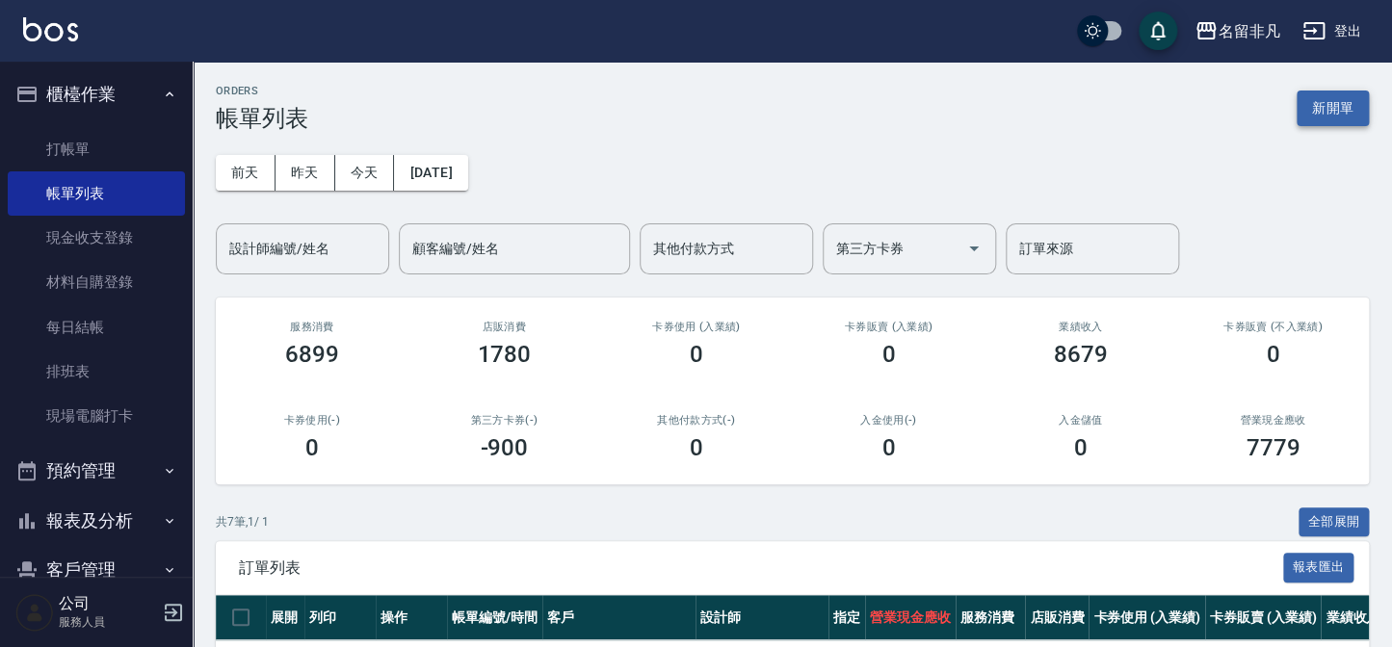
click at [1339, 102] on button "新開單" at bounding box center [1332, 109] width 72 height 36
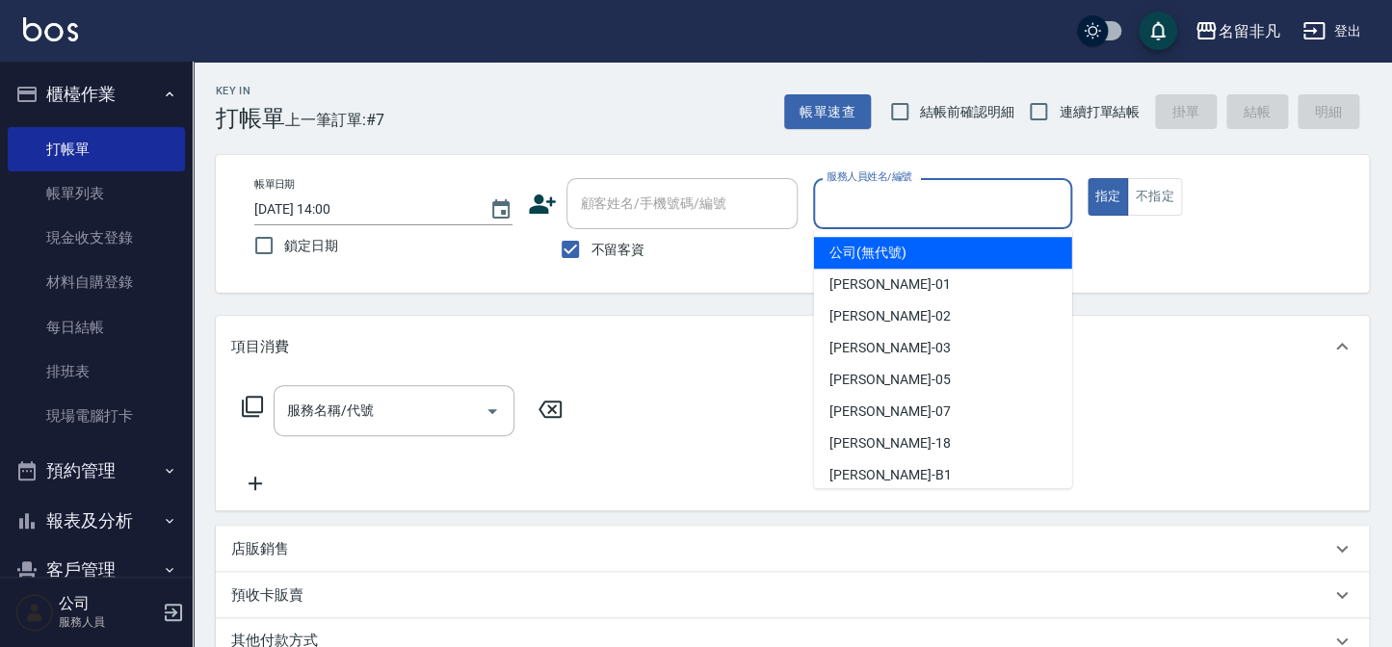
click at [882, 202] on input "服務人員姓名/編號" at bounding box center [941, 204] width 241 height 34
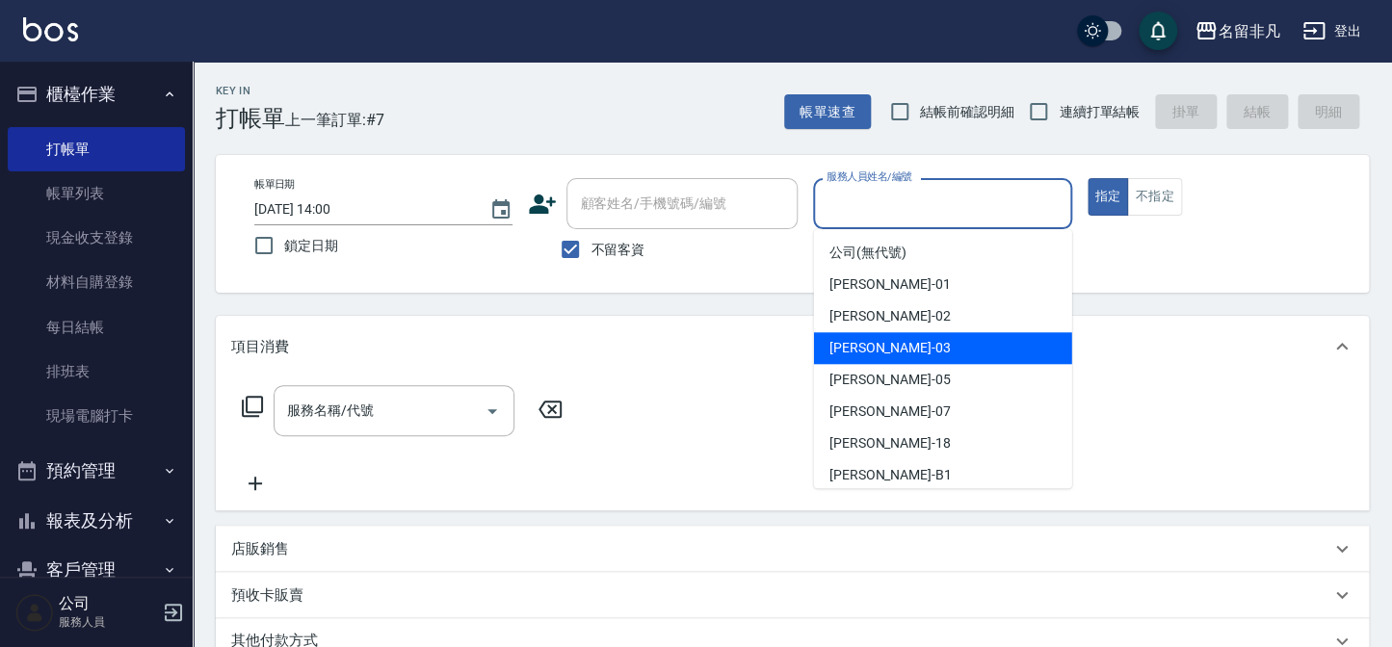
click at [922, 348] on div "[PERSON_NAME] -03" at bounding box center [943, 348] width 258 height 32
type input "[PERSON_NAME]-03"
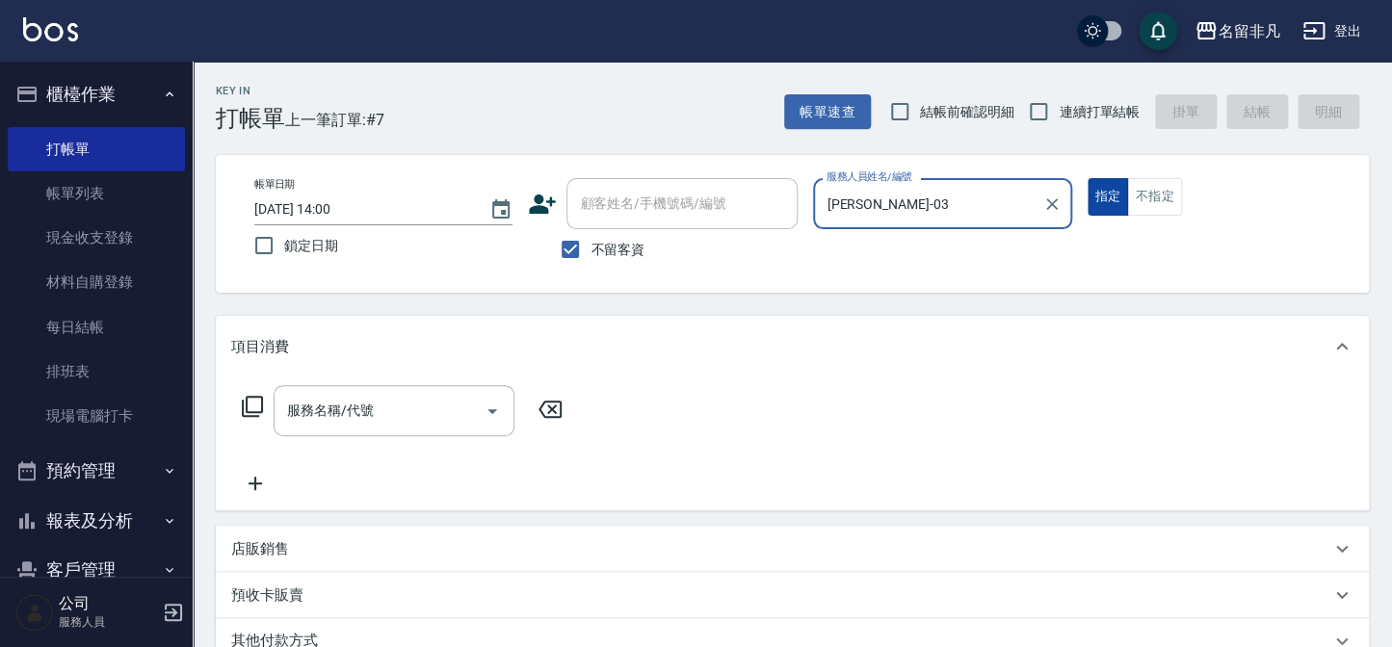
click at [1107, 197] on button "指定" at bounding box center [1107, 197] width 41 height 38
click at [253, 400] on icon at bounding box center [252, 406] width 23 height 23
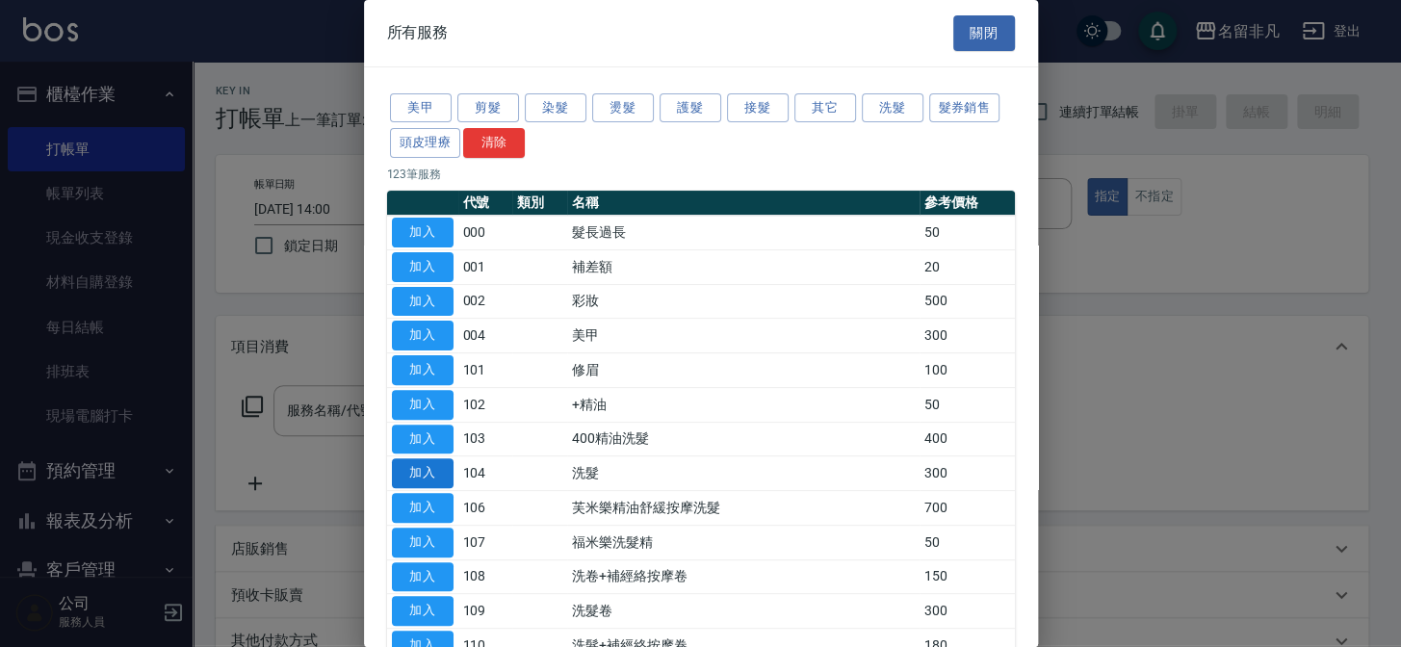
click at [411, 465] on button "加入" at bounding box center [423, 473] width 62 height 30
type input "洗髮(104)"
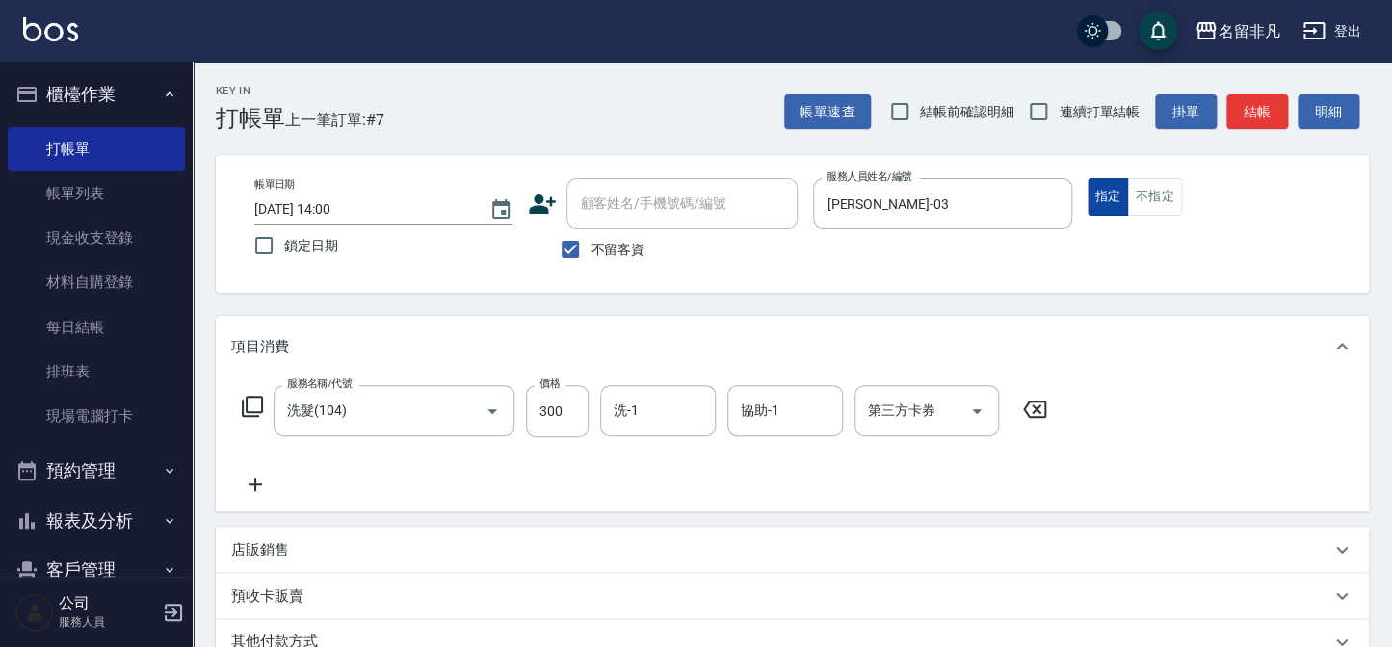
click at [1113, 193] on button "指定" at bounding box center [1107, 197] width 41 height 38
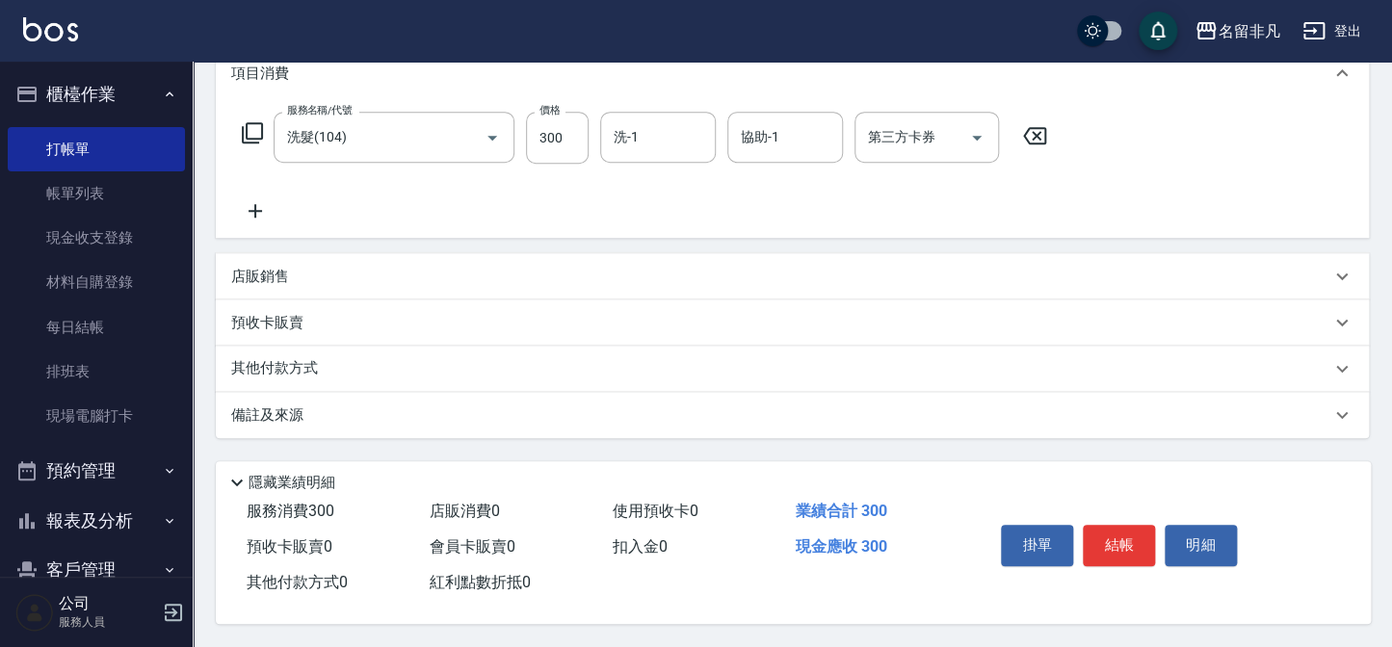
scroll to position [278, 0]
click at [1127, 536] on button "結帳" at bounding box center [1118, 545] width 72 height 40
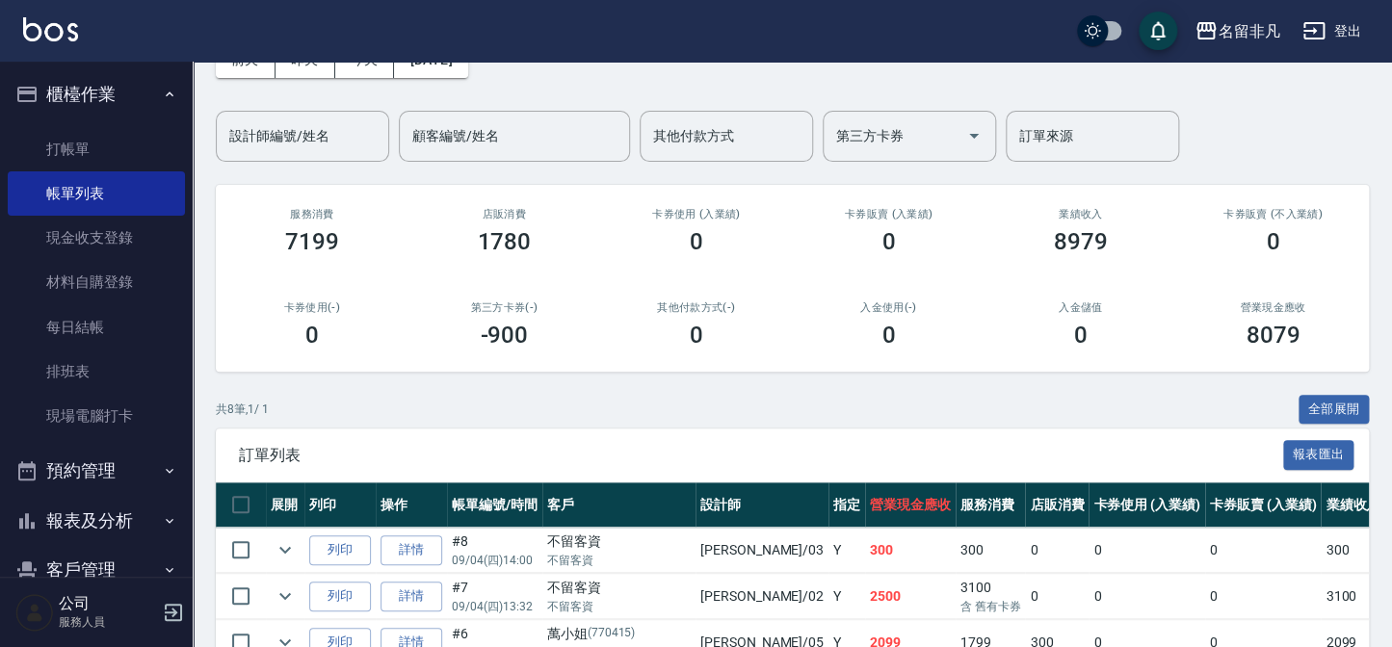
scroll to position [174, 0]
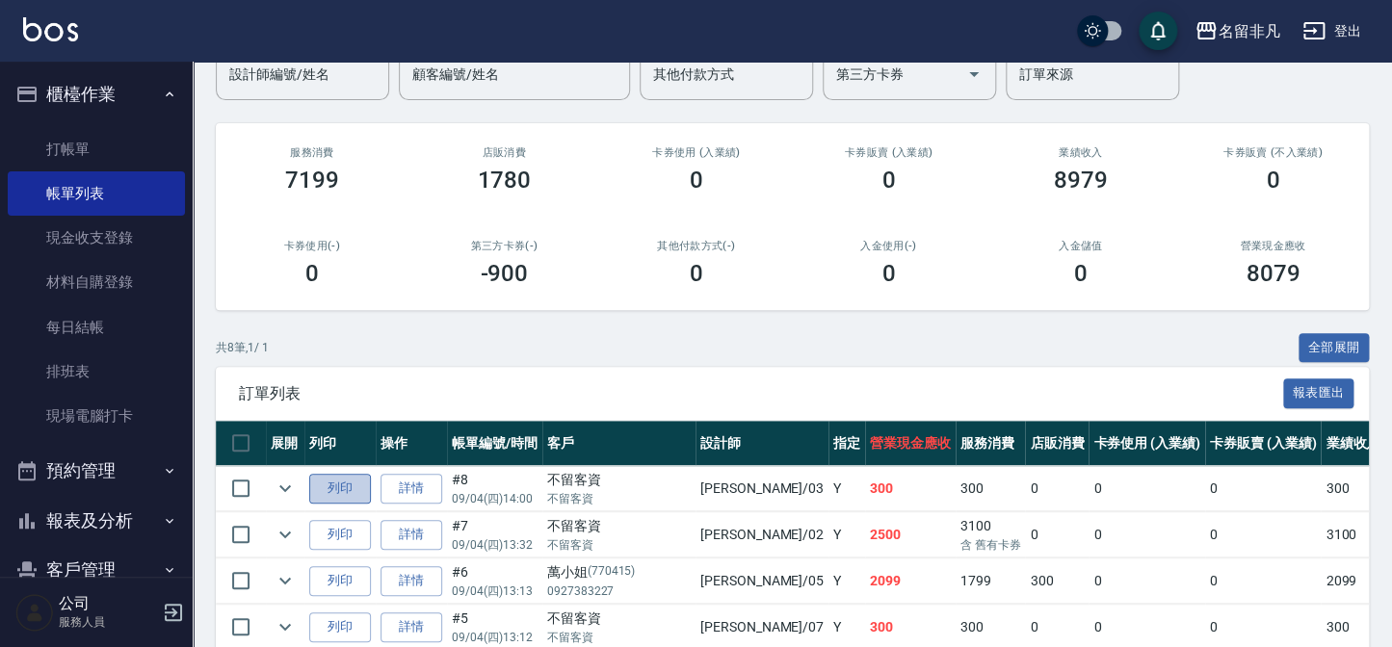
click at [342, 484] on button "列印" at bounding box center [340, 489] width 62 height 30
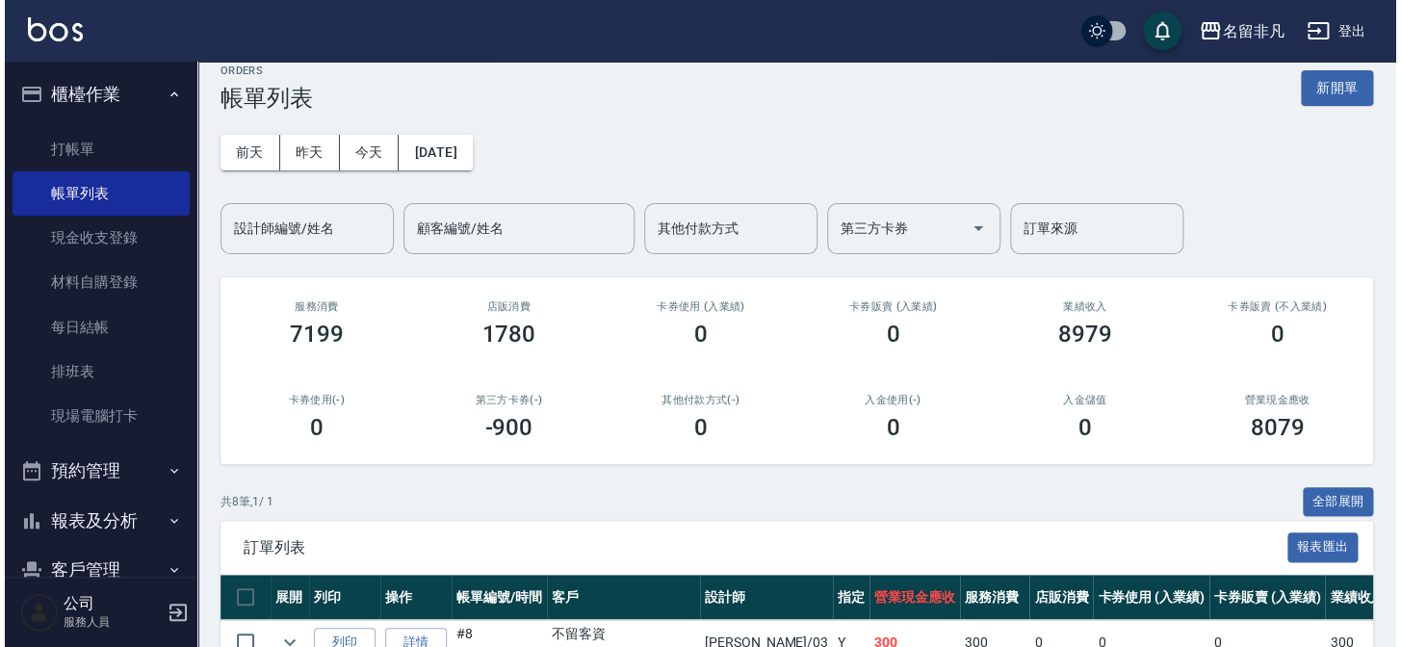
scroll to position [0, 0]
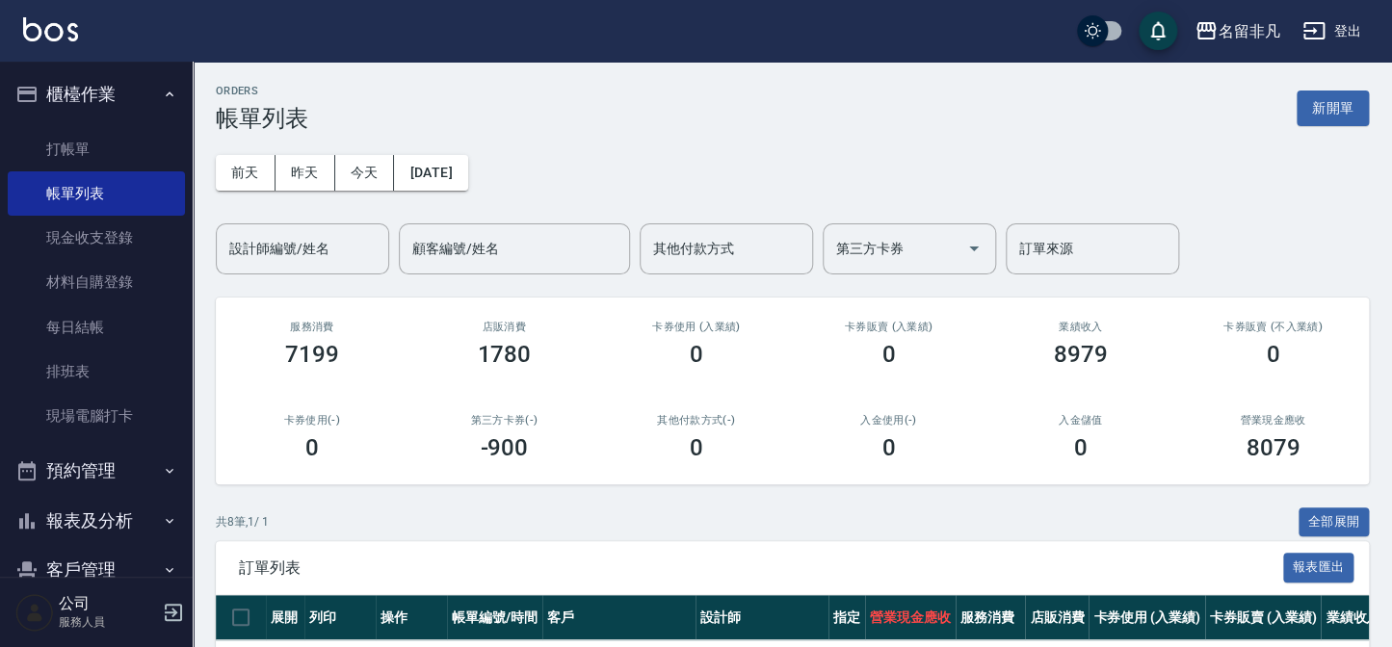
drag, startPoint x: 1340, startPoint y: 106, endPoint x: 487, endPoint y: 3, distance: 858.5
click at [1338, 107] on button "新開單" at bounding box center [1332, 109] width 72 height 36
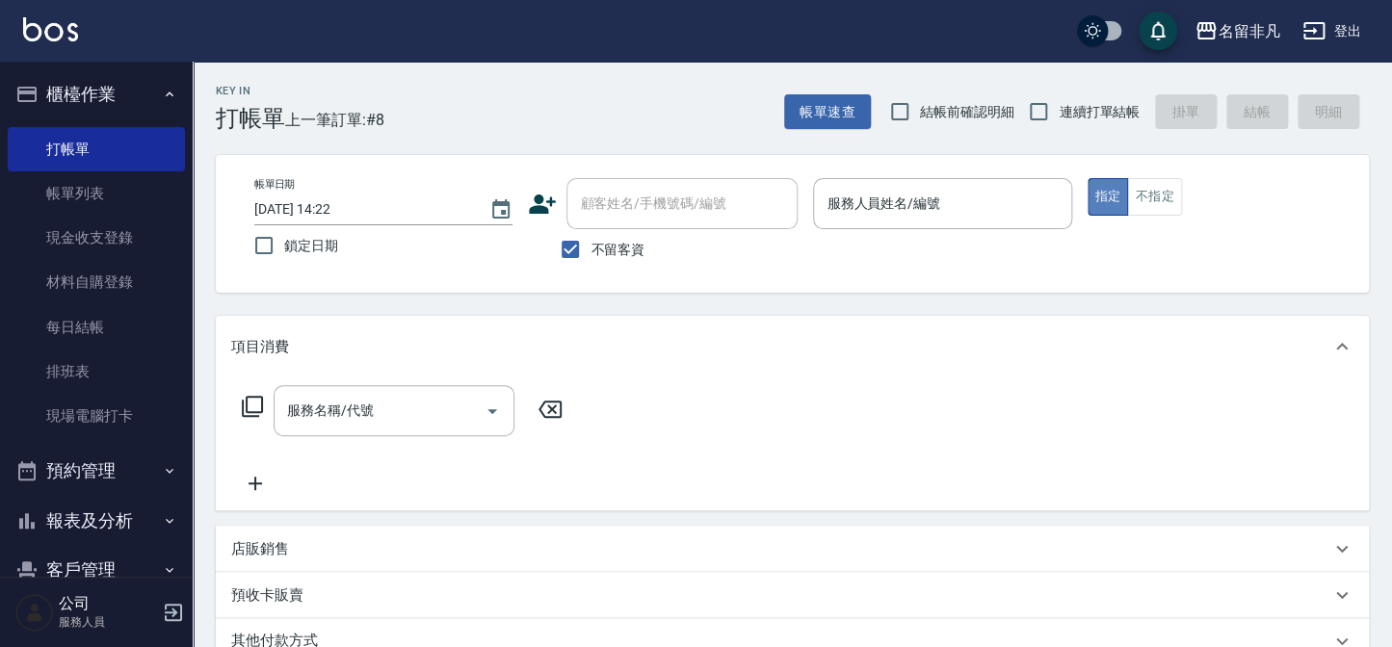
click at [1104, 199] on button "指定" at bounding box center [1107, 197] width 41 height 38
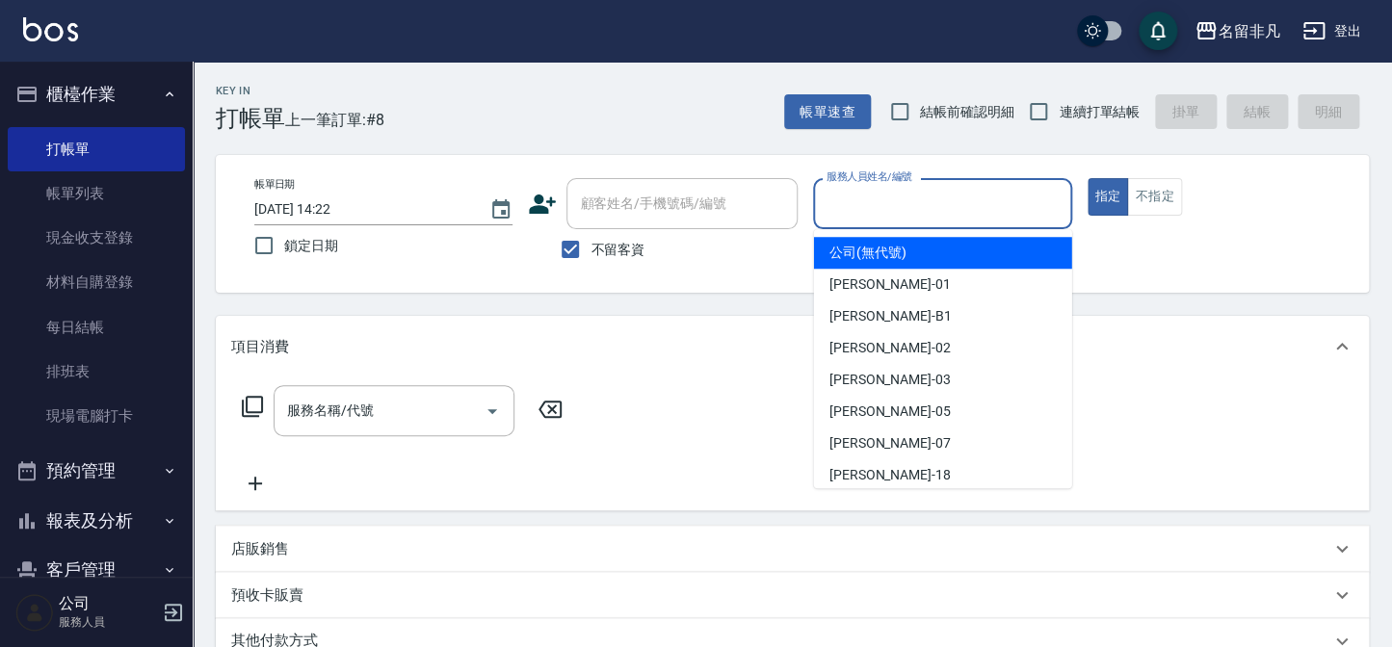
drag, startPoint x: 908, startPoint y: 193, endPoint x: 908, endPoint y: 210, distance: 17.3
click at [908, 199] on div "服務人員姓名/編號 服務人員姓名/編號" at bounding box center [942, 203] width 258 height 51
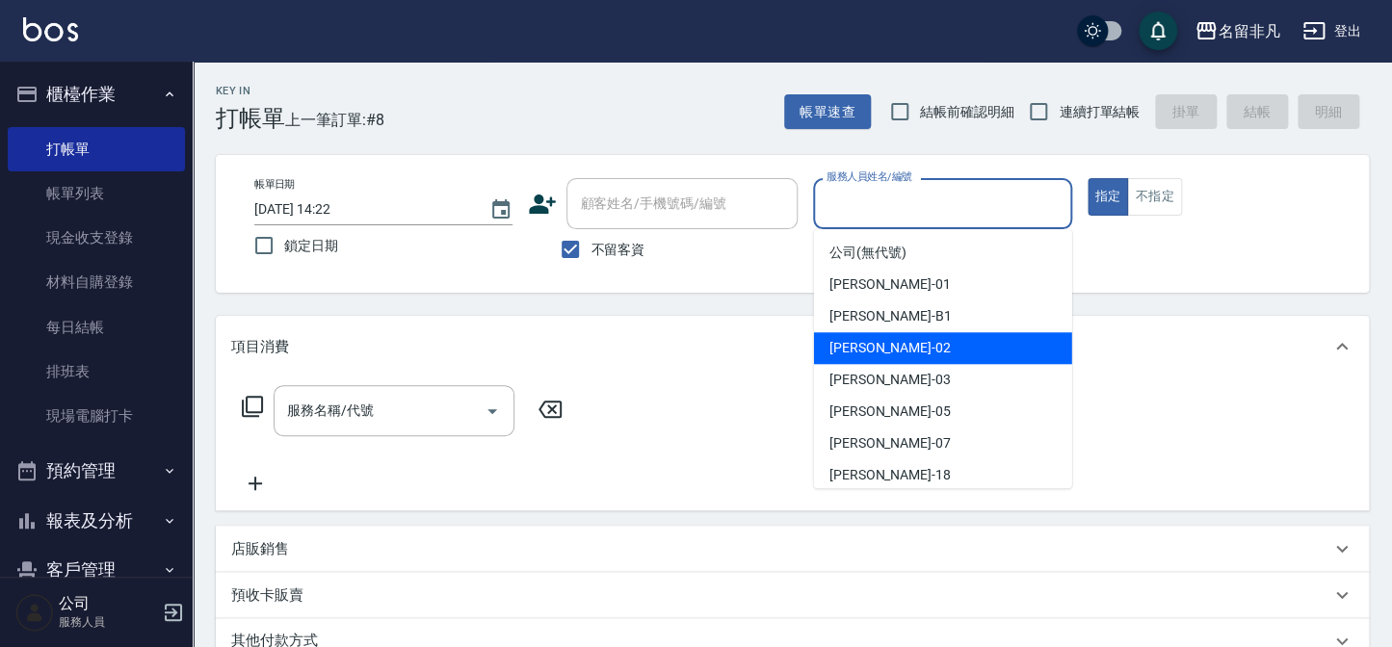
click at [886, 349] on span "[PERSON_NAME]-02" at bounding box center [889, 348] width 121 height 20
type input "[PERSON_NAME]-02"
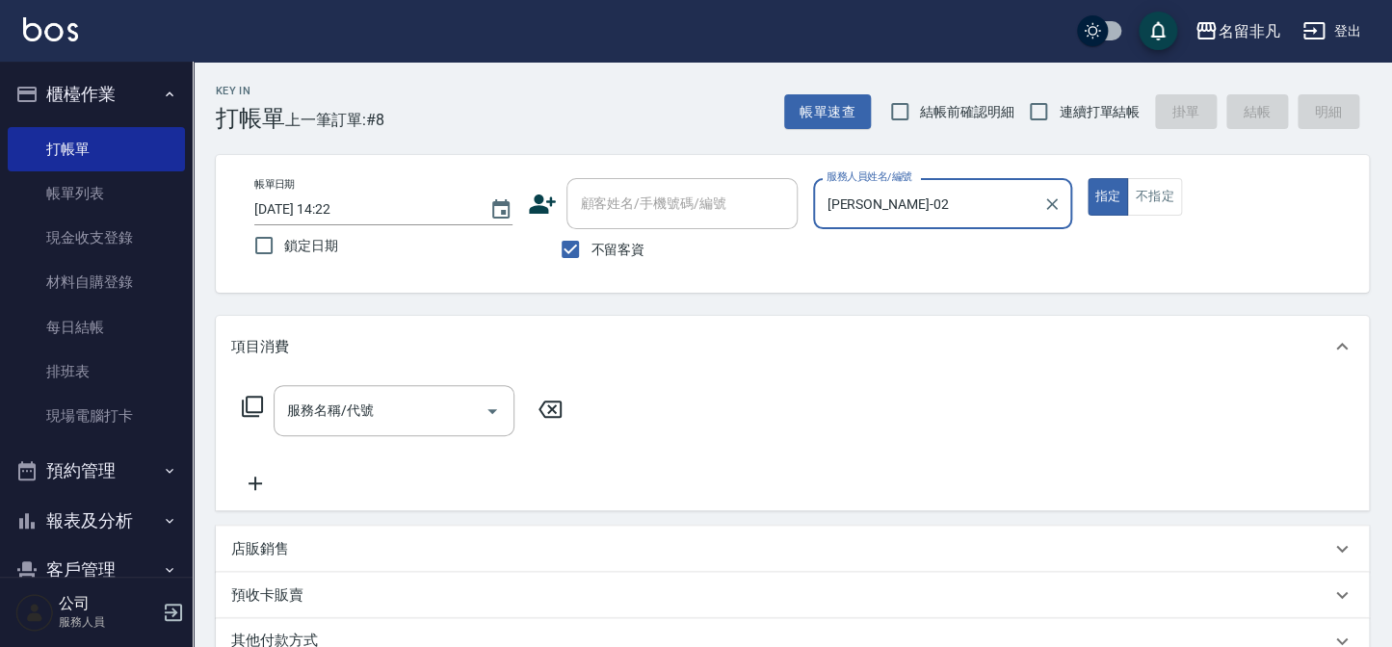
click at [250, 403] on icon at bounding box center [252, 406] width 23 height 23
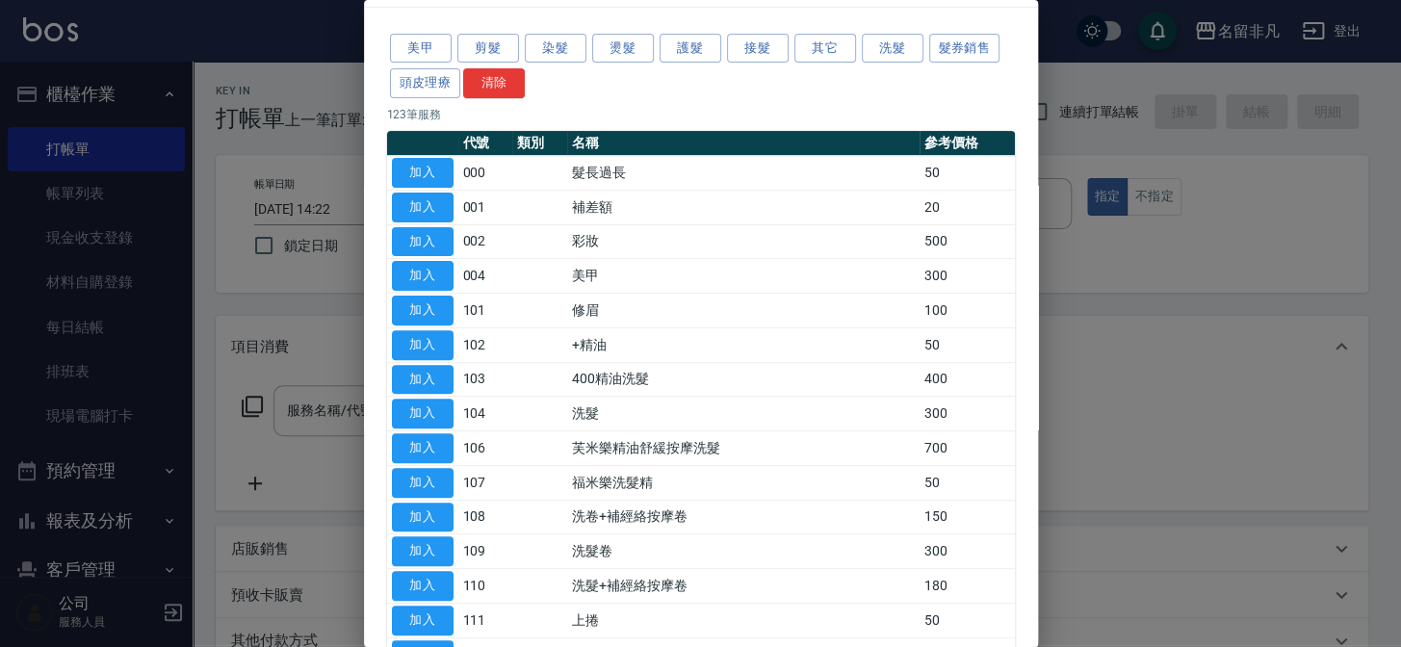
scroll to position [87, 0]
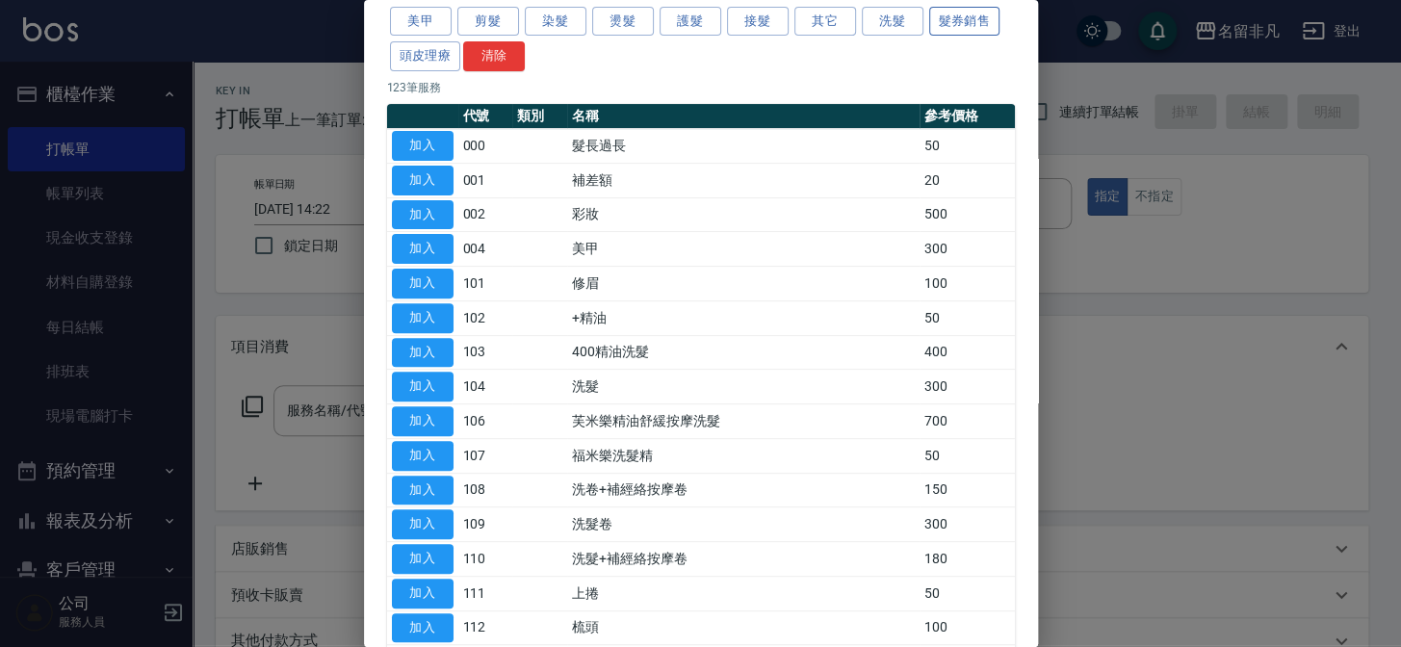
click at [944, 20] on button "髮券銷售" at bounding box center [964, 22] width 71 height 30
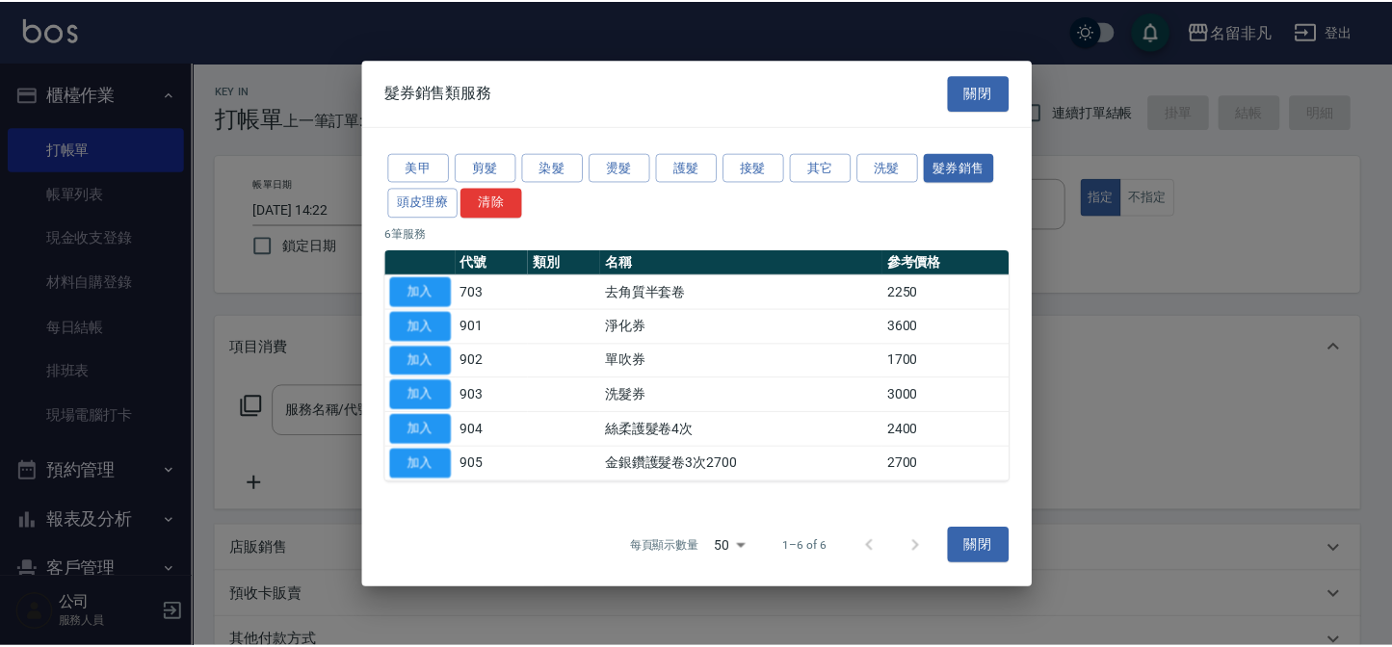
scroll to position [0, 0]
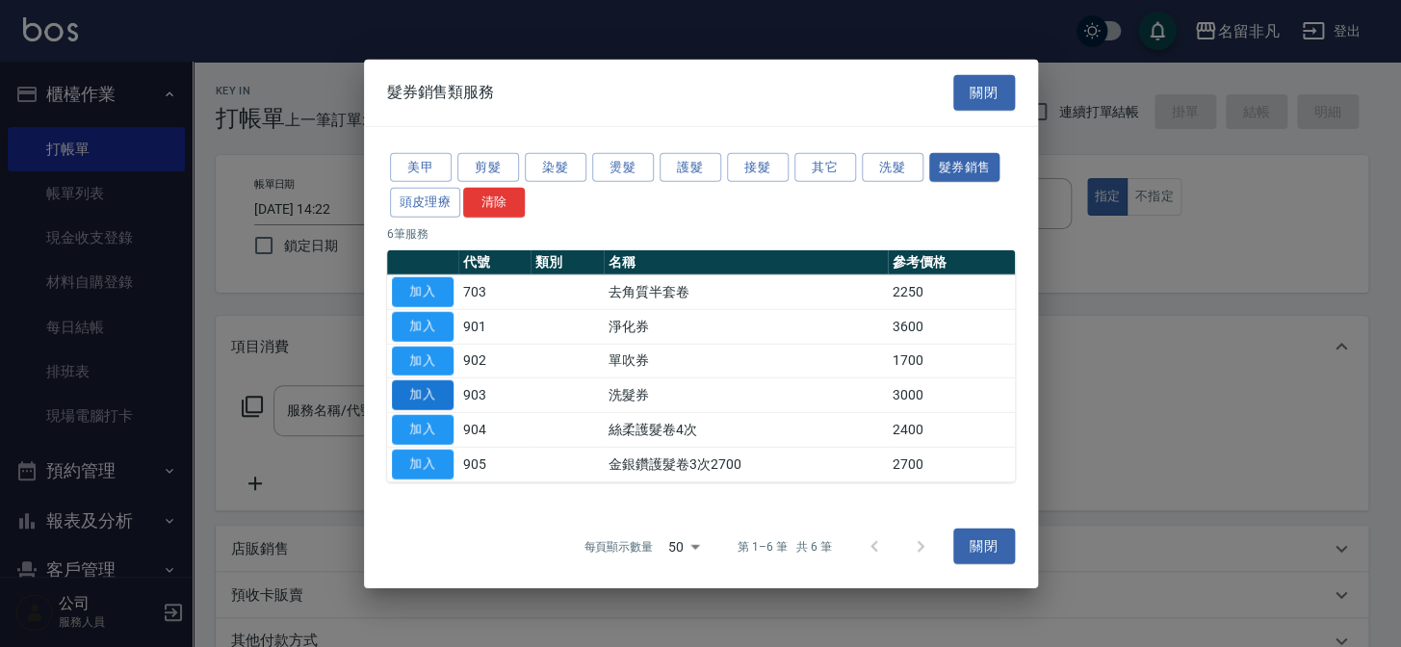
click at [417, 385] on button "加入" at bounding box center [423, 395] width 62 height 30
type input "洗髮券(903)"
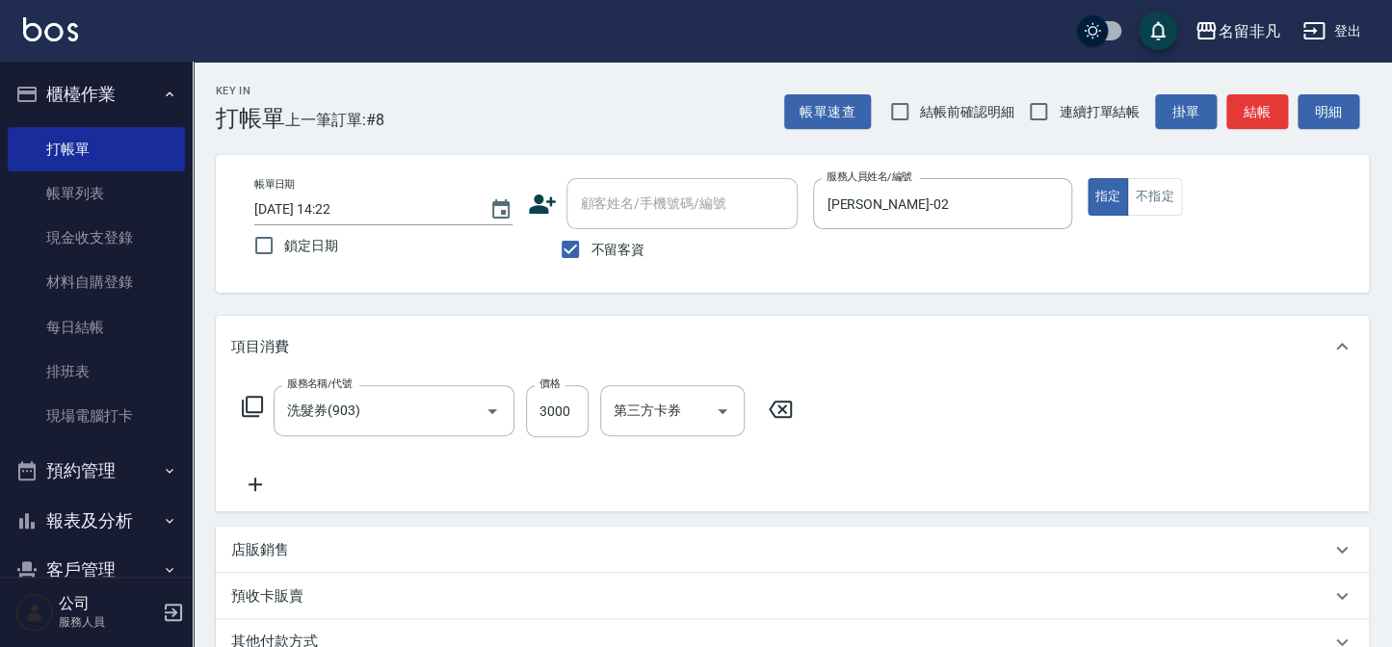
click at [250, 400] on icon at bounding box center [252, 406] width 23 height 23
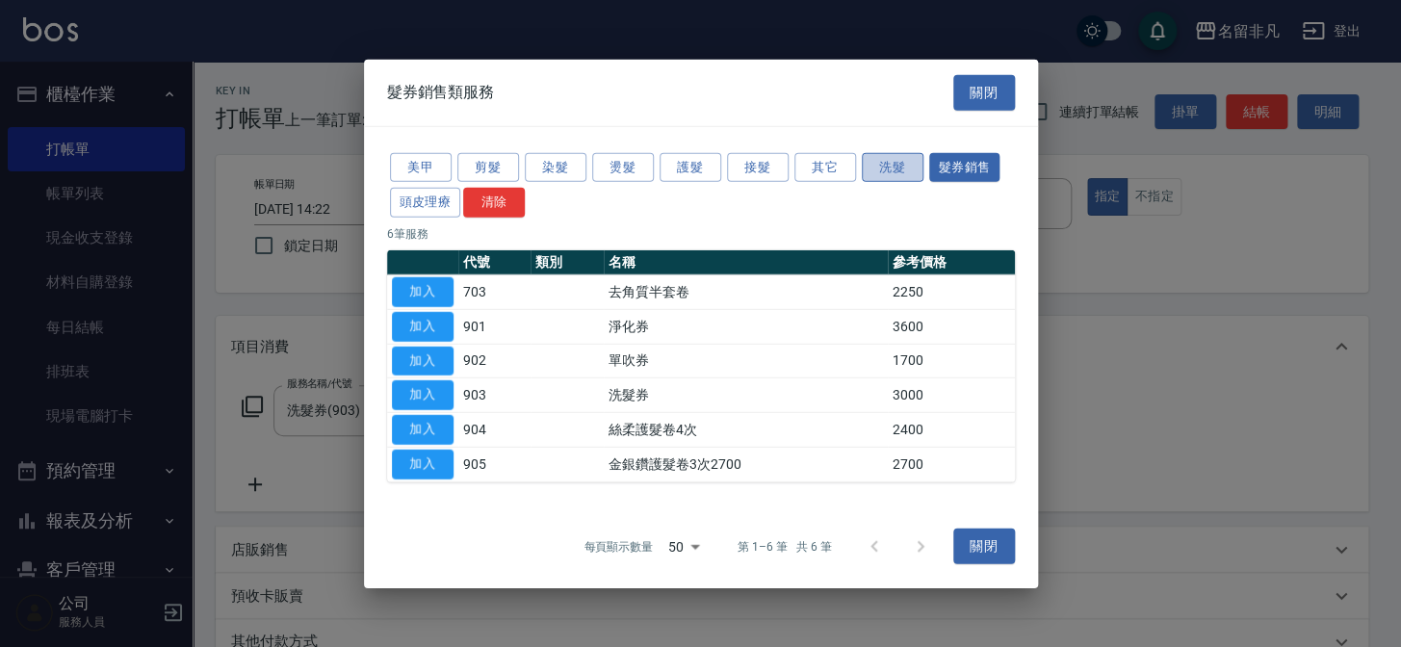
click at [898, 168] on button "洗髮" at bounding box center [893, 167] width 62 height 30
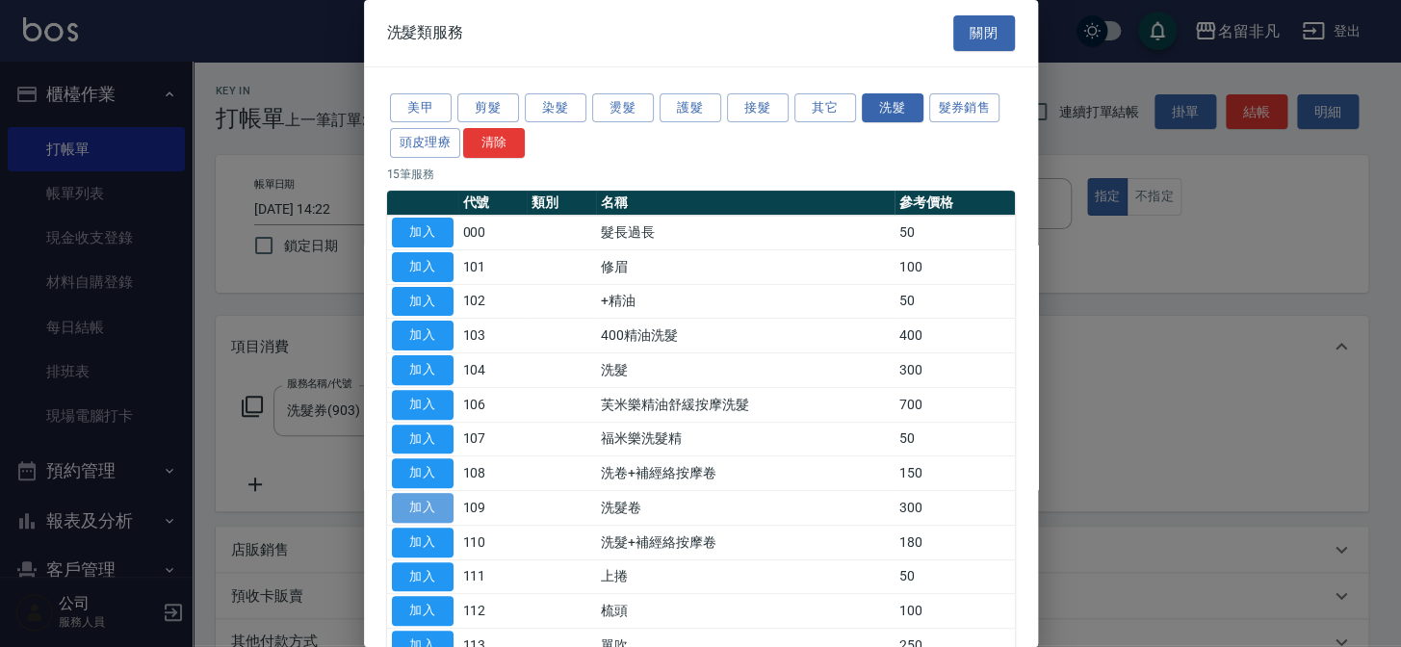
click at [423, 495] on button "加入" at bounding box center [423, 508] width 62 height 30
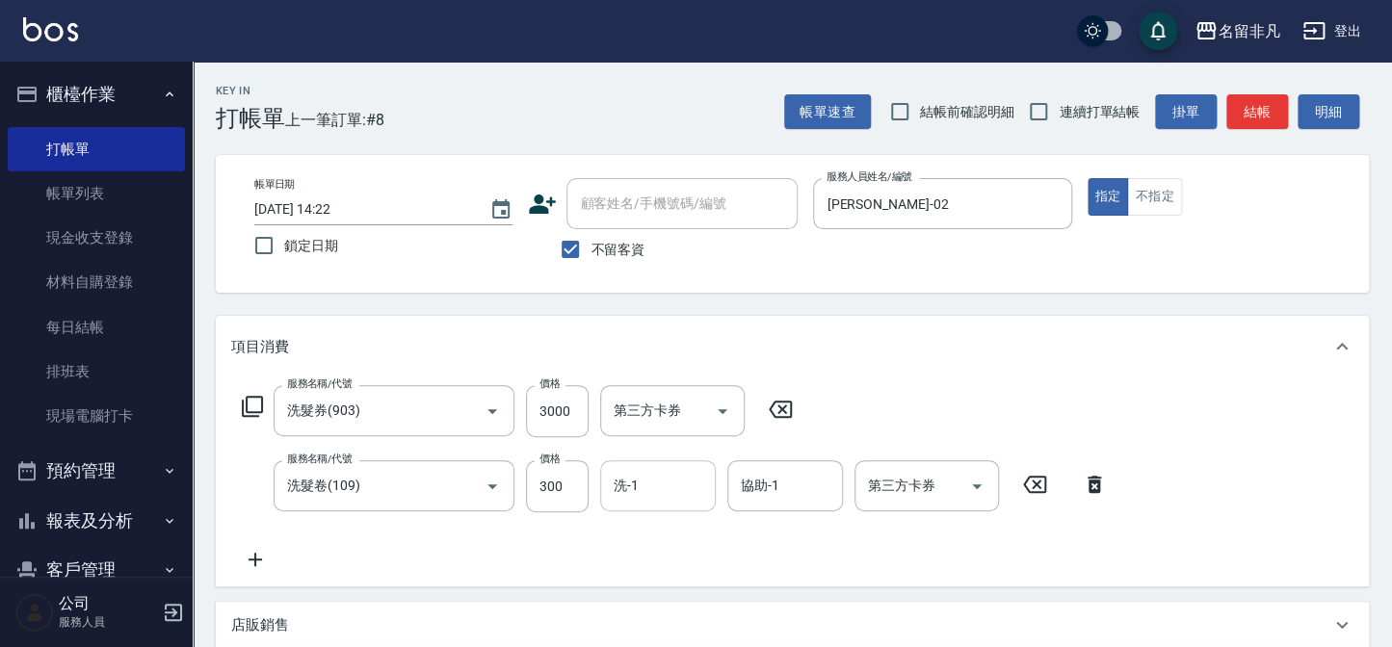
click at [670, 483] on input "洗-1" at bounding box center [658, 486] width 98 height 34
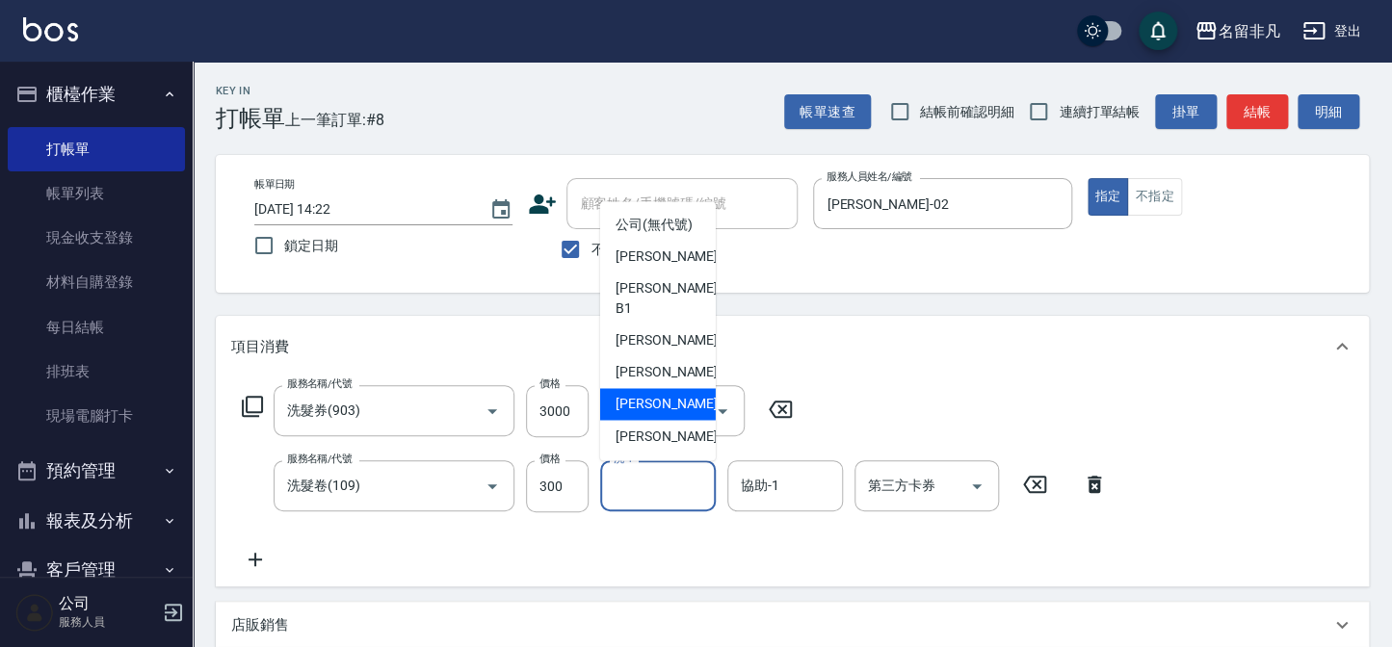
scroll to position [30, 0]
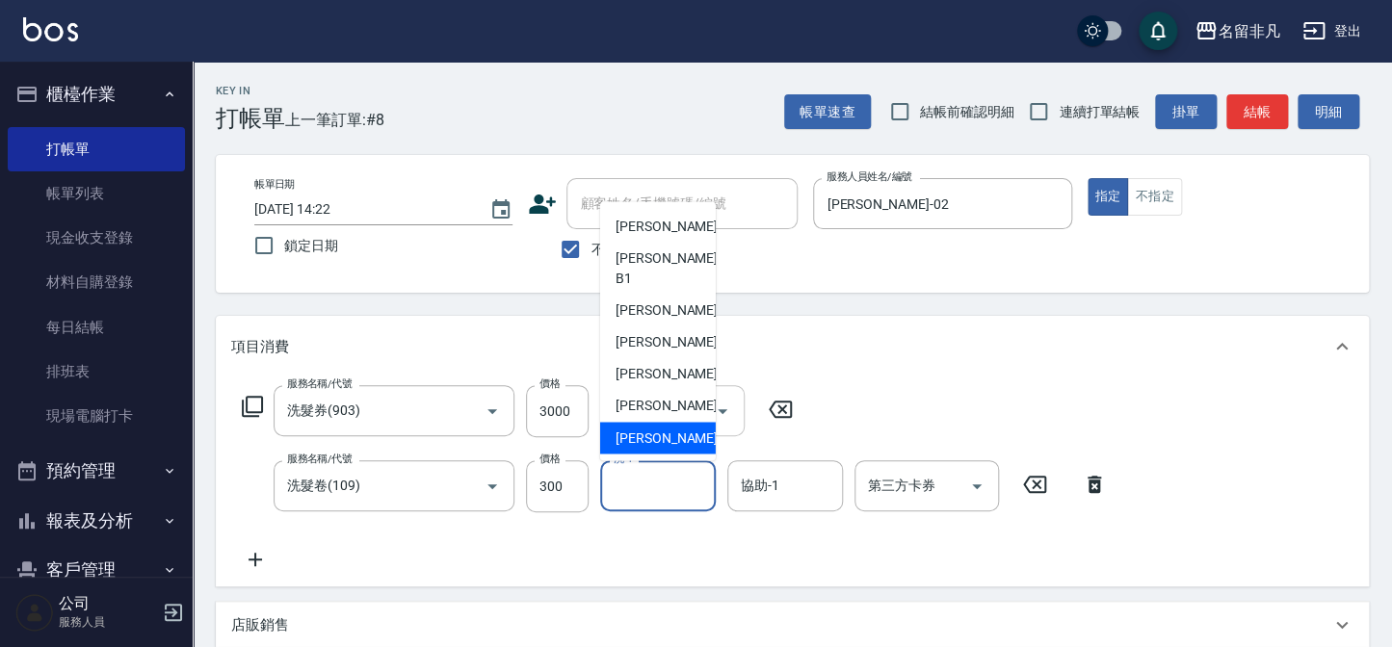
drag, startPoint x: 631, startPoint y: 438, endPoint x: 663, endPoint y: 432, distance: 32.3
click at [631, 439] on span "[PERSON_NAME]-18" at bounding box center [675, 439] width 121 height 20
type input "[PERSON_NAME]-18"
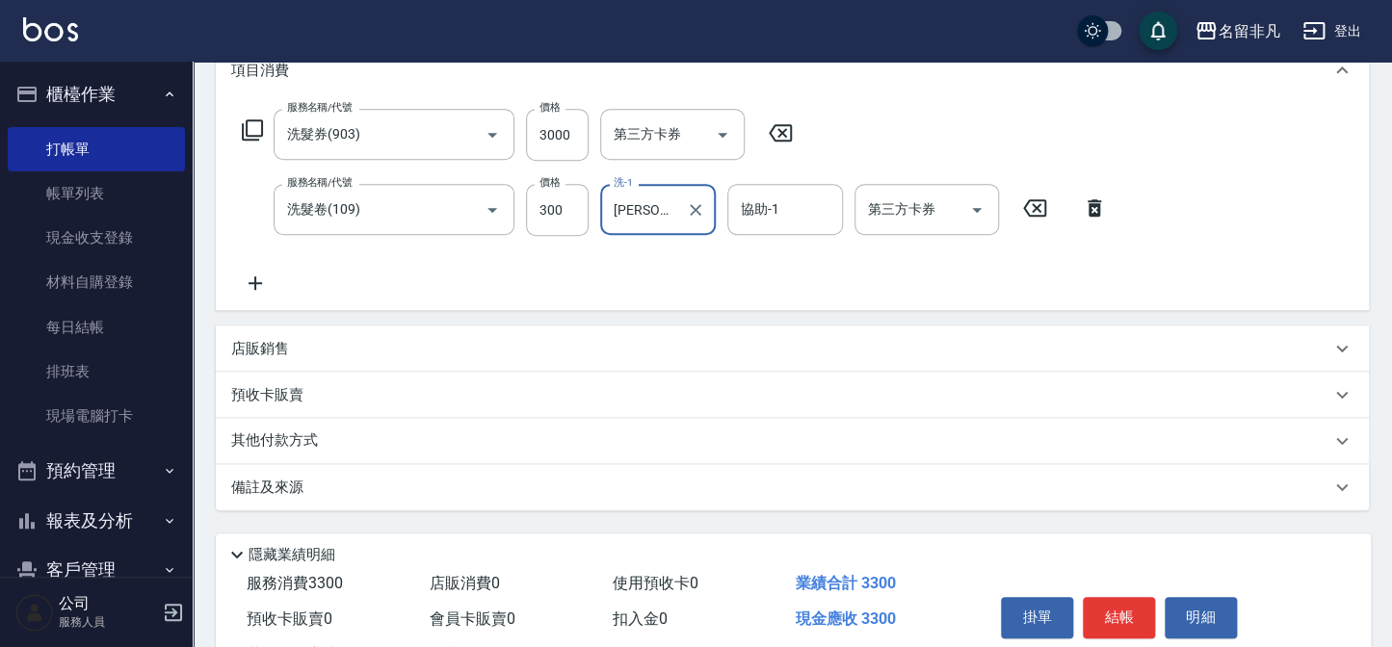
scroll to position [178, 0]
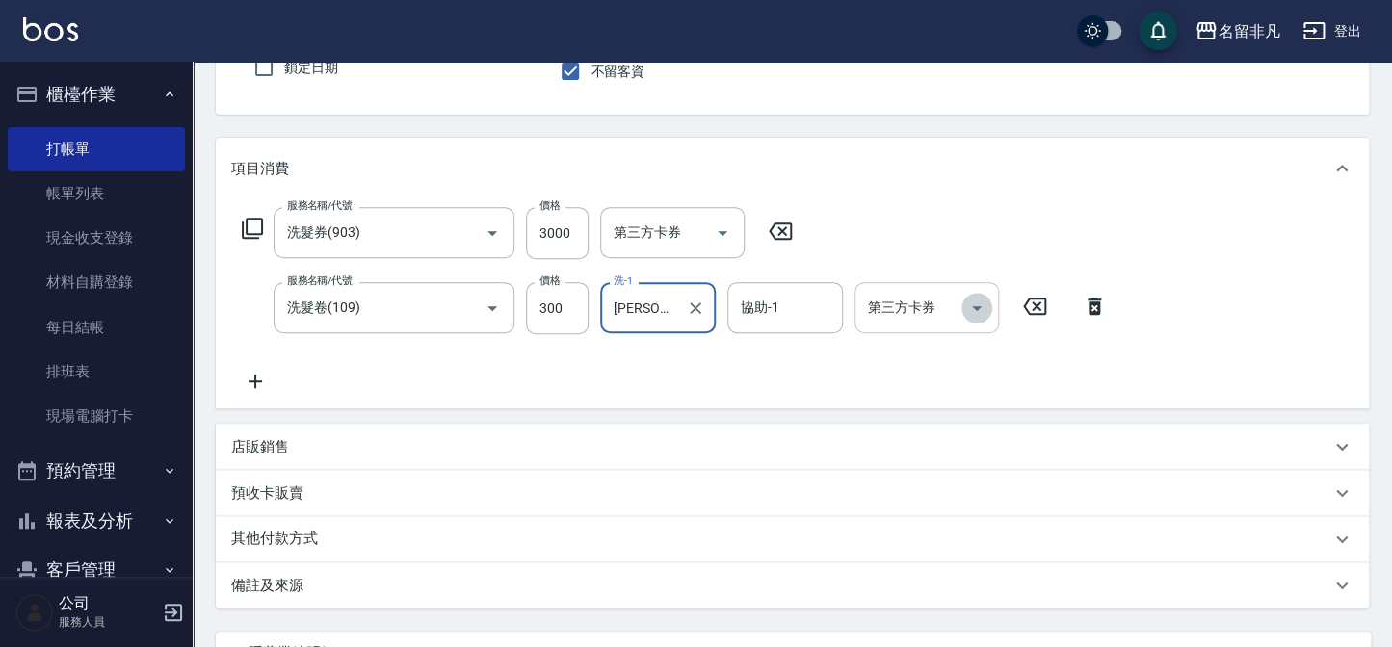
click at [980, 302] on icon "Open" at bounding box center [976, 308] width 23 height 23
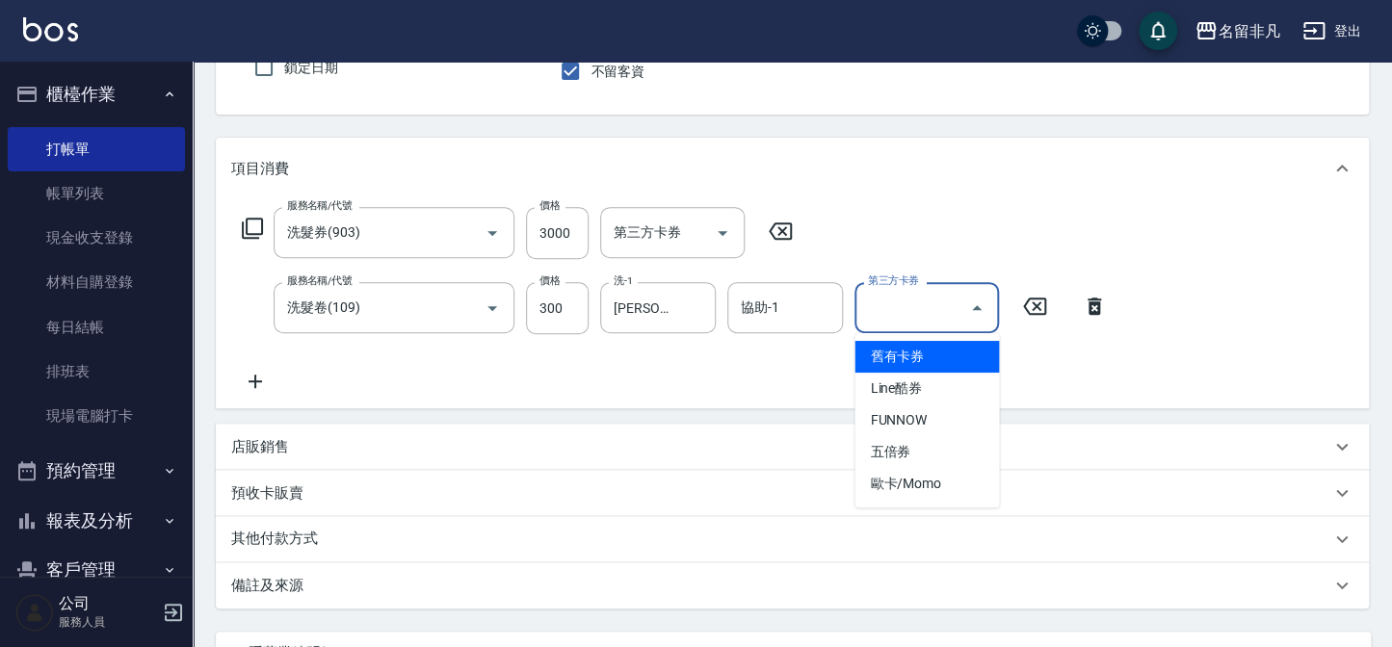
click at [957, 356] on span "舊有卡券" at bounding box center [926, 357] width 144 height 32
type input "舊有卡券"
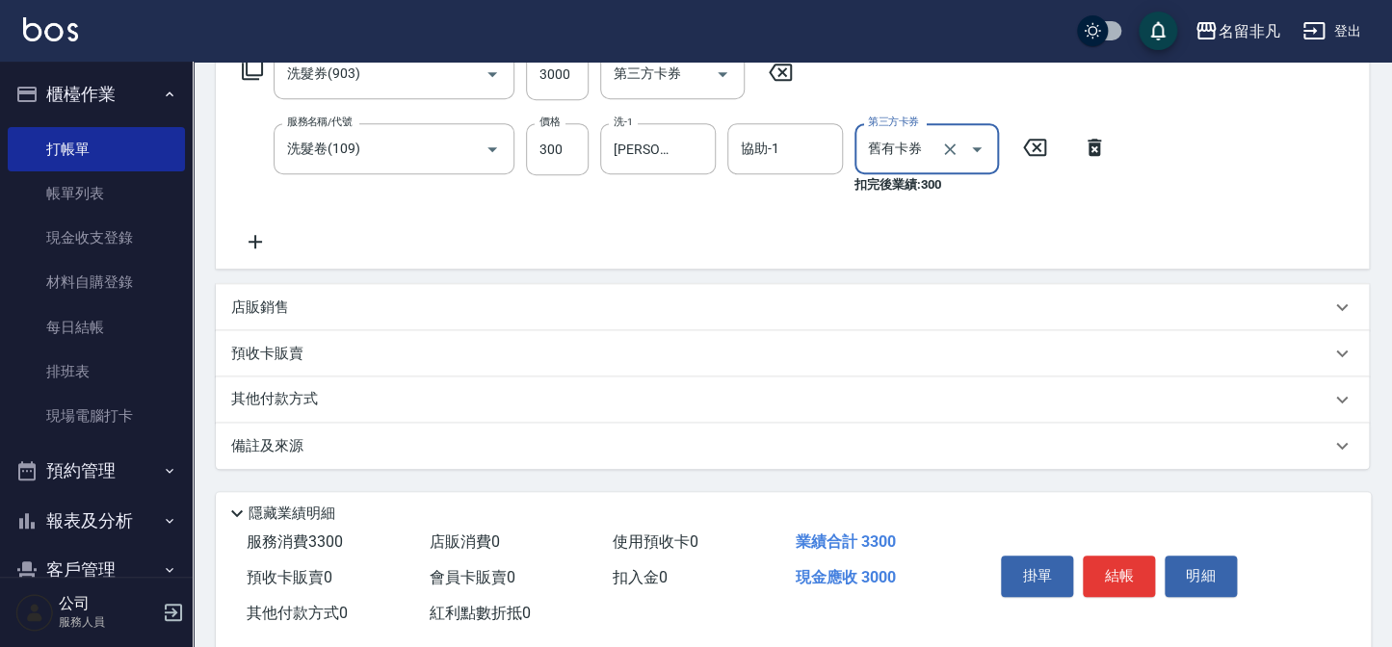
scroll to position [373, 0]
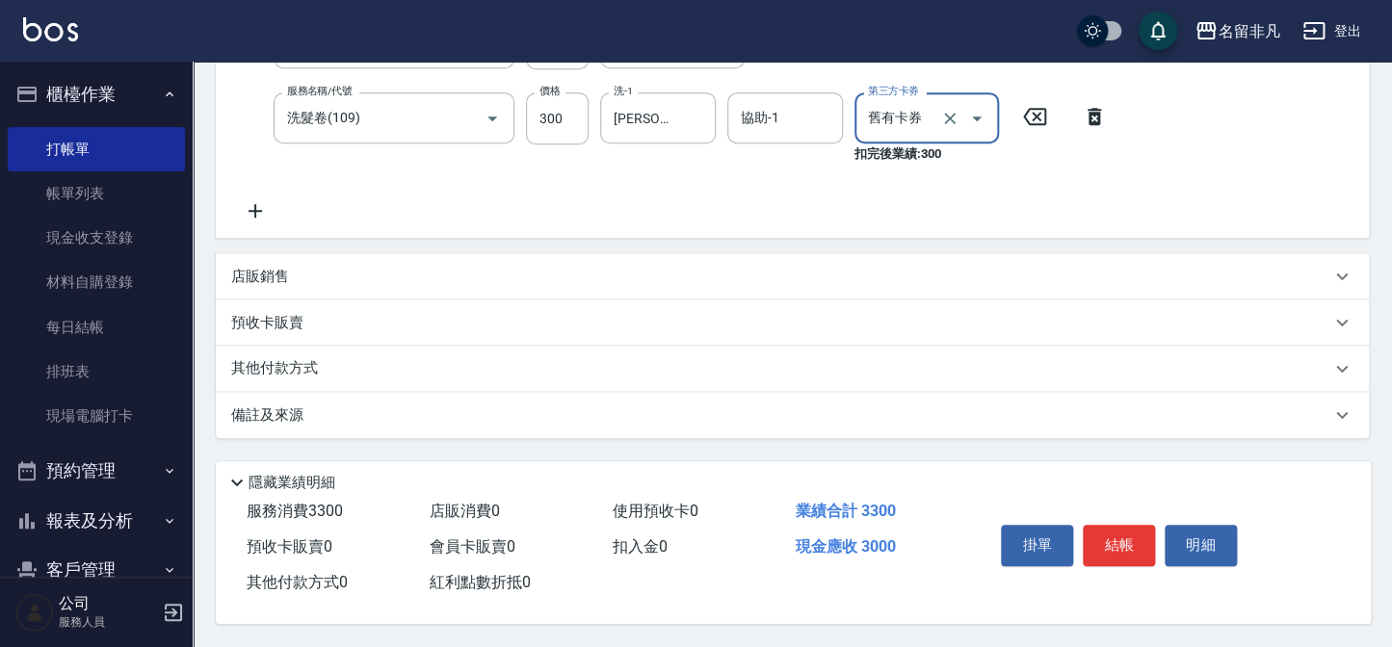
drag, startPoint x: 1114, startPoint y: 534, endPoint x: 1084, endPoint y: 520, distance: 33.2
click at [1113, 534] on button "結帳" at bounding box center [1118, 545] width 72 height 40
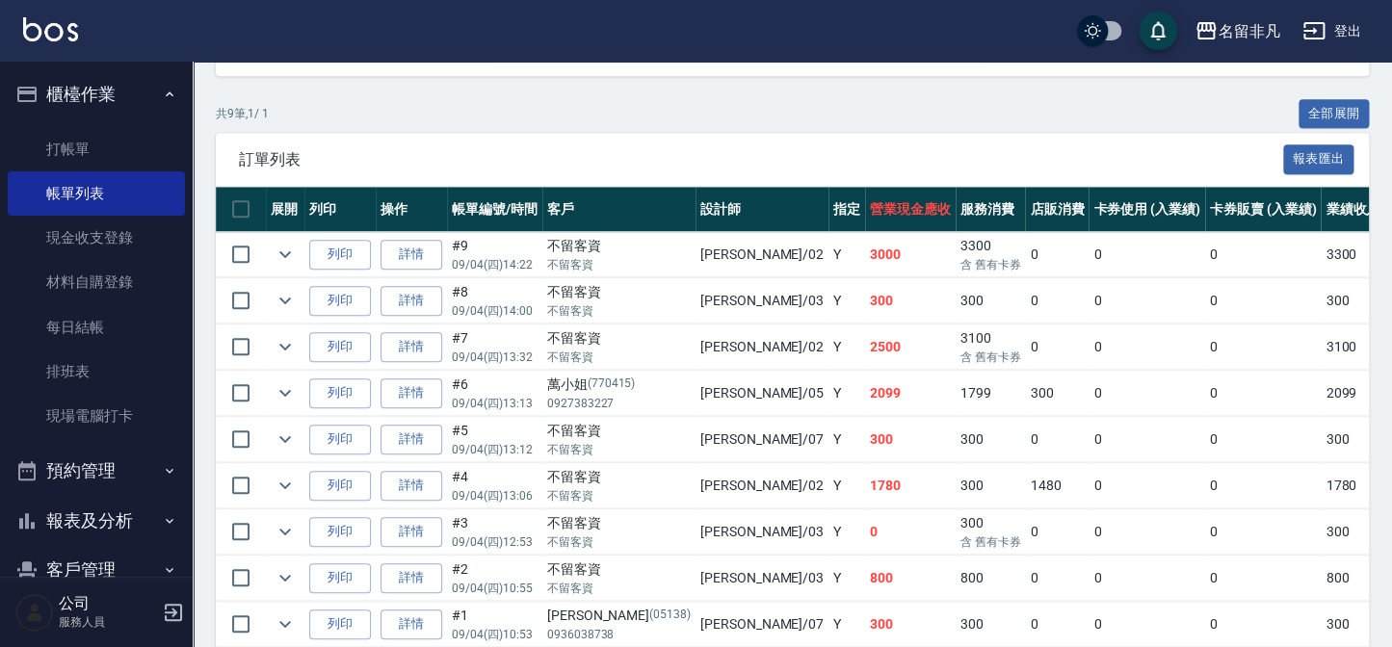
scroll to position [437, 0]
